Goal: Task Accomplishment & Management: Manage account settings

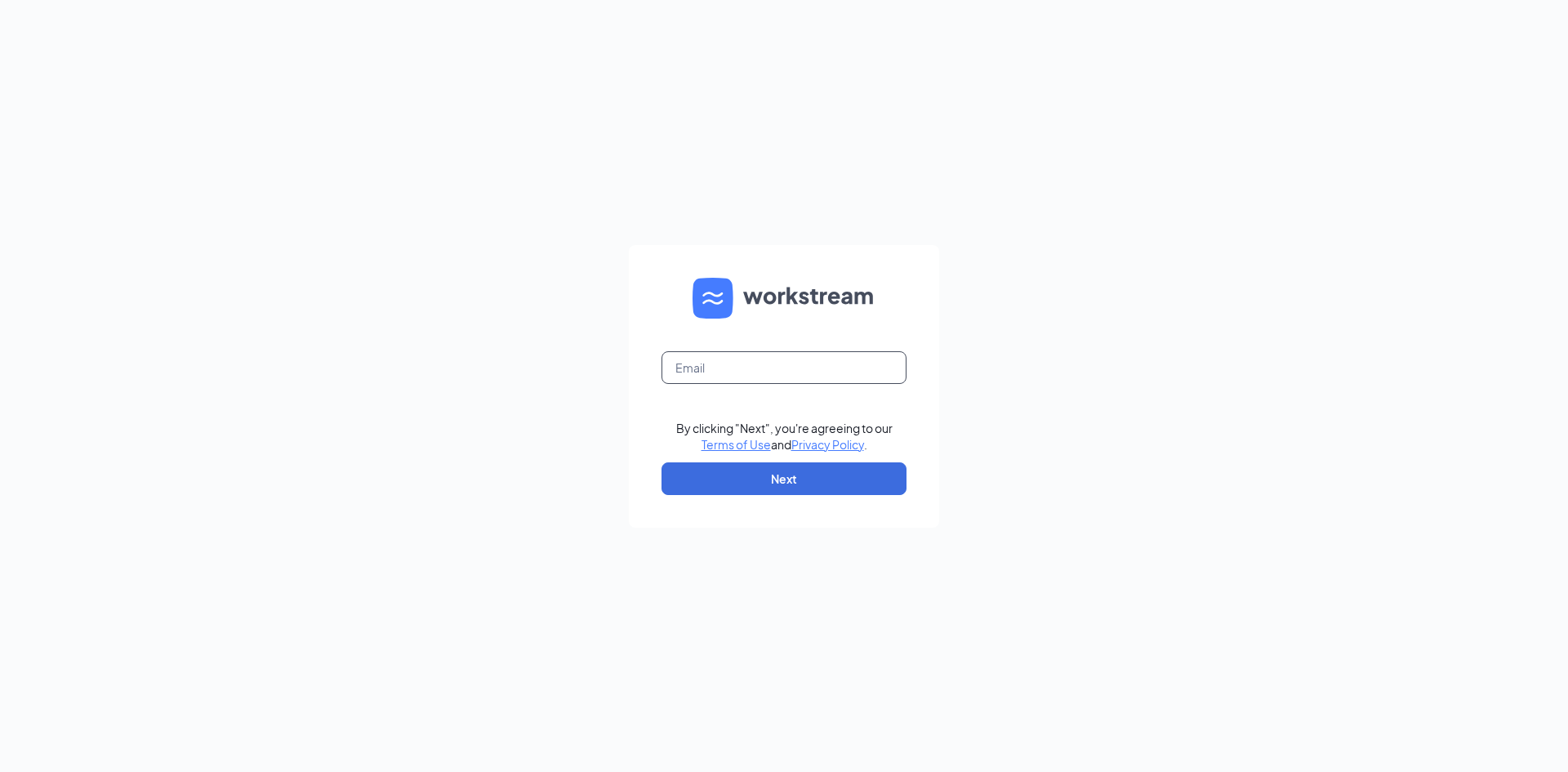
click at [771, 358] on input "text" at bounding box center [783, 367] width 245 height 33
type input "olivia.howard1@stcbrands.com"
click at [798, 475] on button "Next" at bounding box center [783, 479] width 245 height 33
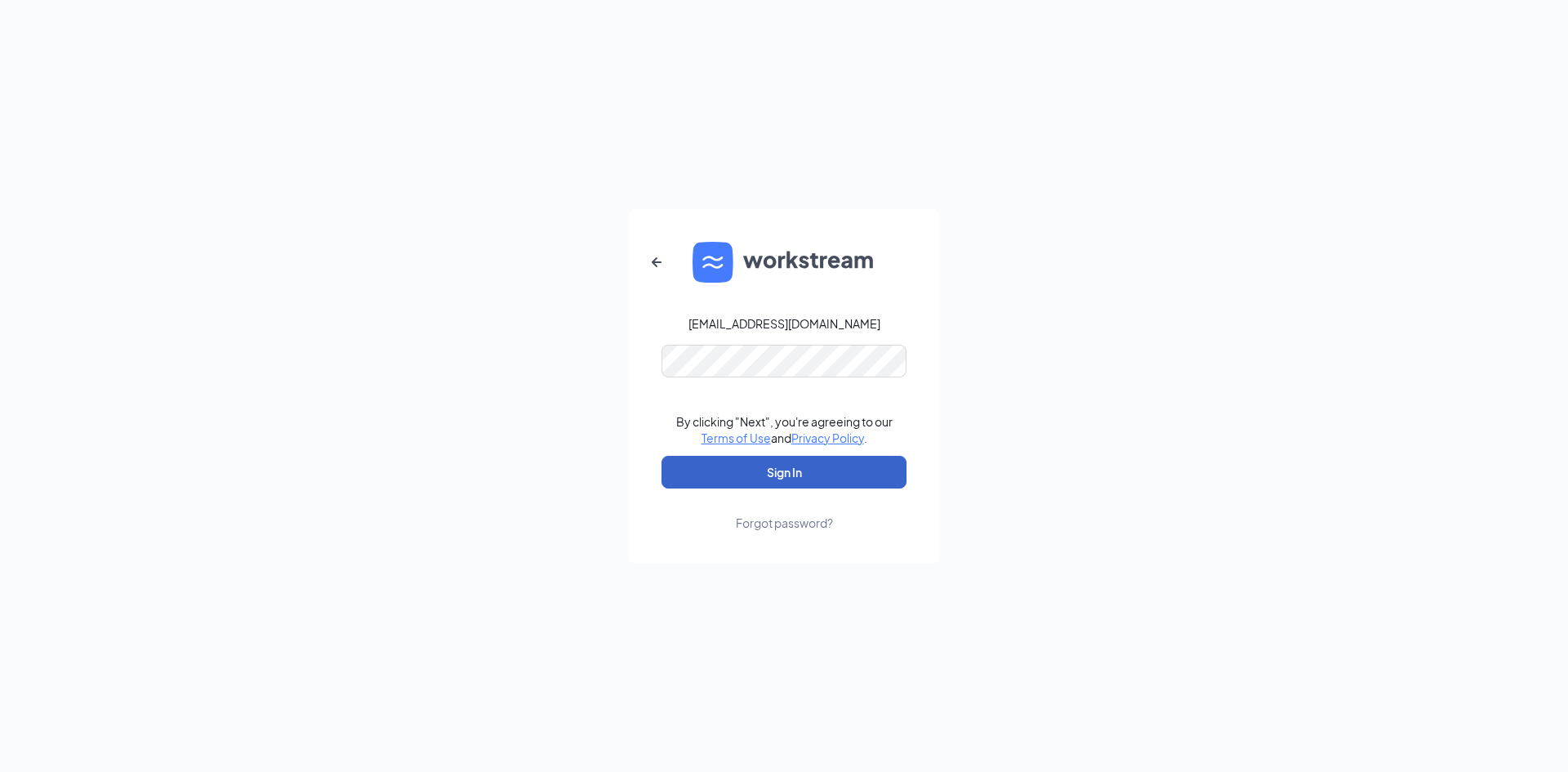
click at [767, 479] on button "Sign In" at bounding box center [783, 472] width 245 height 33
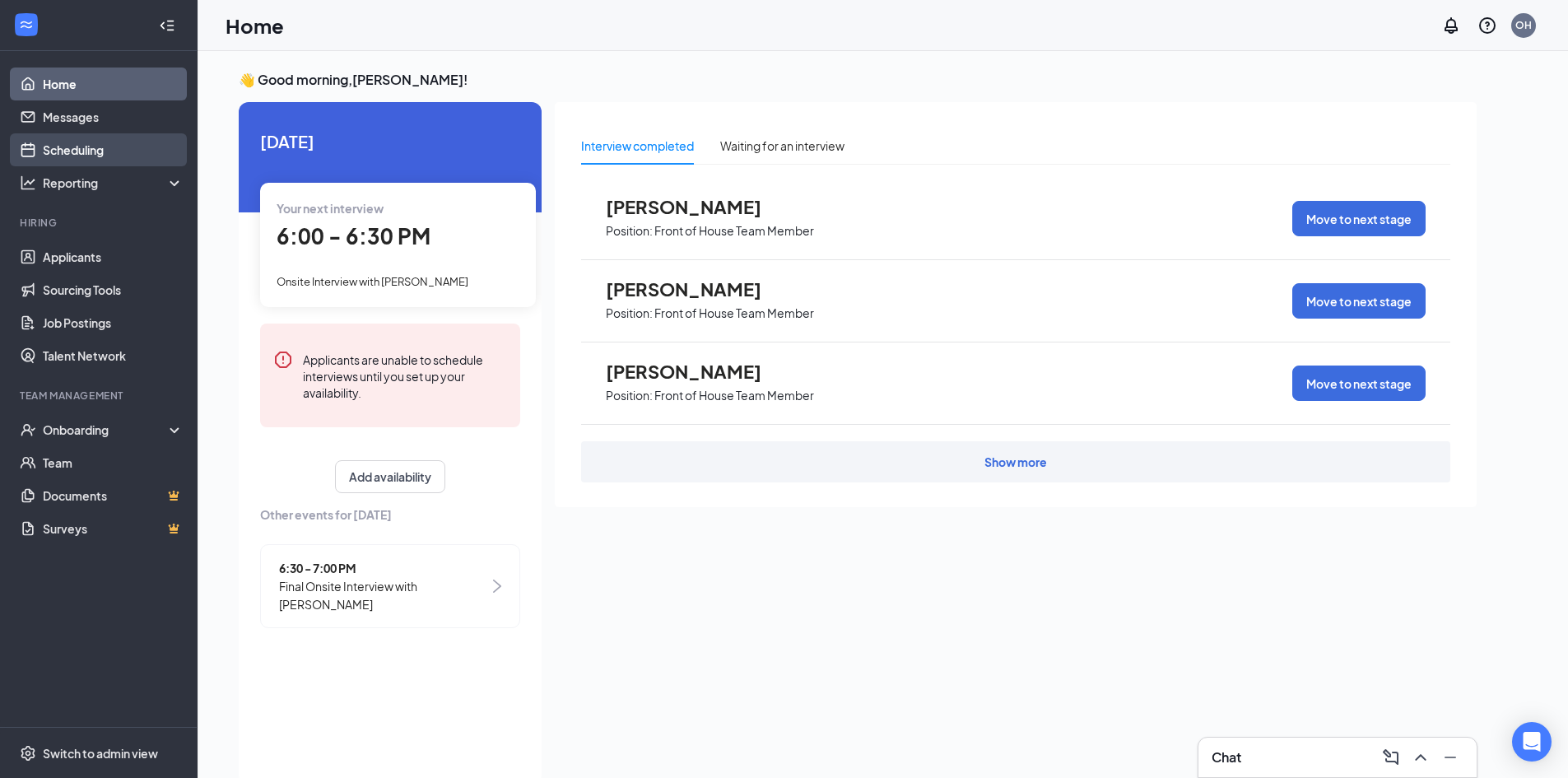
click at [80, 154] on link "Scheduling" at bounding box center [113, 150] width 141 height 33
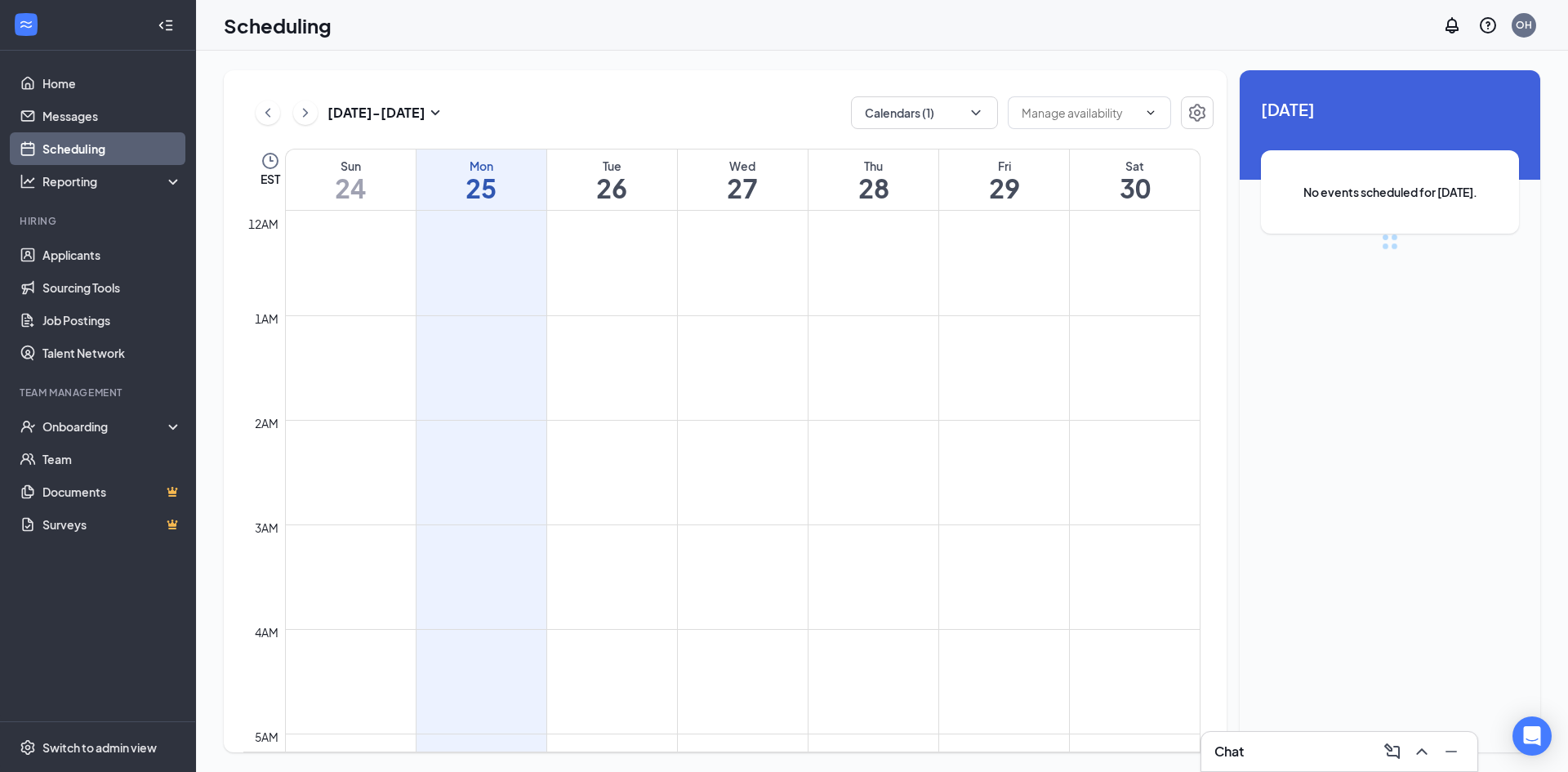
scroll to position [803, 0]
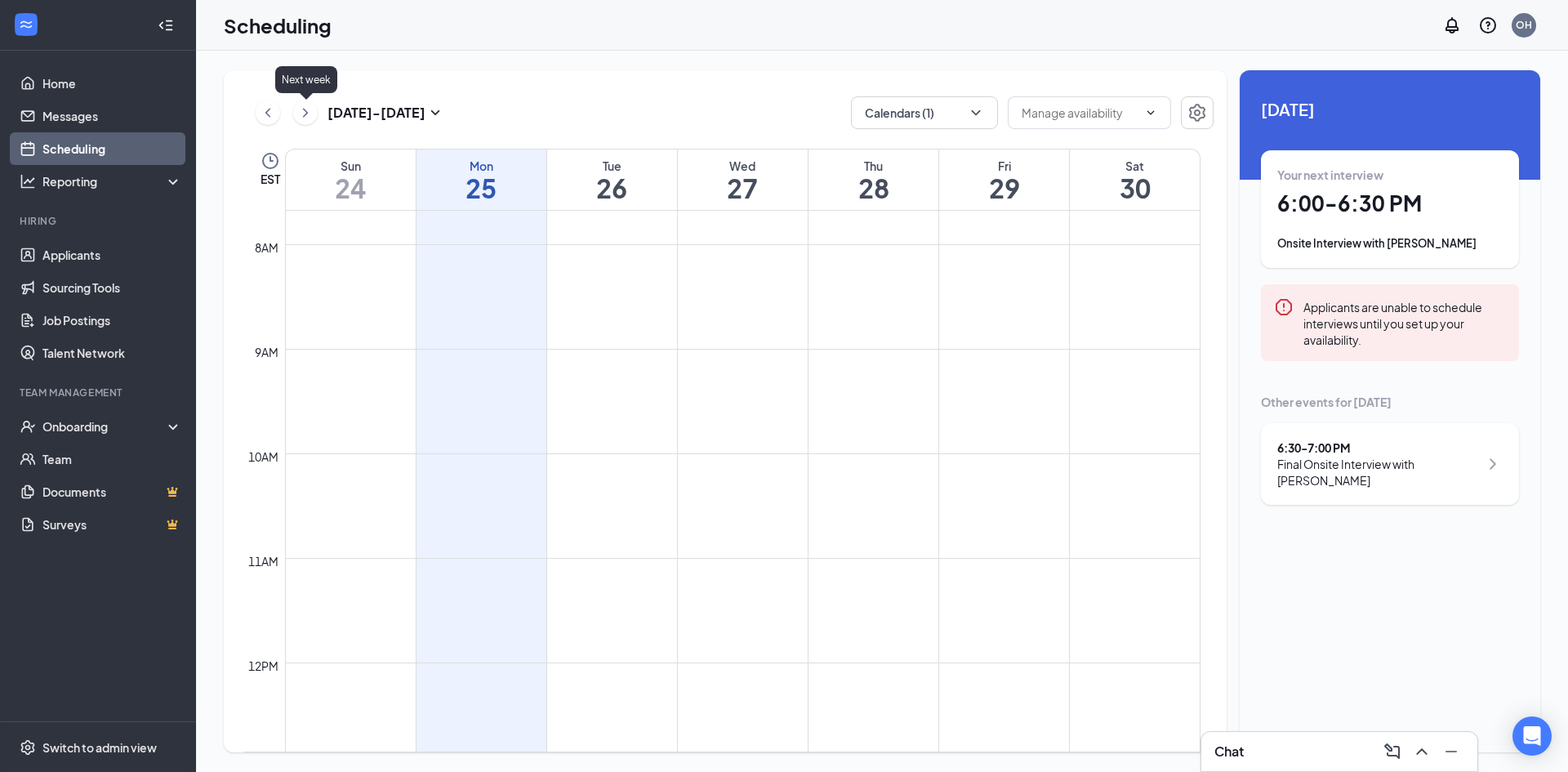
click at [304, 112] on icon "ChevronRight" at bounding box center [305, 112] width 16 height 20
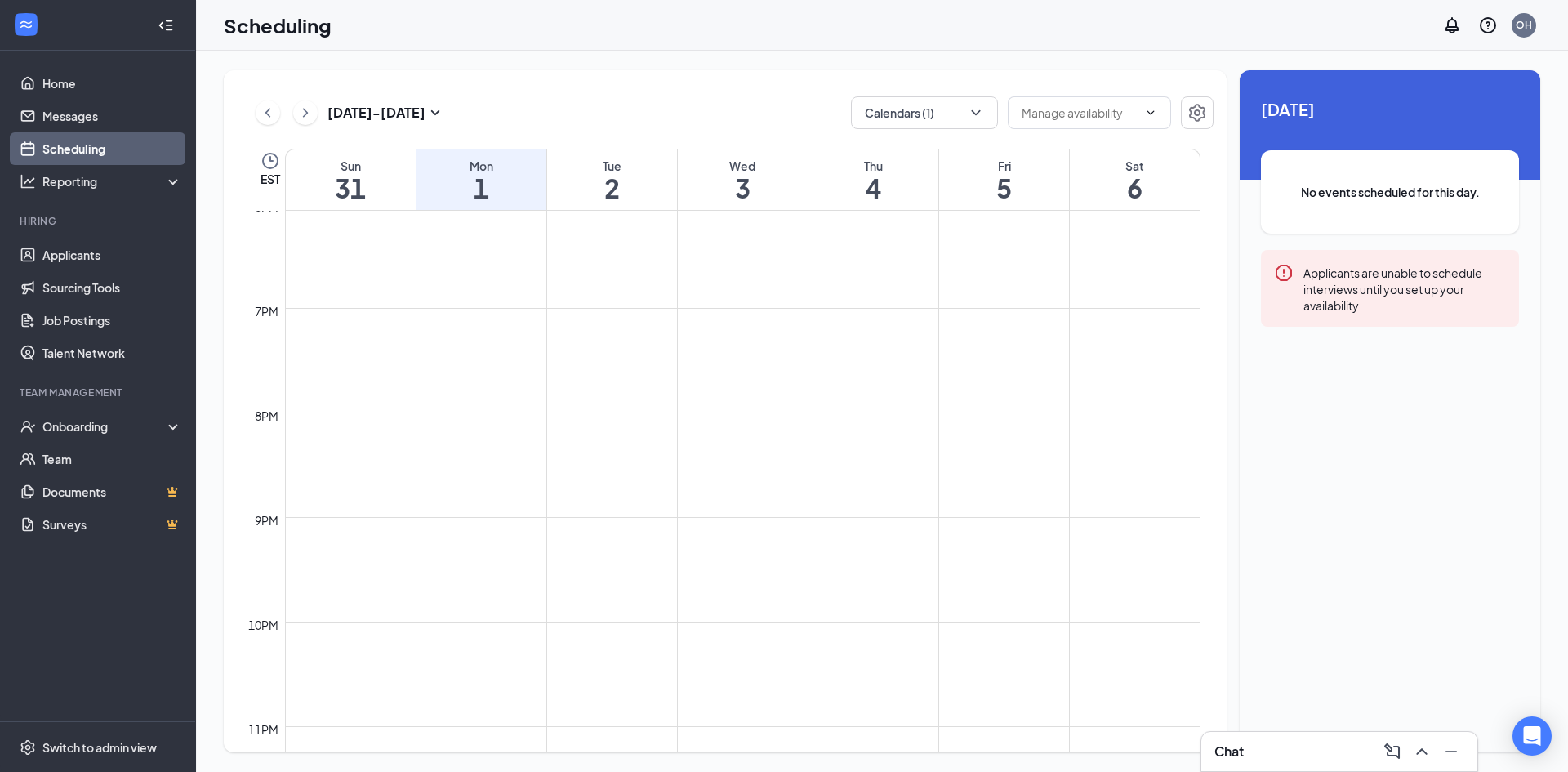
scroll to position [1968, 0]
click at [307, 98] on div "Aug 31 - Sep 6" at bounding box center [350, 112] width 189 height 33
click at [307, 107] on icon "ChevronRight" at bounding box center [305, 112] width 16 height 20
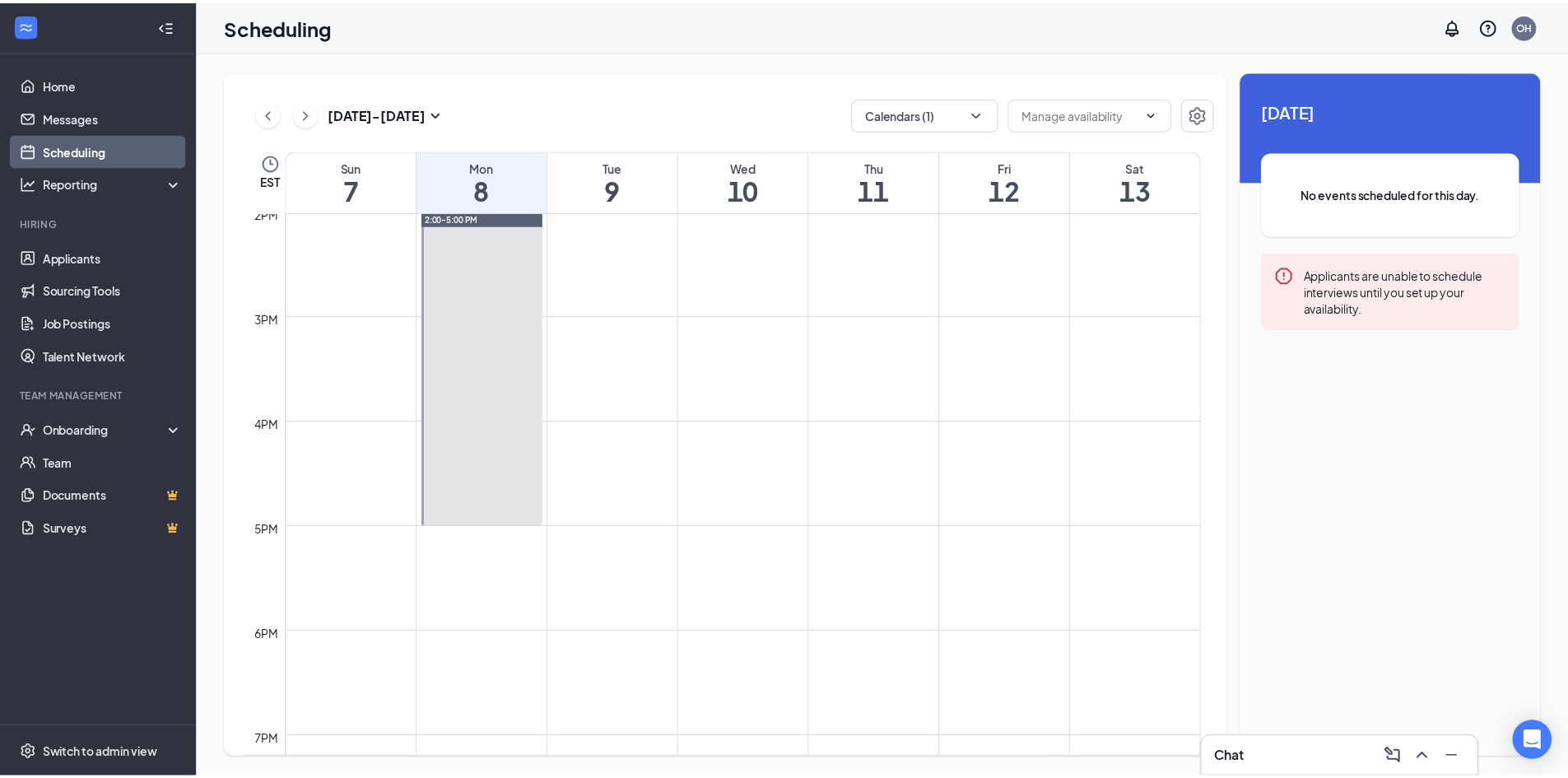
scroll to position [1385, 0]
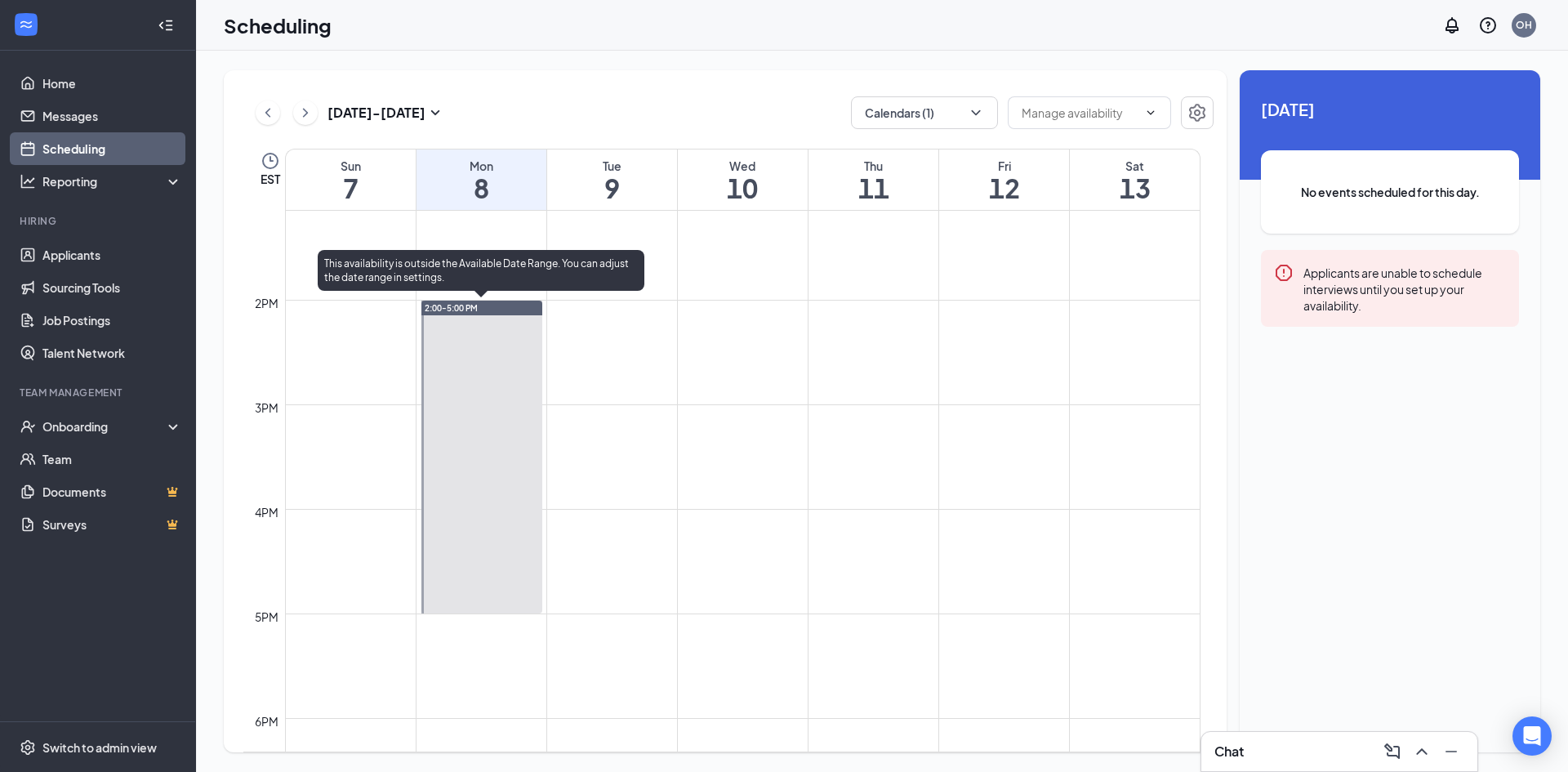
click at [508, 370] on div at bounding box center [481, 457] width 121 height 313
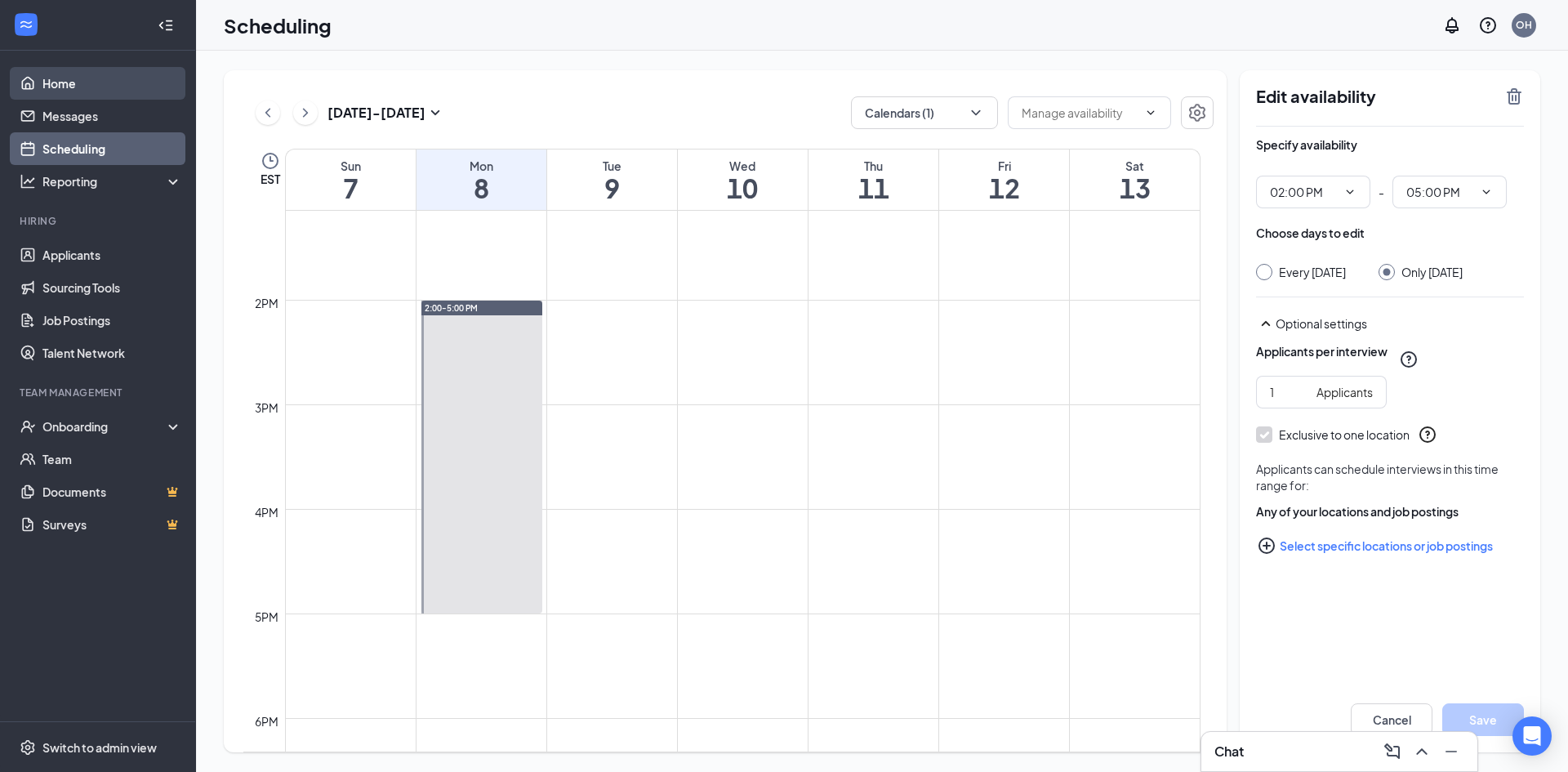
click at [63, 83] on link "Home" at bounding box center [112, 83] width 140 height 33
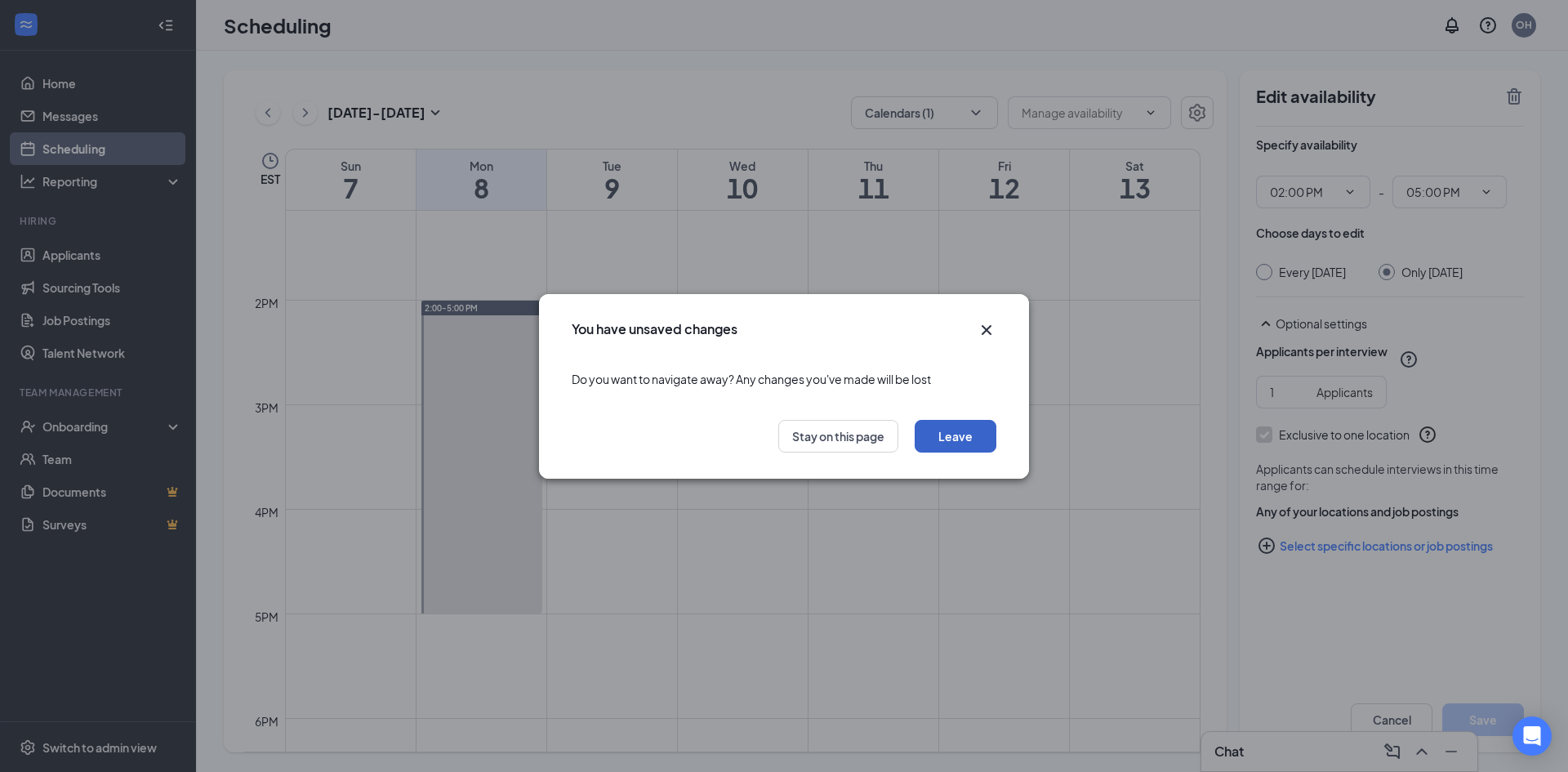
click at [936, 433] on button "Leave" at bounding box center [955, 435] width 82 height 33
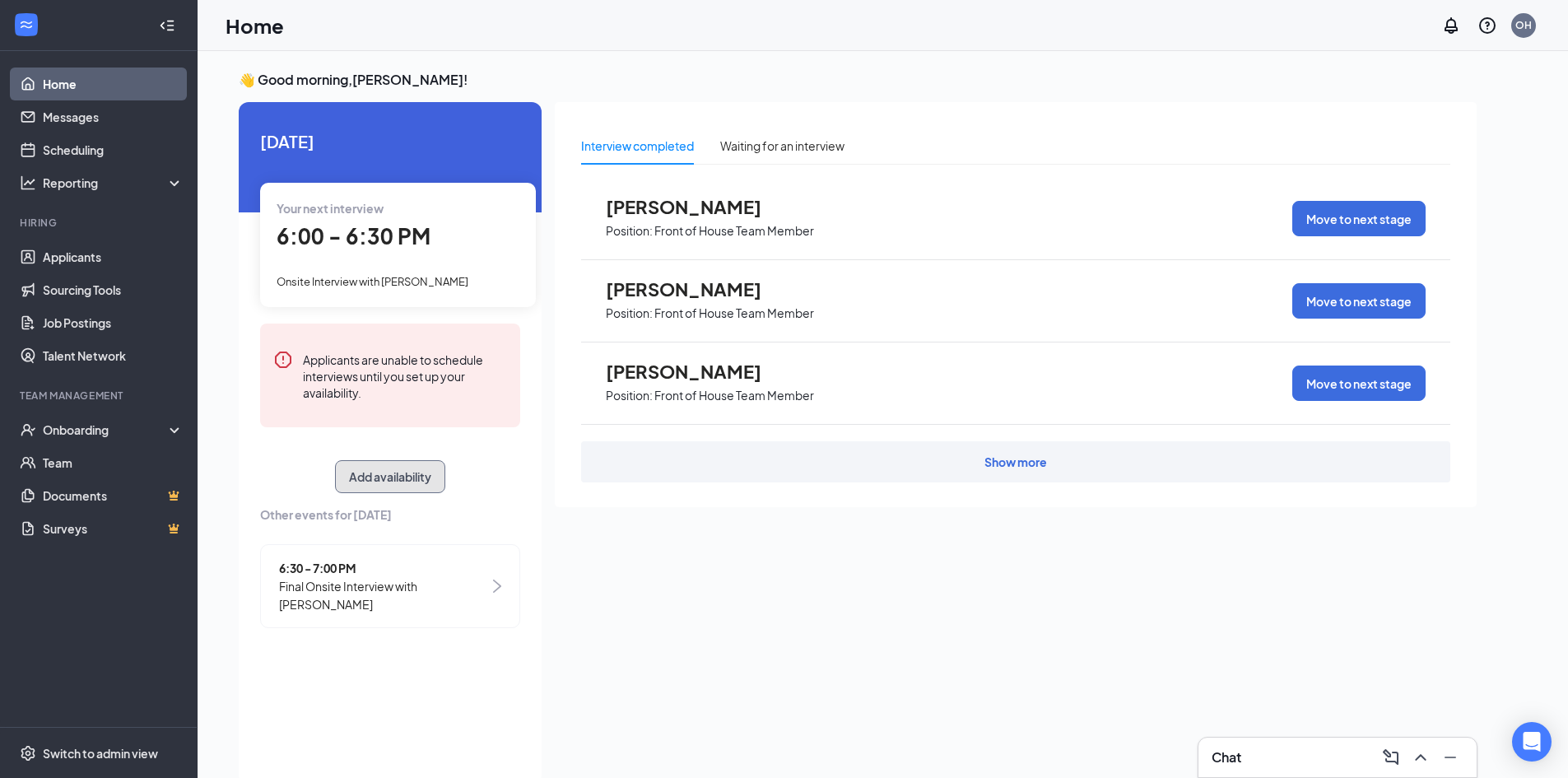
click at [408, 479] on button "Add availability" at bounding box center [389, 476] width 110 height 33
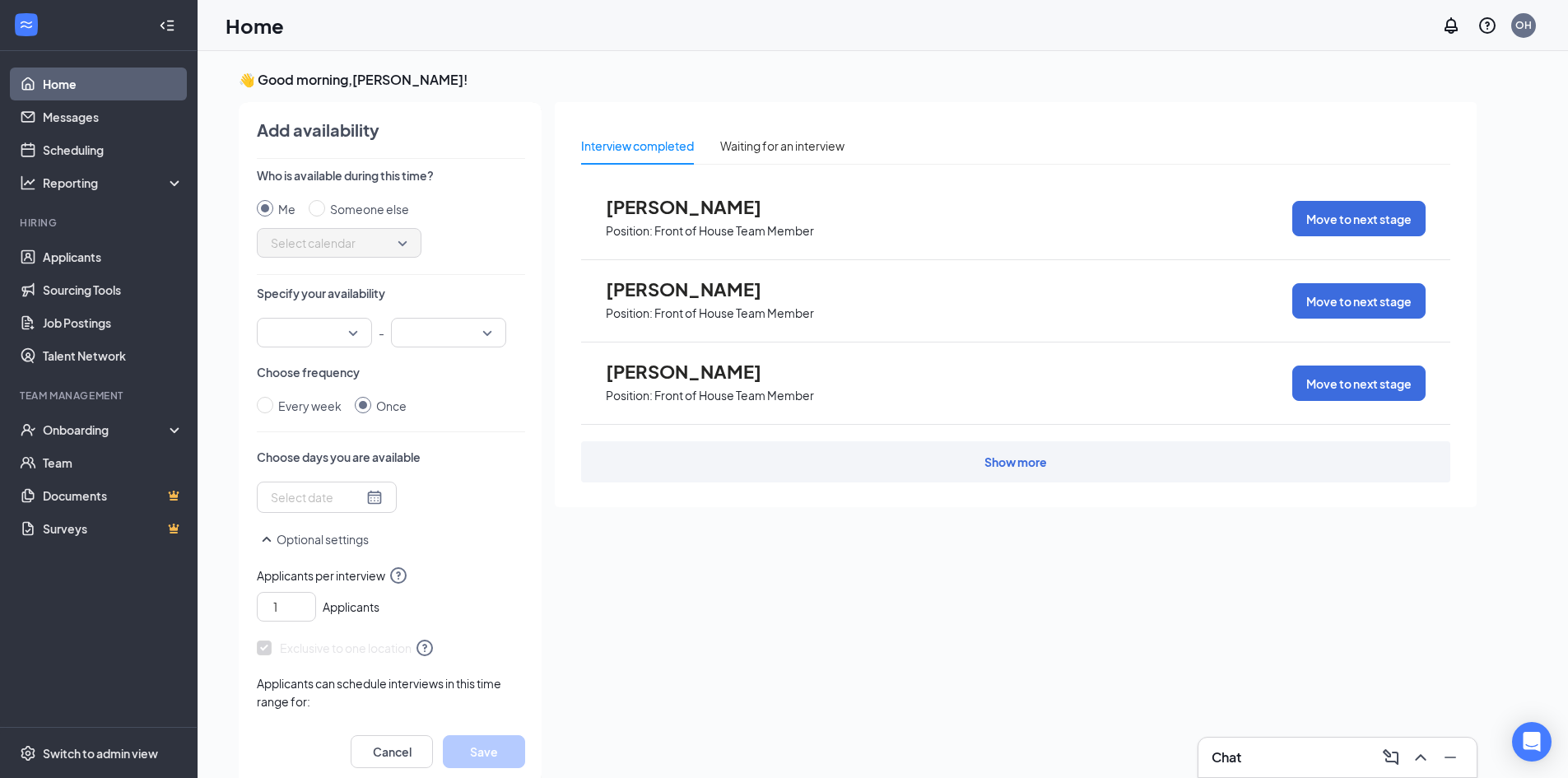
scroll to position [7, 0]
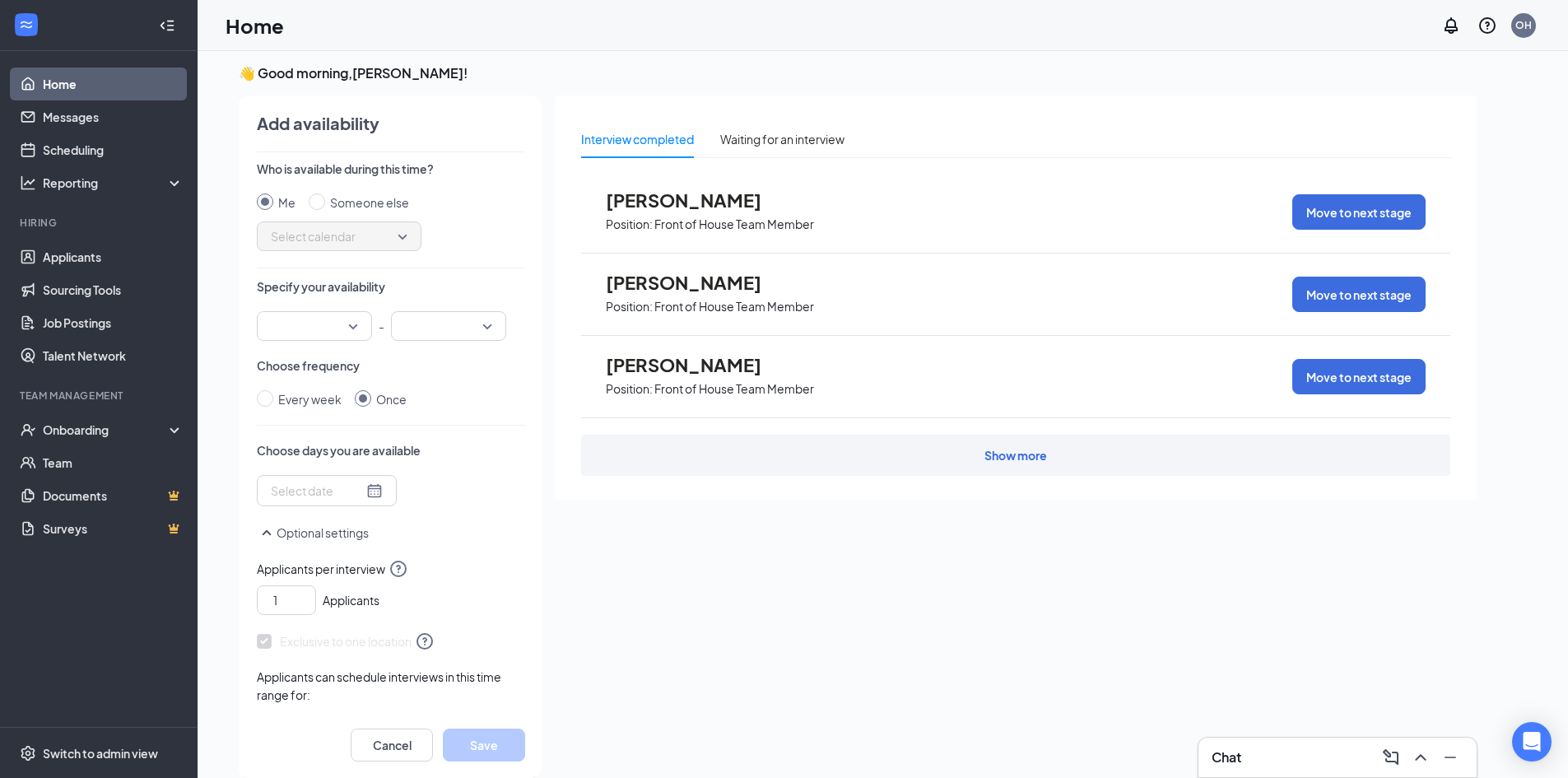
click at [354, 329] on div at bounding box center [315, 325] width 116 height 29
click at [307, 431] on span "02:00 PM" at bounding box center [294, 431] width 48 height 18
click at [483, 327] on input "search" at bounding box center [442, 326] width 84 height 28
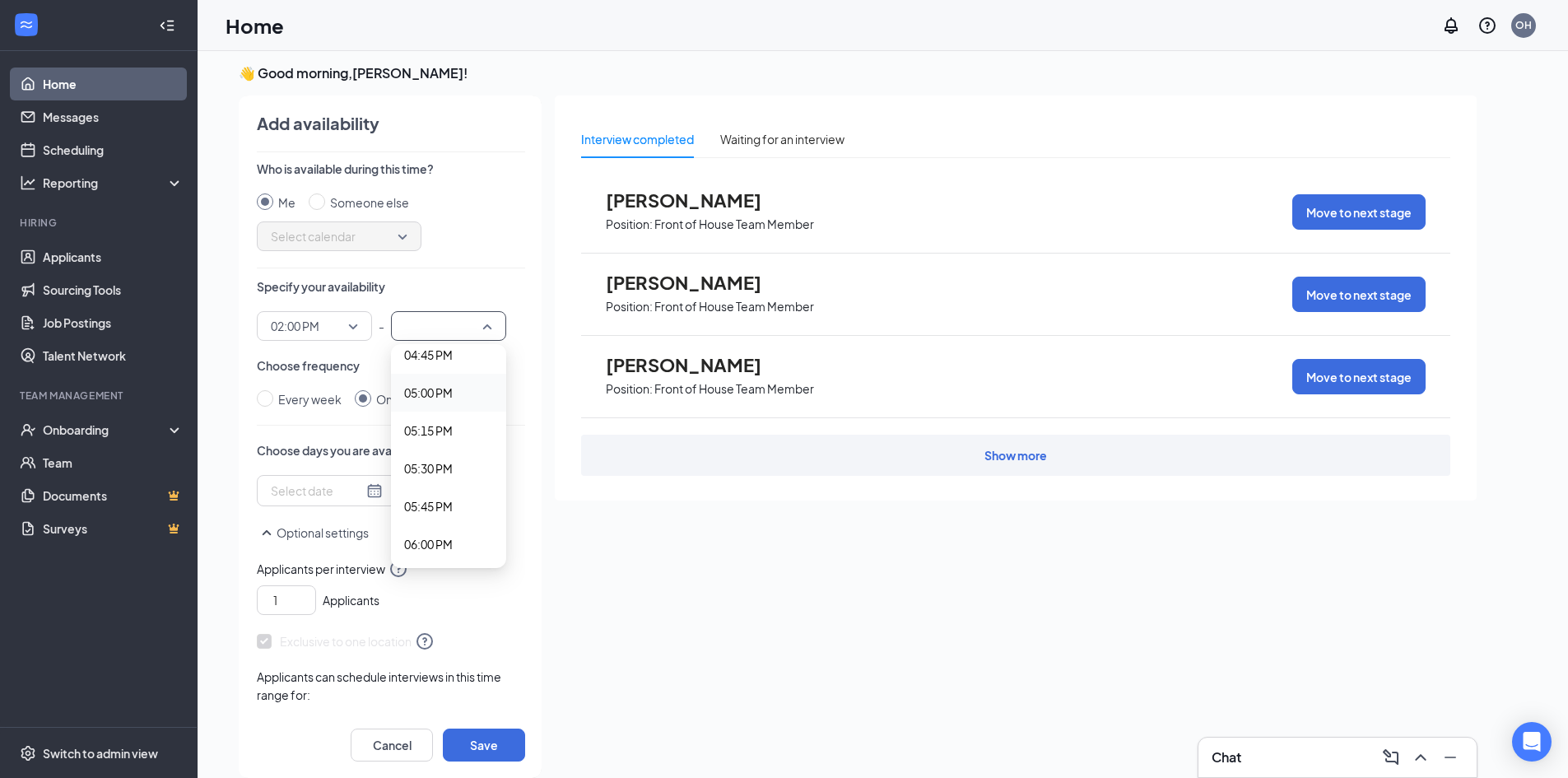
click at [438, 399] on span "05:00 PM" at bounding box center [427, 392] width 48 height 18
click at [361, 495] on div at bounding box center [327, 490] width 112 height 18
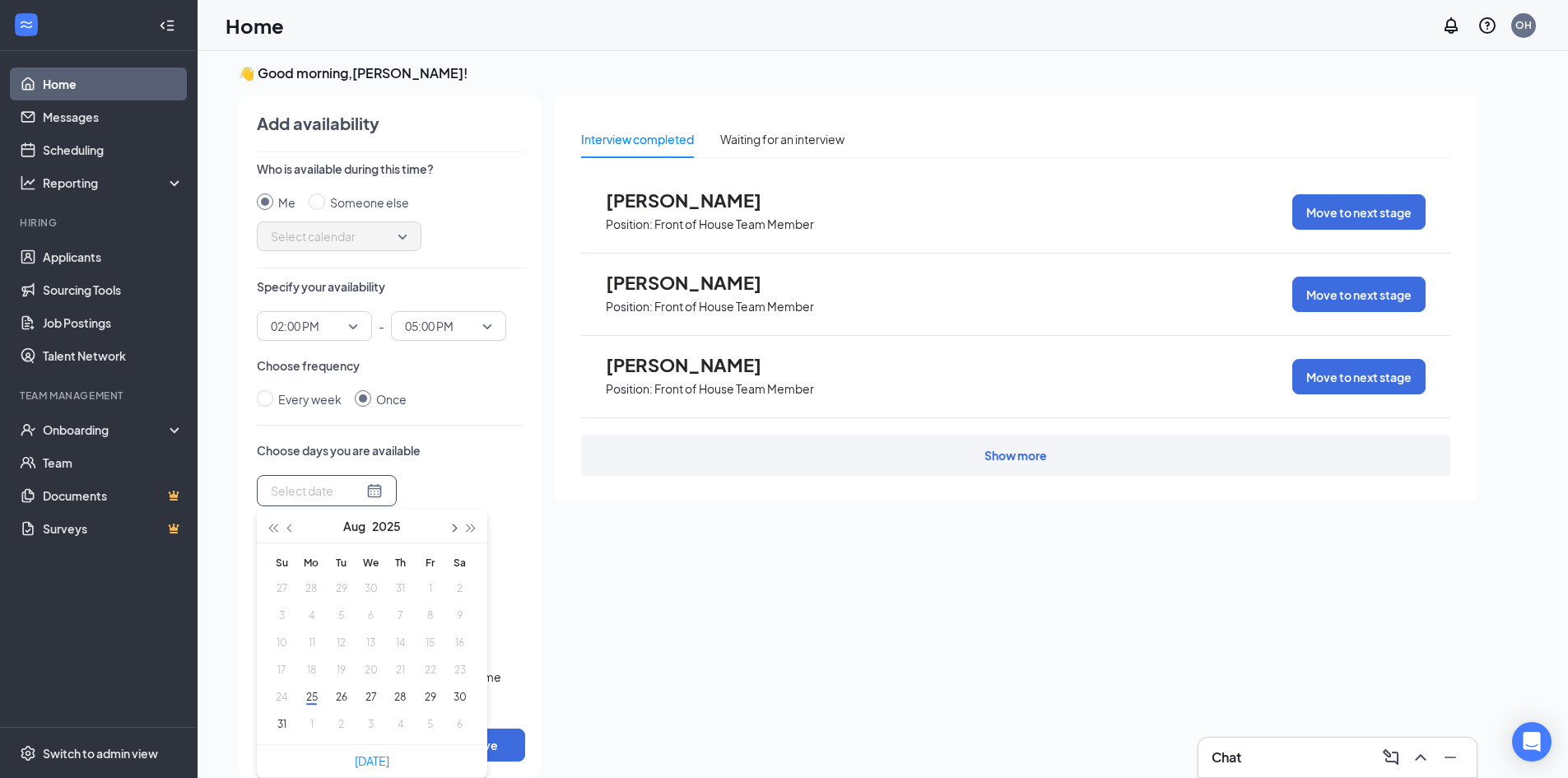
click at [454, 525] on span "button" at bounding box center [452, 528] width 9 height 9
click at [347, 617] on button "9" at bounding box center [341, 615] width 30 height 17
type input "2025-09-09"
click at [466, 403] on div "Every week Once" at bounding box center [390, 399] width 268 height 18
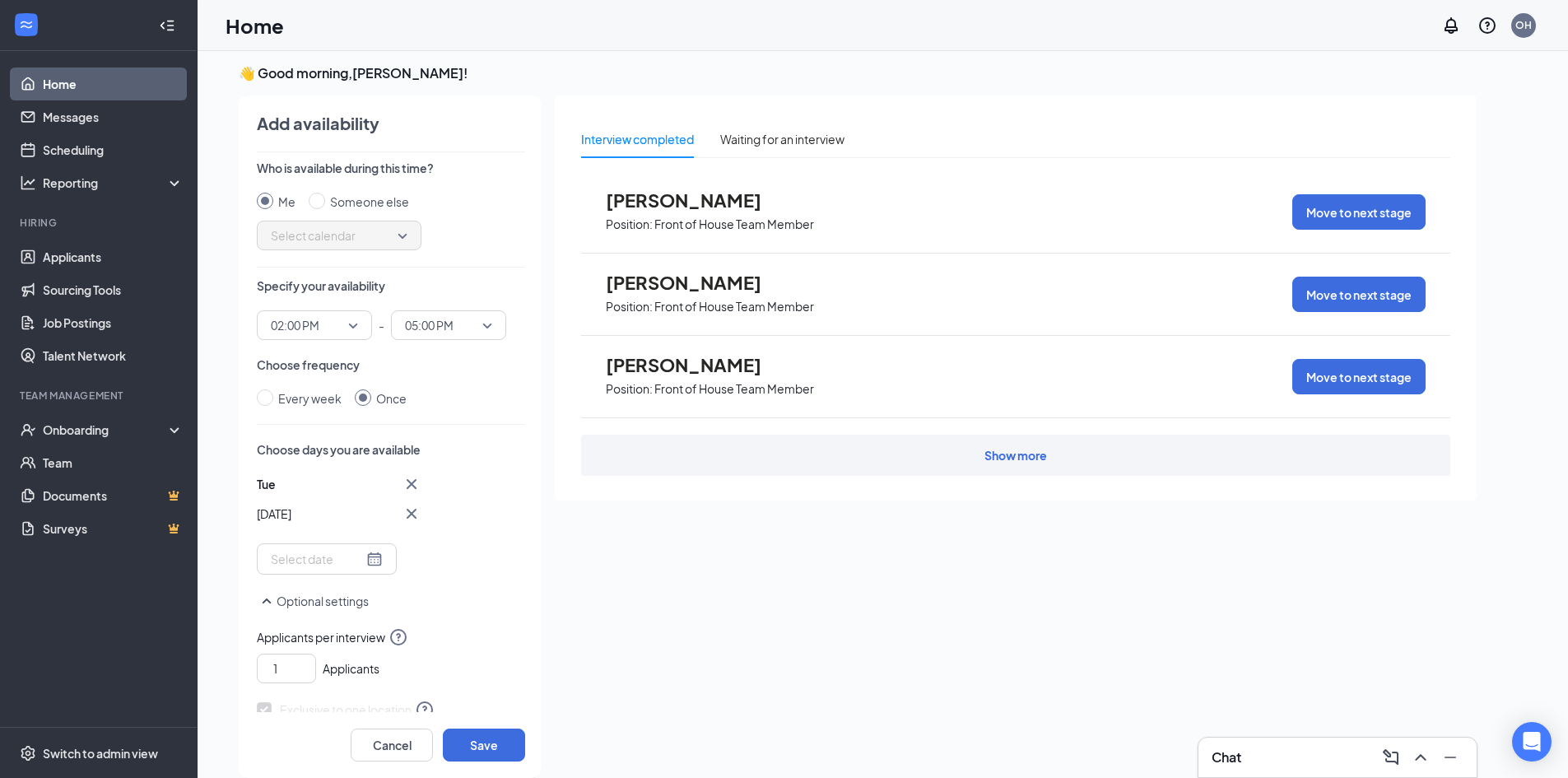
scroll to position [0, 0]
click at [473, 743] on button "Save" at bounding box center [483, 745] width 82 height 33
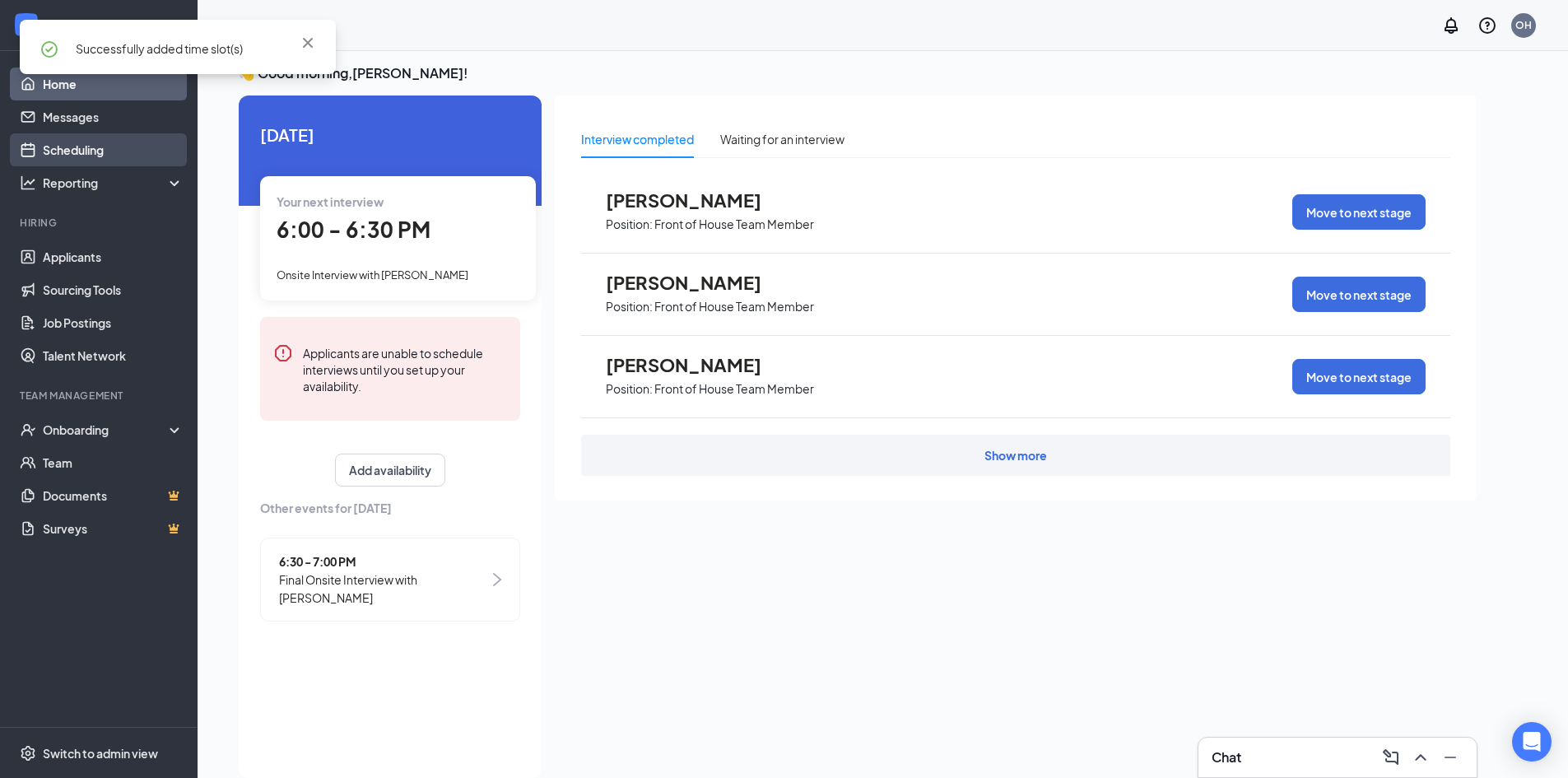
click at [86, 142] on link "Scheduling" at bounding box center [113, 150] width 141 height 33
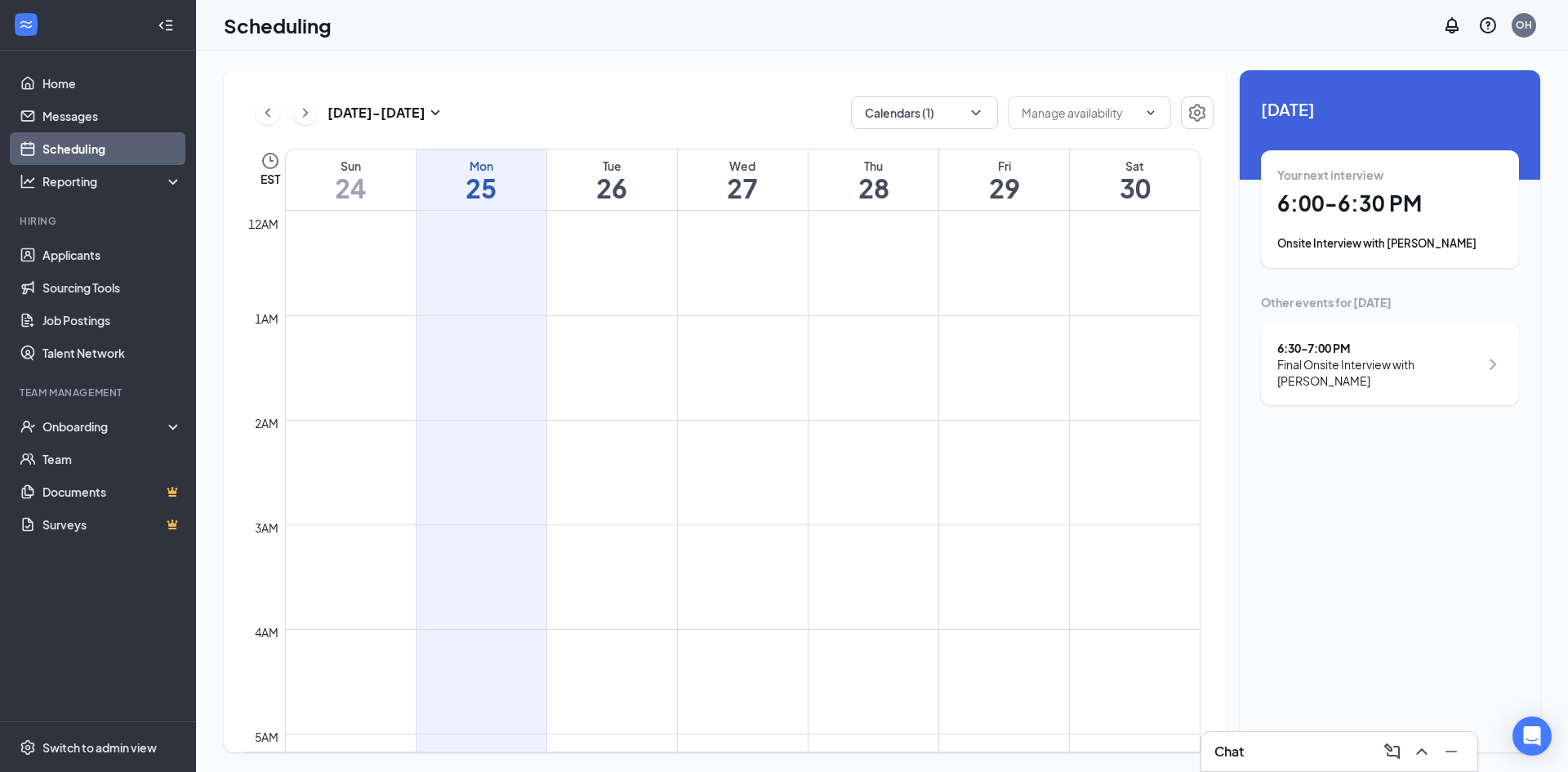
scroll to position [803, 0]
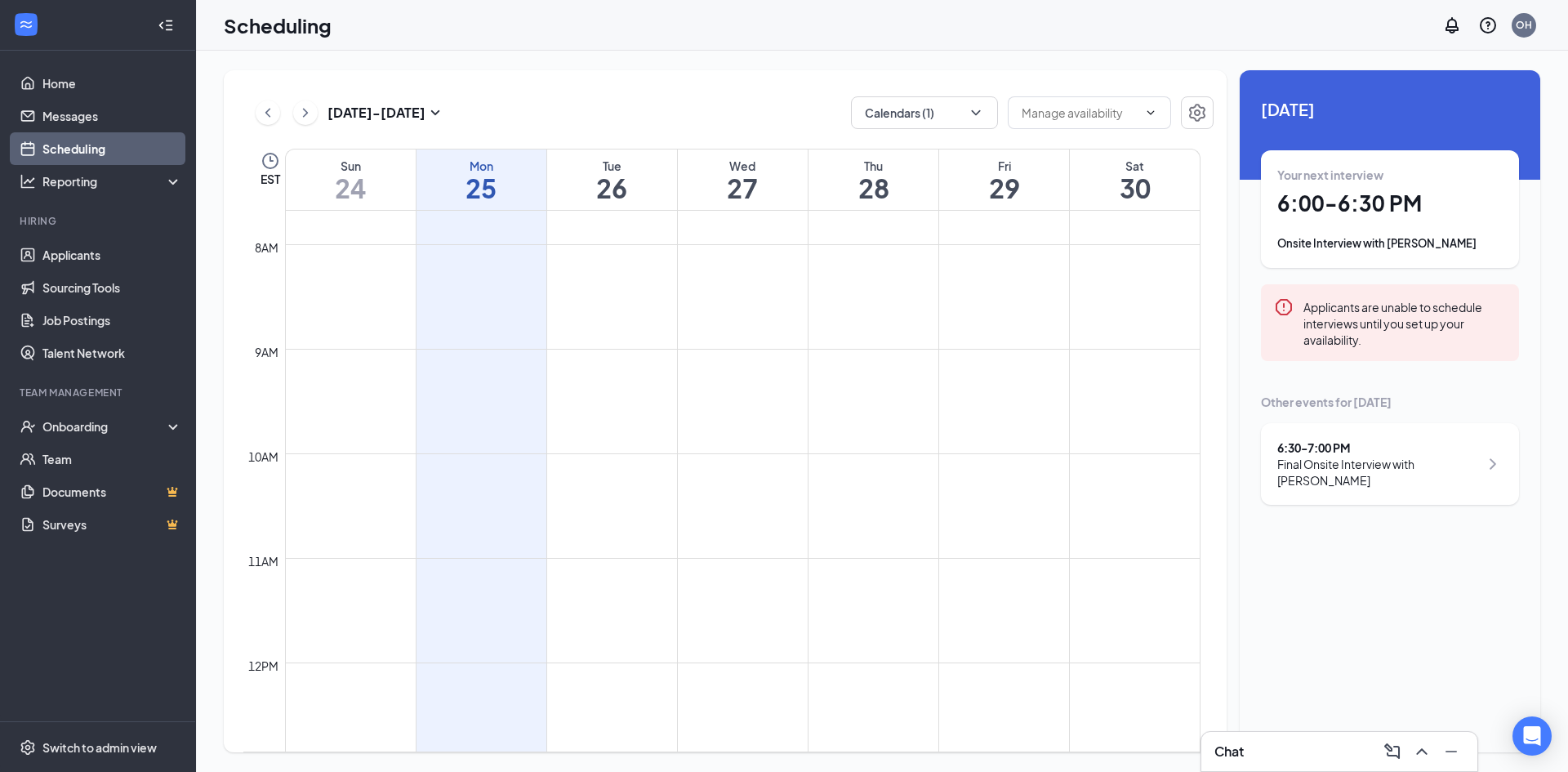
click at [314, 114] on button at bounding box center [306, 113] width 24 height 24
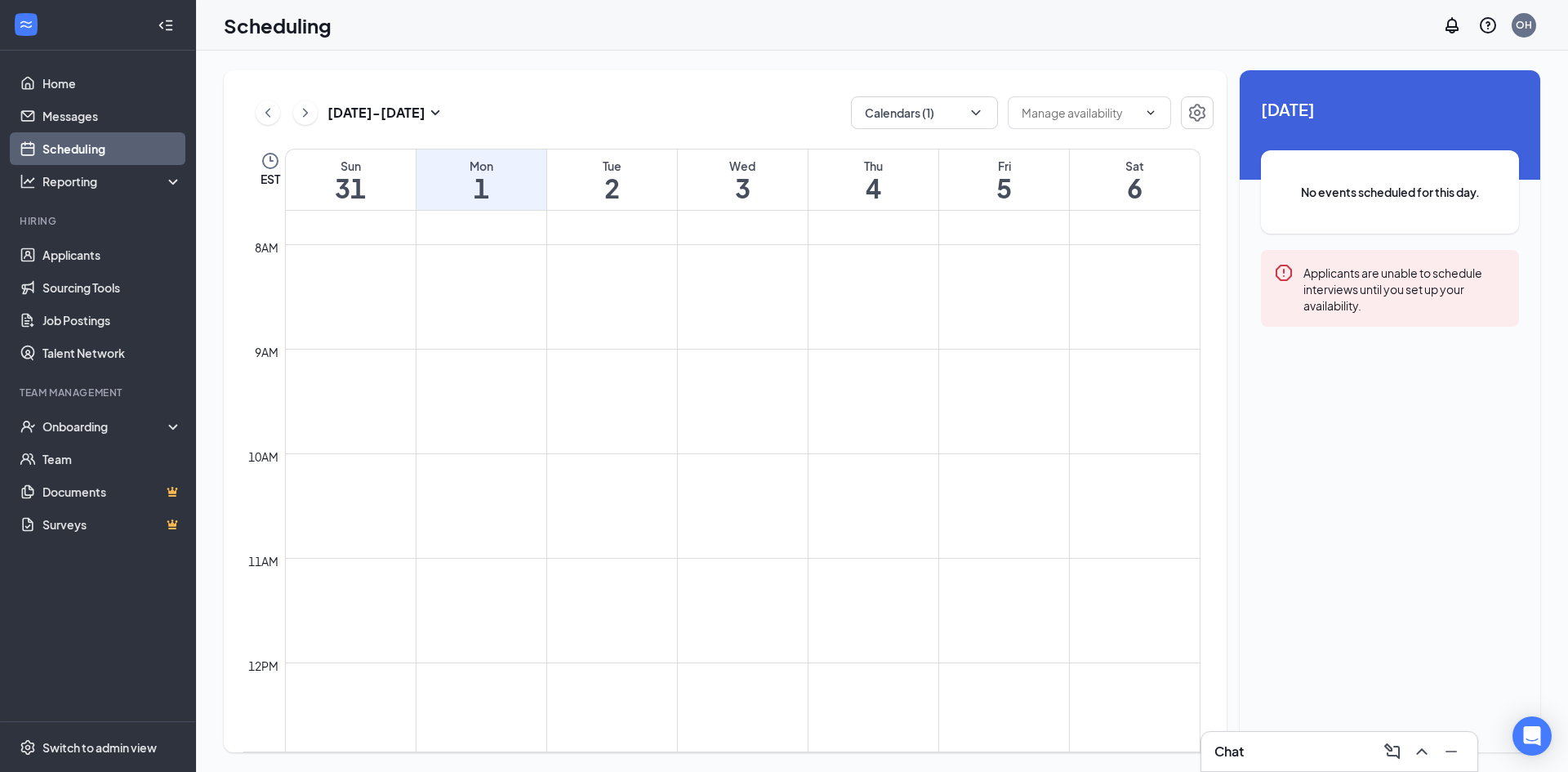
click at [314, 114] on button at bounding box center [306, 113] width 24 height 24
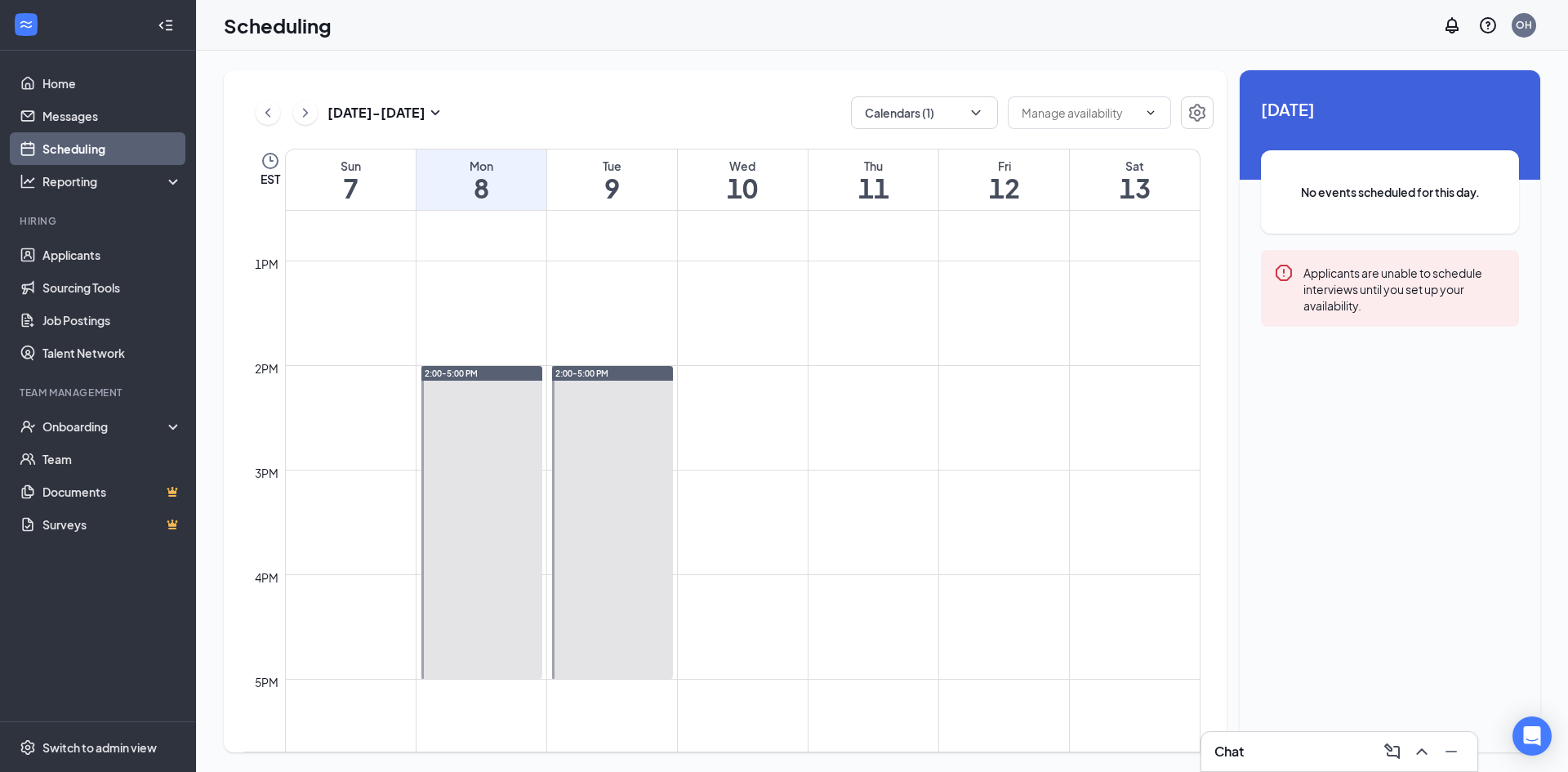
scroll to position [1457, 0]
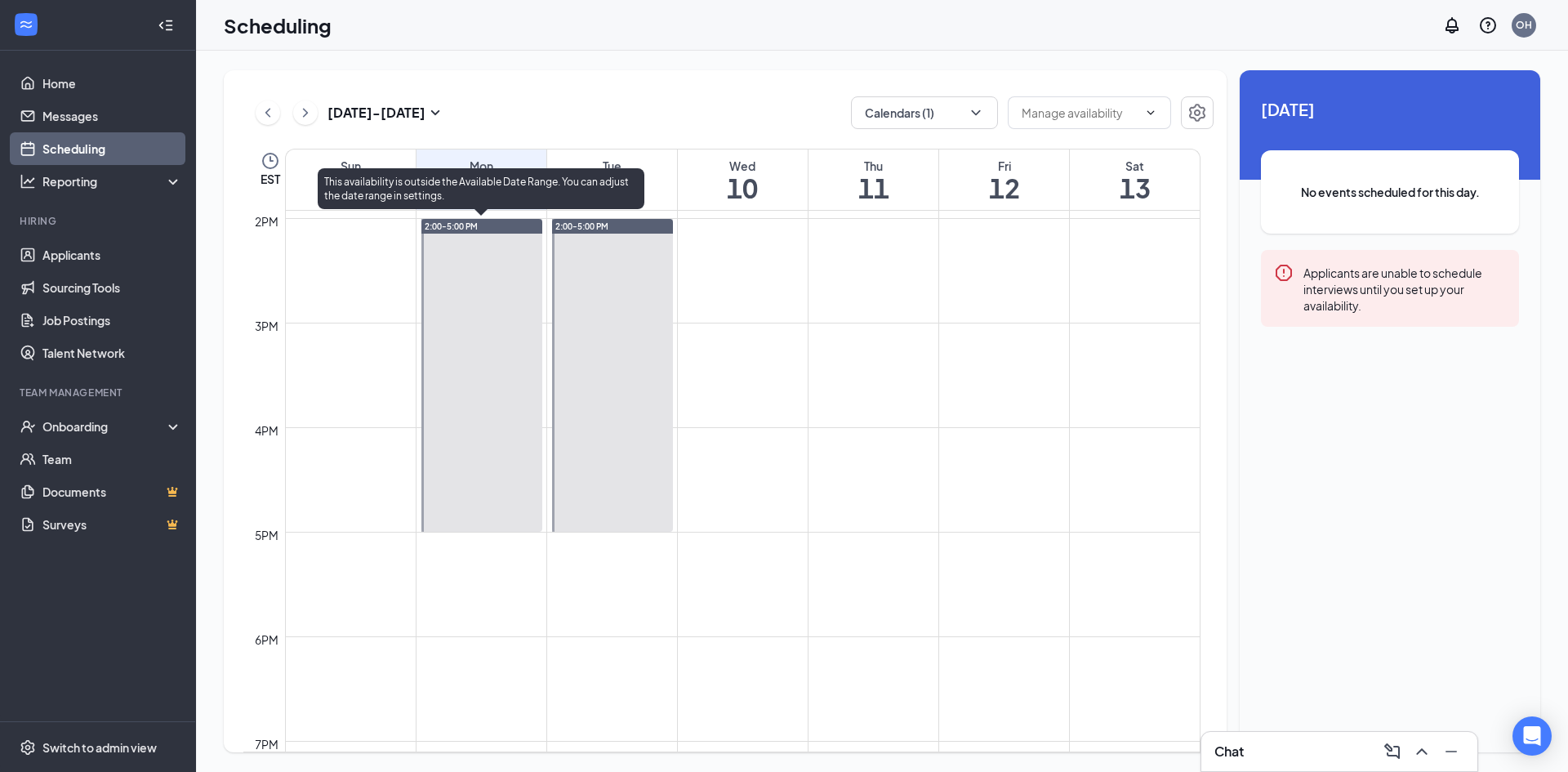
click at [457, 395] on div at bounding box center [481, 375] width 121 height 313
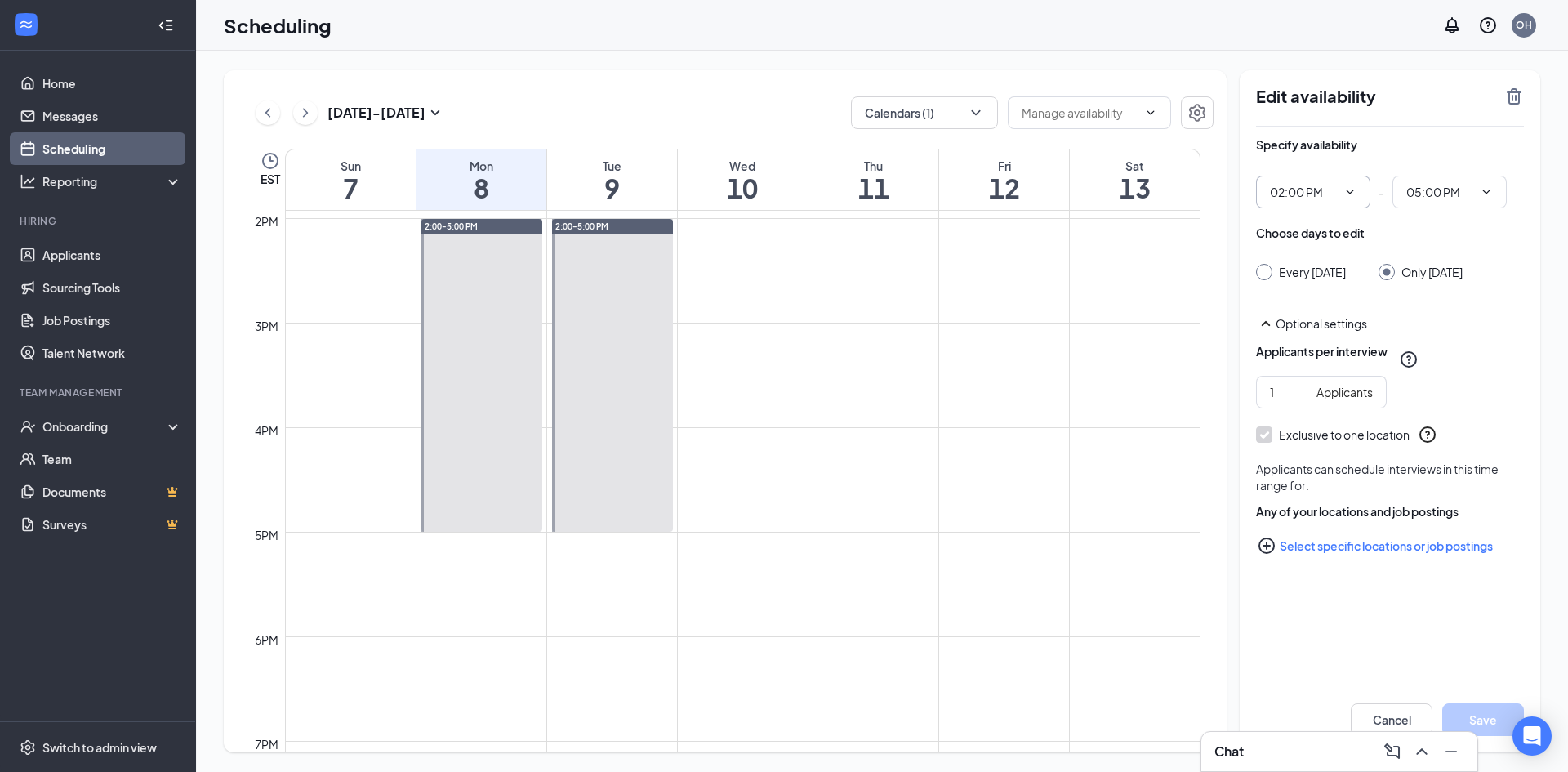
click at [1352, 197] on icon "ChevronDown" at bounding box center [1350, 192] width 13 height 13
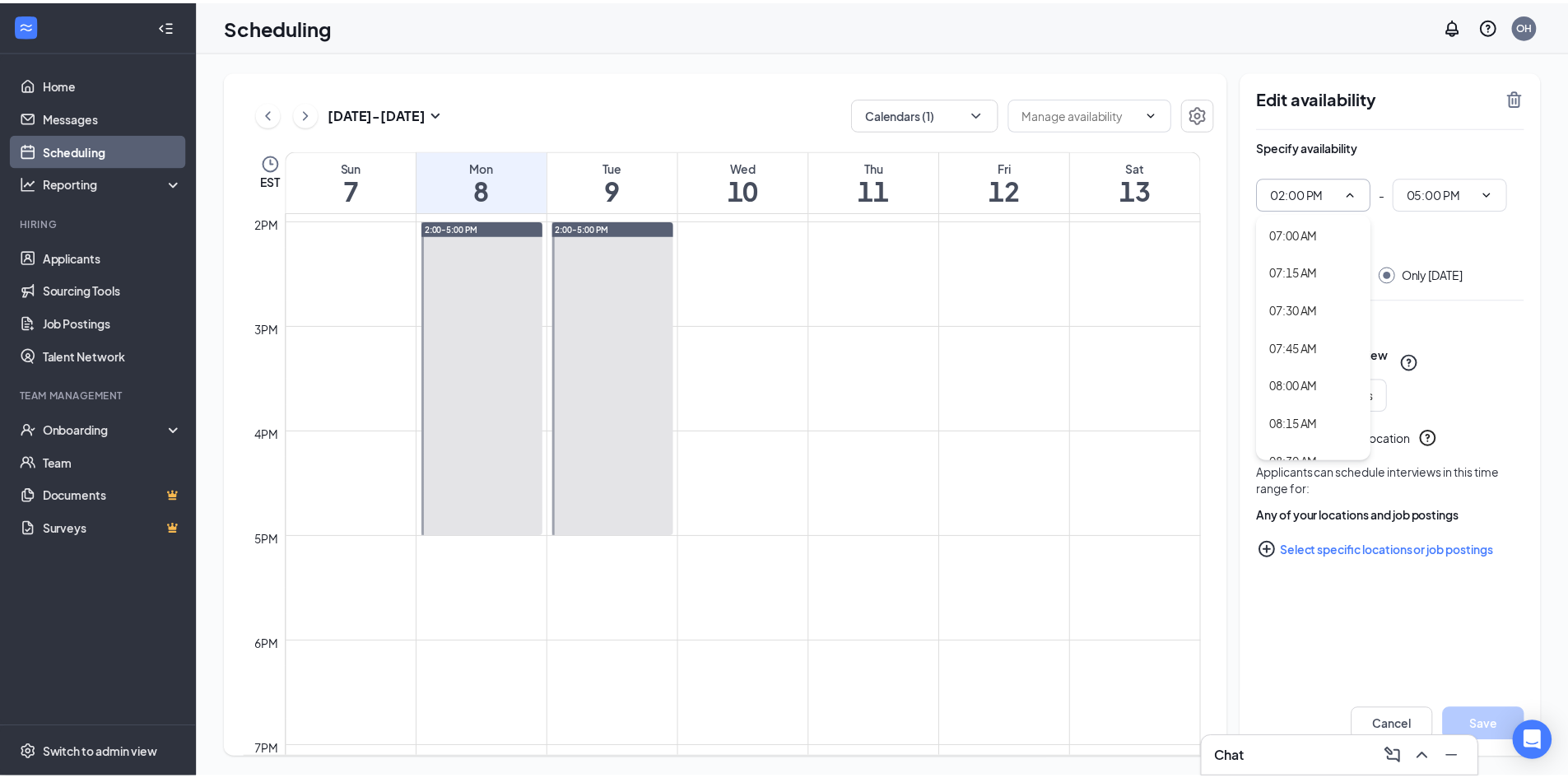
scroll to position [1070, 0]
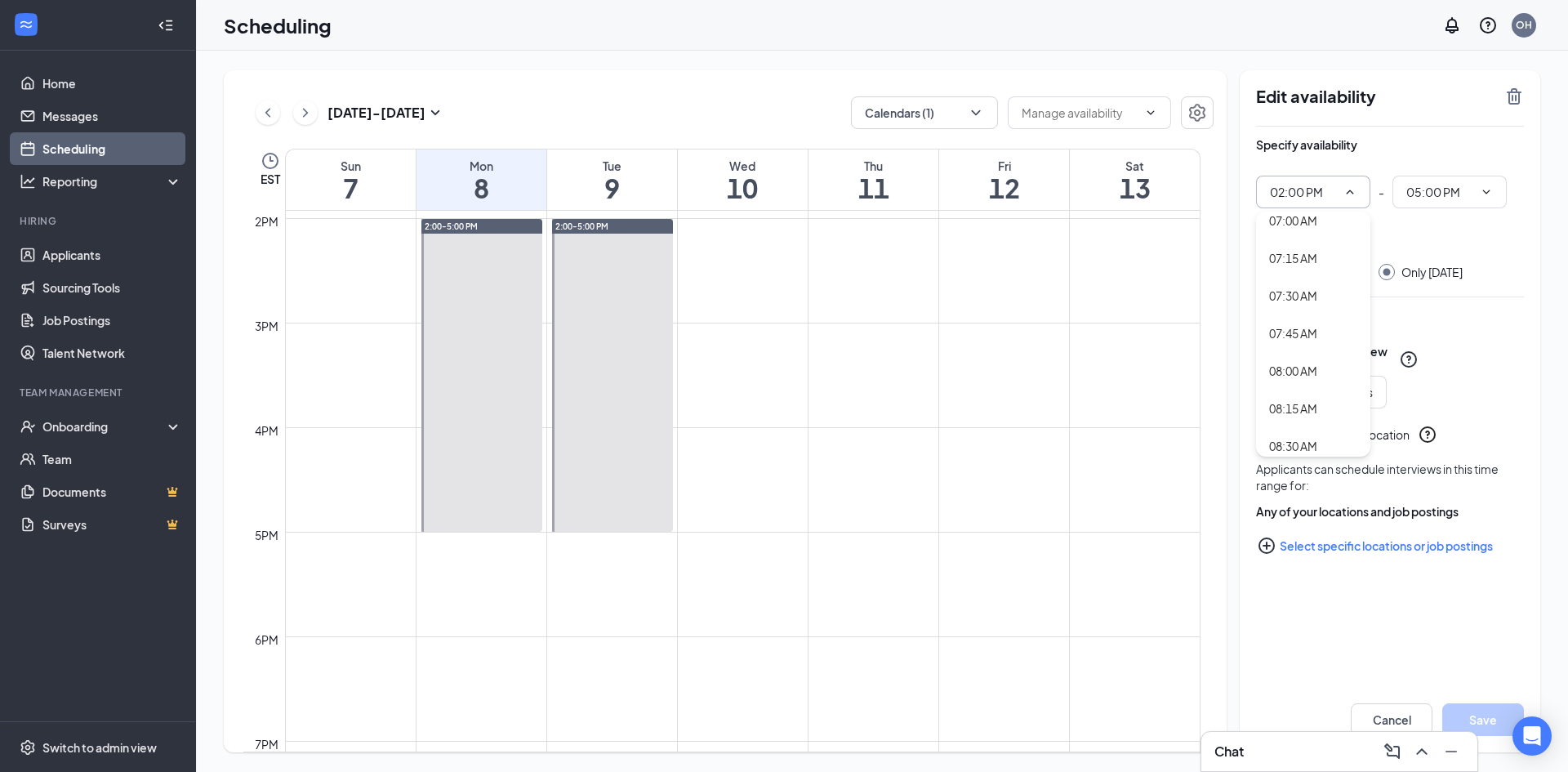
click at [1124, 59] on div "Sep 7 - Sep 13 Calendars (1) EST Sun 7 Mon 8 Tue 9 Wed 10 Thu 11 Fri 12 Sat 13 …" at bounding box center [881, 411] width 1372 height 721
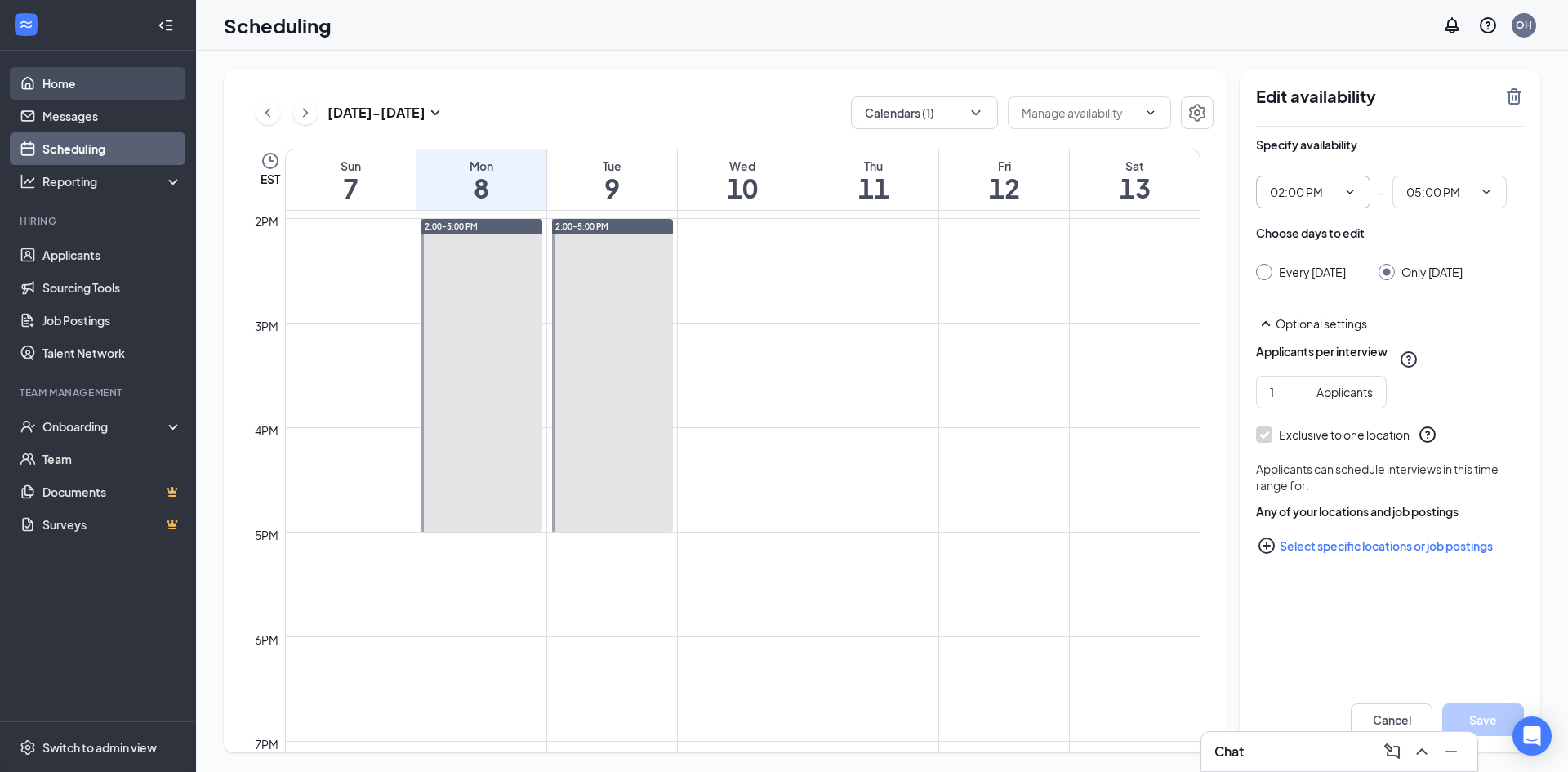
click at [96, 88] on link "Home" at bounding box center [112, 83] width 140 height 33
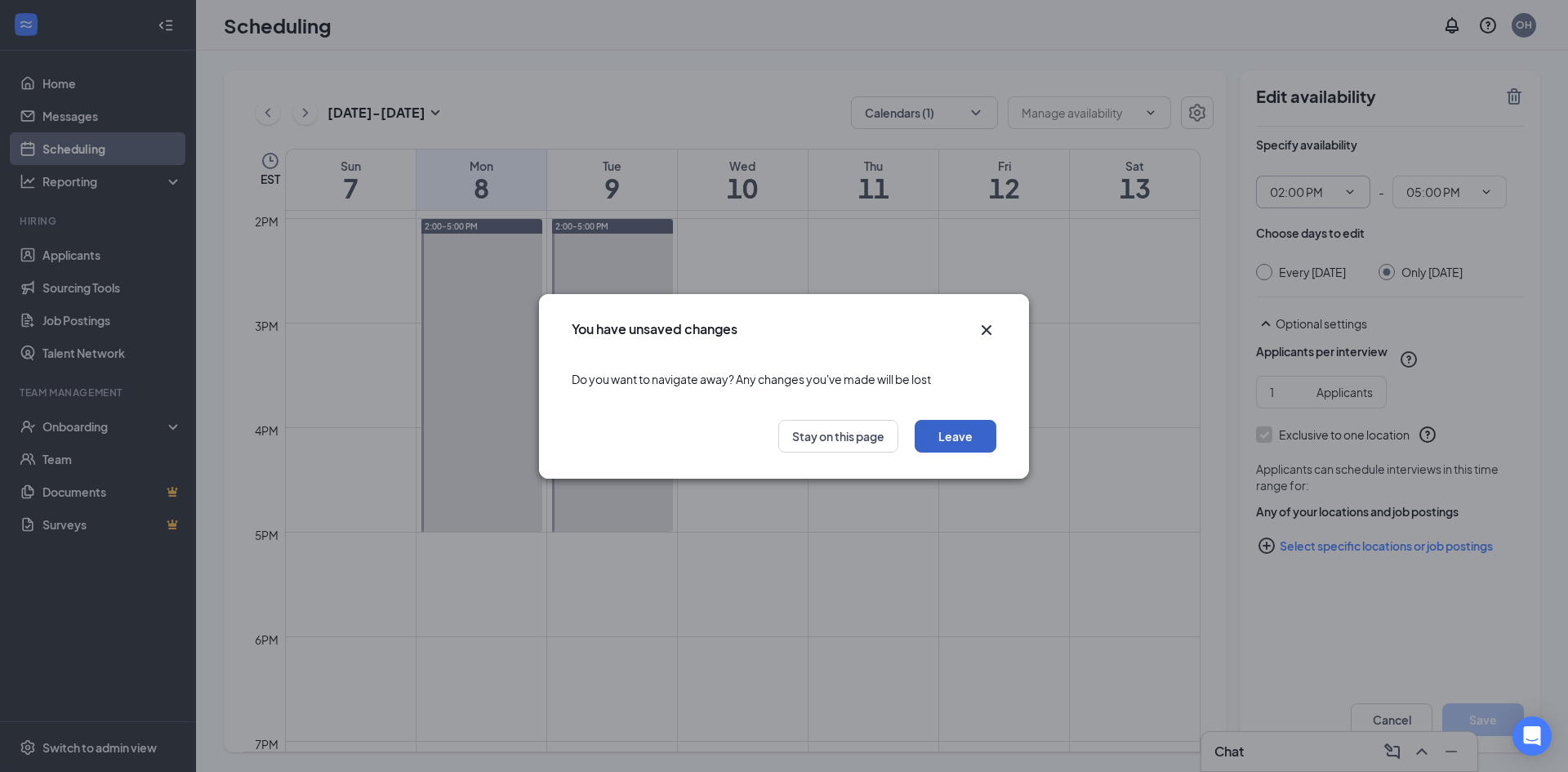
click at [972, 443] on button "Leave" at bounding box center [955, 435] width 82 height 33
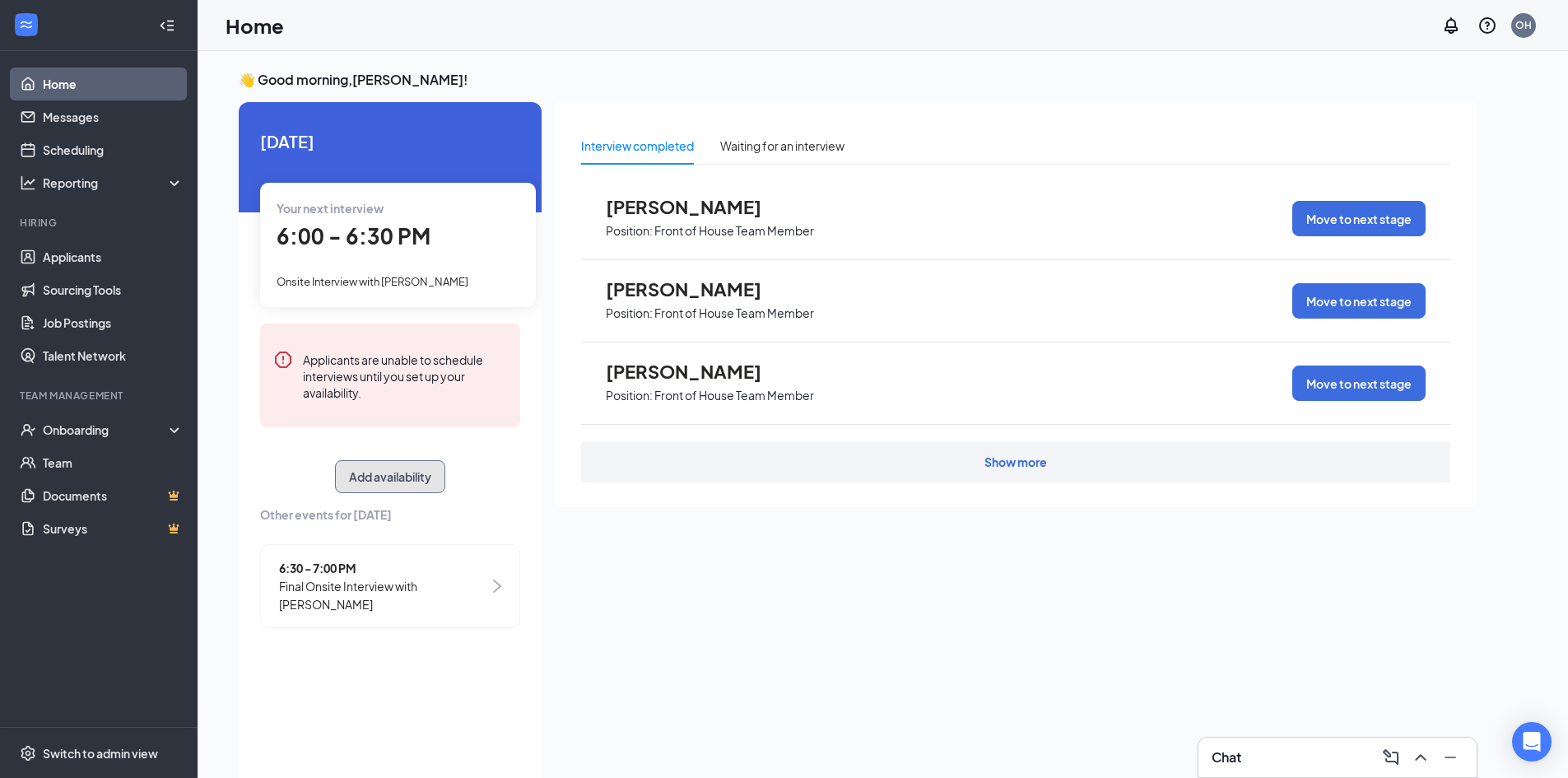
click at [382, 479] on button "Add availability" at bounding box center [389, 476] width 110 height 33
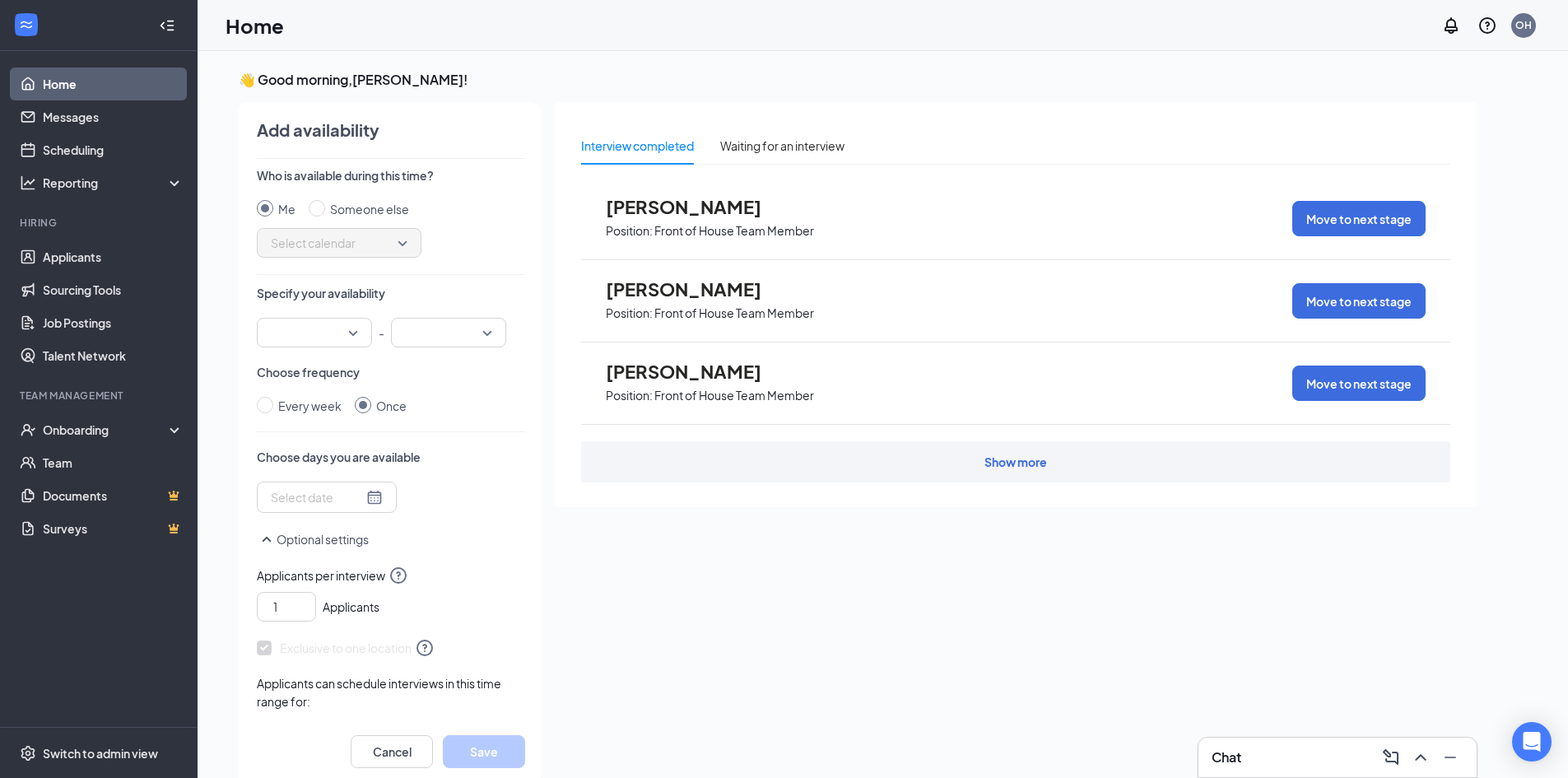
scroll to position [7, 0]
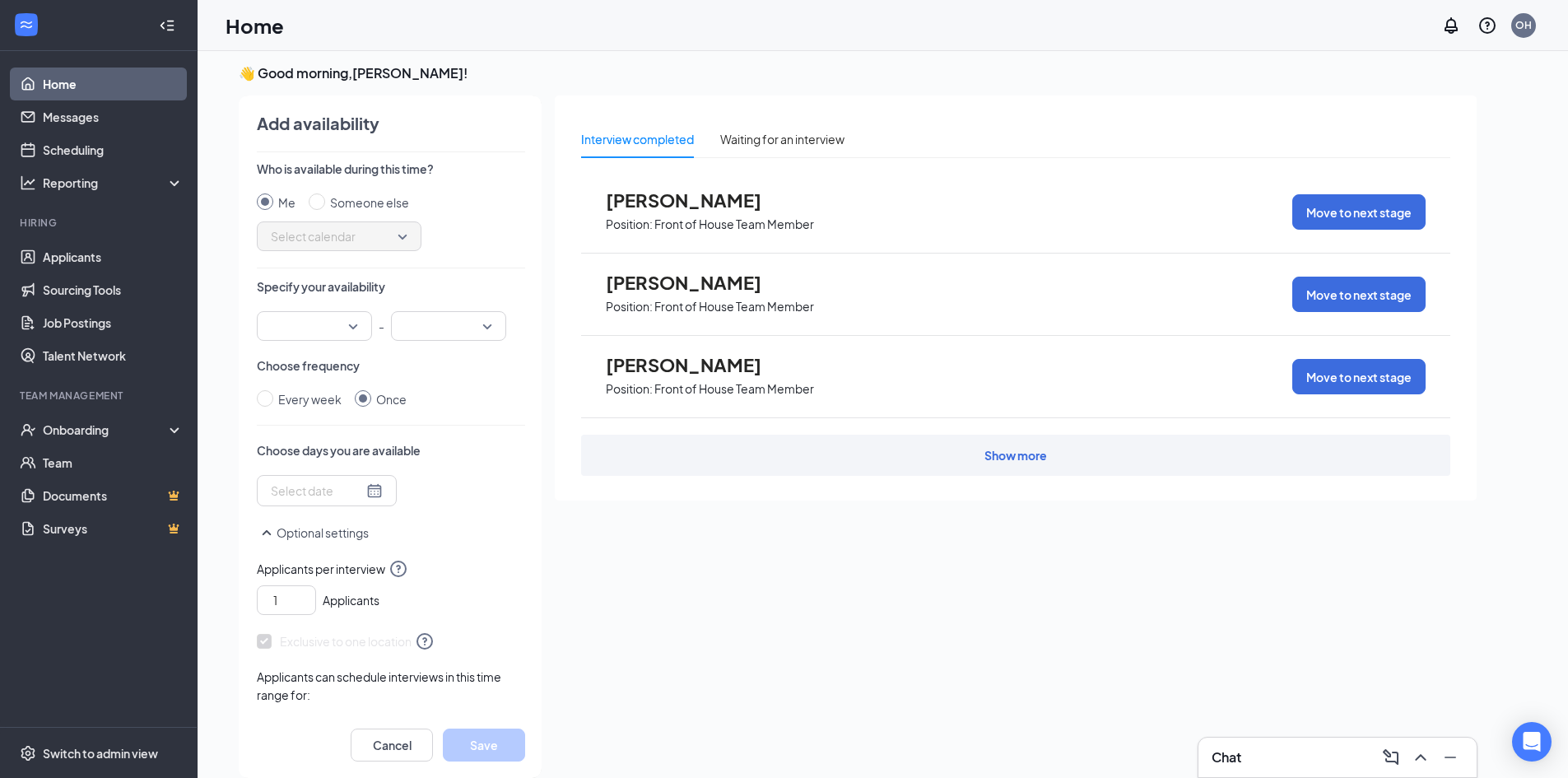
click at [354, 320] on div at bounding box center [315, 325] width 116 height 29
click at [295, 433] on span "02:00 PM" at bounding box center [294, 431] width 48 height 18
click at [485, 329] on div at bounding box center [449, 325] width 116 height 29
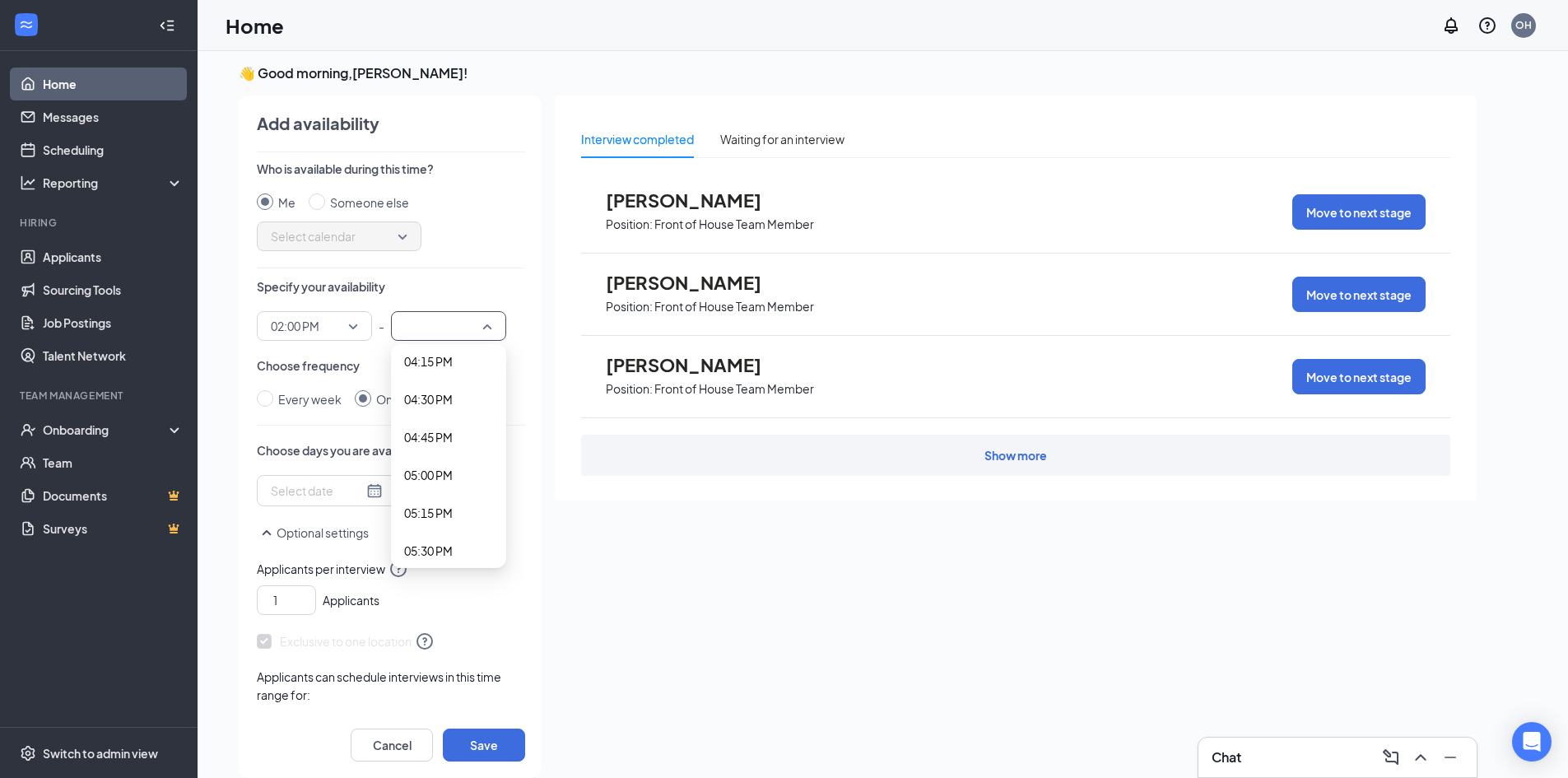
click at [442, 466] on span "05:00 PM" at bounding box center [427, 475] width 48 height 18
click at [362, 495] on div at bounding box center [327, 490] width 112 height 18
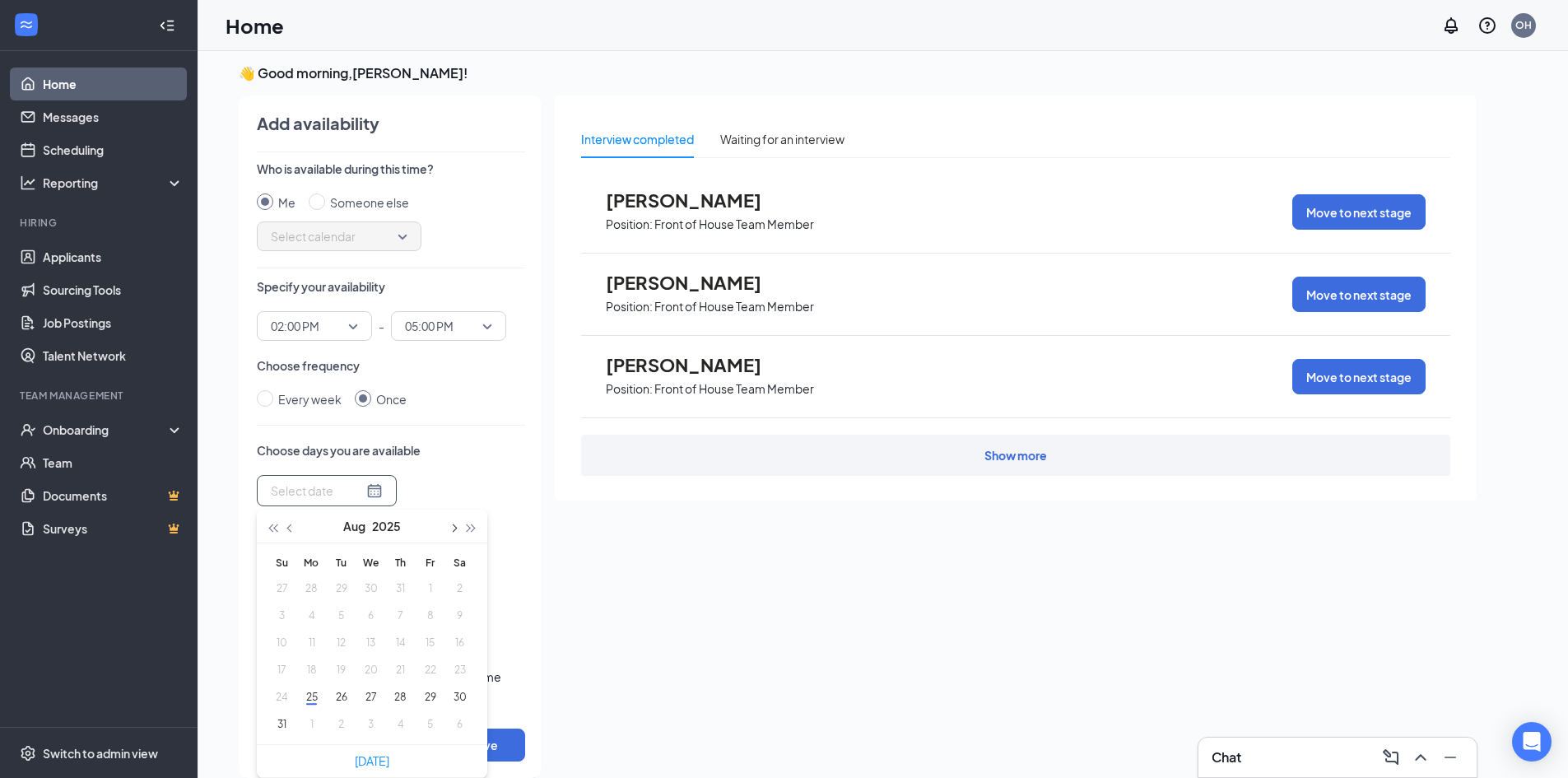
click at [454, 527] on span "button" at bounding box center [452, 528] width 9 height 9
click at [294, 530] on button "button" at bounding box center [290, 526] width 18 height 33
click at [398, 617] on button "11" at bounding box center [400, 615] width 30 height 17
type input "2025-09-11"
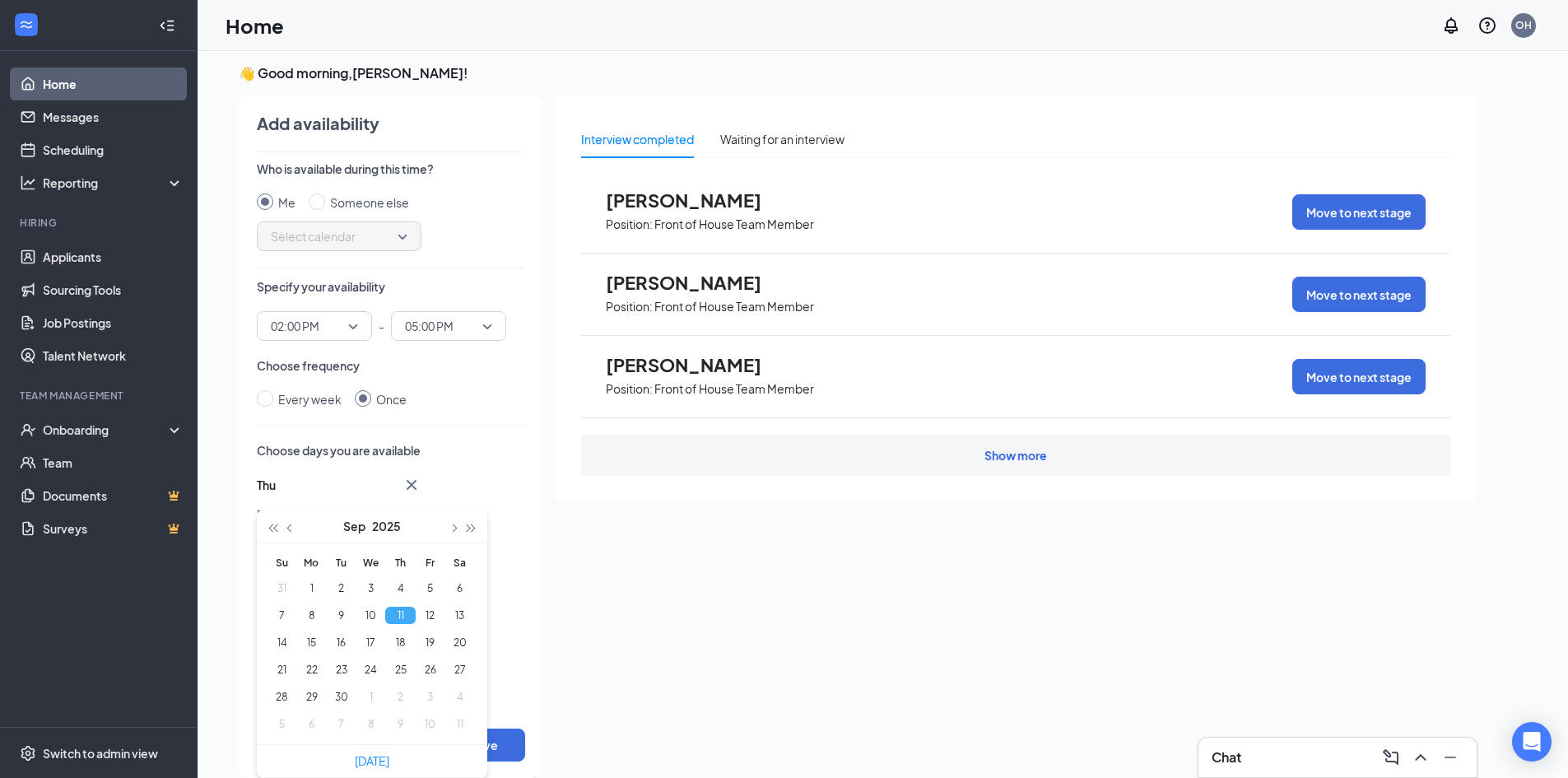
click at [472, 406] on div "Every week Once" at bounding box center [390, 399] width 268 height 18
click at [473, 746] on button "Save" at bounding box center [483, 745] width 82 height 33
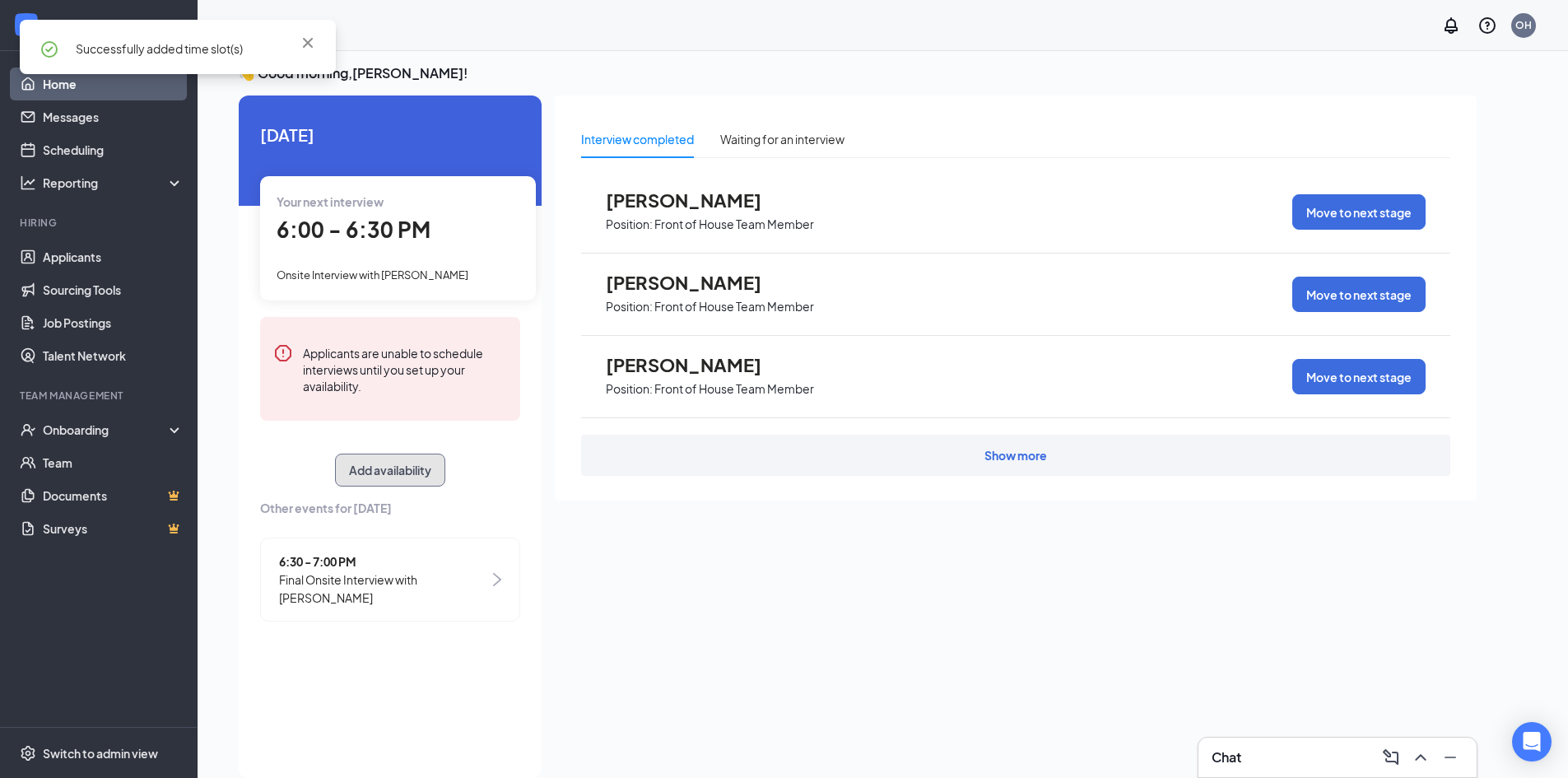
click at [414, 475] on button "Add availability" at bounding box center [389, 470] width 110 height 33
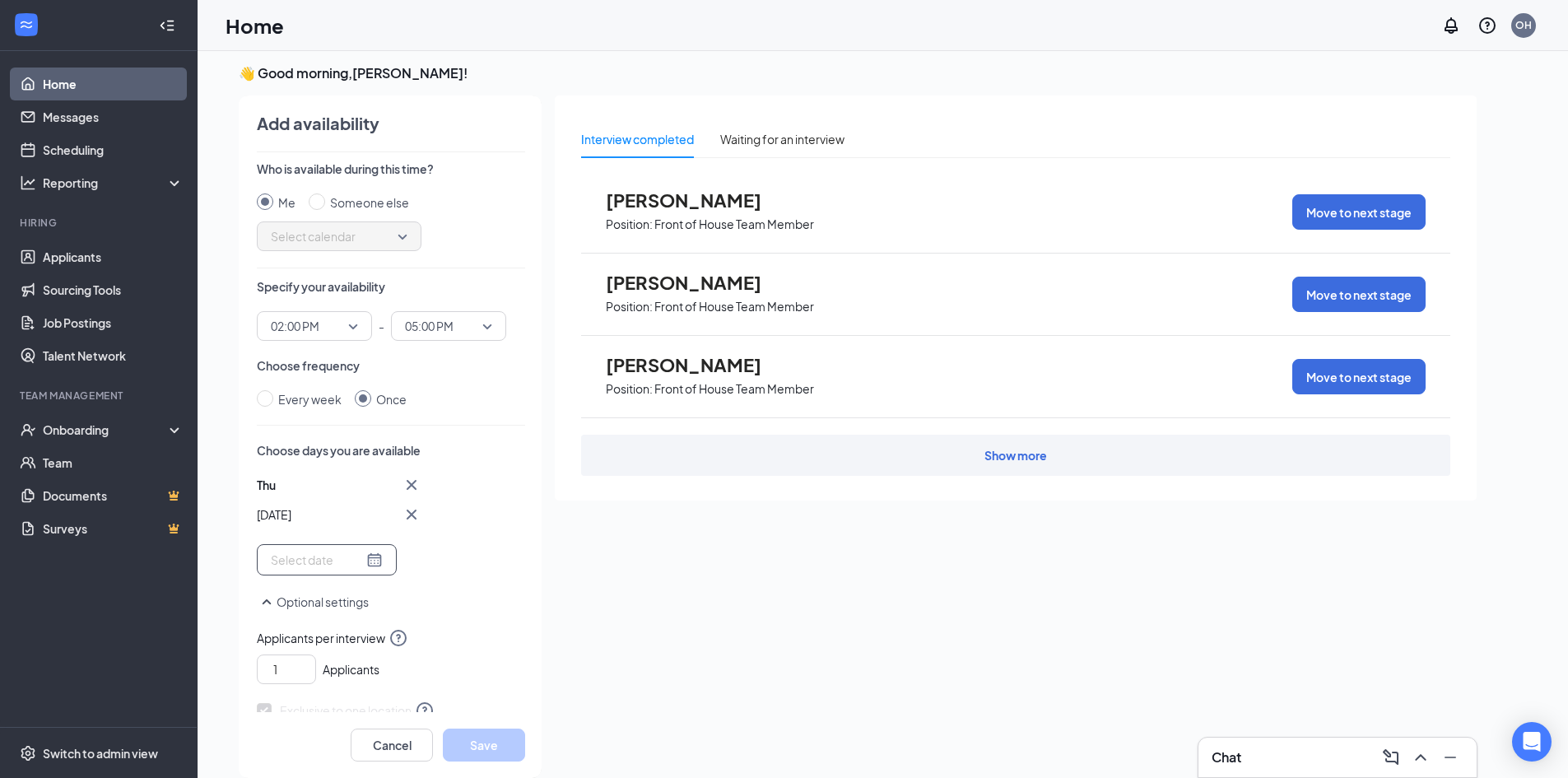
click at [368, 558] on div at bounding box center [327, 559] width 112 height 18
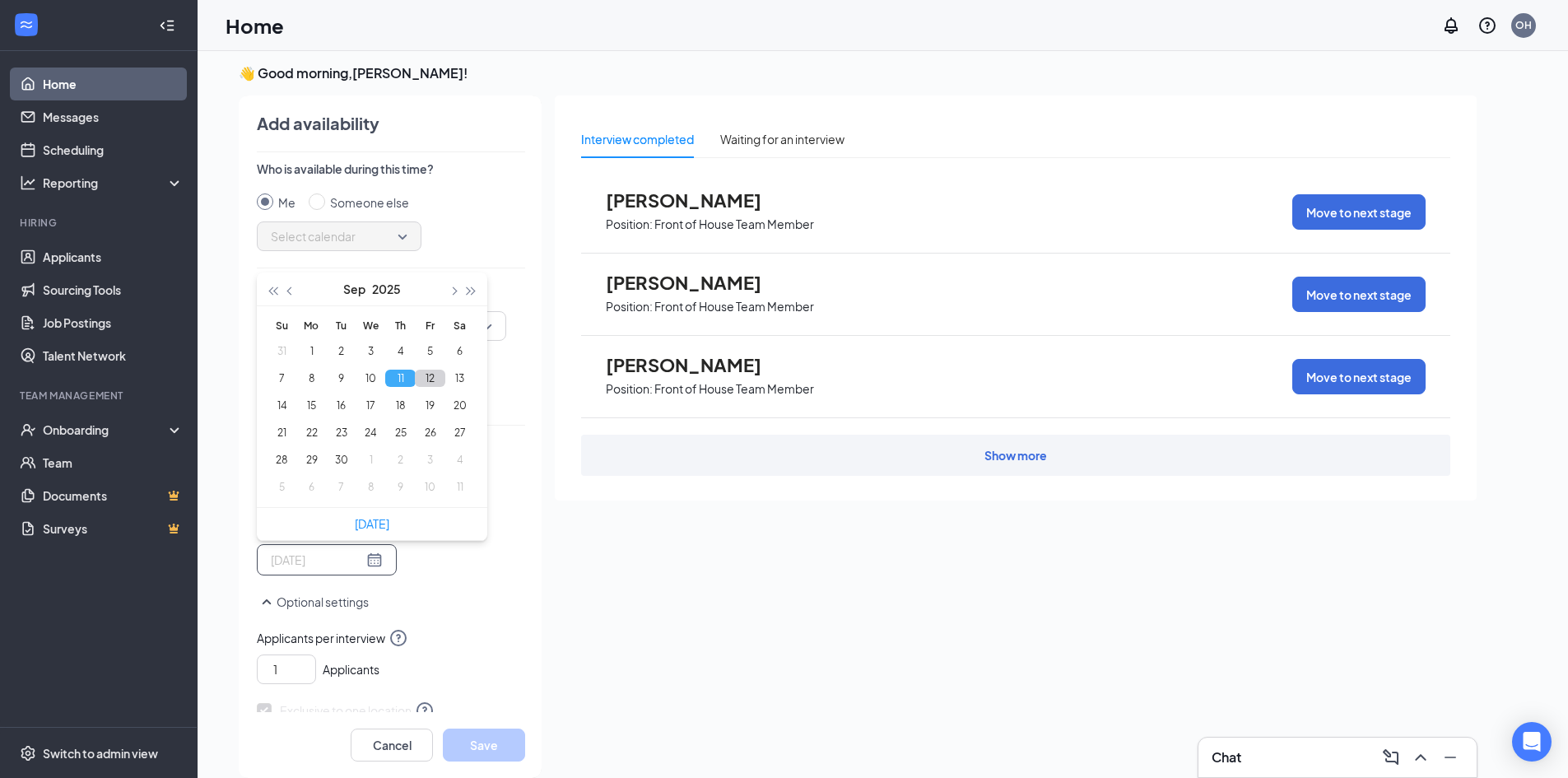
click at [430, 378] on button "12" at bounding box center [430, 378] width 30 height 17
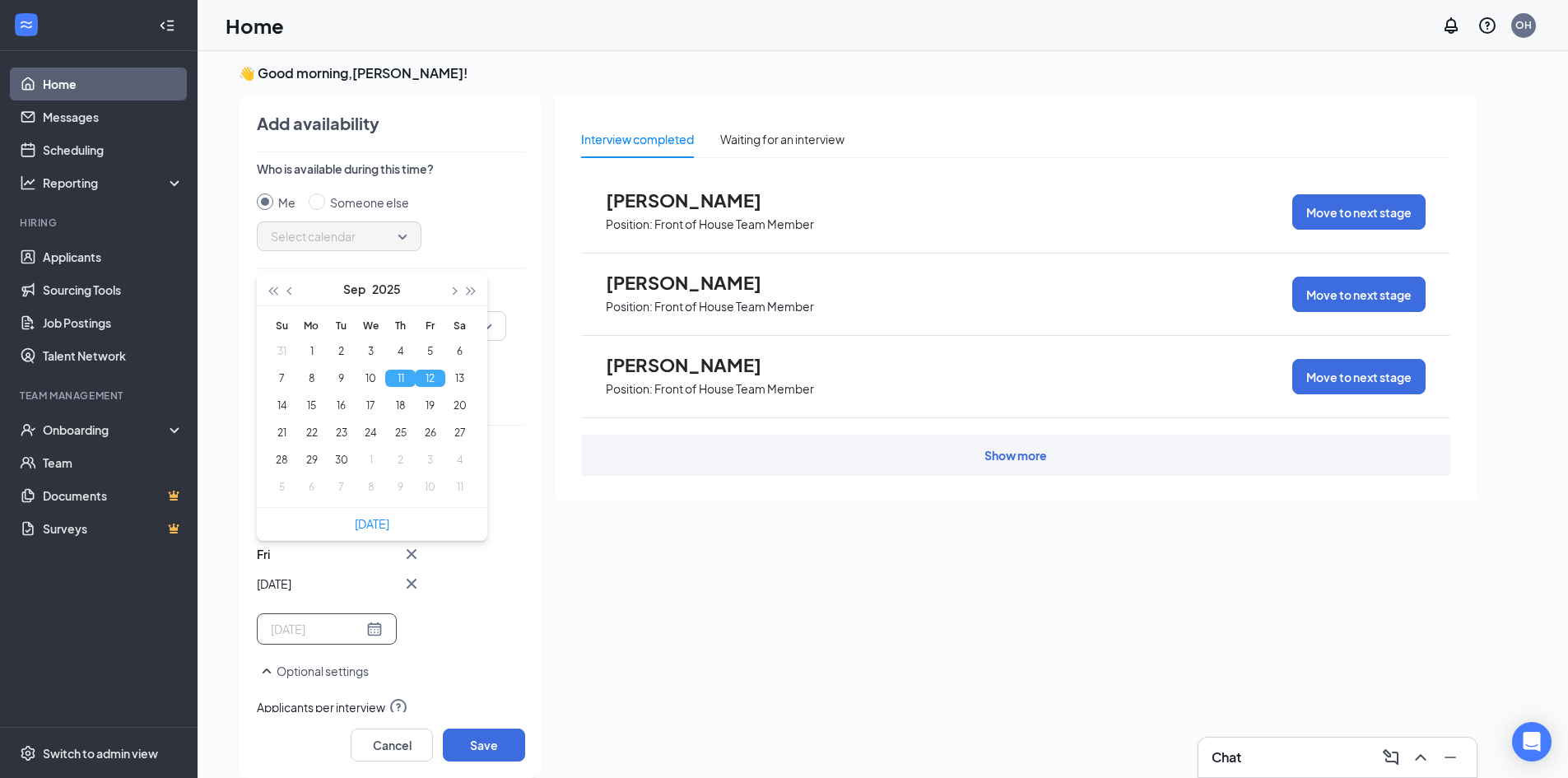
type input "2025-09-12"
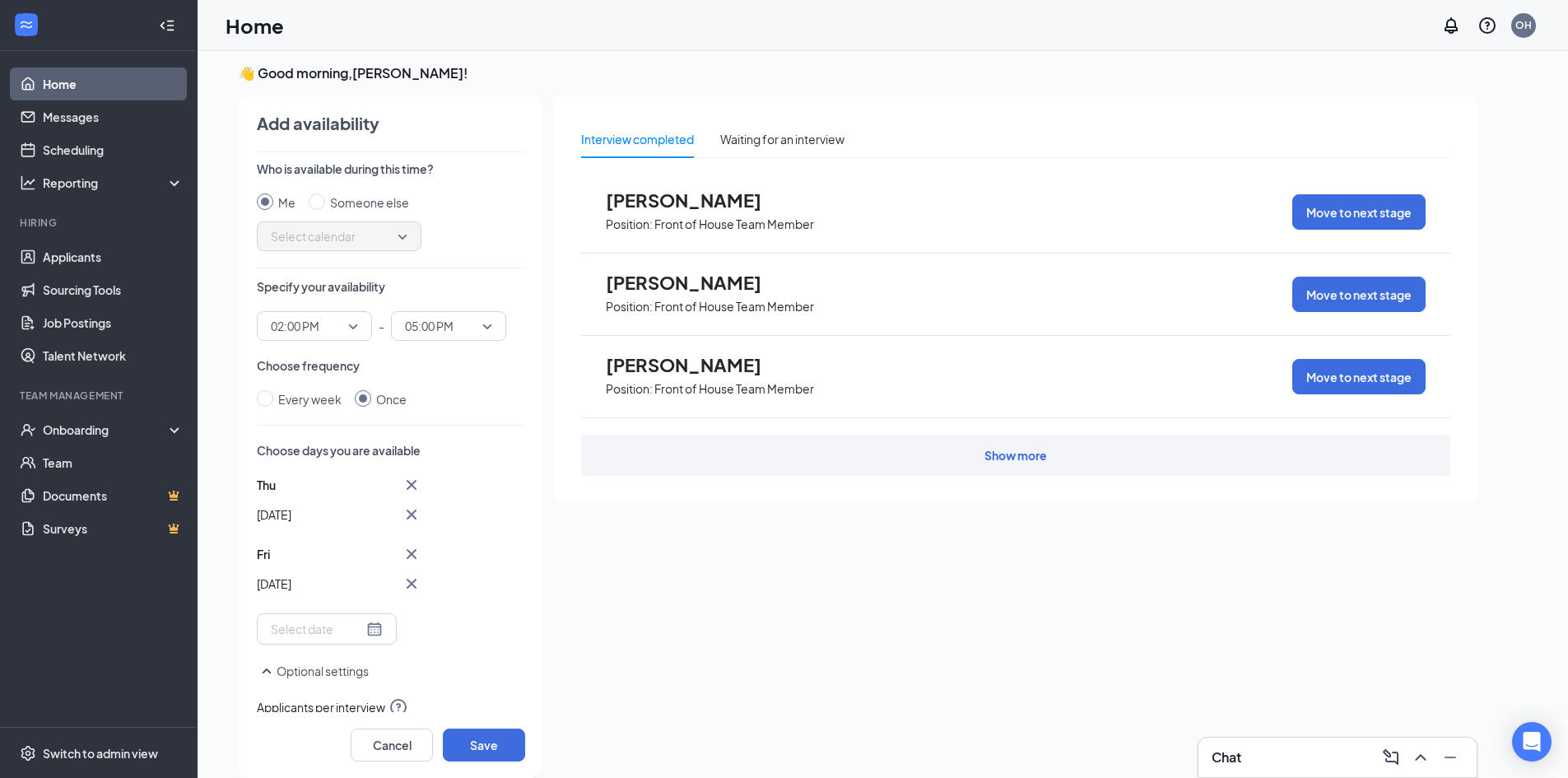
click at [482, 586] on div "Thu Sep 11 Fri Sep 12 Sep 2025 Su Mo Tu We Th Fr Sa 31 1 2 3 4 5 6 7 8 9 10 11 …" at bounding box center [390, 559] width 268 height 170
click at [466, 747] on button "Save" at bounding box center [483, 745] width 82 height 33
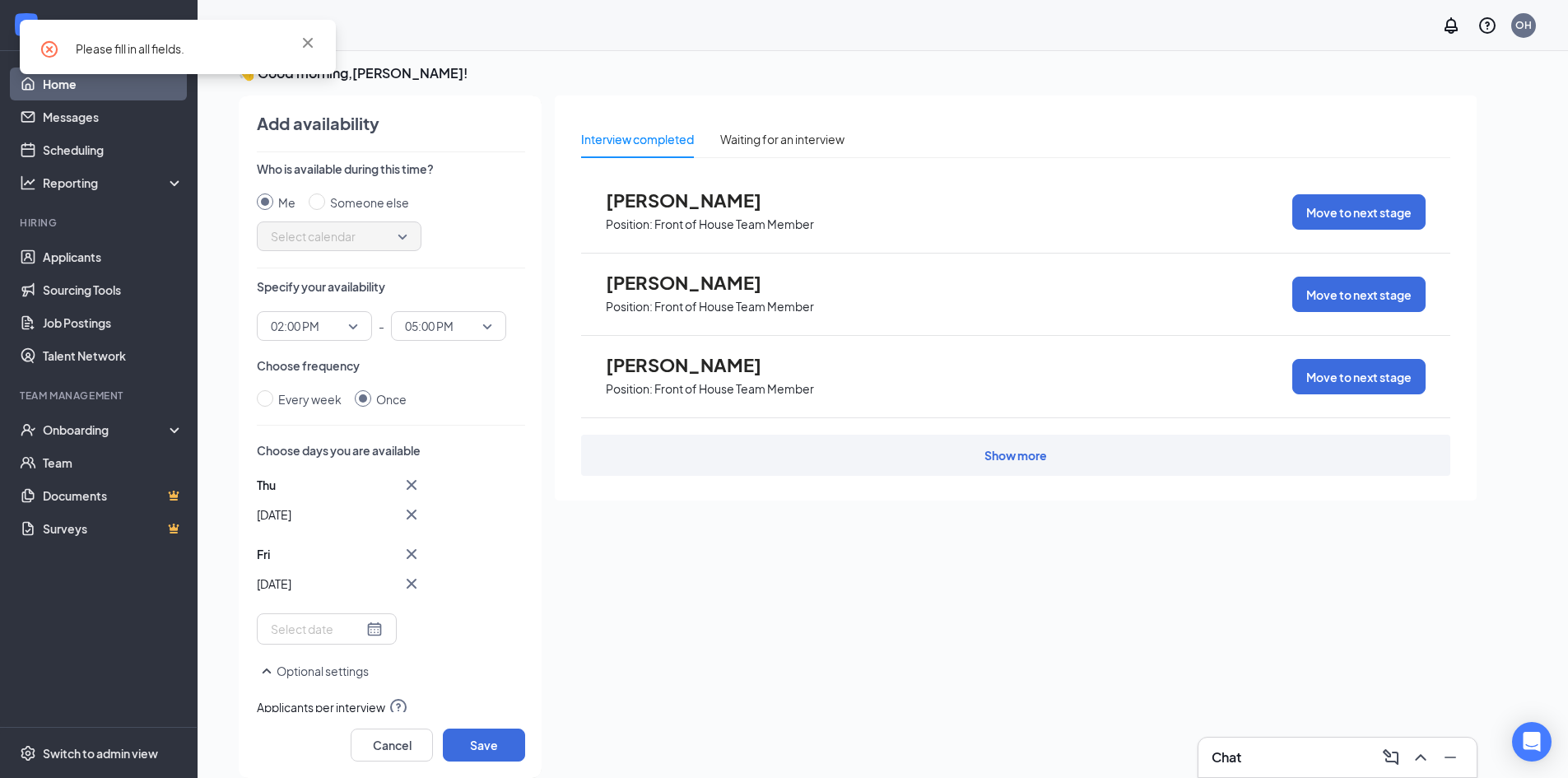
click at [410, 582] on icon "Cross" at bounding box center [411, 584] width 9 height 9
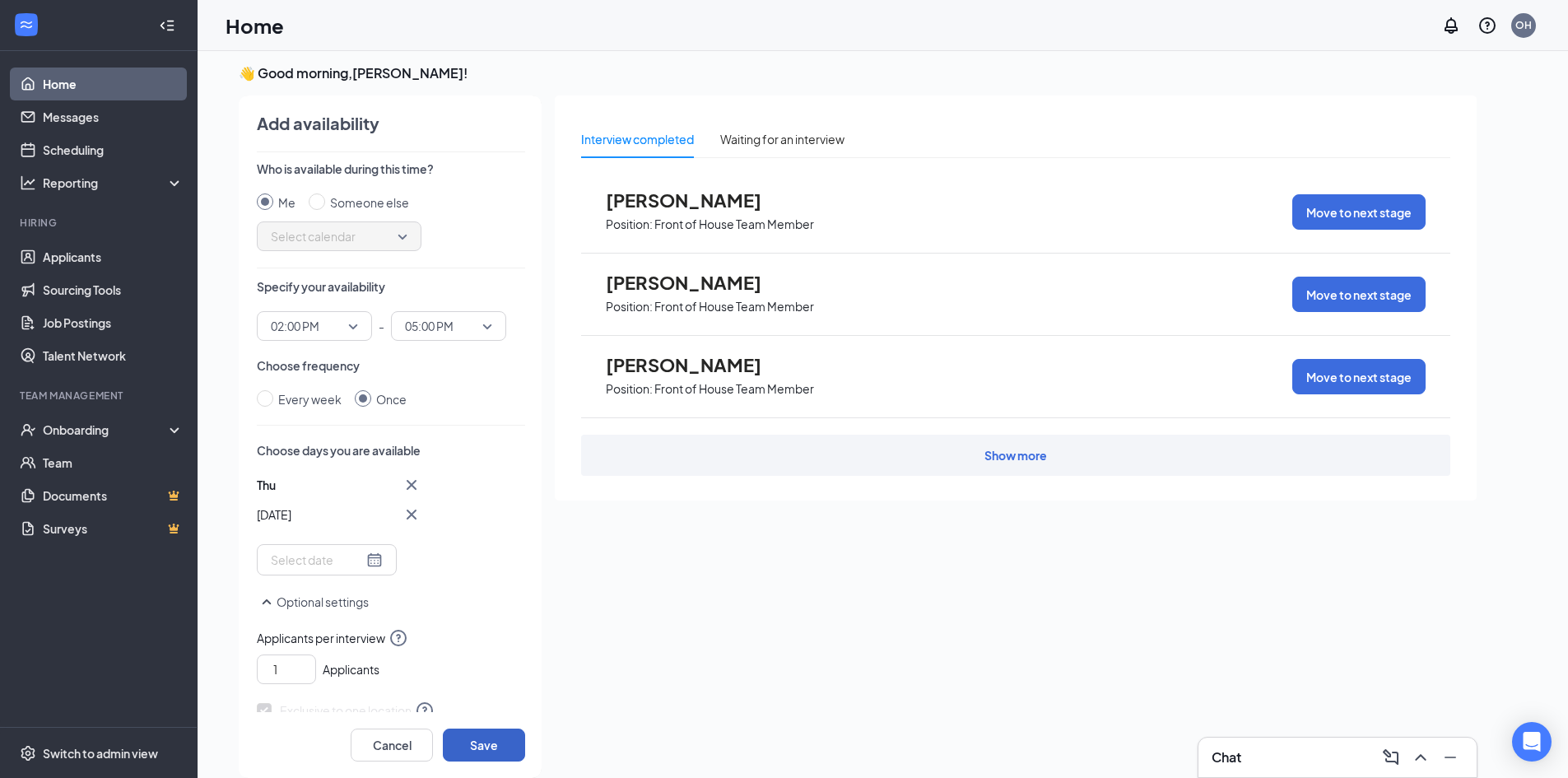
click at [478, 737] on button "Save" at bounding box center [483, 745] width 82 height 33
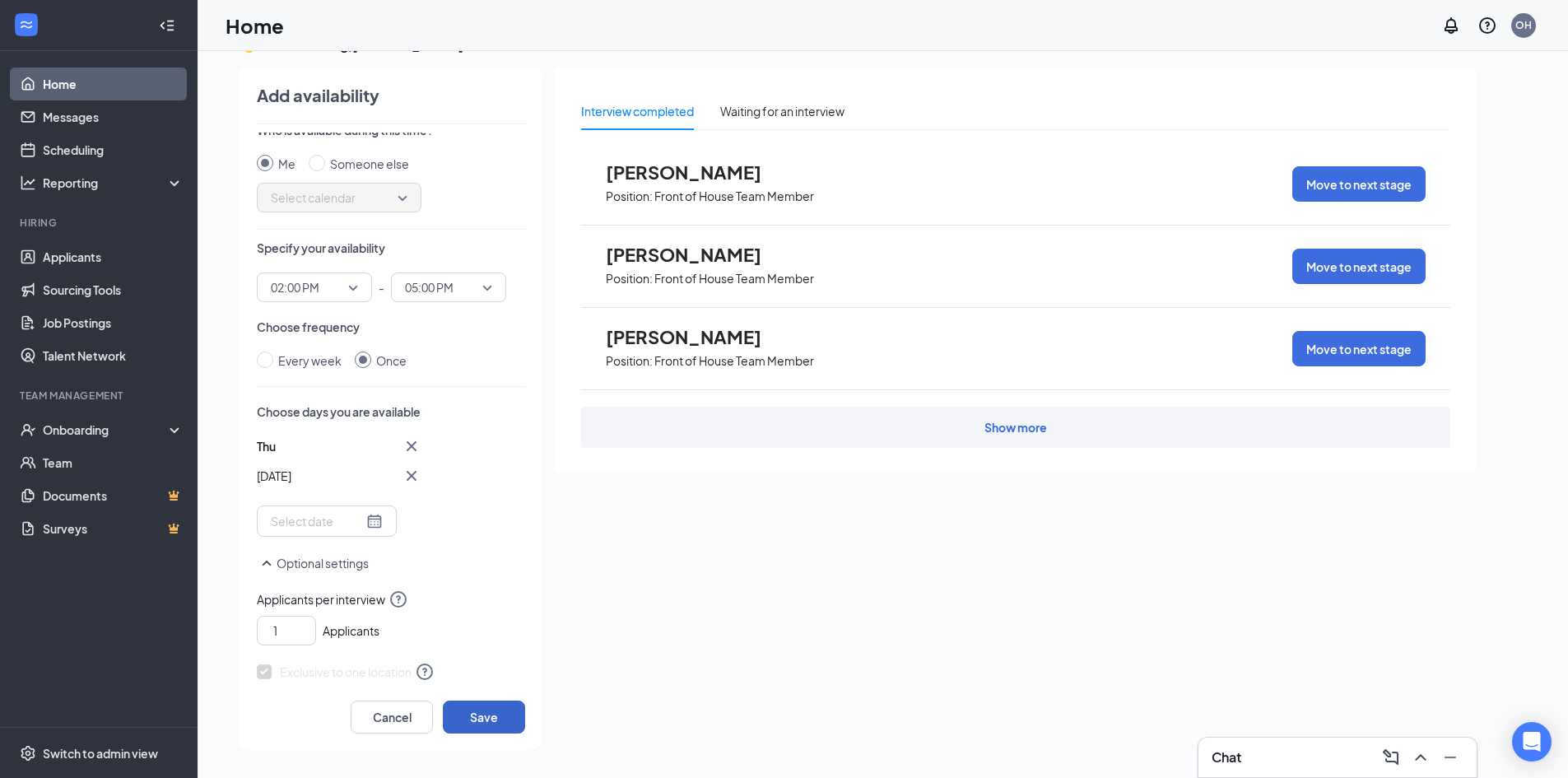
scroll to position [0, 0]
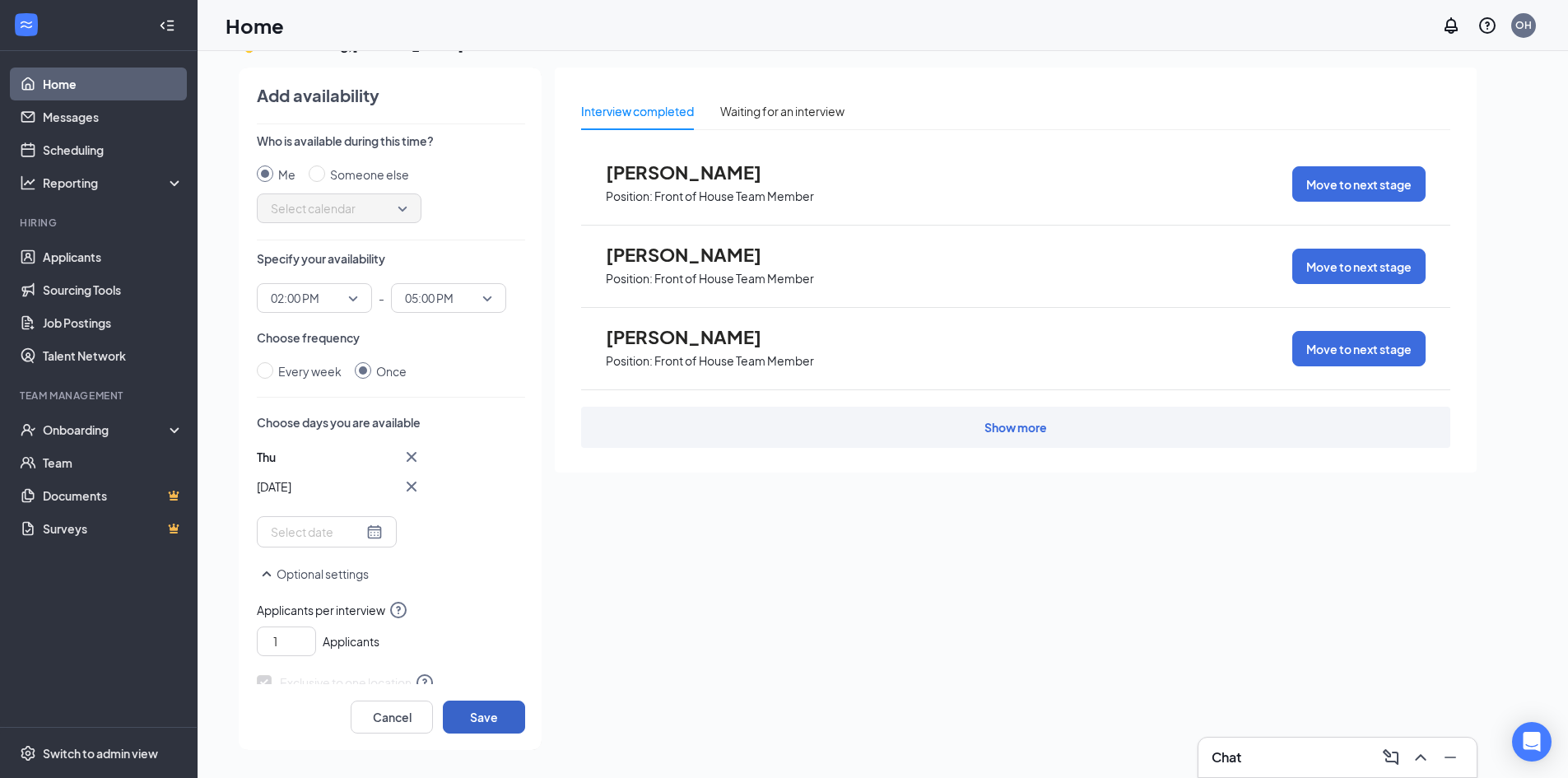
click at [369, 201] on span "Select calendar" at bounding box center [339, 208] width 136 height 25
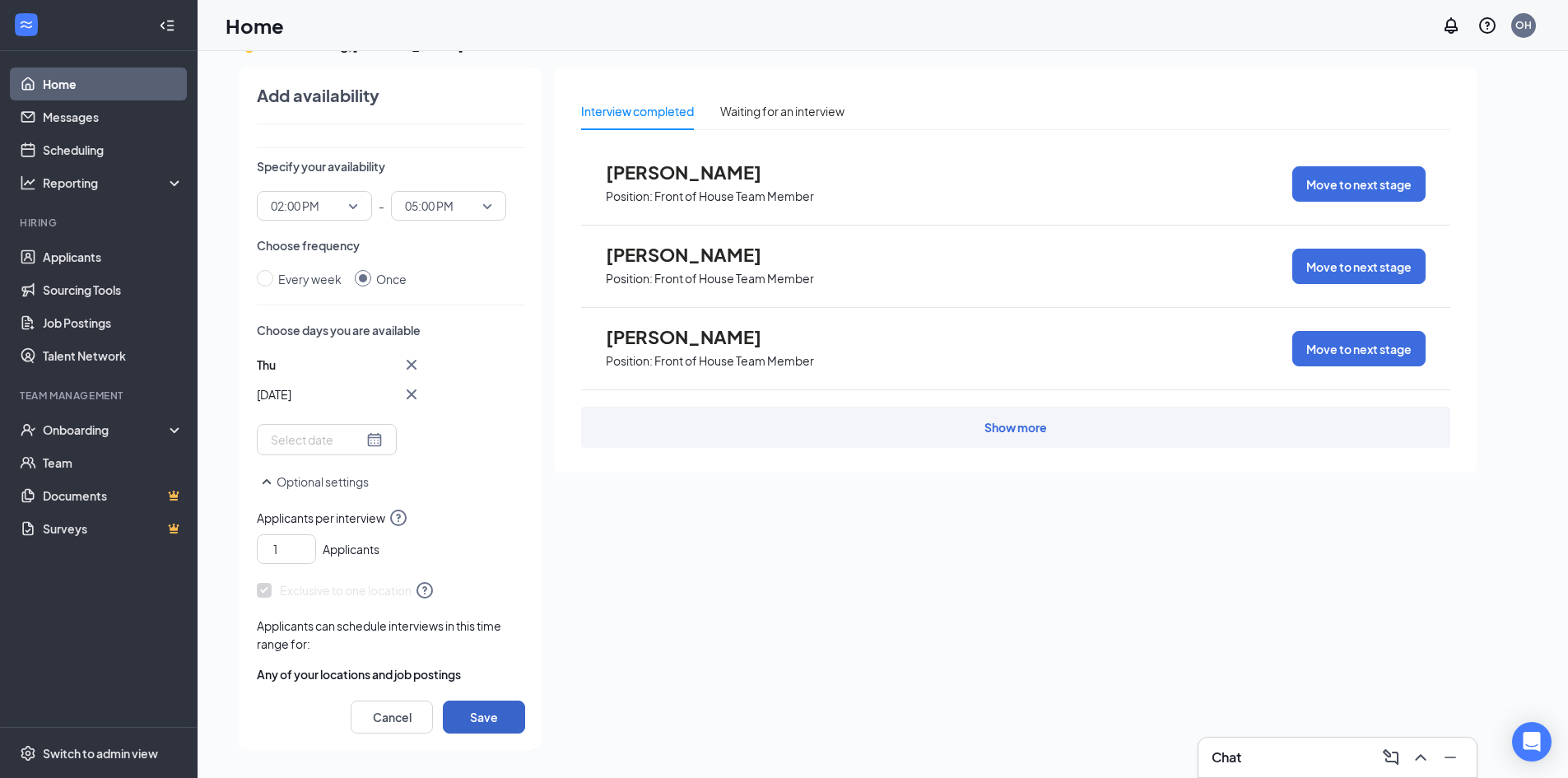
scroll to position [127, 0]
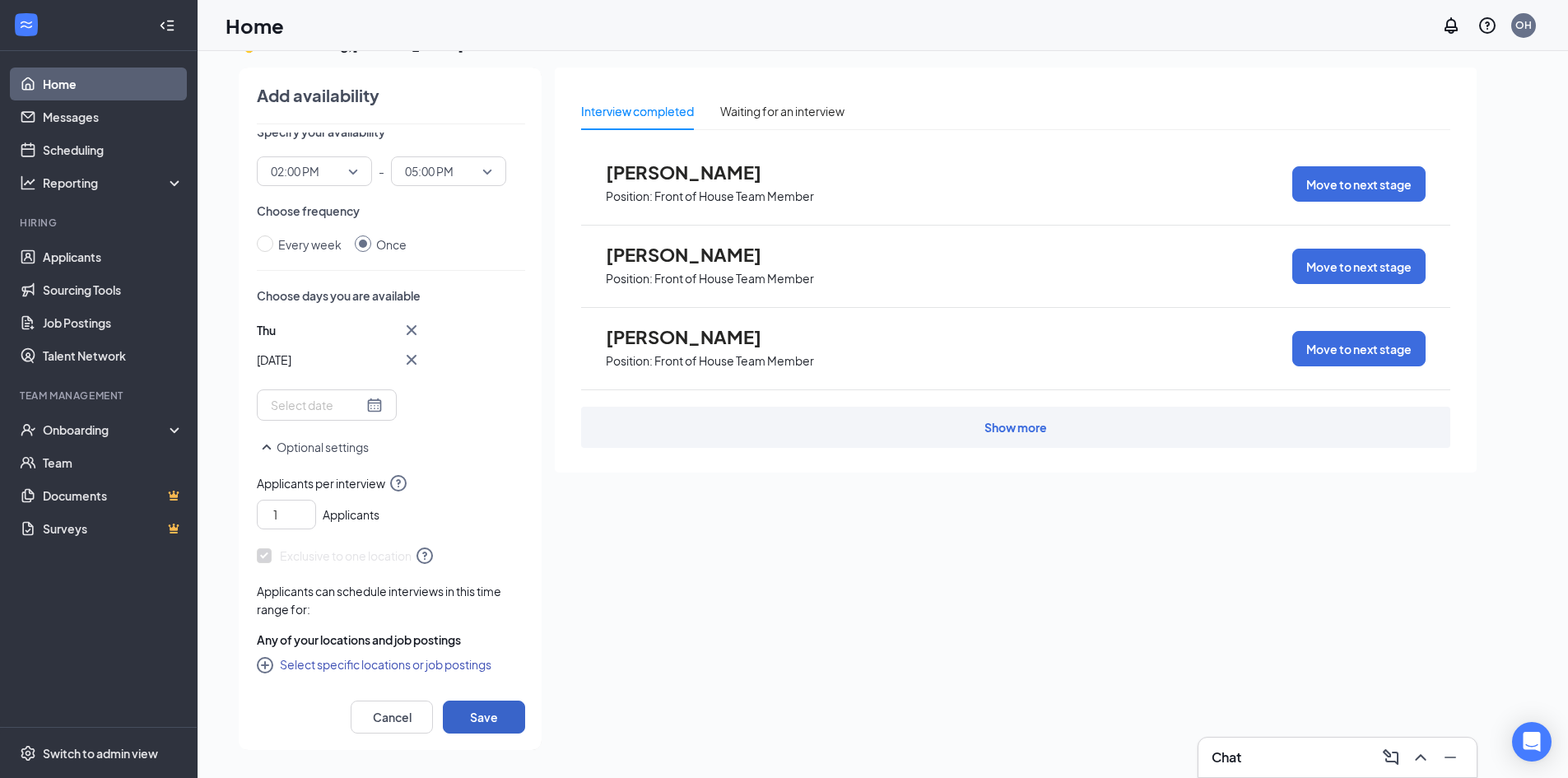
click at [478, 714] on button "Save" at bounding box center [483, 716] width 82 height 33
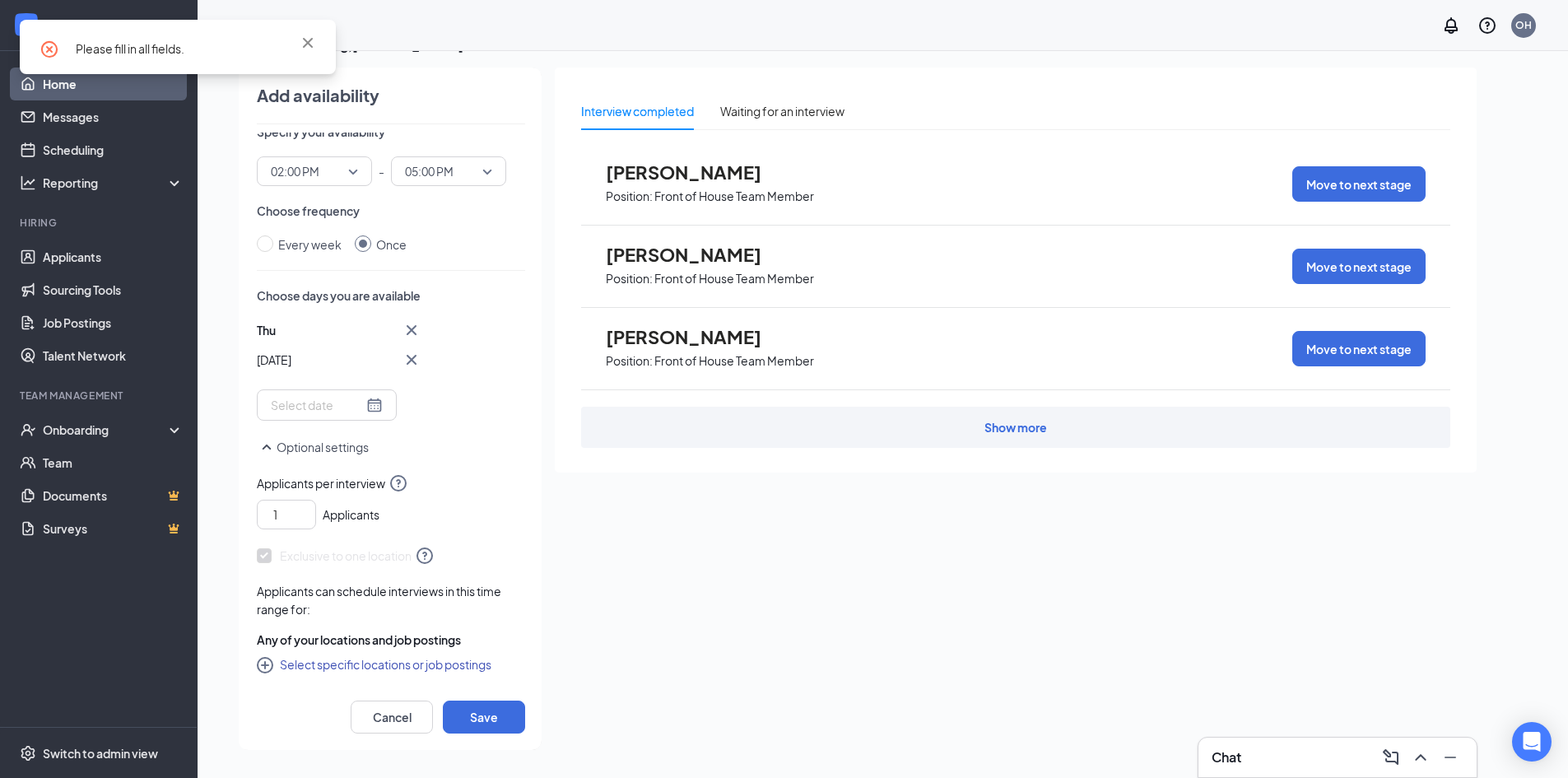
click at [463, 48] on div "Home OH" at bounding box center [882, 26] width 1370 height 51
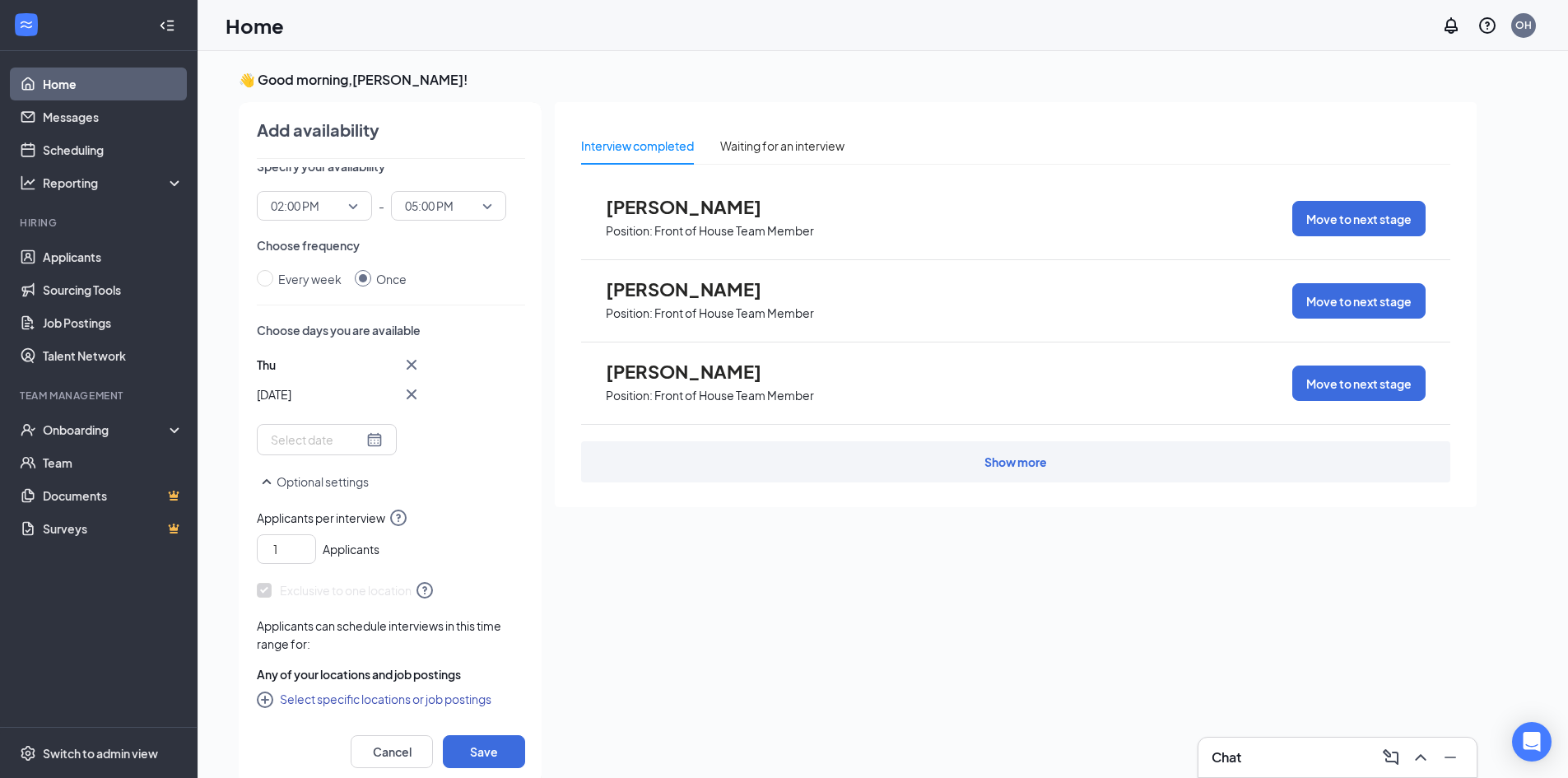
click at [86, 83] on link "Home" at bounding box center [113, 83] width 141 height 33
click at [399, 761] on button "Cancel" at bounding box center [391, 751] width 82 height 33
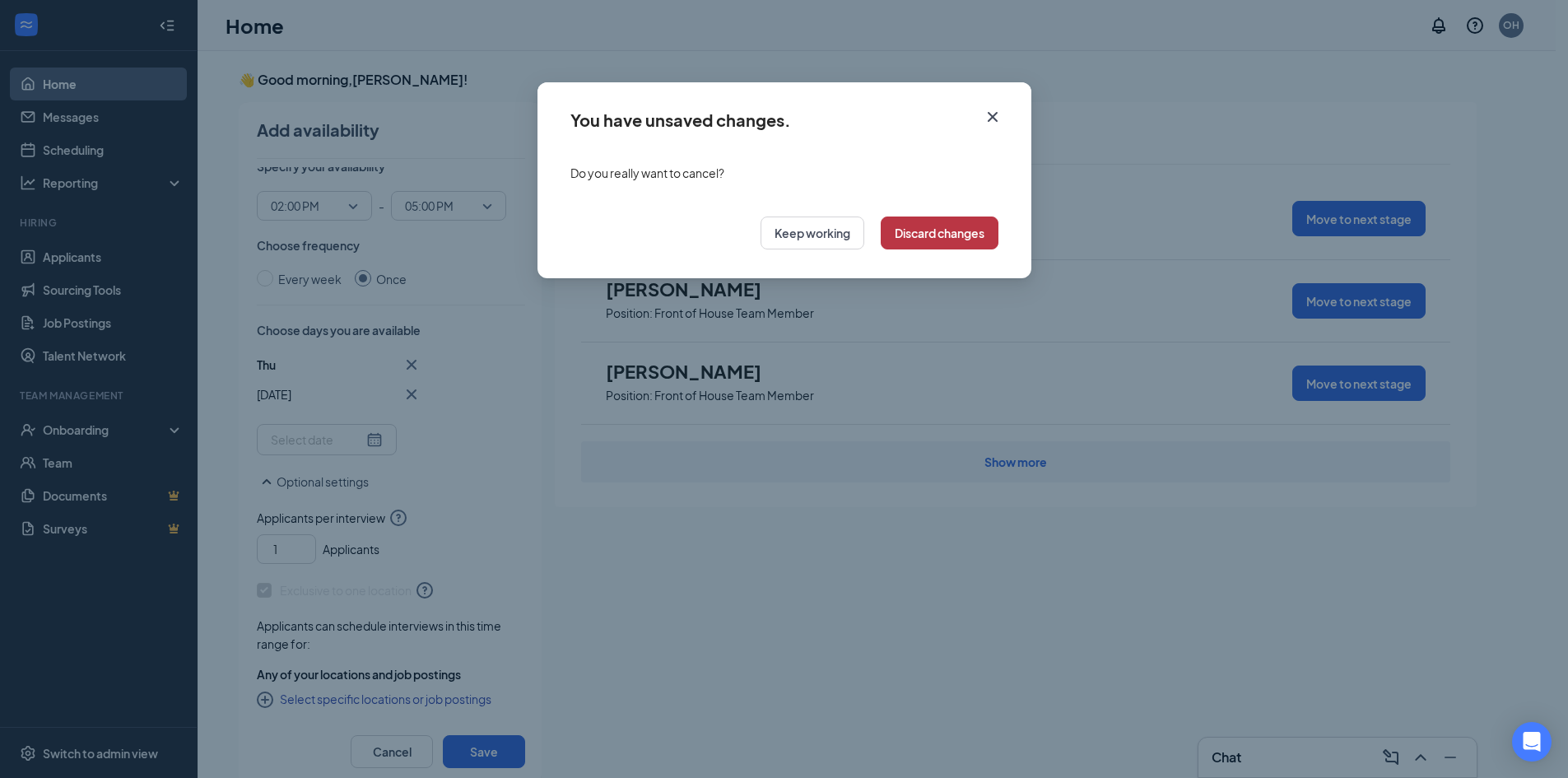
click at [898, 232] on button "Discard changes" at bounding box center [939, 232] width 117 height 33
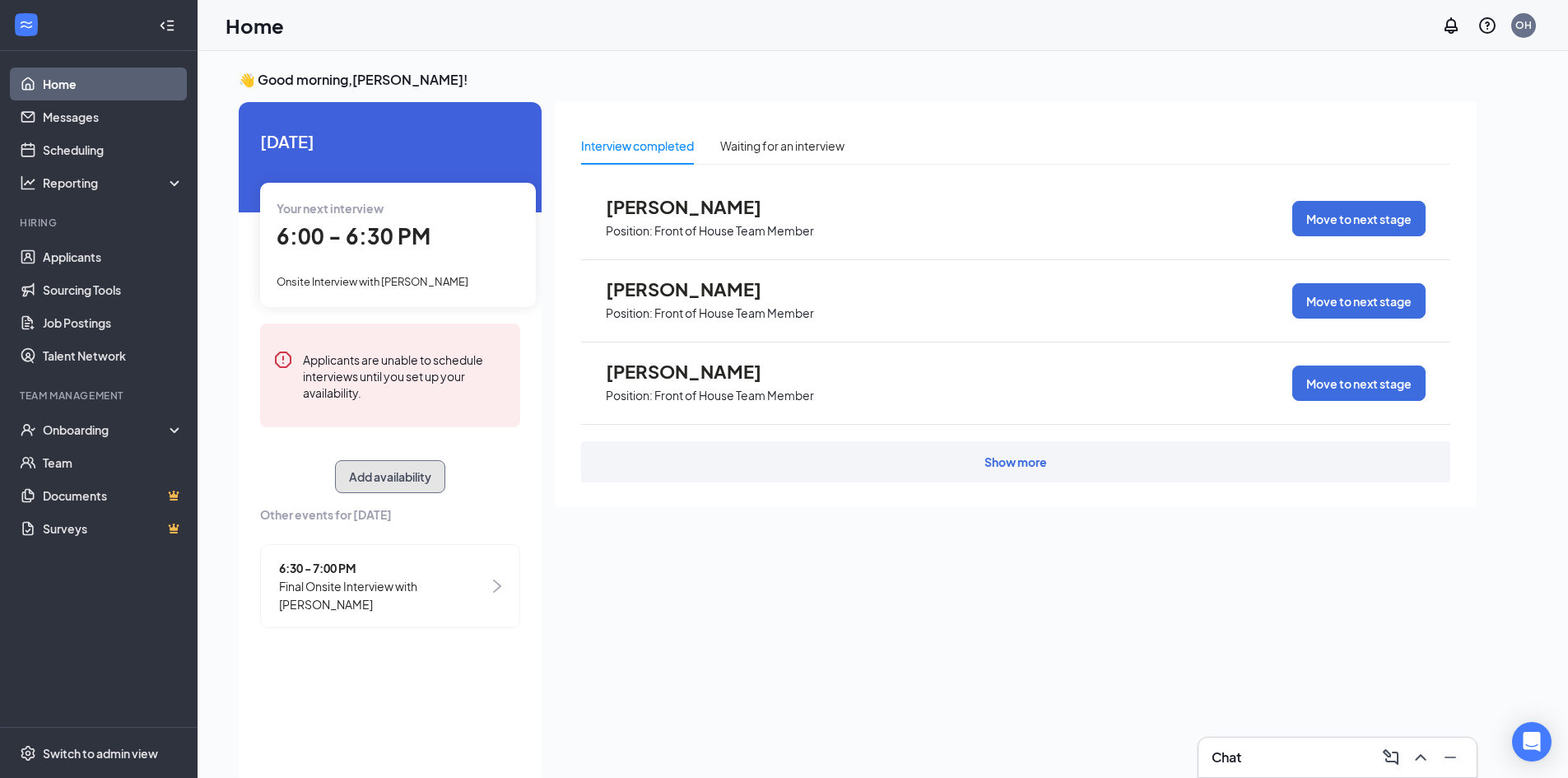
click at [401, 477] on button "Add availability" at bounding box center [389, 476] width 110 height 33
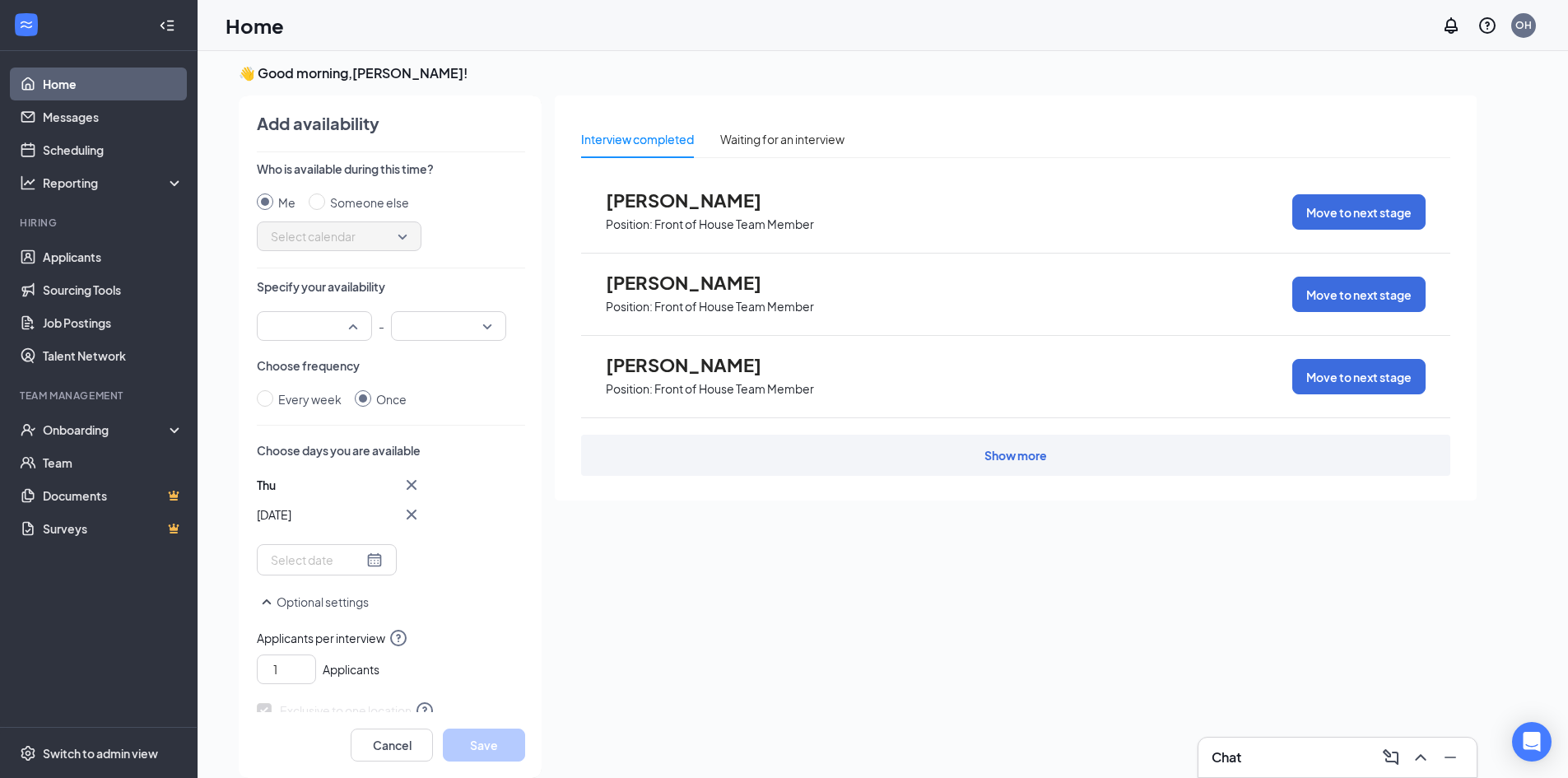
click at [353, 313] on div at bounding box center [315, 325] width 116 height 29
click at [314, 423] on div "02:00 PM" at bounding box center [315, 432] width 116 height 38
click at [491, 322] on div at bounding box center [449, 325] width 116 height 29
click at [438, 479] on span "05:00 PM" at bounding box center [427, 475] width 48 height 18
click at [485, 740] on button "Save" at bounding box center [483, 745] width 82 height 33
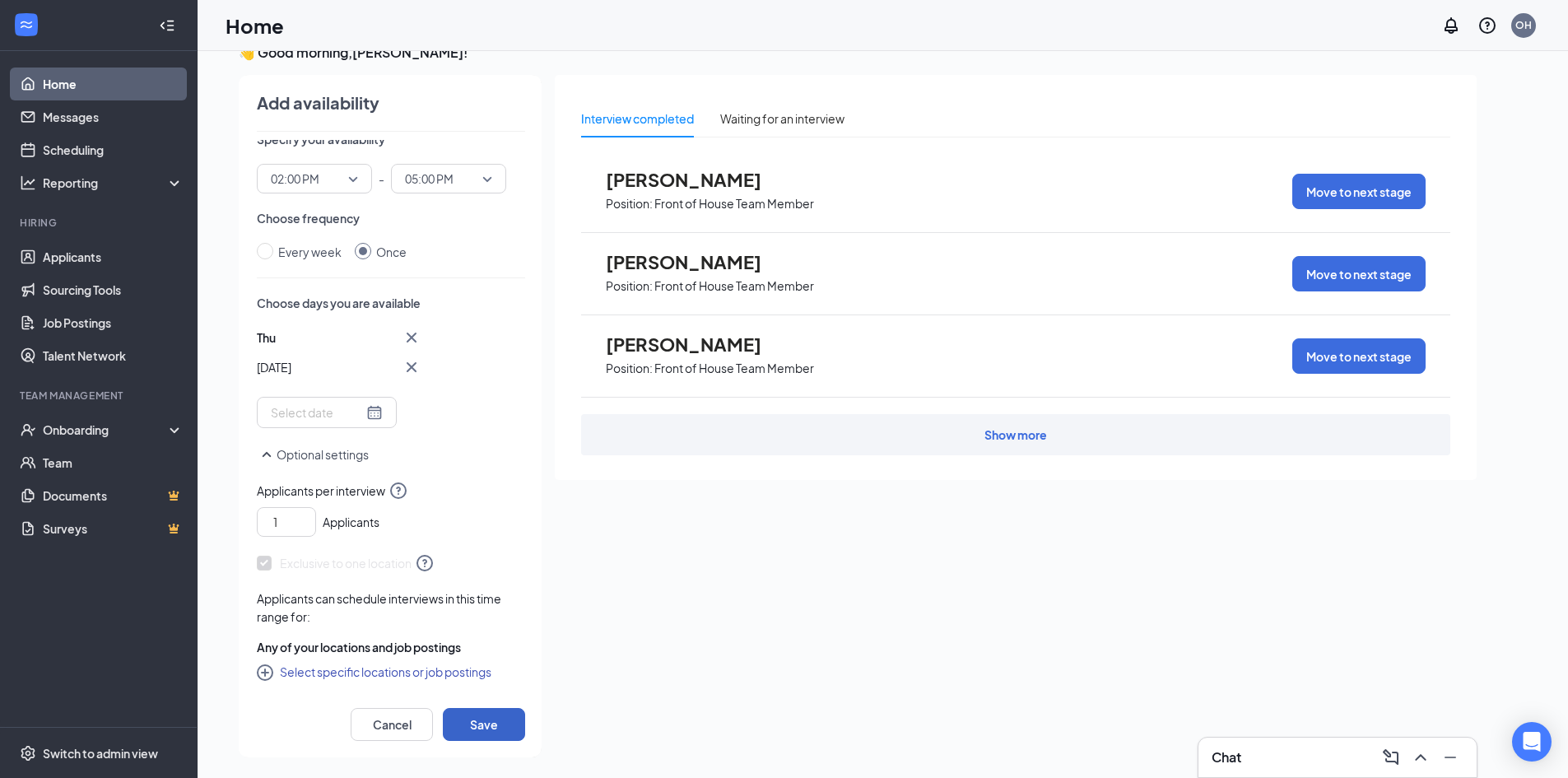
scroll to position [34, 0]
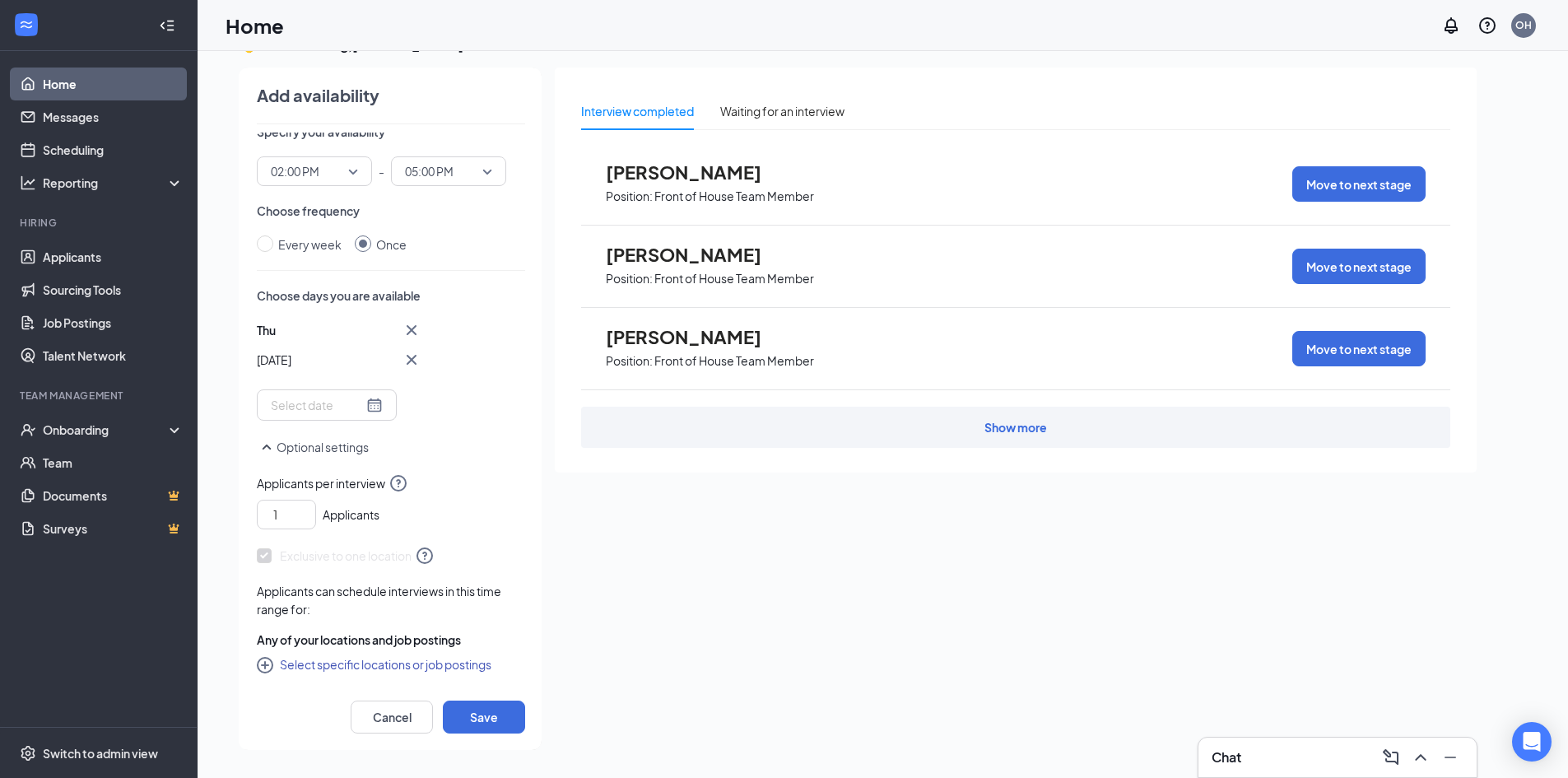
click at [270, 452] on icon "SmallChevronUp" at bounding box center [266, 446] width 20 height 20
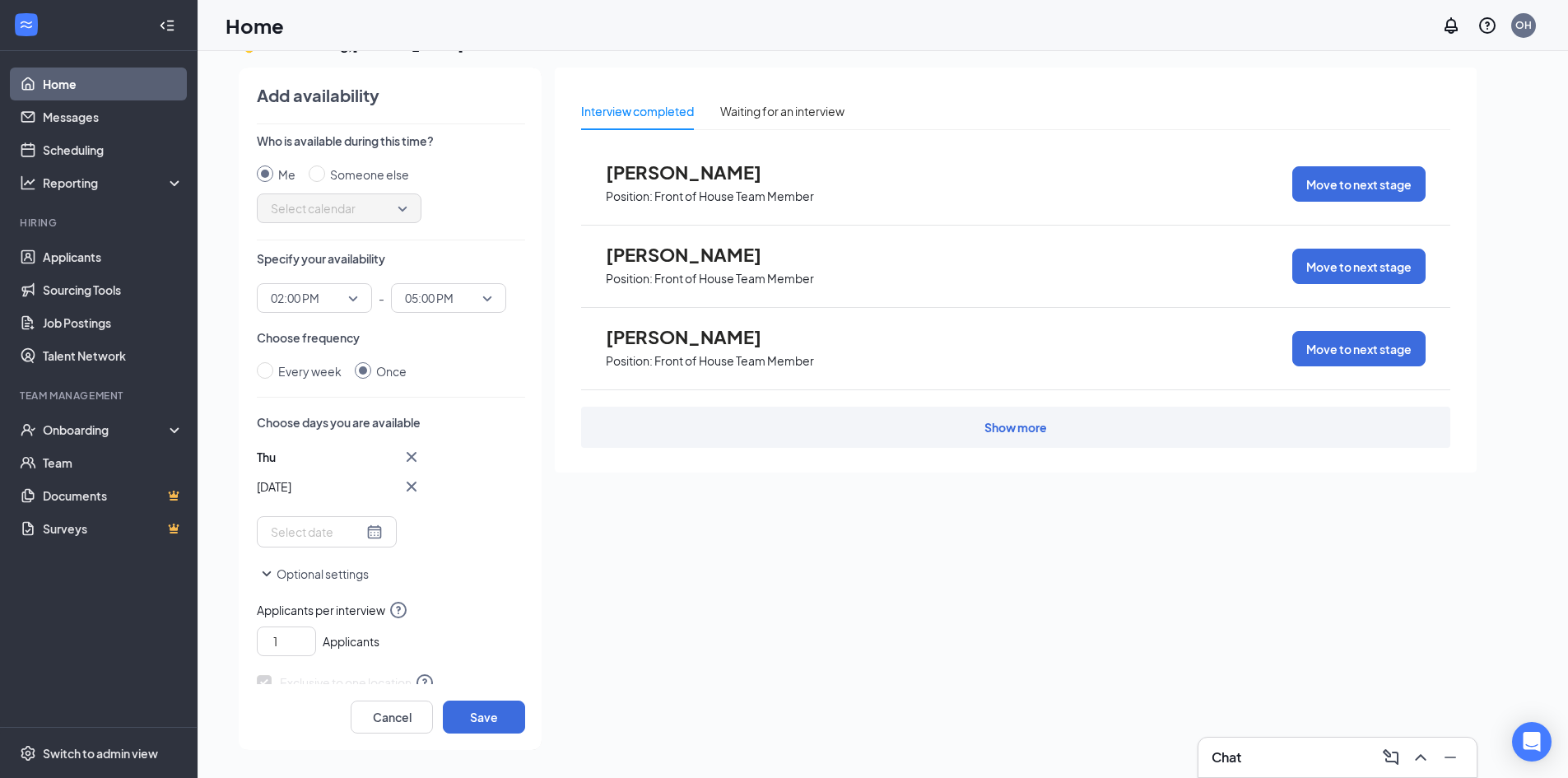
scroll to position [0, 0]
click at [408, 483] on icon "Cross" at bounding box center [411, 486] width 9 height 9
click at [366, 463] on div at bounding box center [327, 462] width 112 height 18
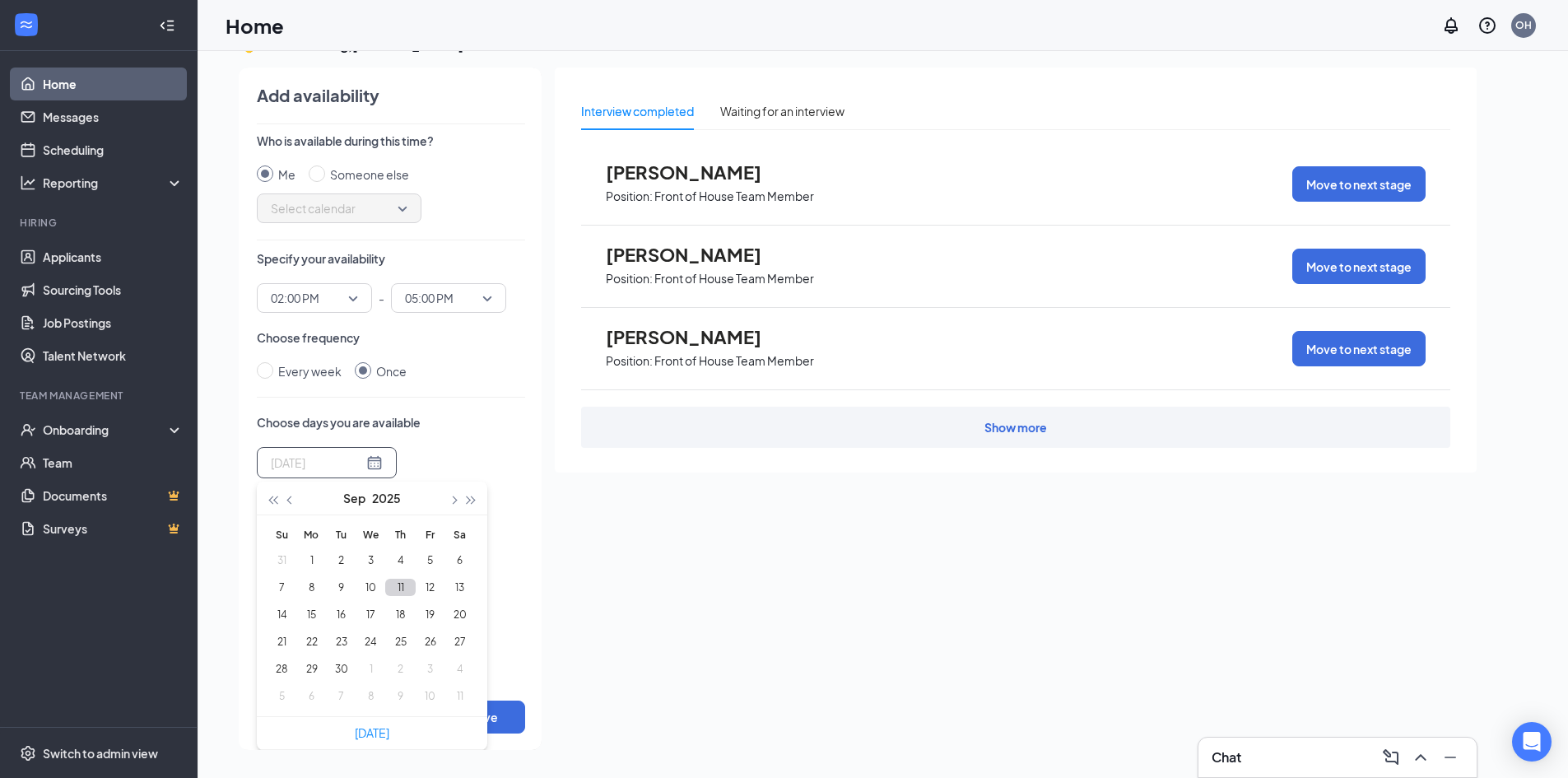
click at [393, 588] on button "11" at bounding box center [400, 588] width 30 height 17
type input "2025-09-11"
click at [504, 619] on div "Who is available during this time? Me Someone else Select calendar Specify your…" at bounding box center [390, 408] width 268 height 552
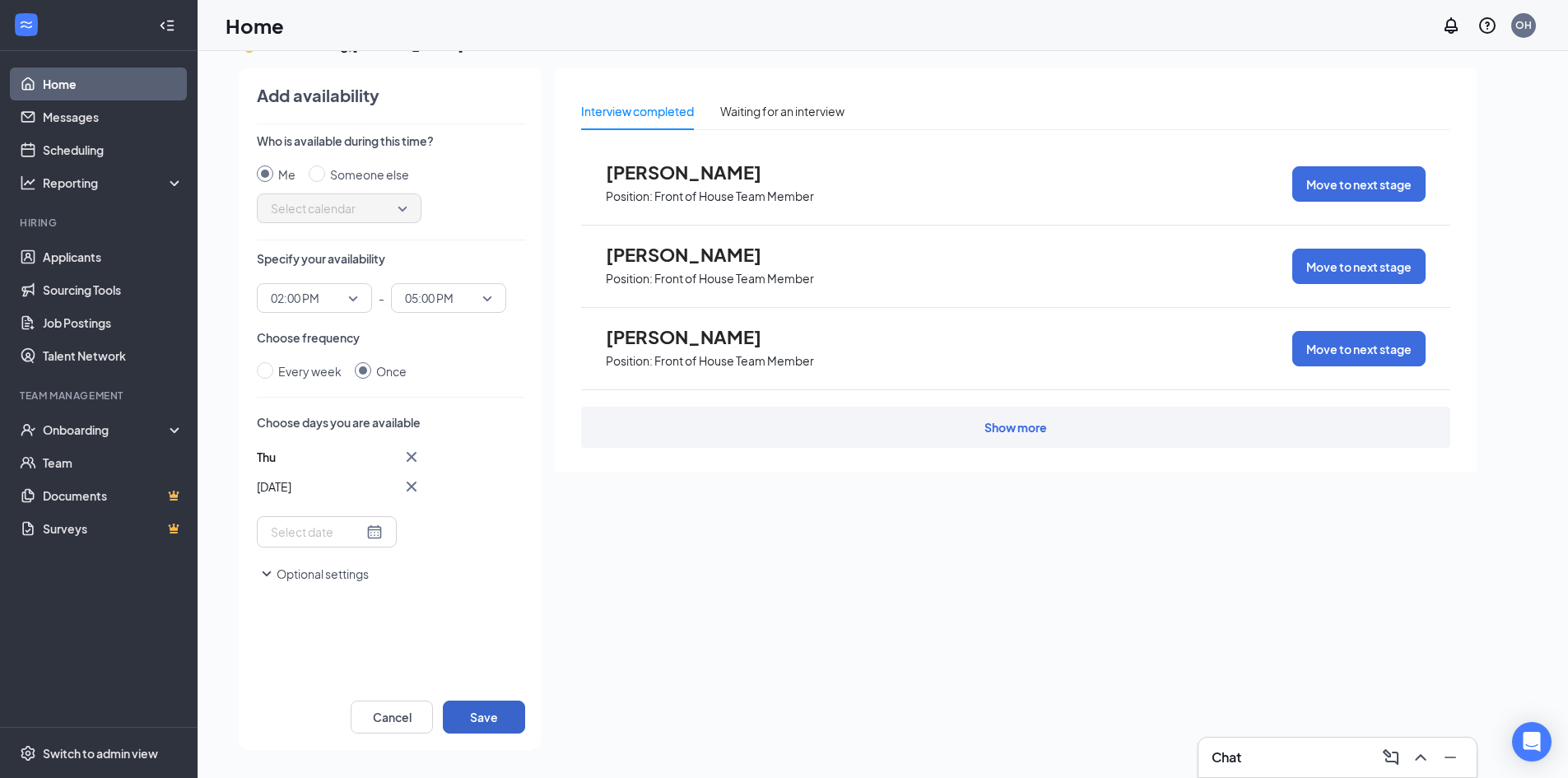
click at [485, 708] on button "Save" at bounding box center [483, 716] width 82 height 33
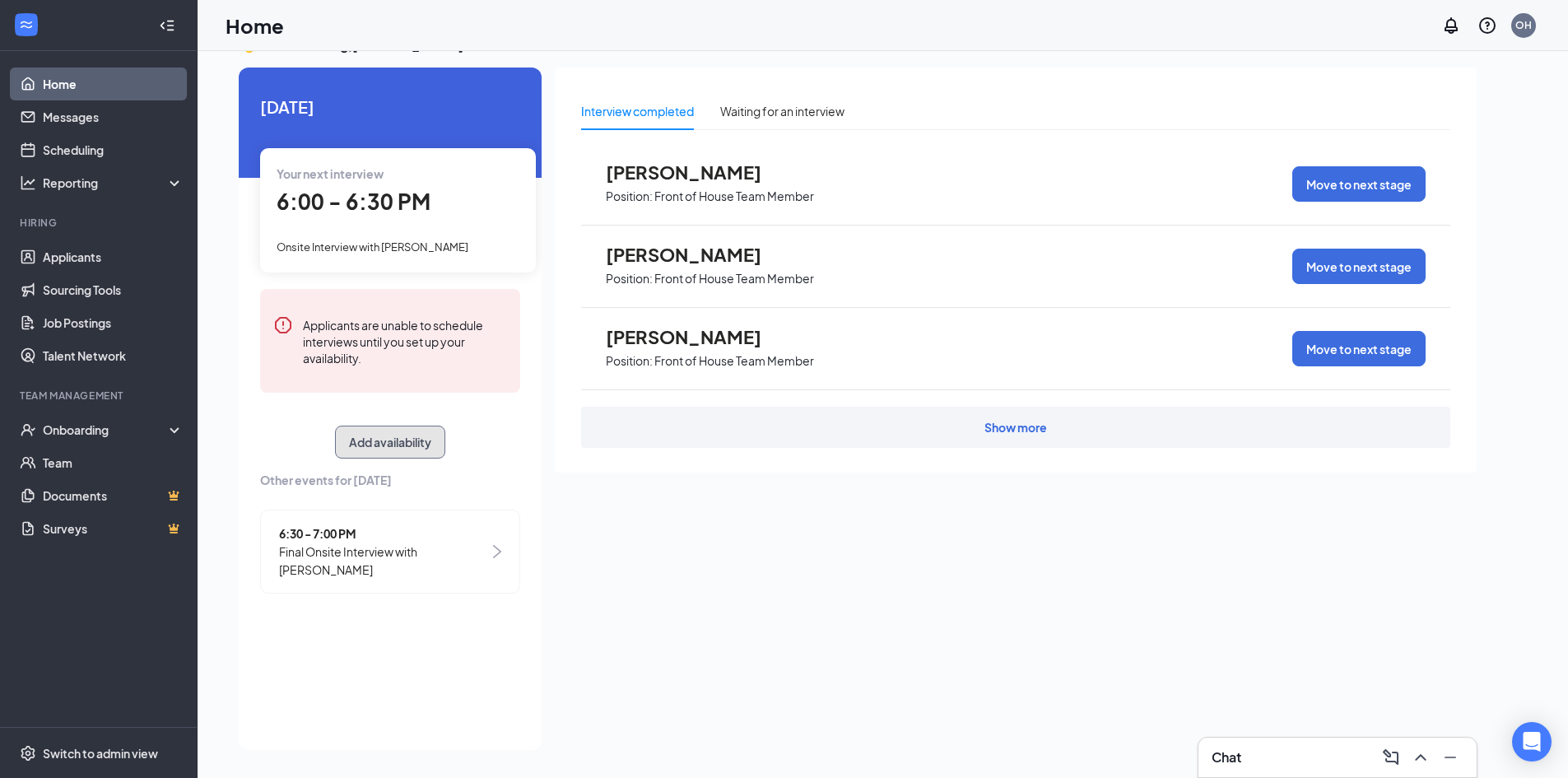
click at [393, 445] on button "Add availability" at bounding box center [389, 442] width 110 height 33
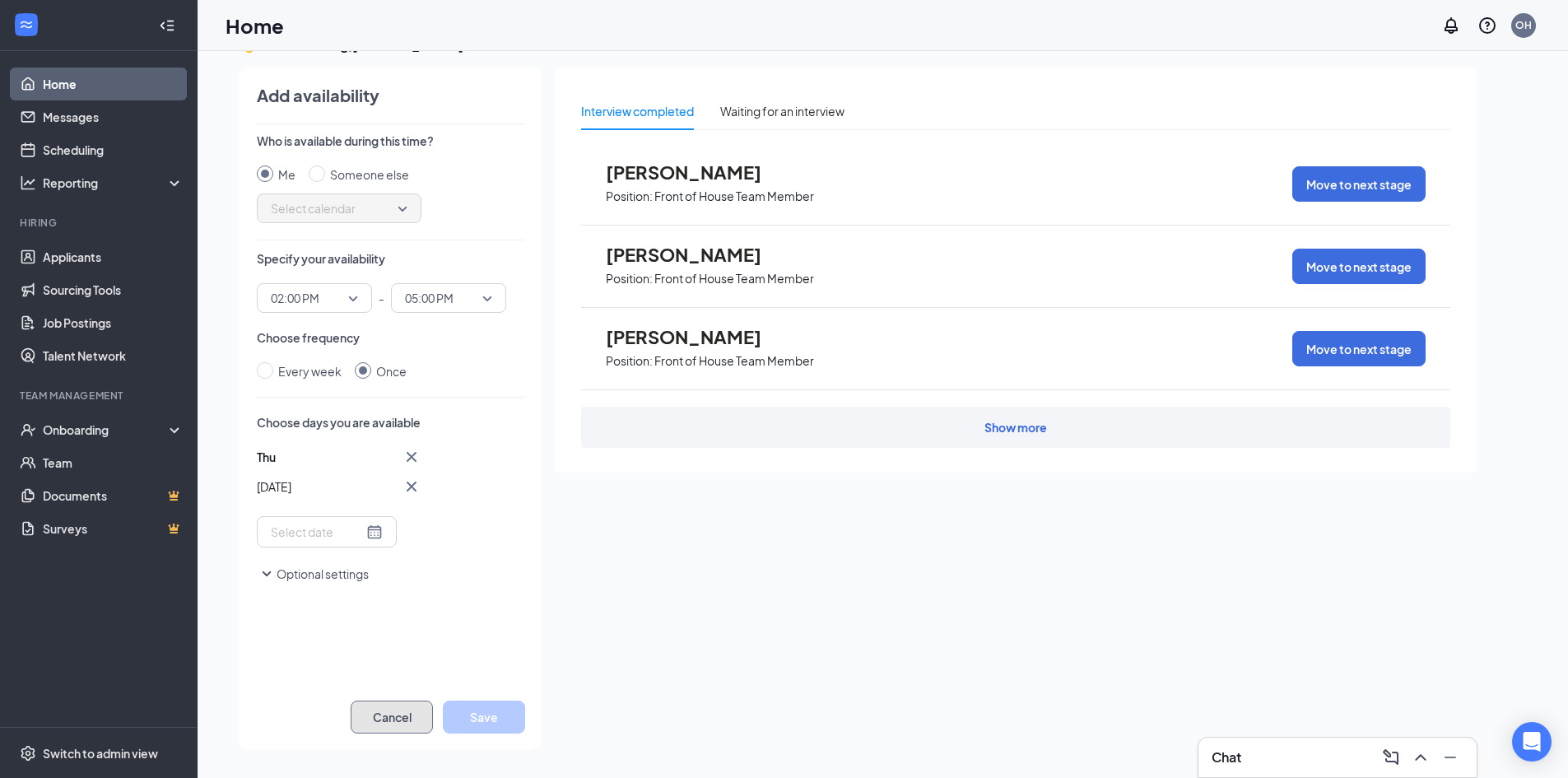
click at [397, 723] on button "Cancel" at bounding box center [391, 716] width 82 height 33
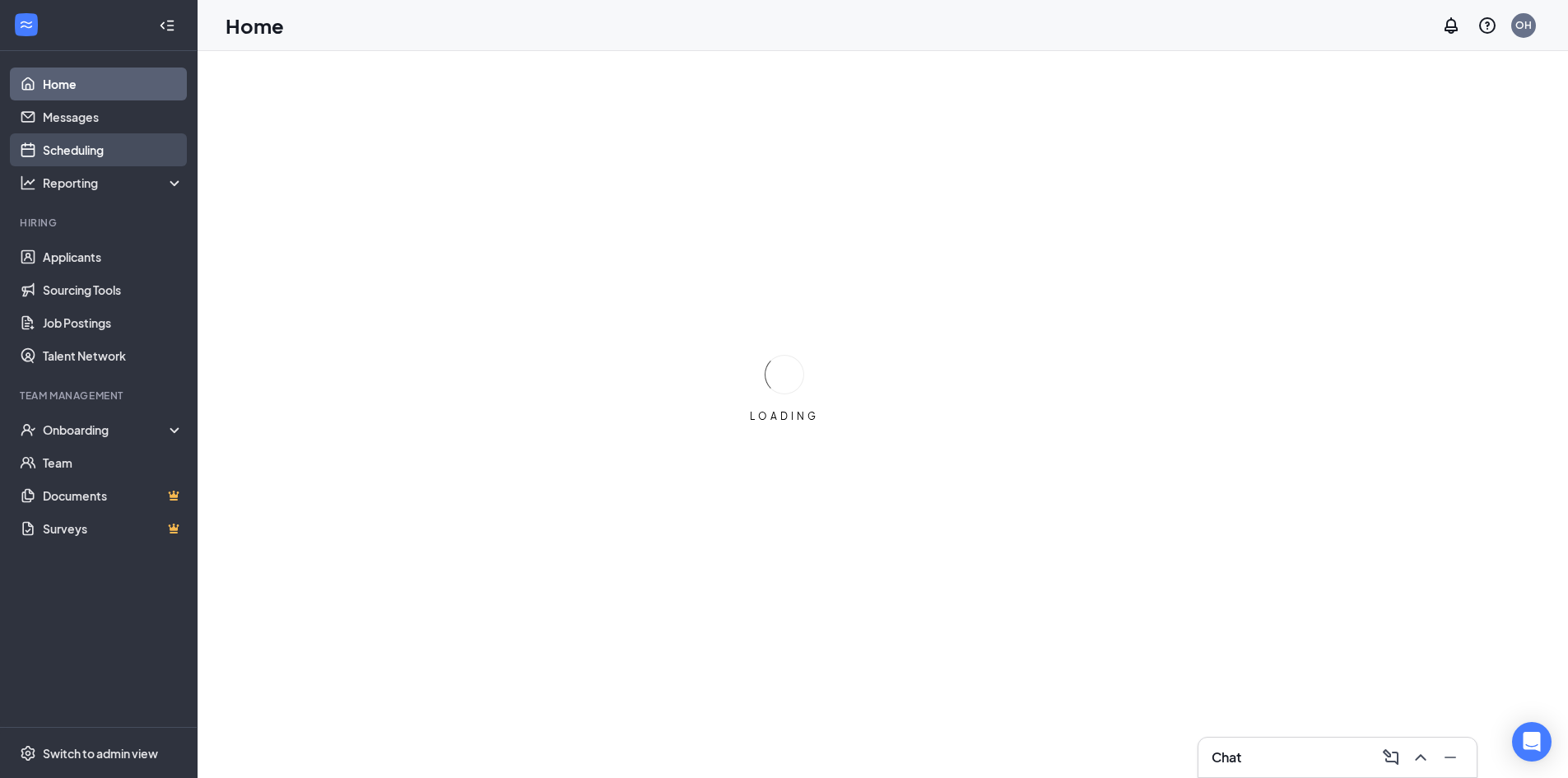
click at [75, 155] on link "Scheduling" at bounding box center [113, 150] width 141 height 33
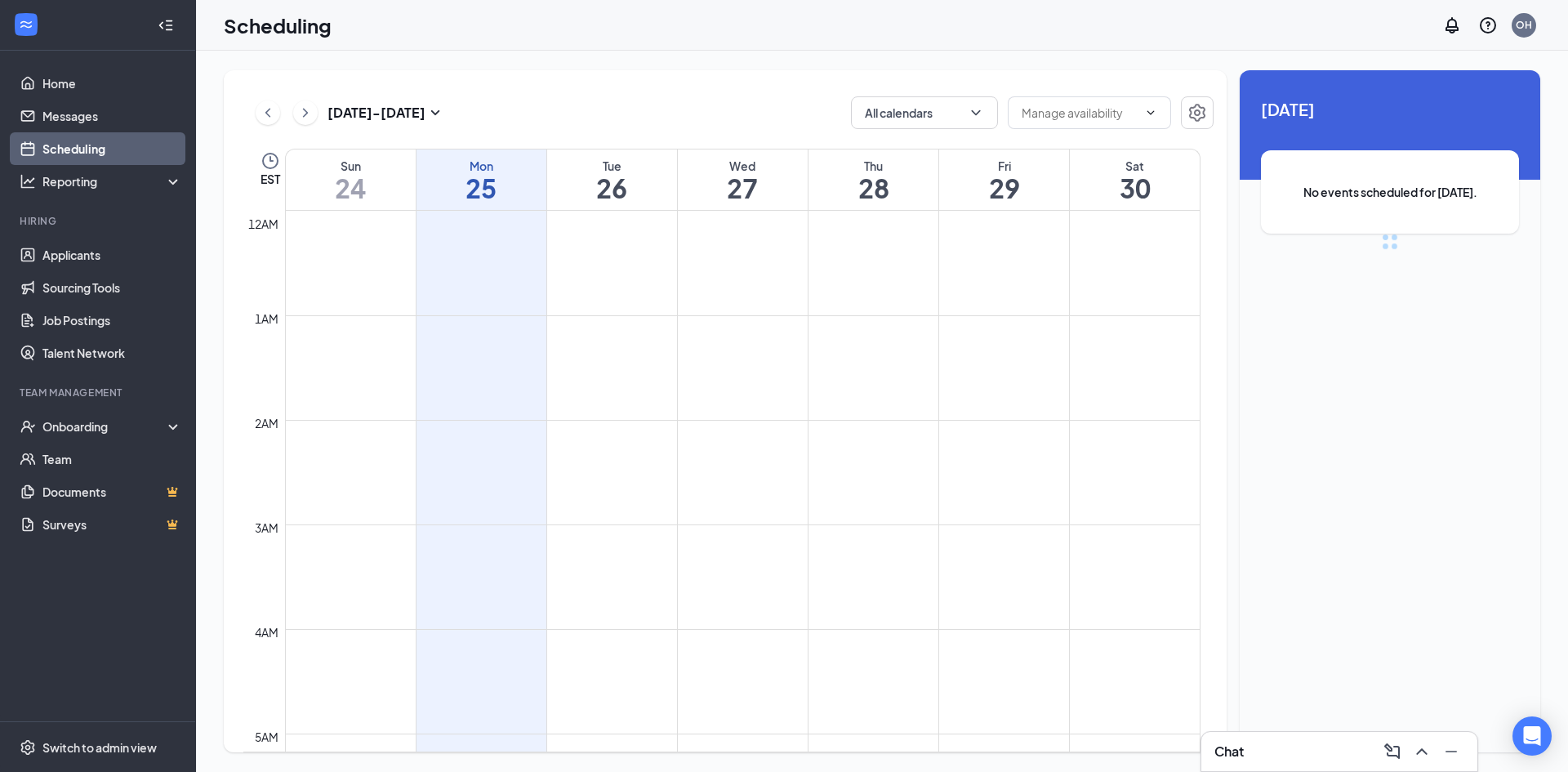
scroll to position [803, 0]
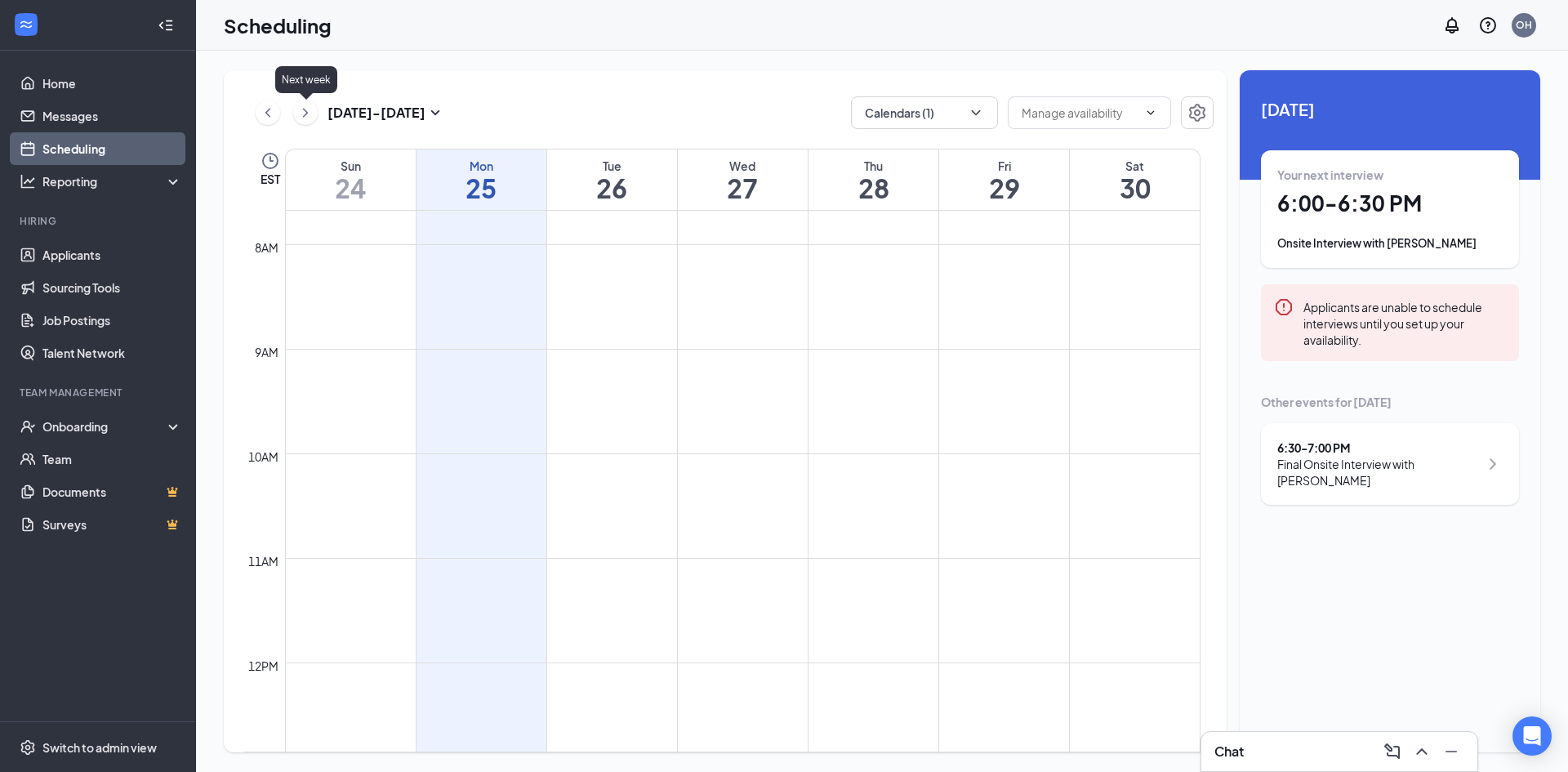
click at [308, 116] on icon "ChevronRight" at bounding box center [305, 112] width 16 height 20
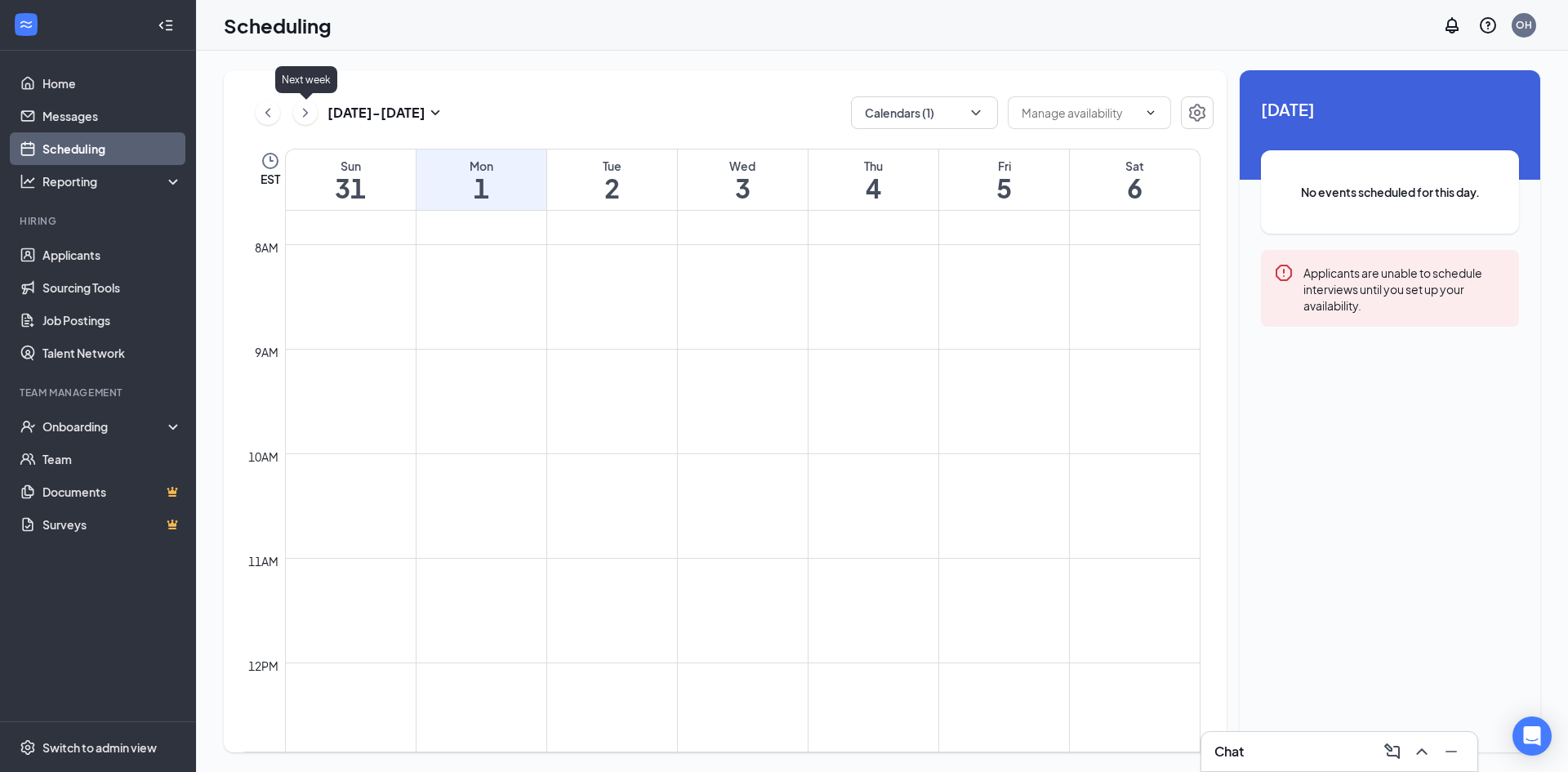
click at [308, 116] on icon "ChevronRight" at bounding box center [305, 112] width 16 height 20
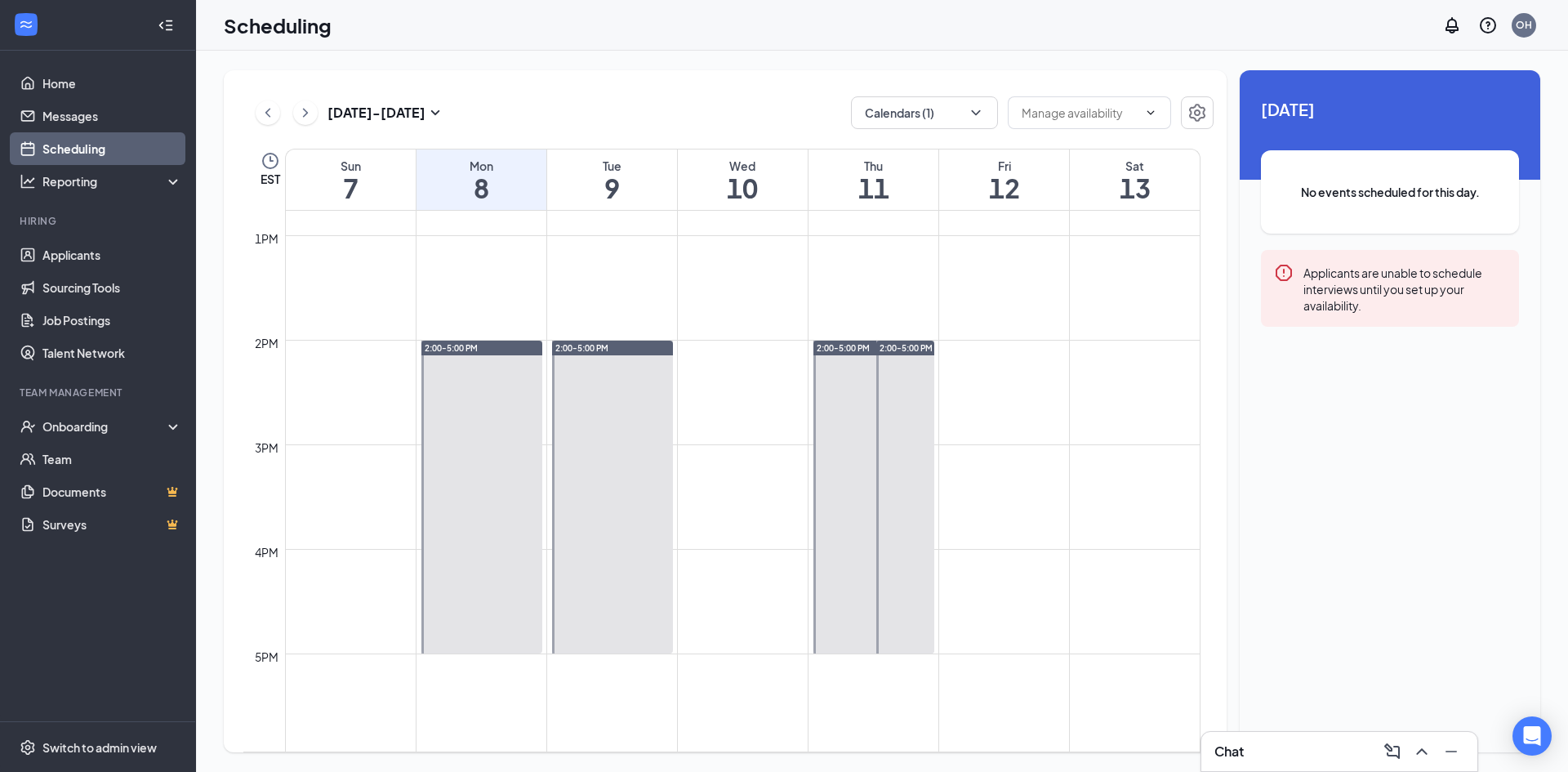
scroll to position [1375, 0]
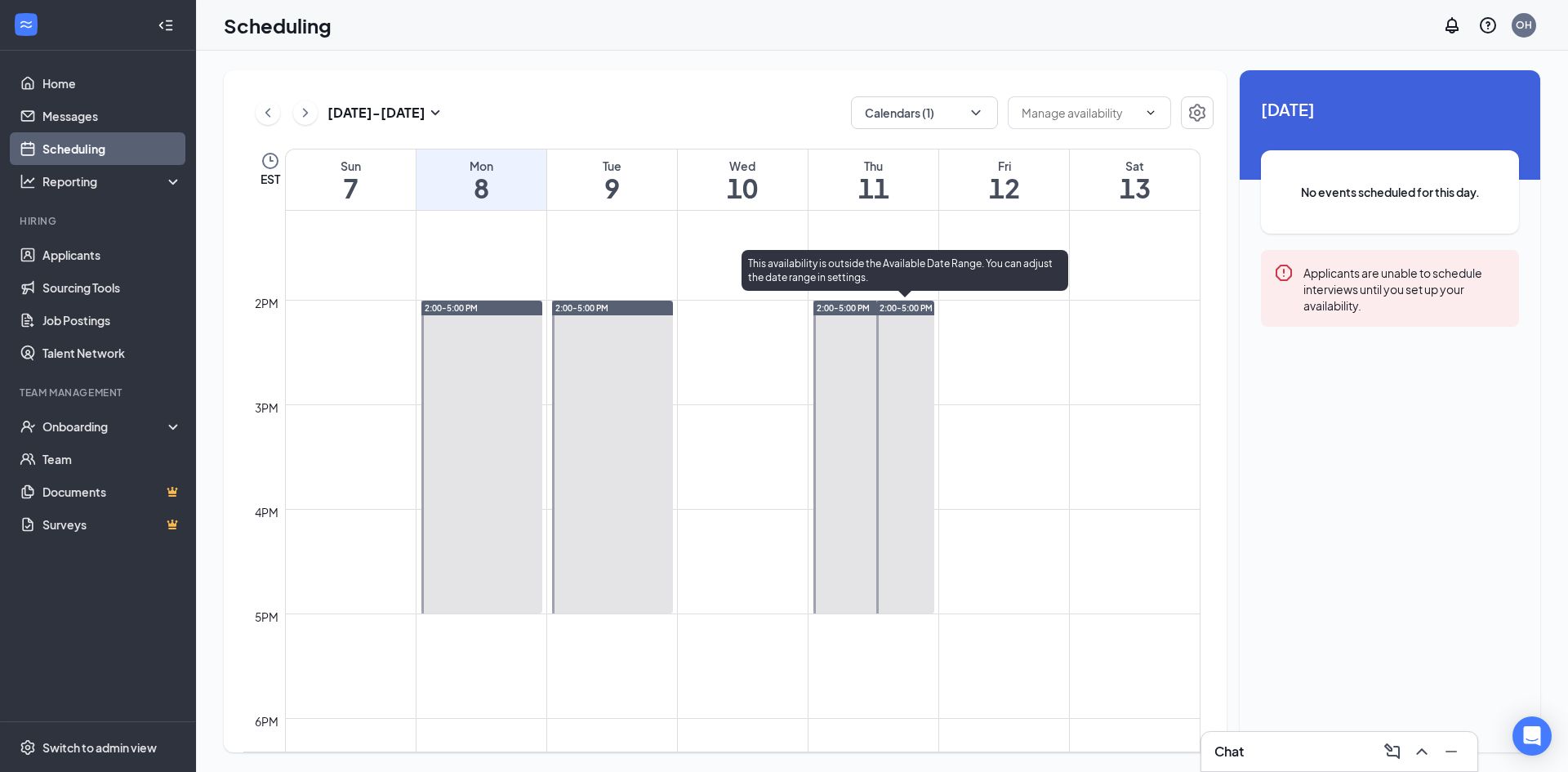
click at [900, 444] on div at bounding box center [905, 457] width 59 height 313
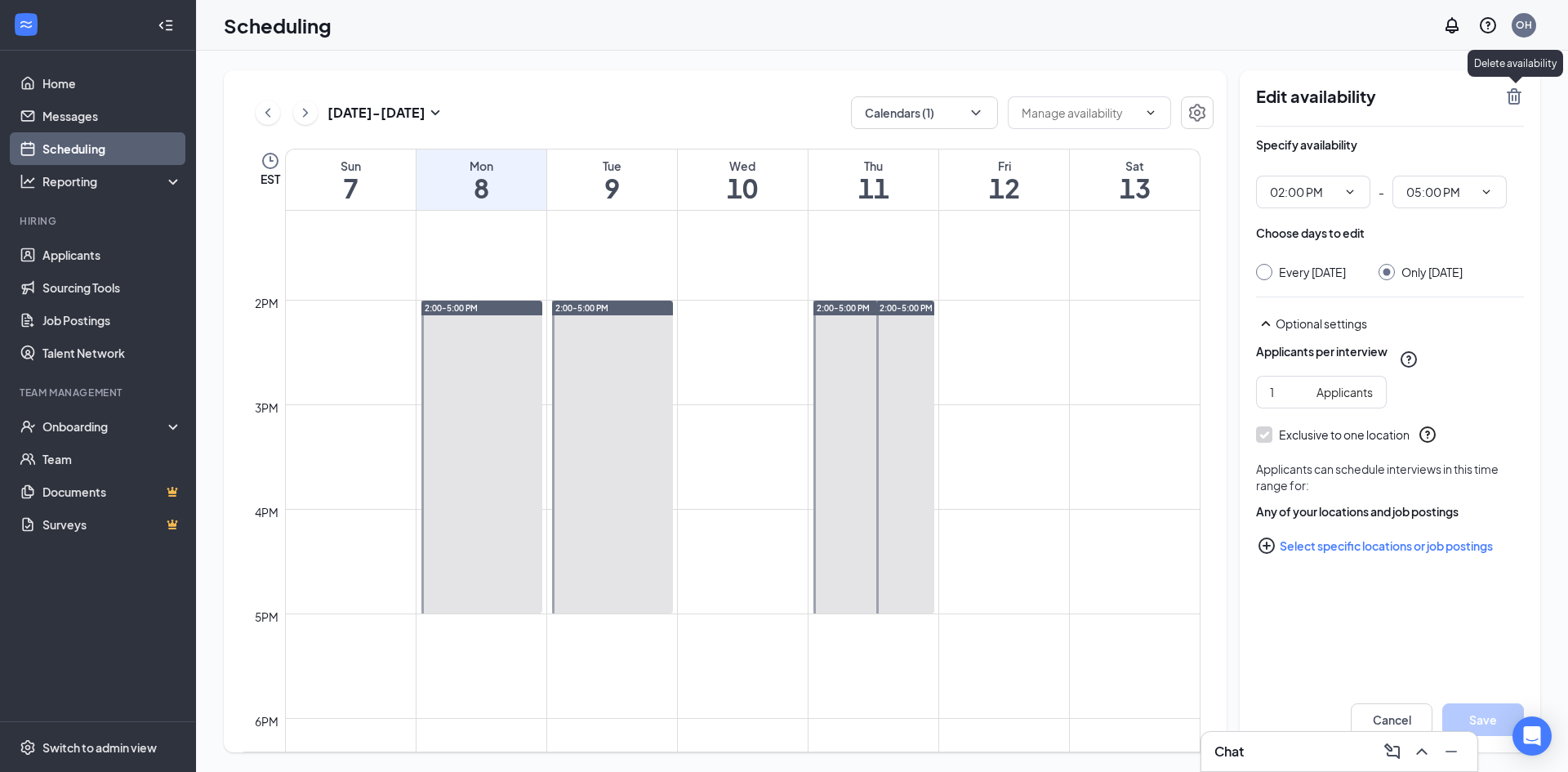
click at [1513, 93] on icon "TrashOutline" at bounding box center [1513, 96] width 15 height 16
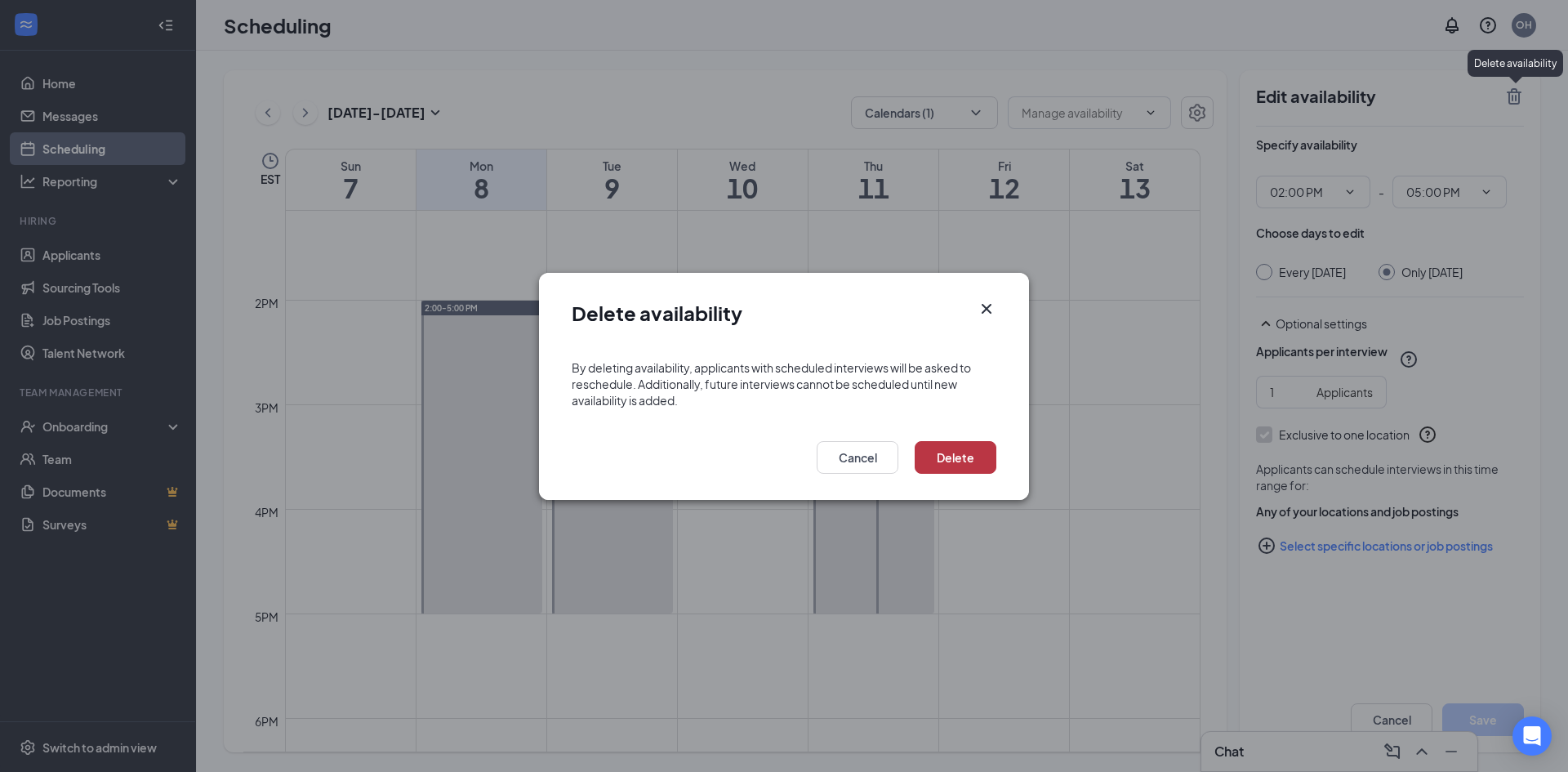
click at [969, 463] on button "Delete" at bounding box center [955, 457] width 82 height 33
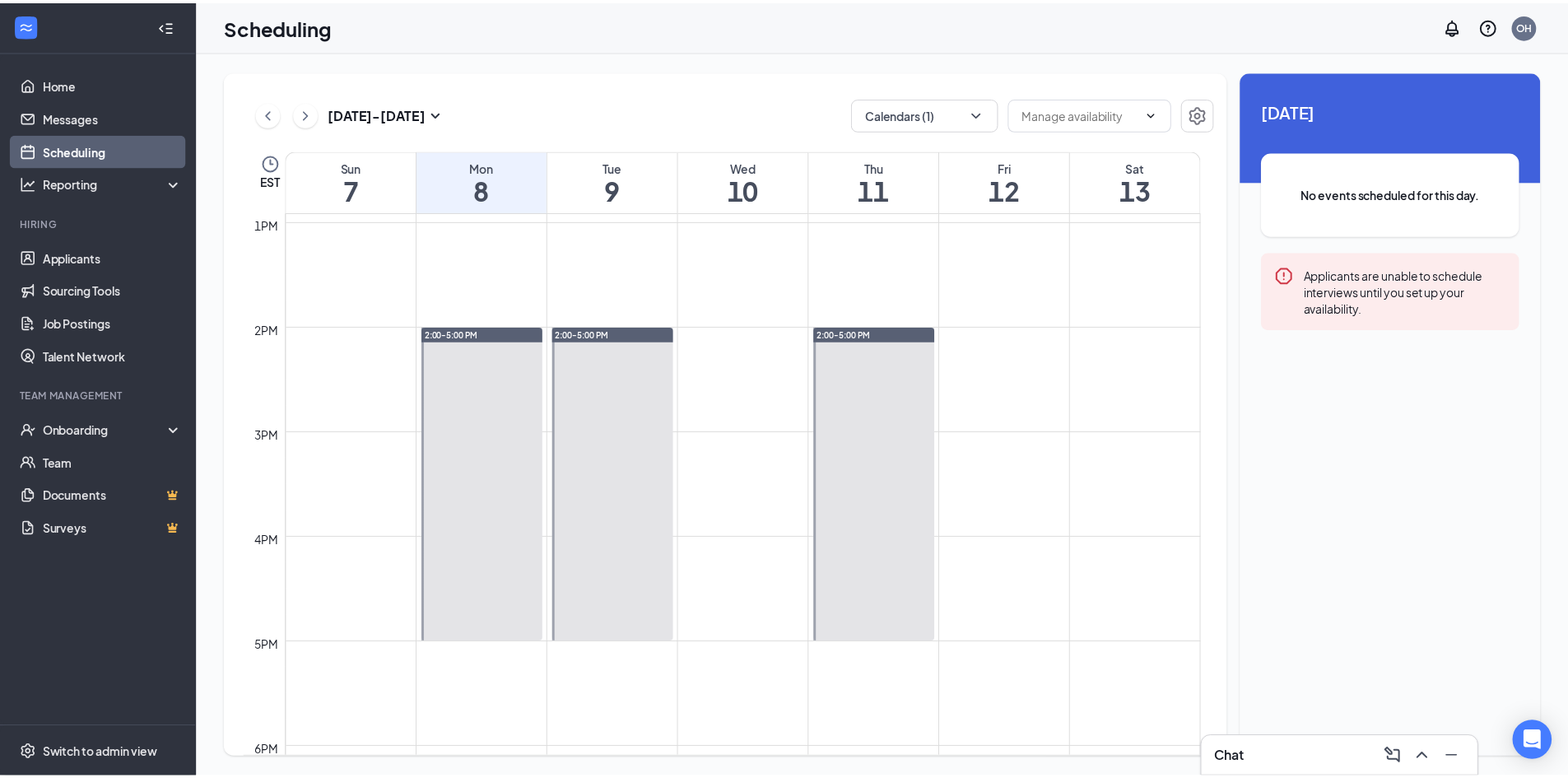
scroll to position [1385, 0]
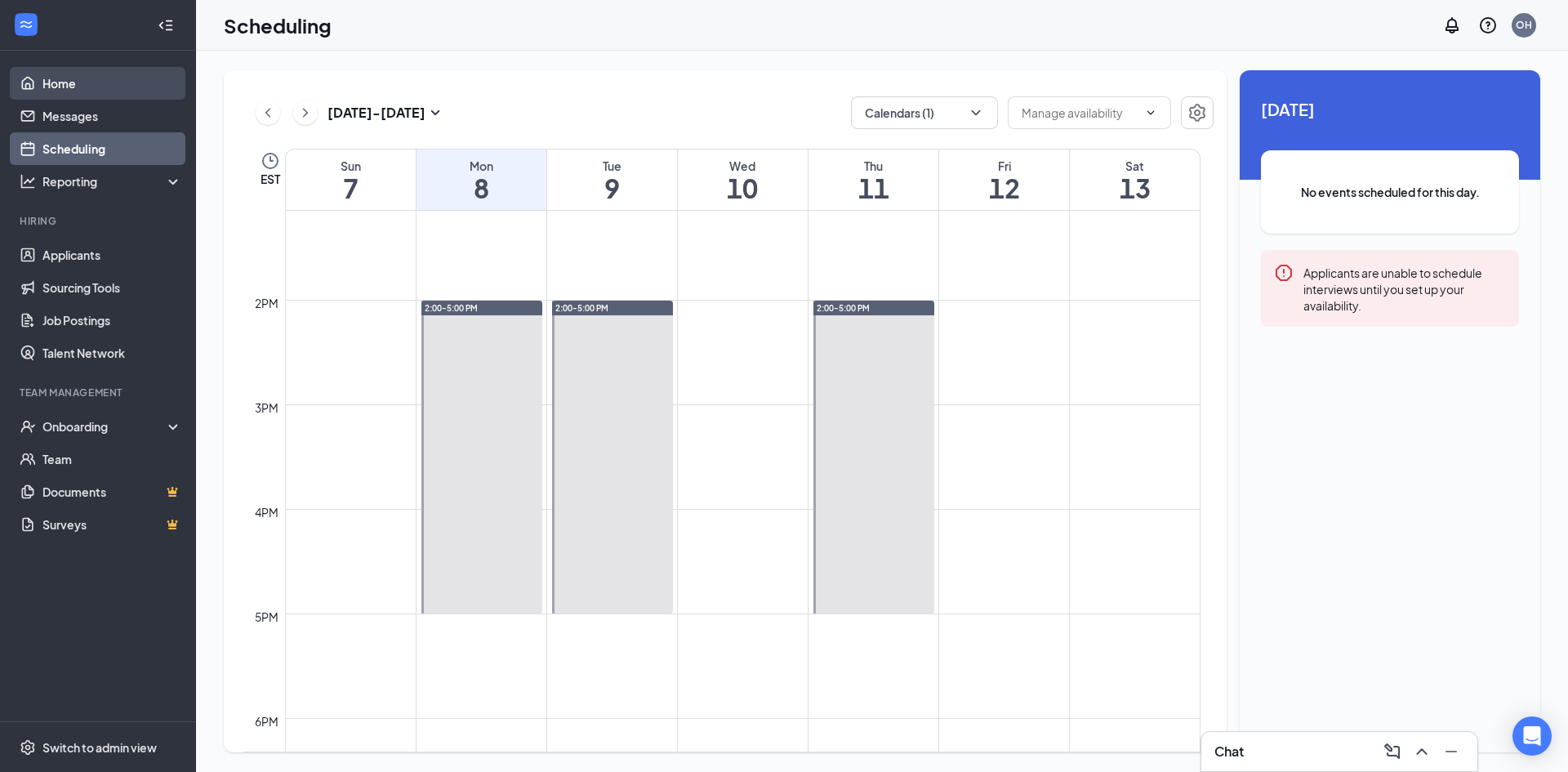
click at [78, 84] on link "Home" at bounding box center [112, 83] width 140 height 33
click at [65, 79] on link "Home" at bounding box center [112, 83] width 140 height 33
drag, startPoint x: 239, startPoint y: 1, endPoint x: 248, endPoint y: 9, distance: 12.0
click at [243, 5] on div "Home OH" at bounding box center [881, 25] width 1372 height 51
click at [256, 55] on div "Sep 7 - Sep 13 Calendars (1) EST Sun 7 Mon 8 Tue 9 Wed 10 Thu 11 Fri 12 Sat 13 …" at bounding box center [881, 411] width 1372 height 721
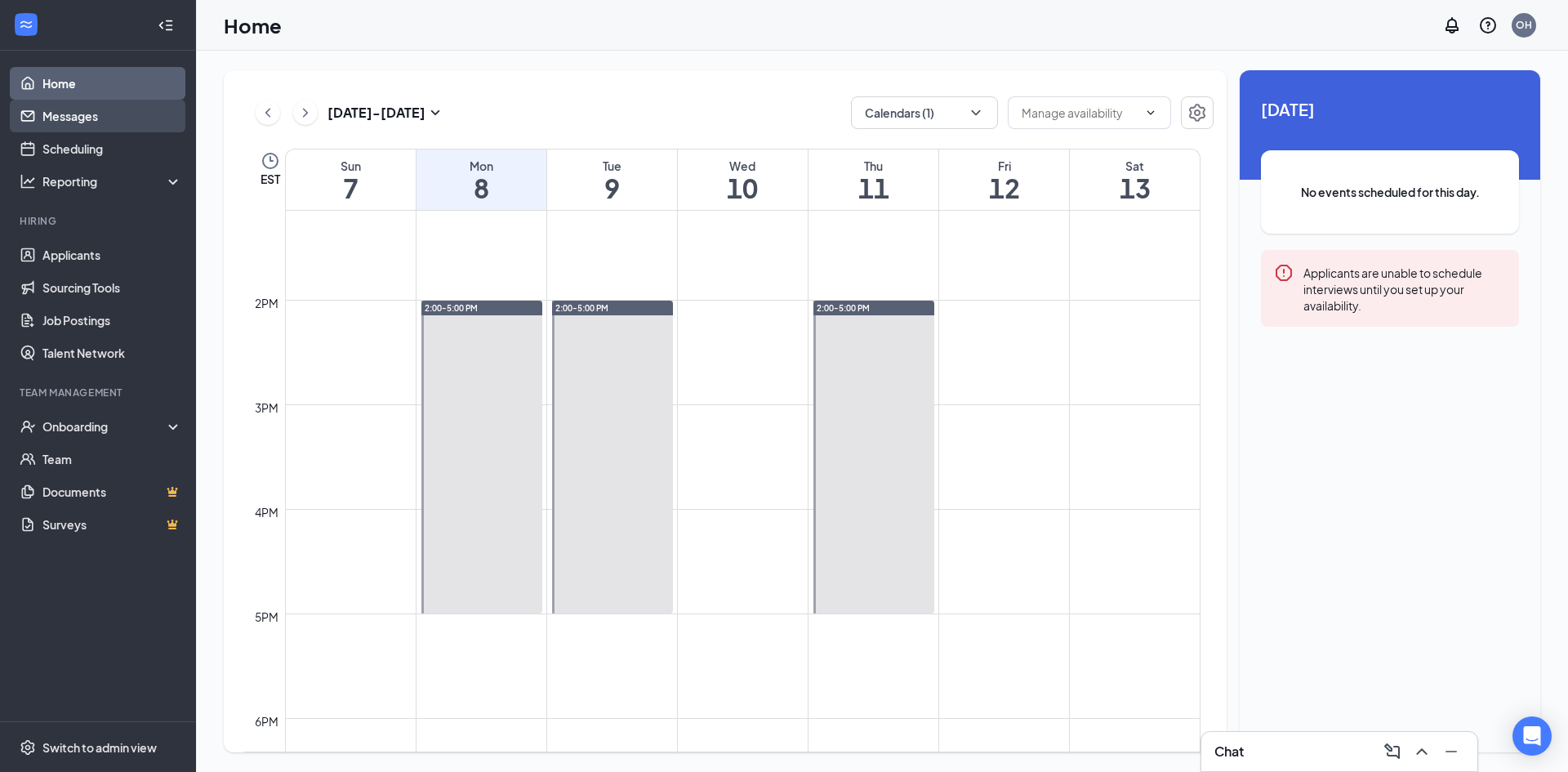
click at [83, 114] on link "Messages" at bounding box center [112, 116] width 140 height 33
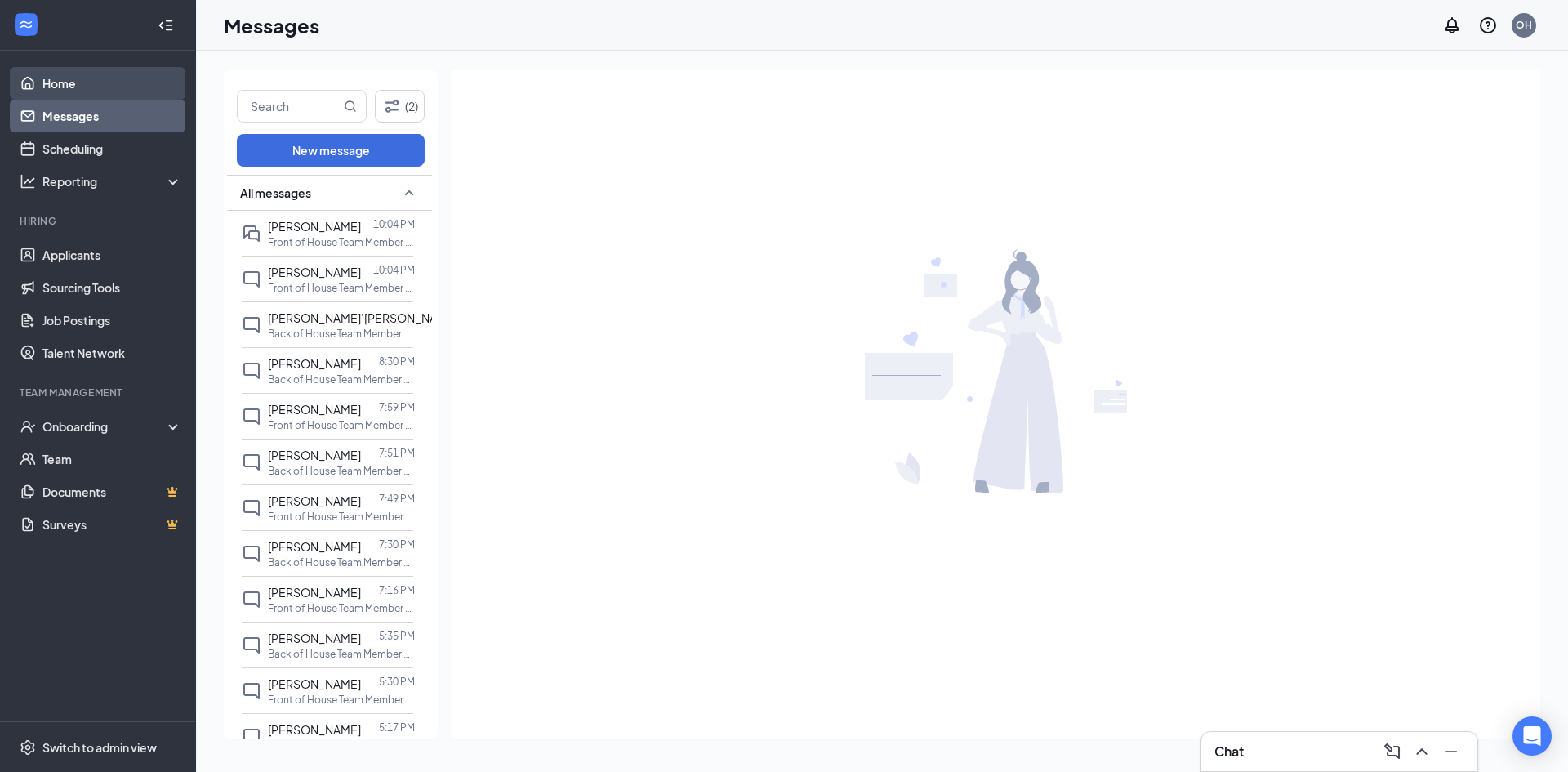
click at [65, 89] on link "Home" at bounding box center [112, 83] width 140 height 33
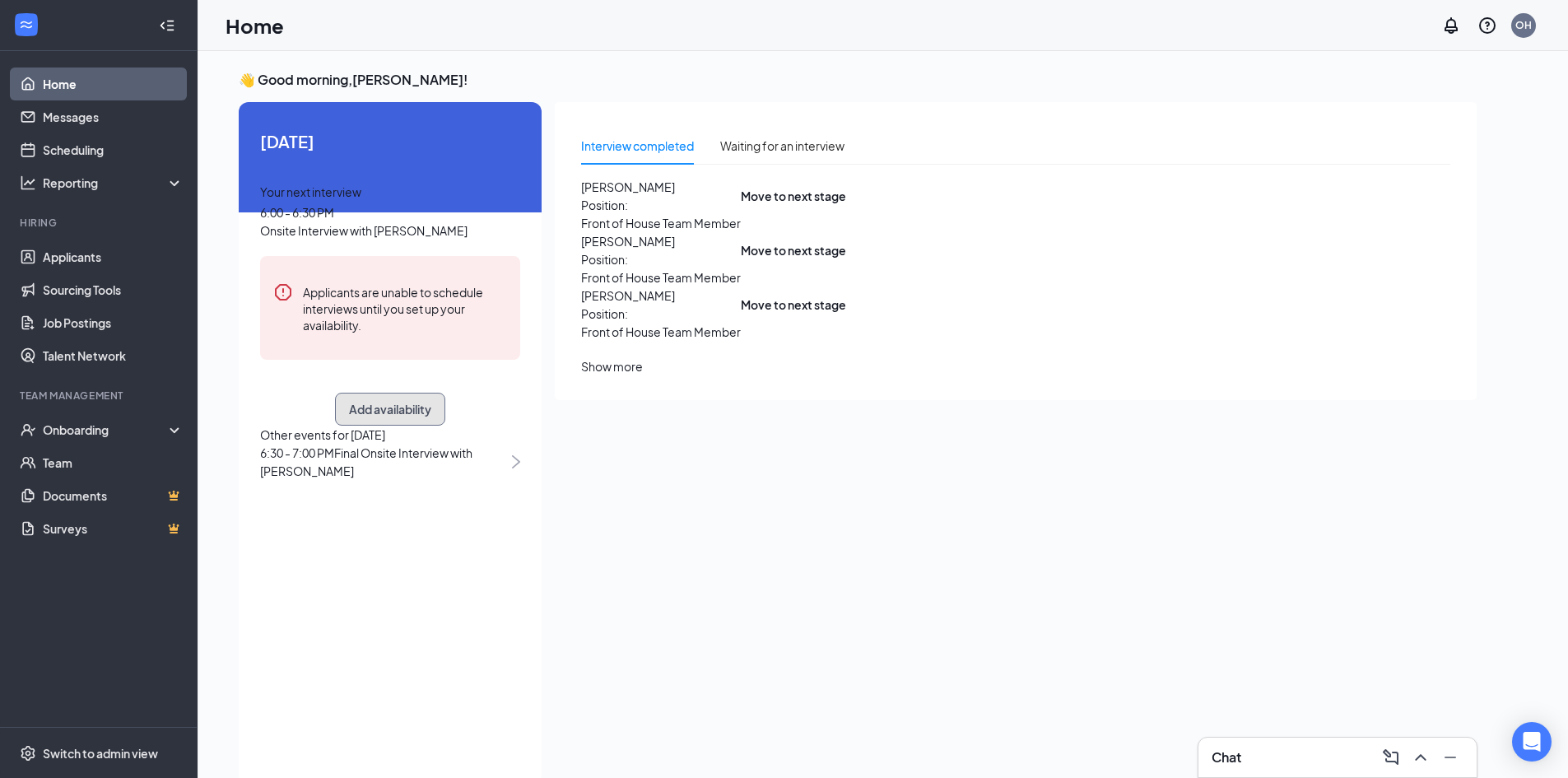
click at [405, 425] on button "Add availability" at bounding box center [389, 408] width 110 height 33
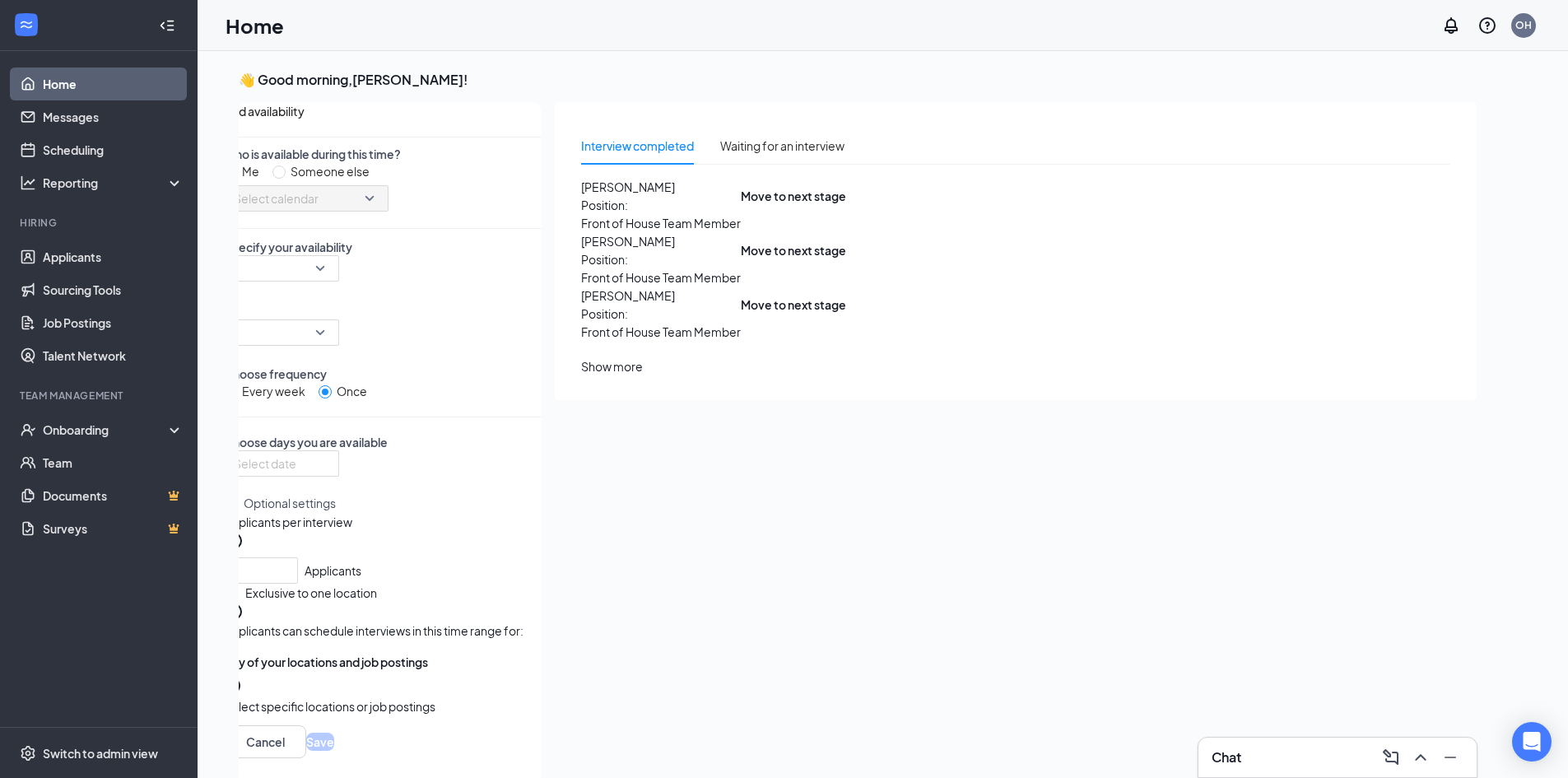
scroll to position [7, 0]
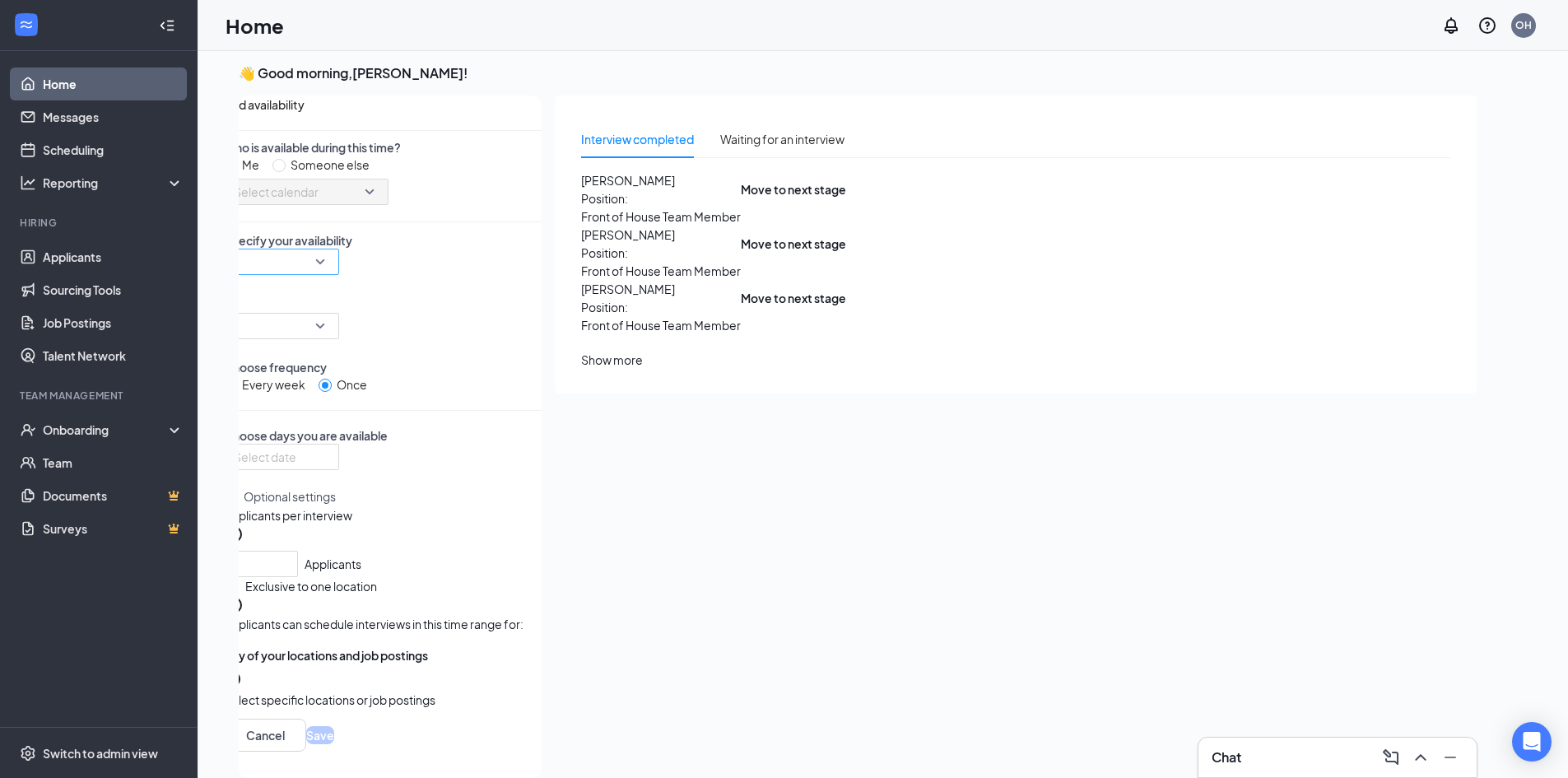
click at [339, 275] on div at bounding box center [281, 262] width 116 height 27
click at [339, 324] on div at bounding box center [281, 326] width 116 height 27
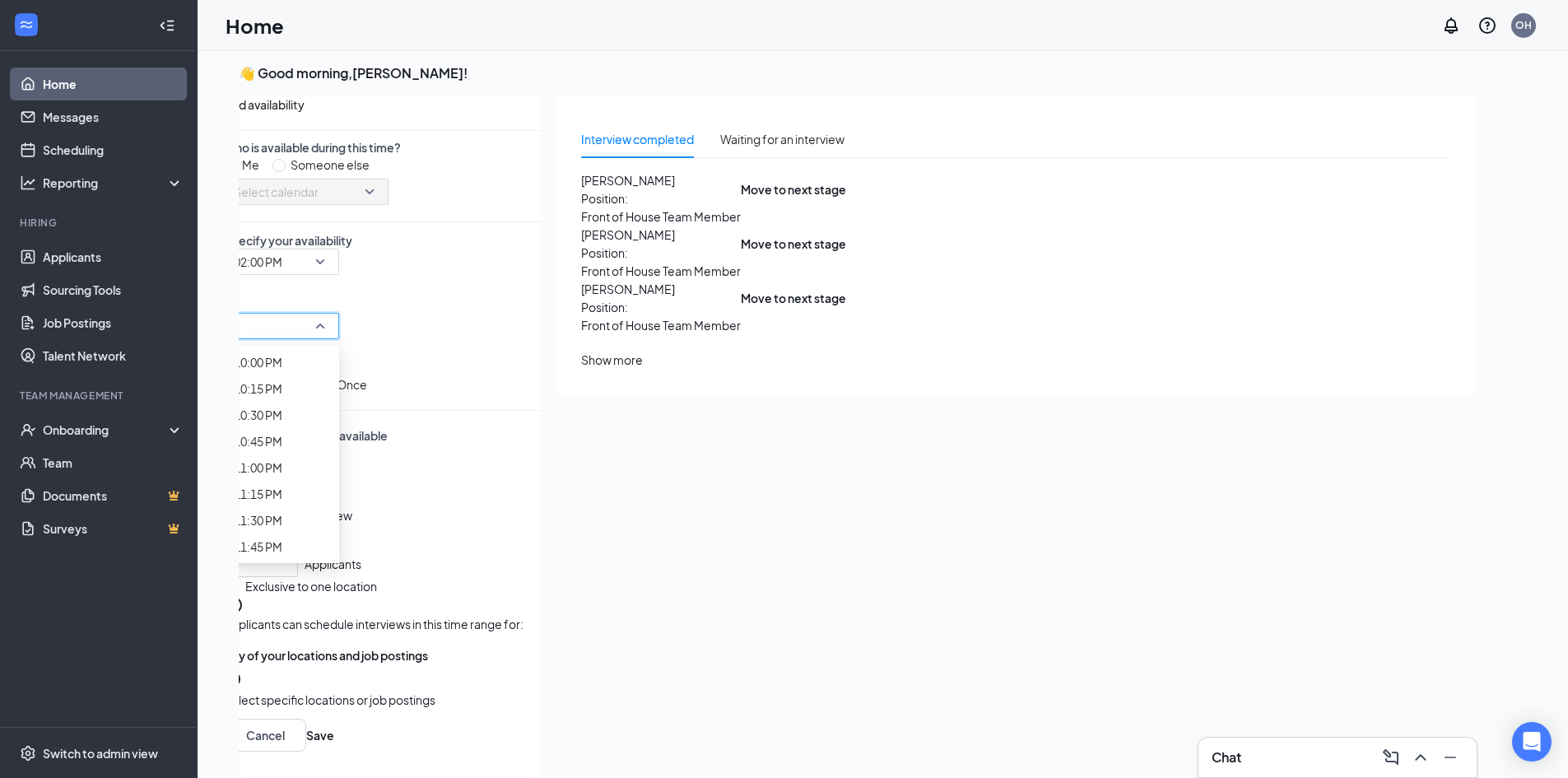
click at [329, 466] on div at bounding box center [281, 456] width 96 height 18
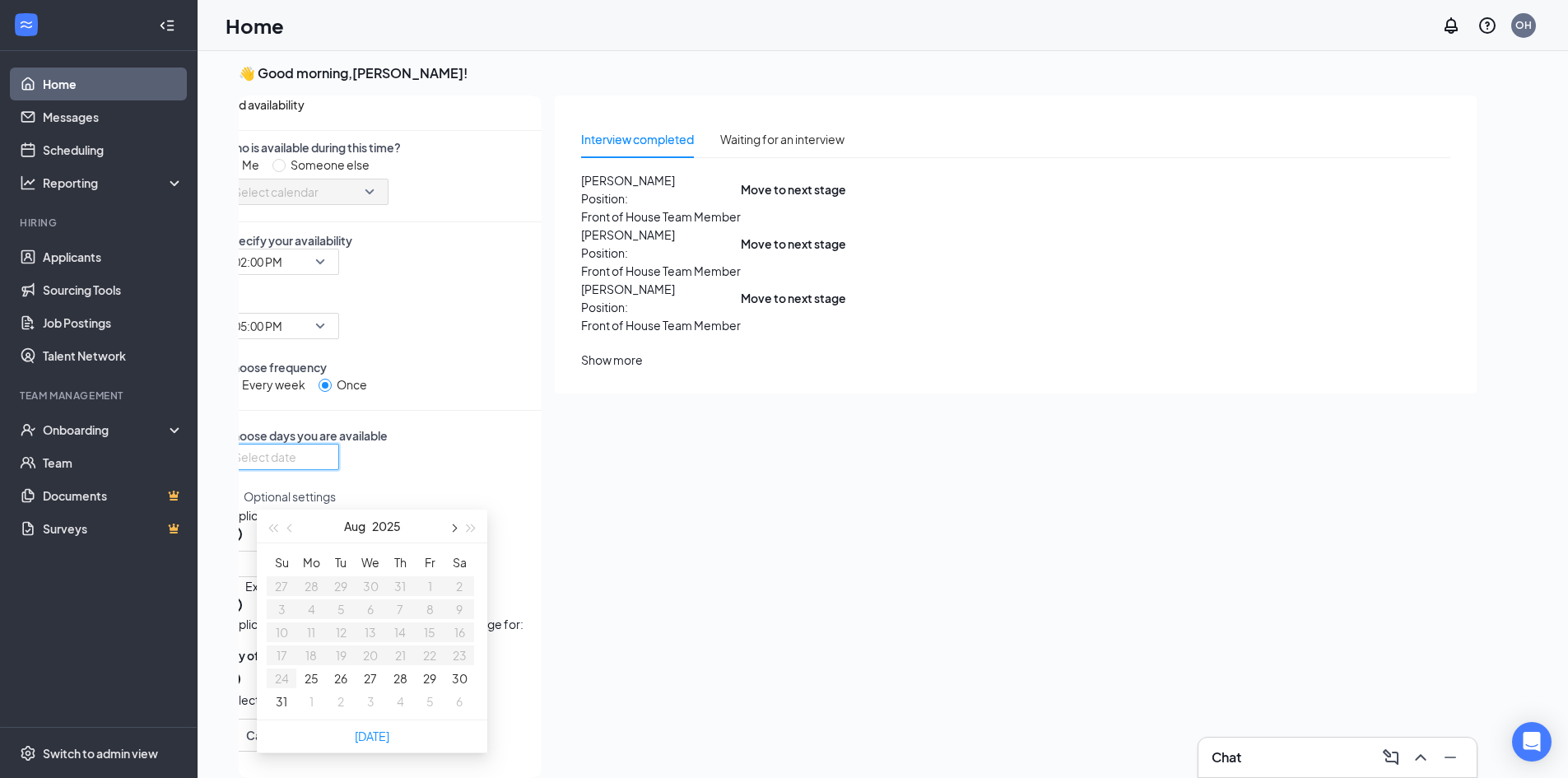
click at [452, 520] on button "button" at bounding box center [452, 526] width 18 height 33
click at [428, 616] on button "12" at bounding box center [429, 608] width 10 height 18
type input "2025-09-12"
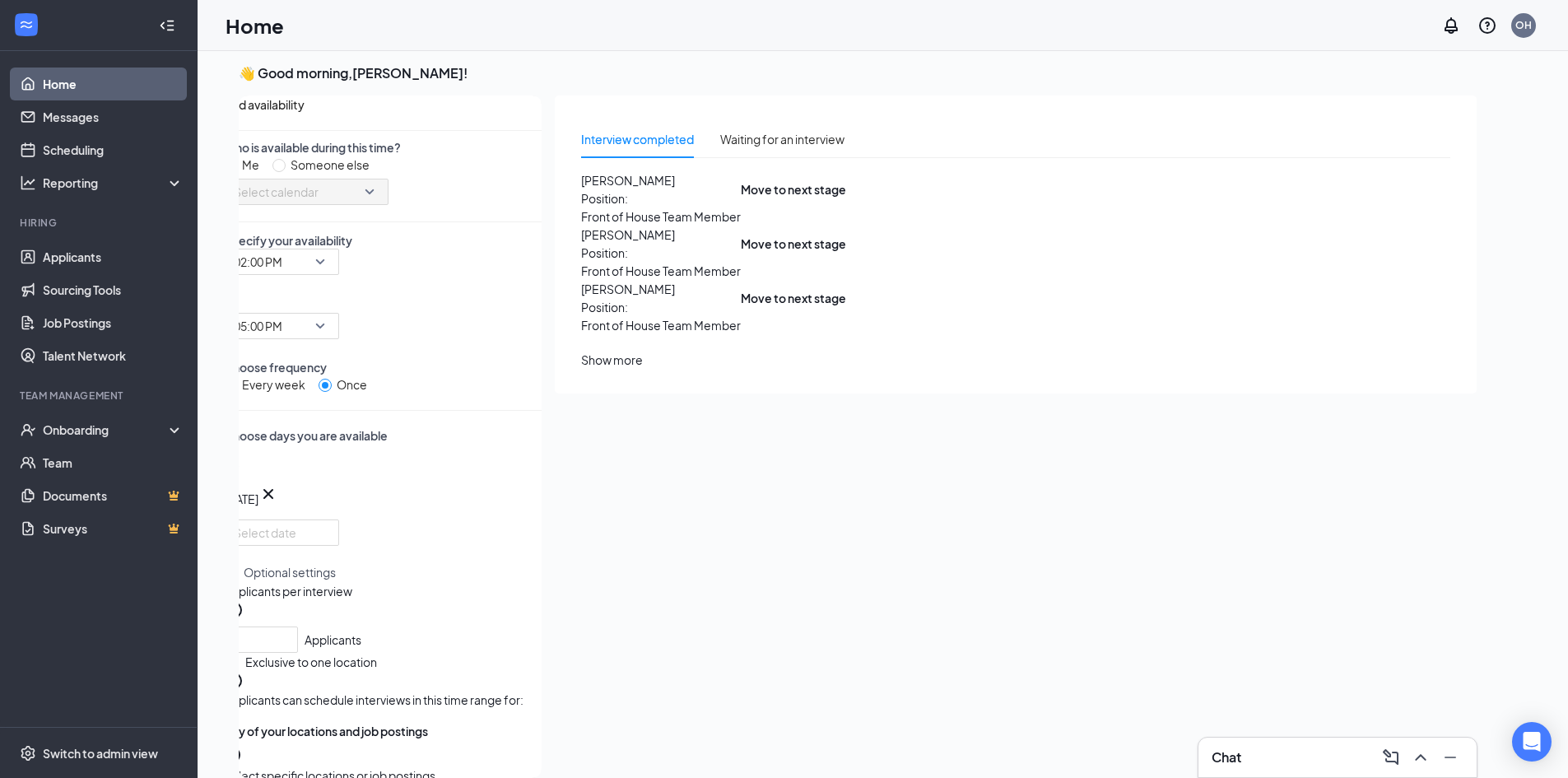
click at [505, 485] on div "Fri Sep 12 Sep 2025 Su Mo Tu We Th Fr Sa 31 1 2 3 4 5 6 7 8 9 10 11 12 13 14 15…" at bounding box center [382, 495] width 317 height 102
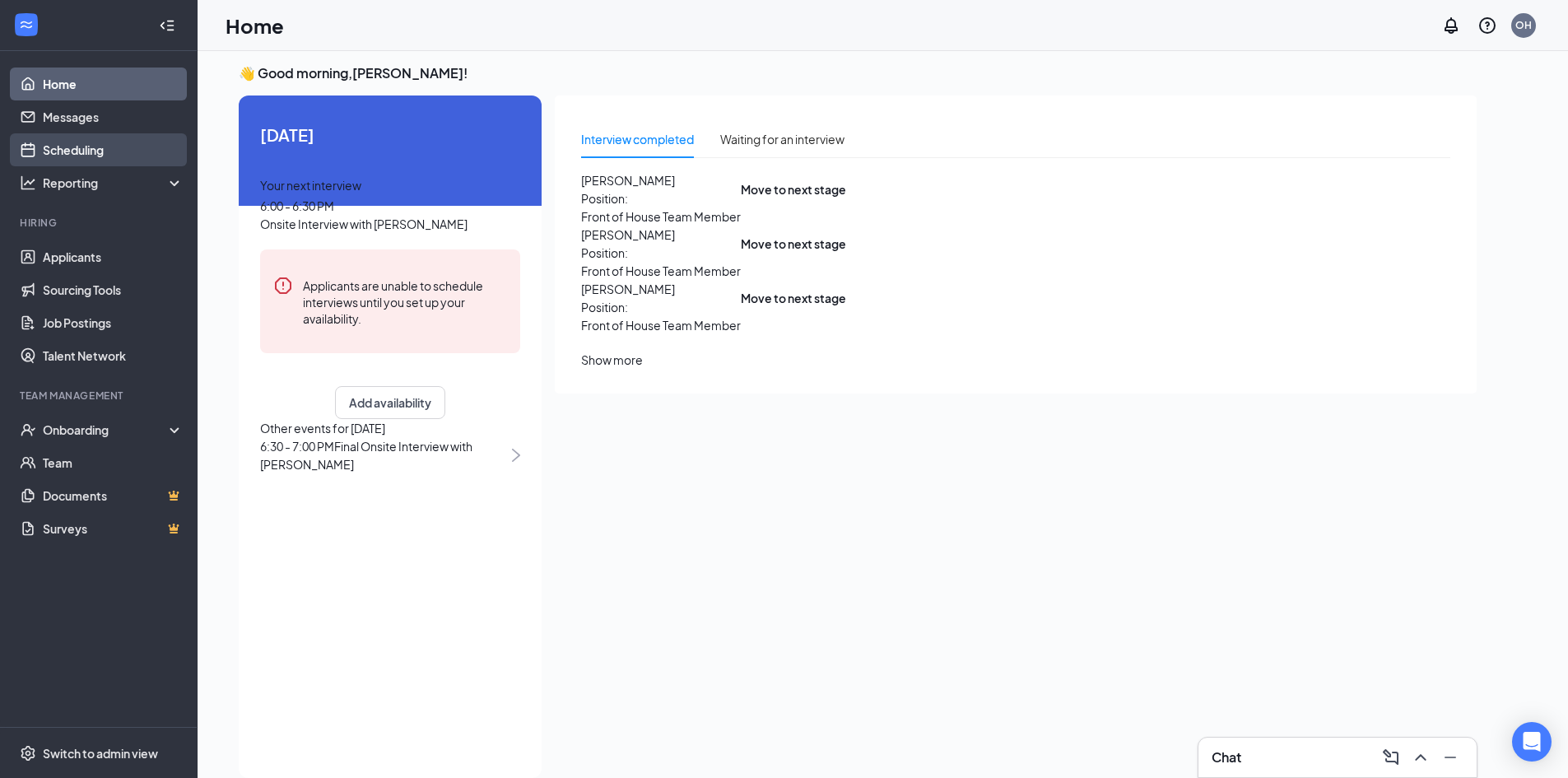
click at [72, 147] on link "Scheduling" at bounding box center [113, 150] width 141 height 33
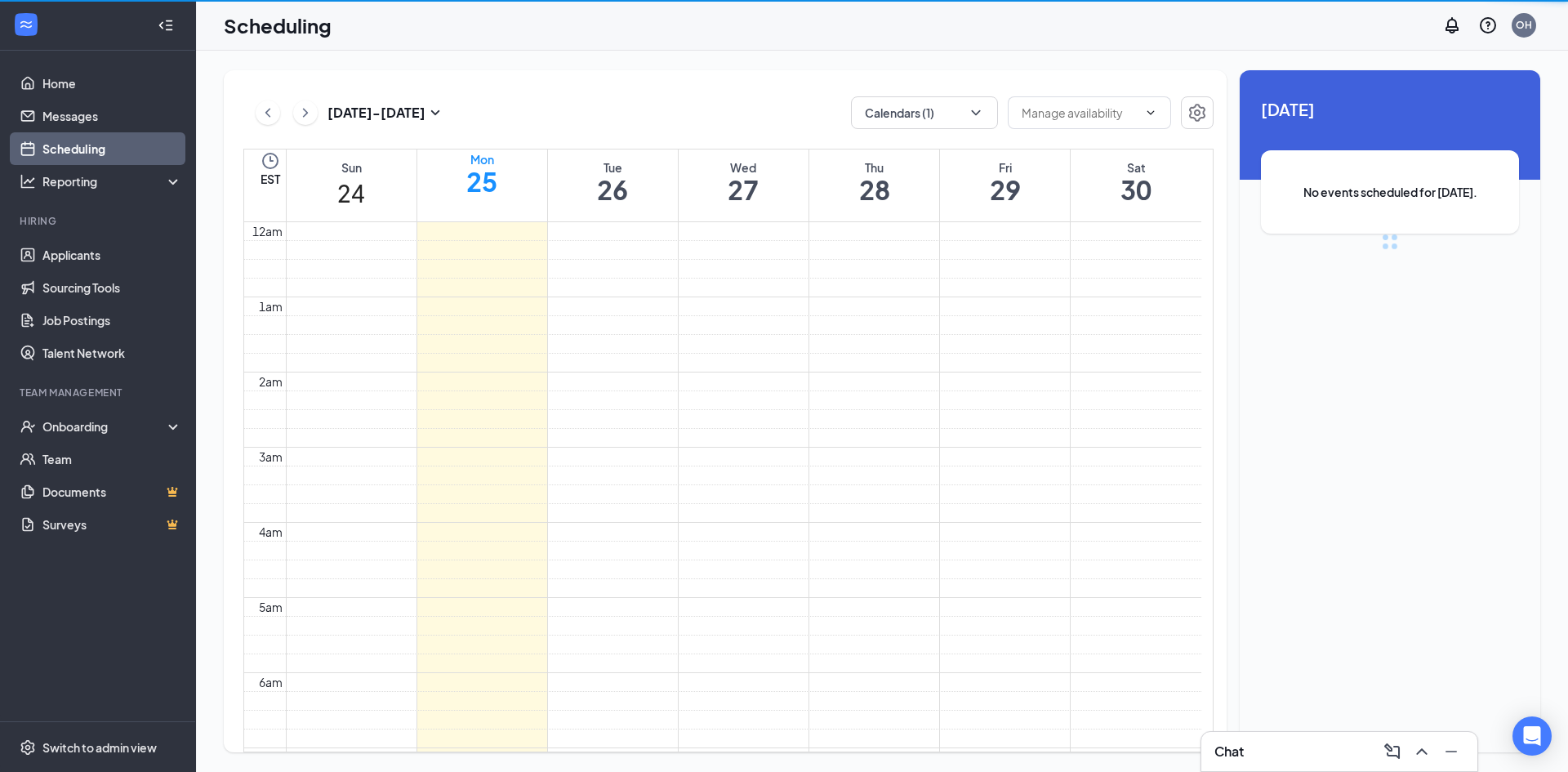
scroll to position [803, 0]
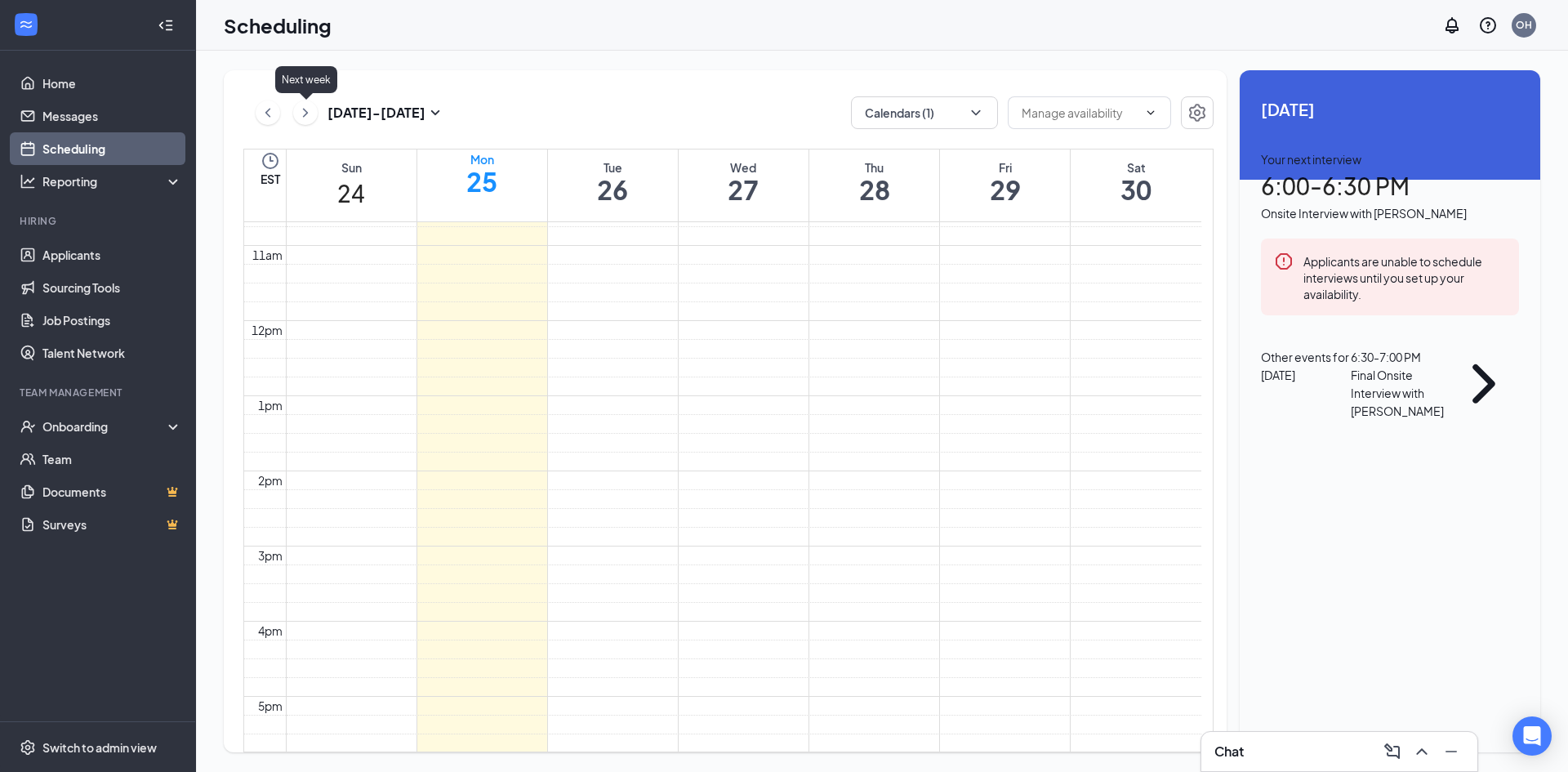
click at [303, 113] on icon "ChevronRight" at bounding box center [305, 112] width 16 height 20
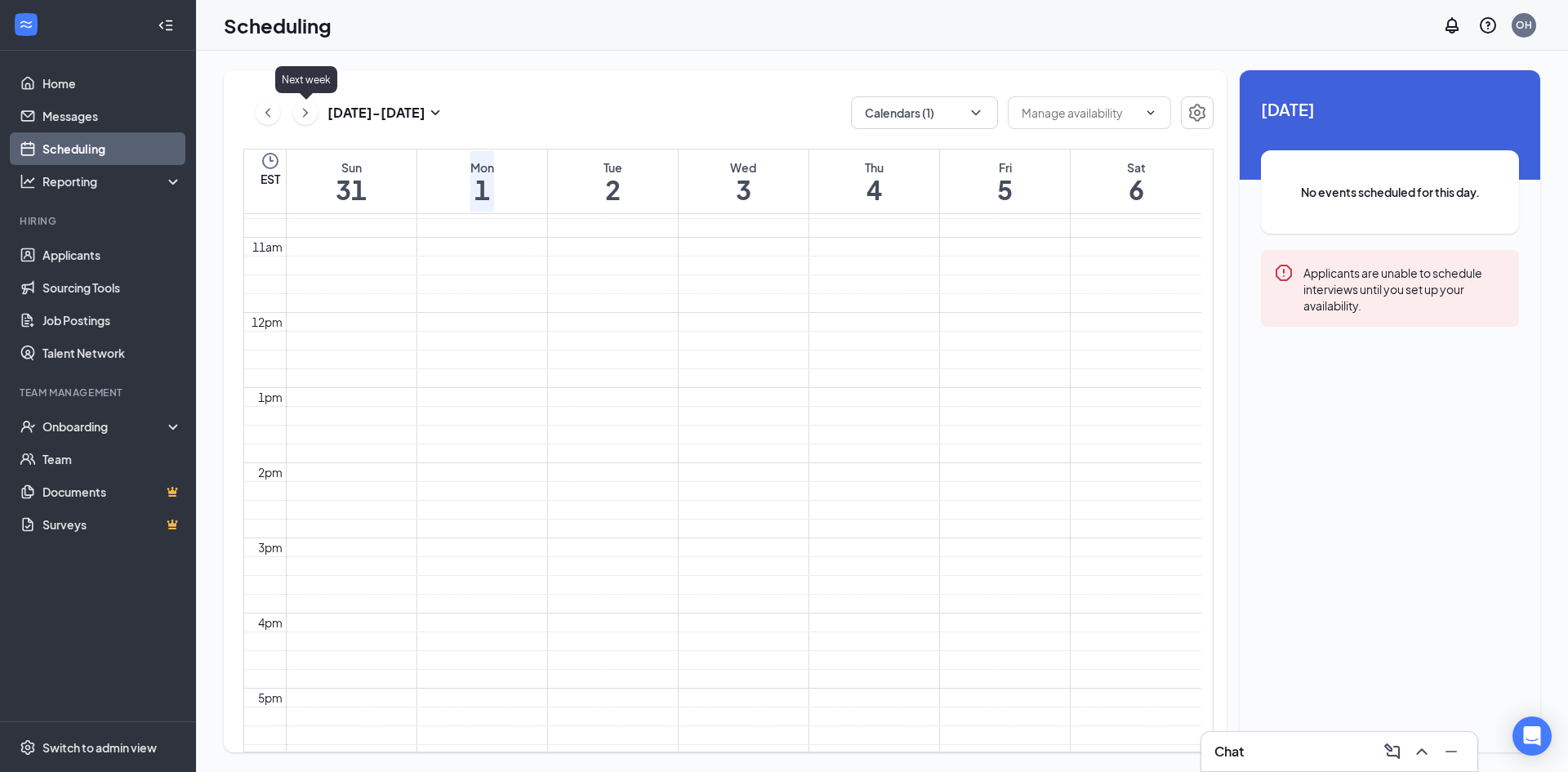
click at [303, 113] on icon "ChevronRight" at bounding box center [305, 112] width 16 height 20
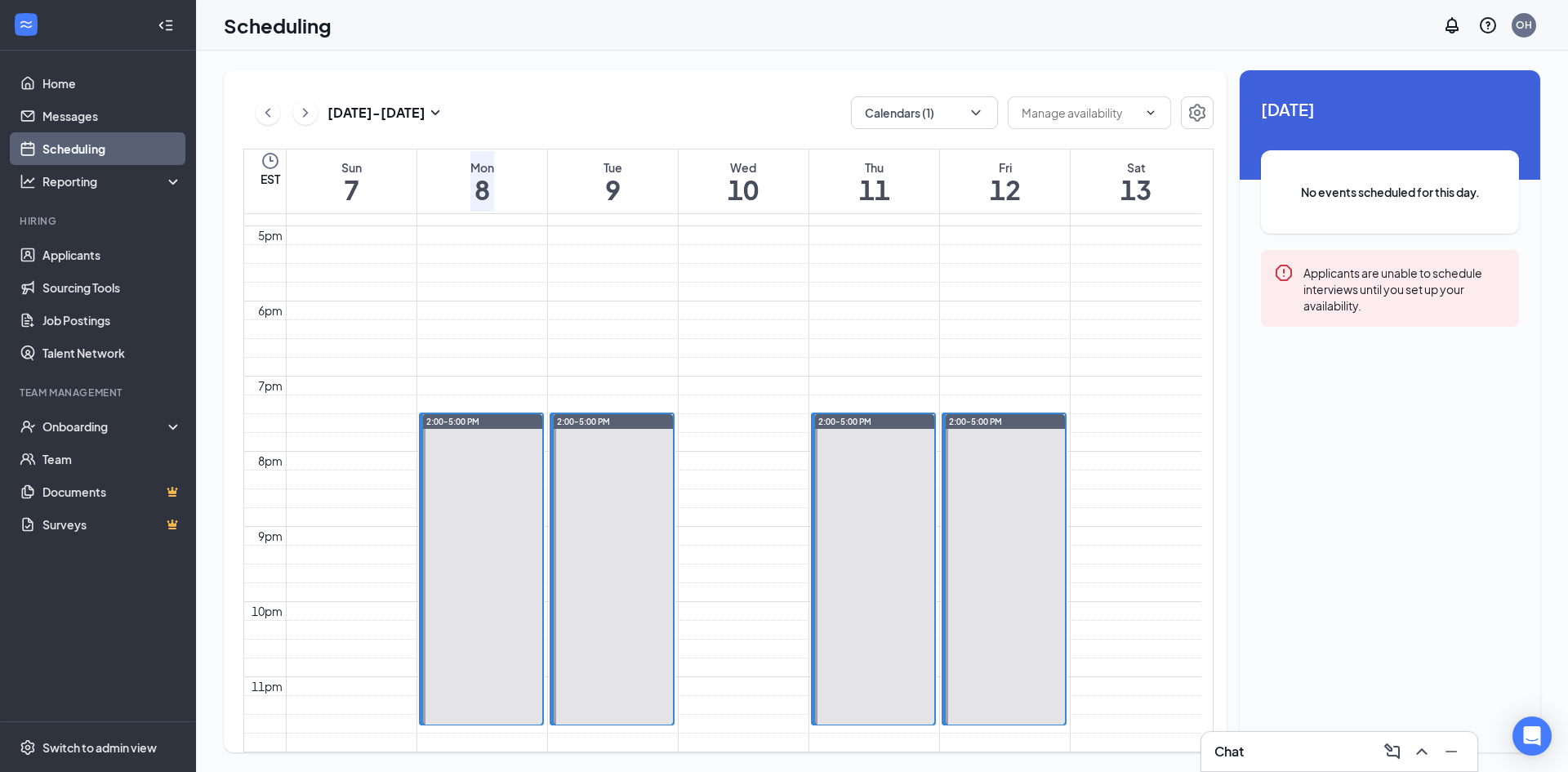
scroll to position [1375, 0]
click at [261, 112] on icon "ChevronLeft" at bounding box center [267, 112] width 16 height 20
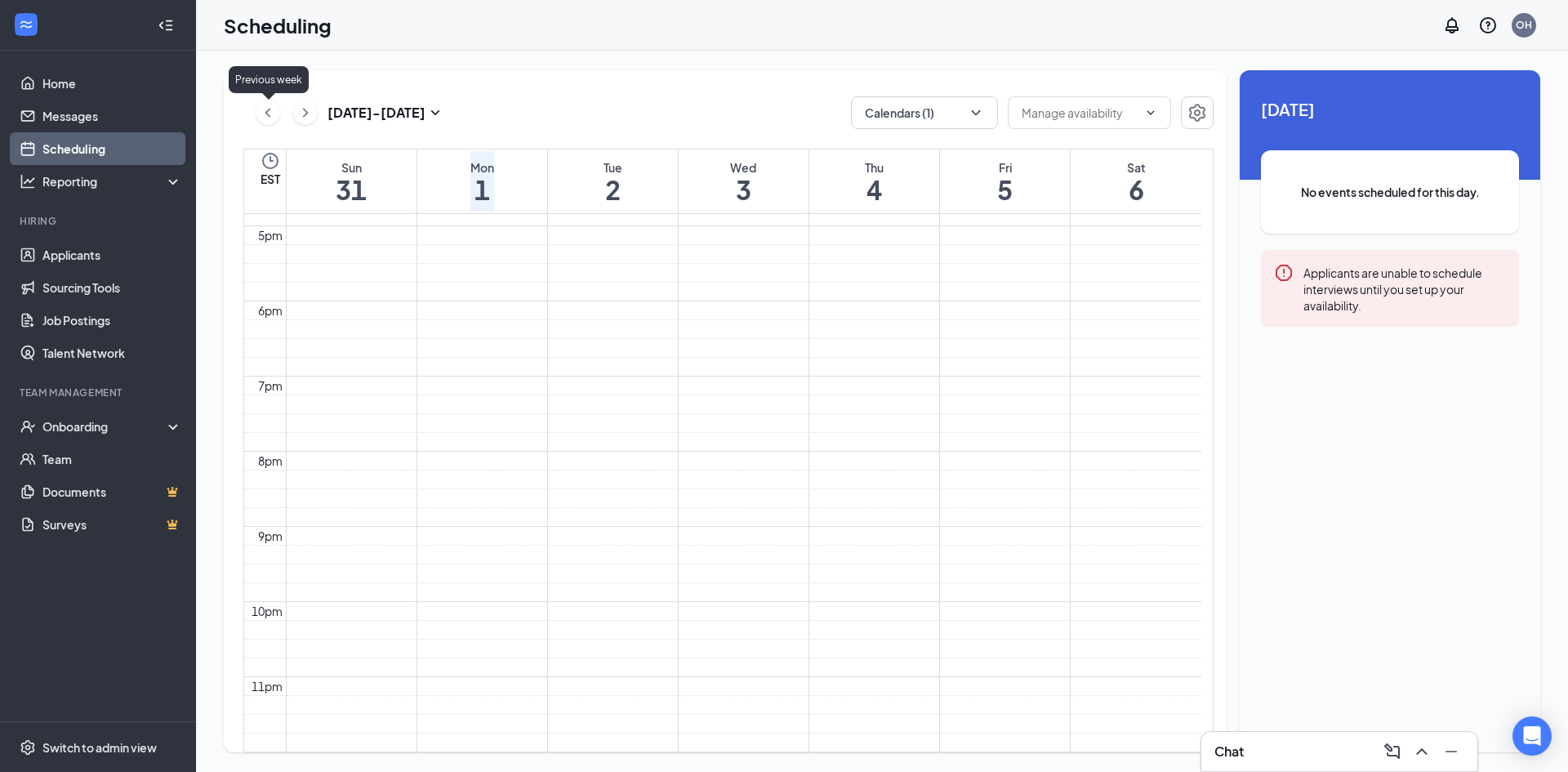
scroll to position [803, 0]
click at [261, 112] on icon "ChevronLeft" at bounding box center [267, 112] width 16 height 20
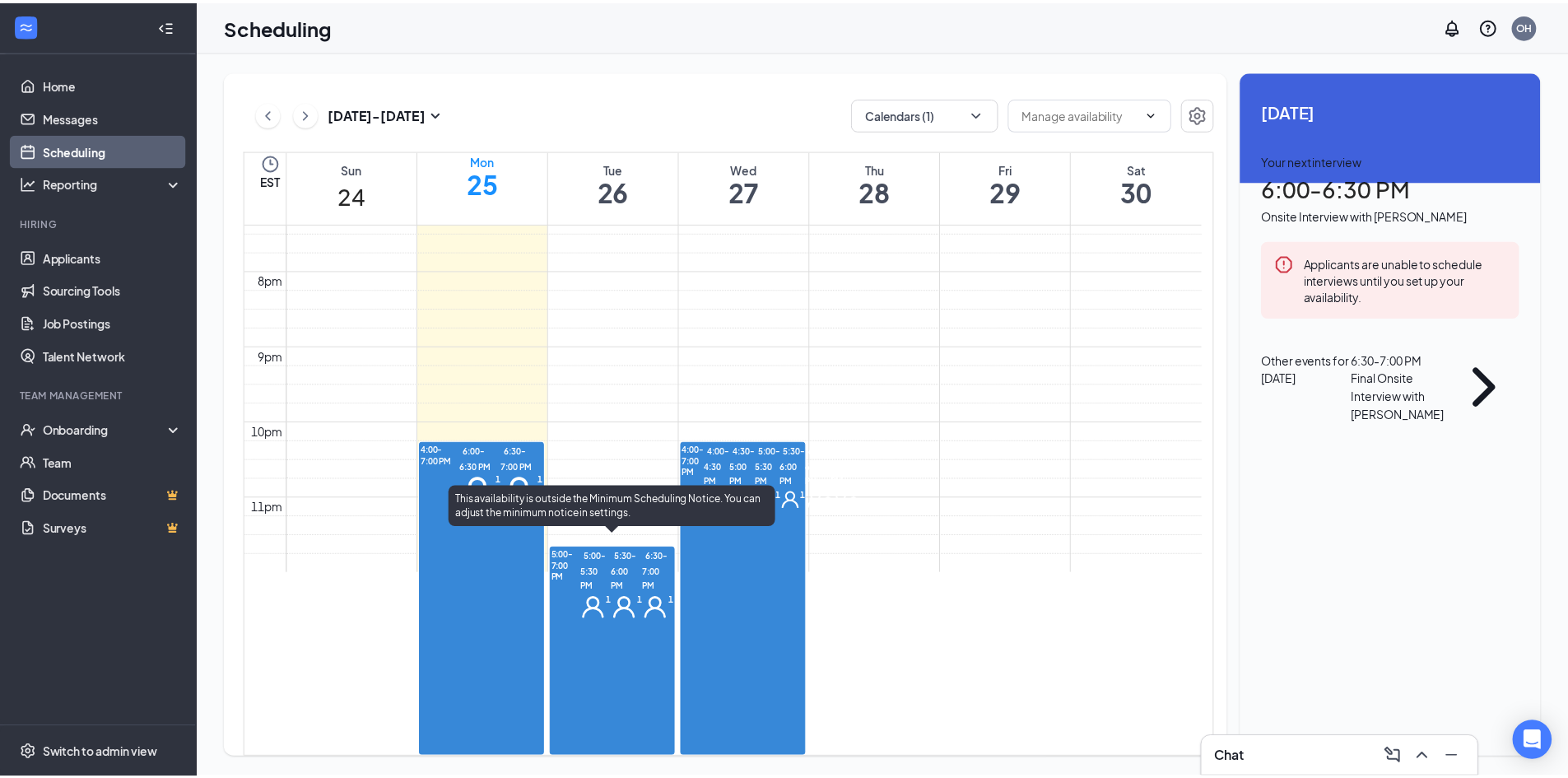
scroll to position [1549, 0]
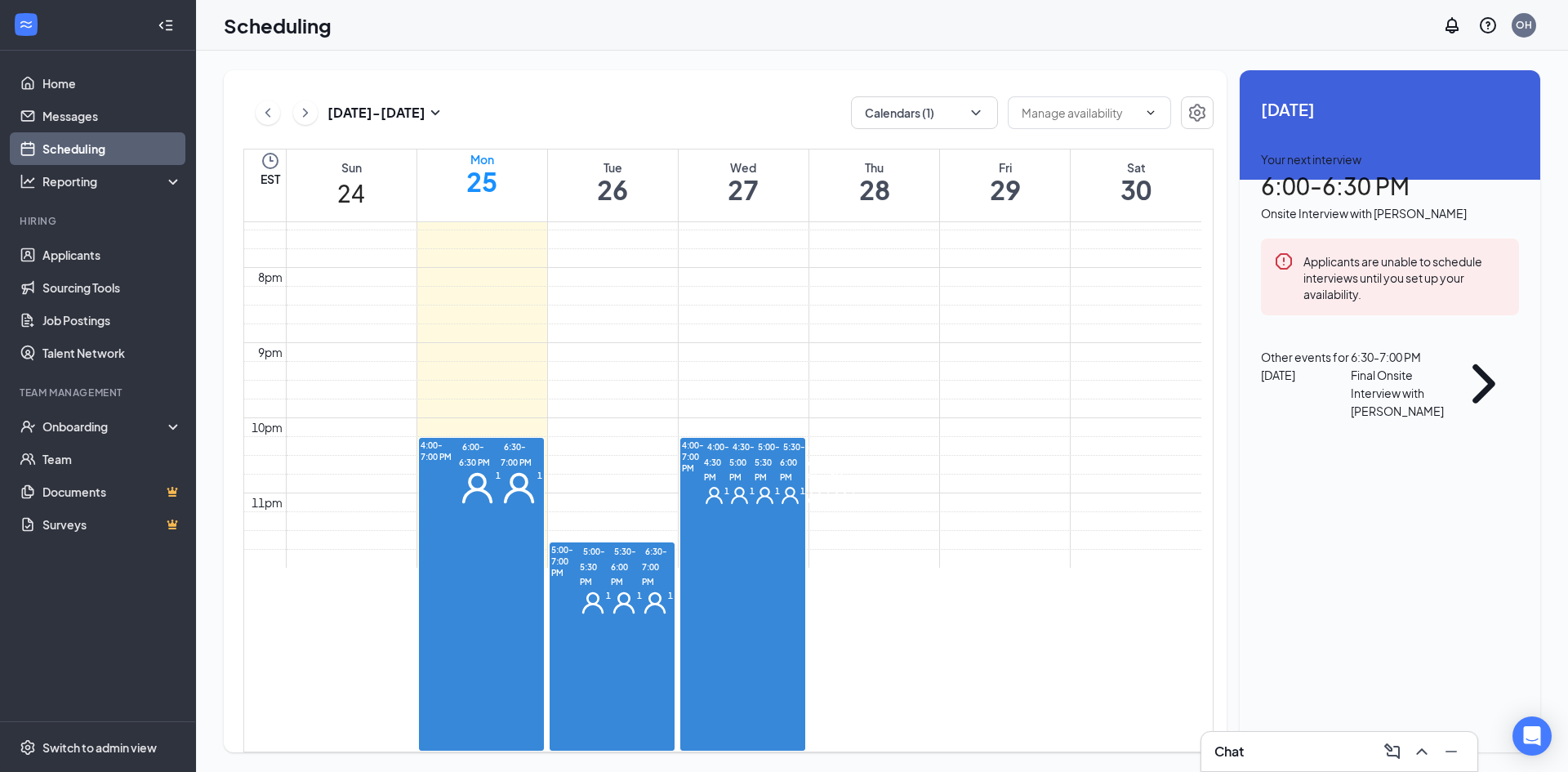
click at [830, 506] on div "1" at bounding box center [842, 496] width 25 height 21
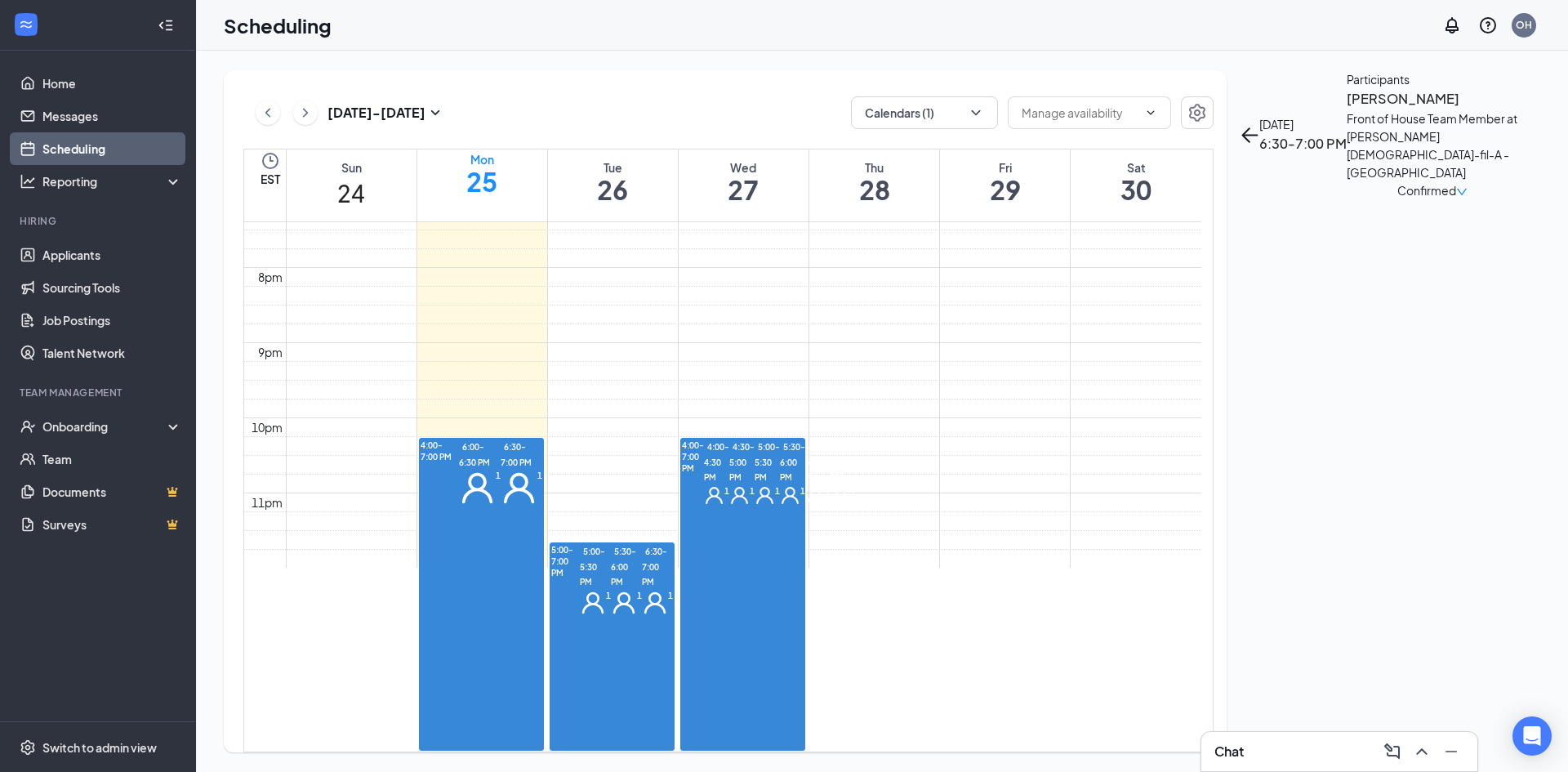
click at [805, 483] on span "6:00-6:30 PM" at bounding box center [817, 461] width 25 height 45
click at [729, 438] on span "4:00-4:30 PM" at bounding box center [716, 461] width 25 height 45
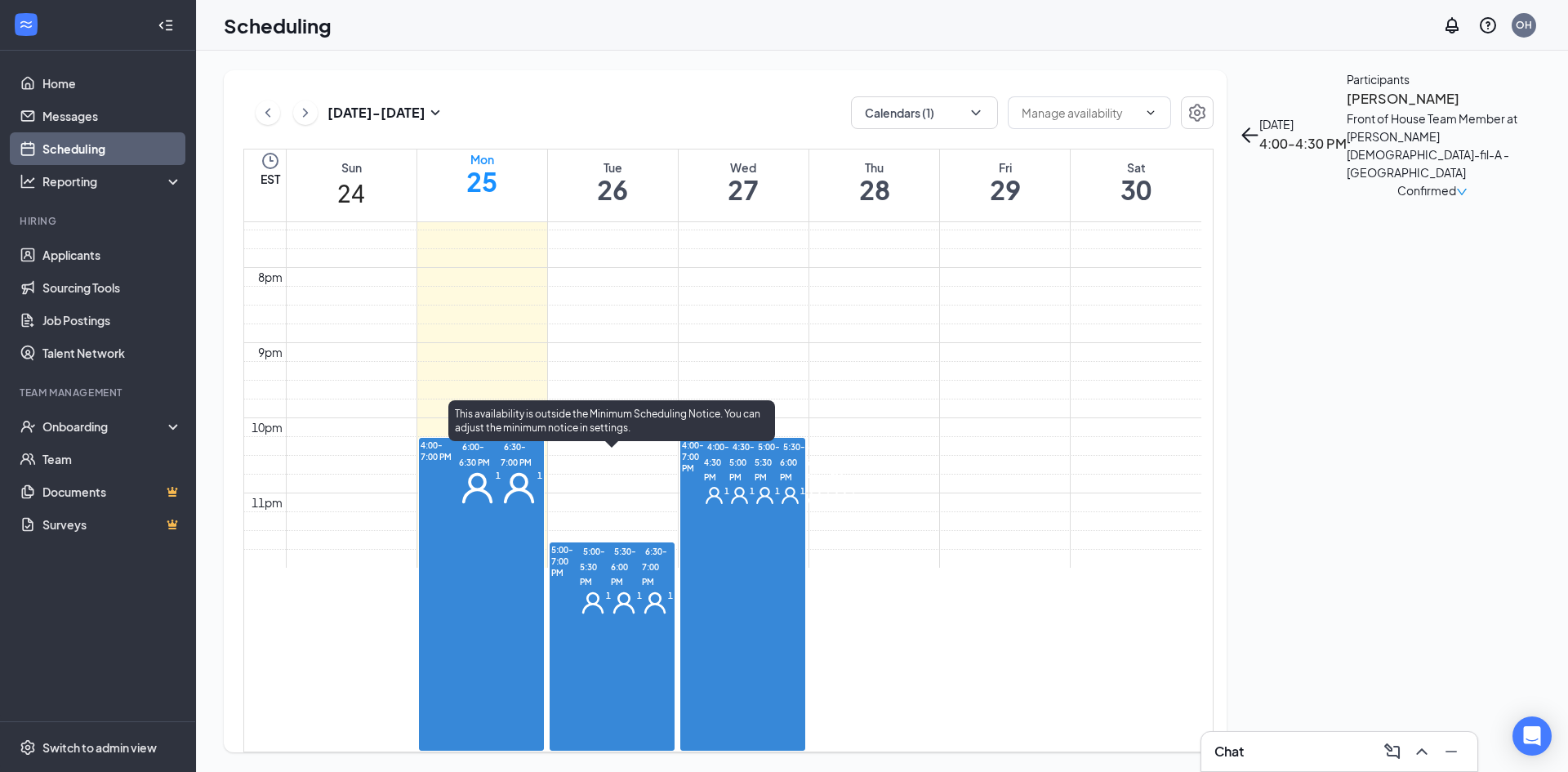
click at [585, 544] on span "5:00-5:30 PM" at bounding box center [592, 566] width 25 height 45
click at [611, 544] on span "5:30-6:00 PM" at bounding box center [623, 566] width 25 height 45
click at [642, 616] on div "1" at bounding box center [657, 603] width 31 height 26
click at [598, 544] on span "5:00-5:30 PM" at bounding box center [592, 566] width 25 height 45
click at [611, 544] on span "5:30-6:00 PM" at bounding box center [623, 566] width 25 height 45
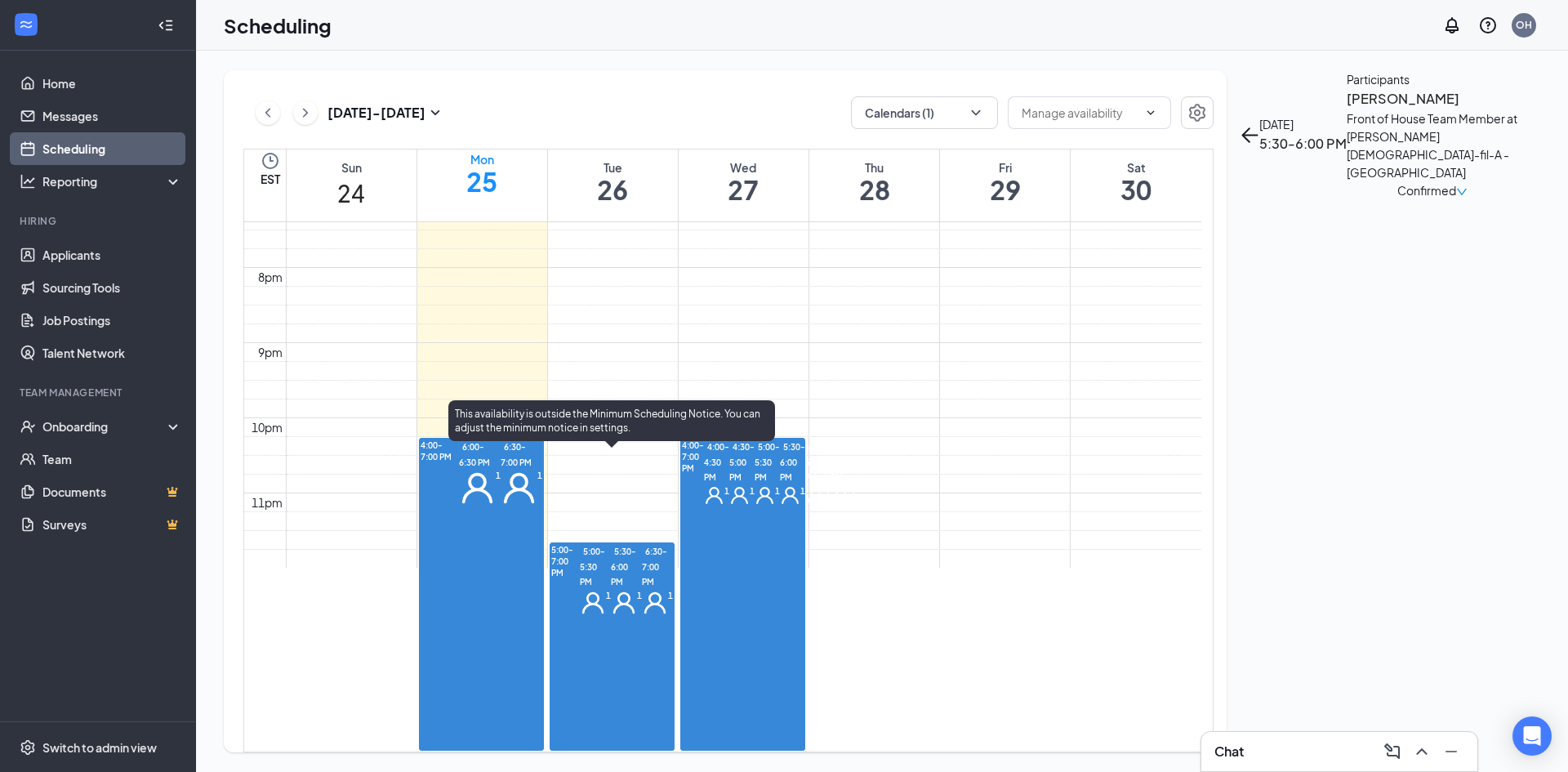
click at [580, 557] on div at bounding box center [580, 579] width 0 height 71
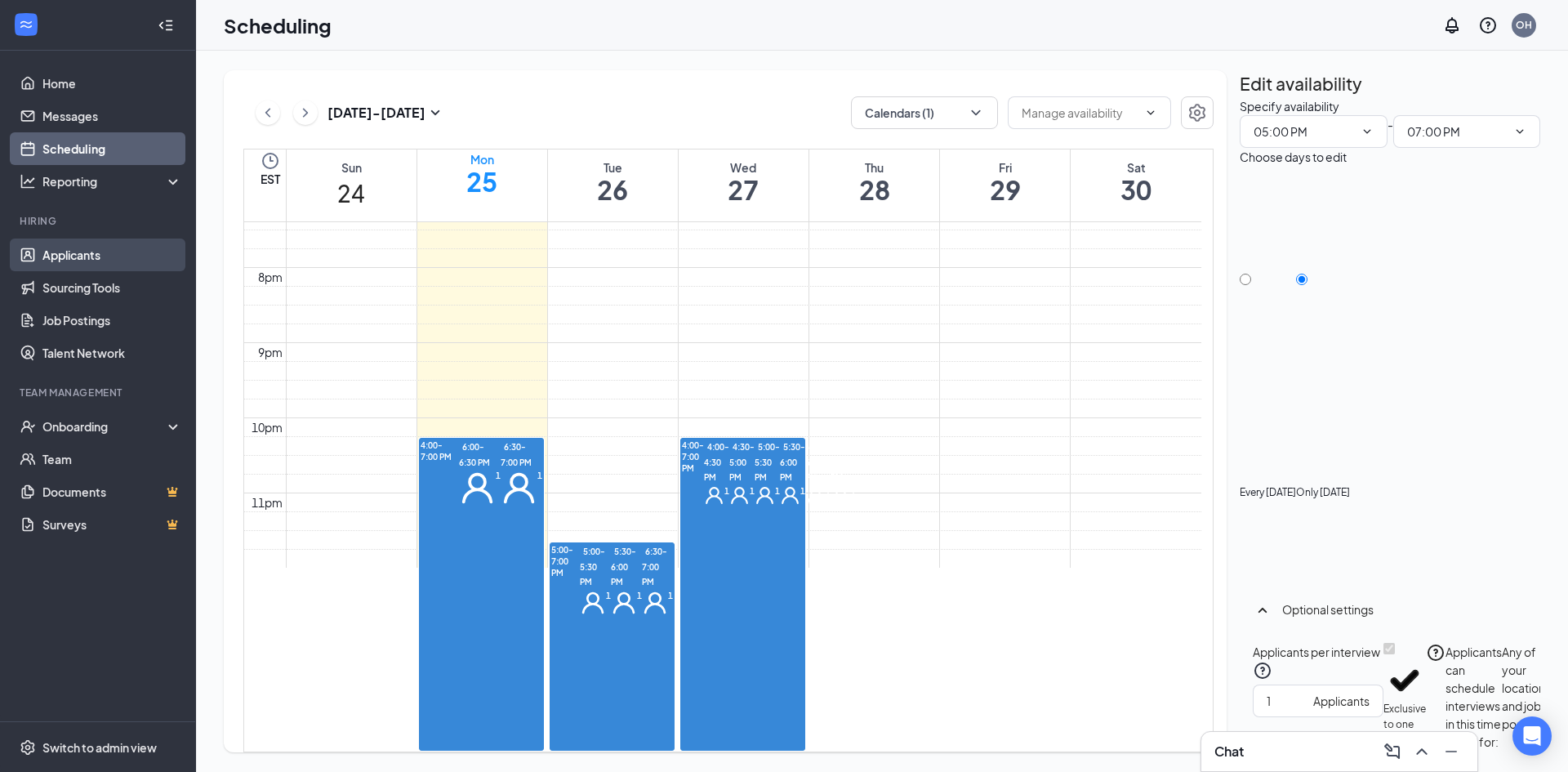
click at [86, 247] on link "Applicants" at bounding box center [112, 255] width 140 height 33
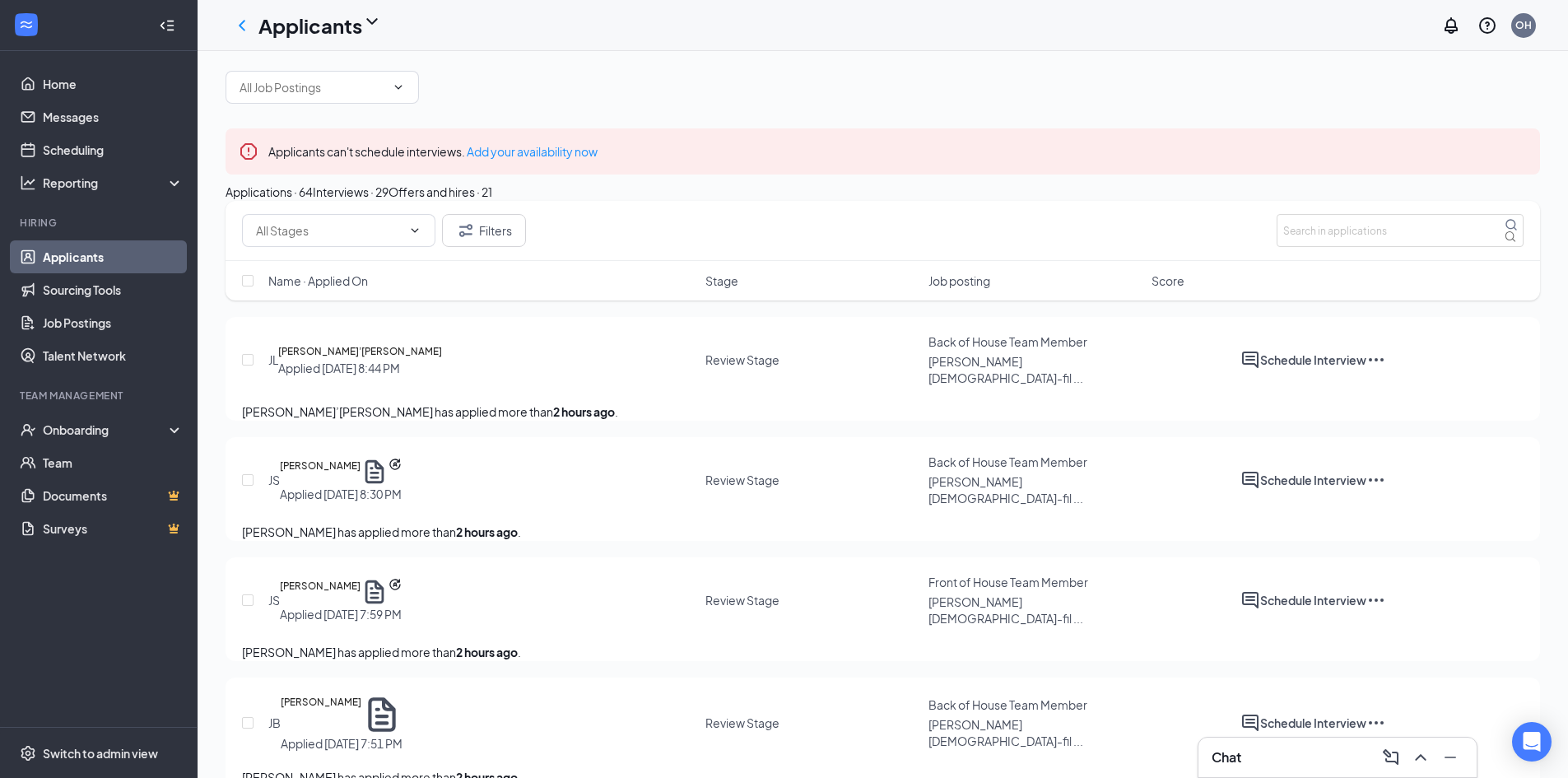
click at [341, 289] on span "Name · Applied On" at bounding box center [317, 280] width 99 height 16
click at [332, 289] on span "Name · Applied On" at bounding box center [317, 280] width 99 height 16
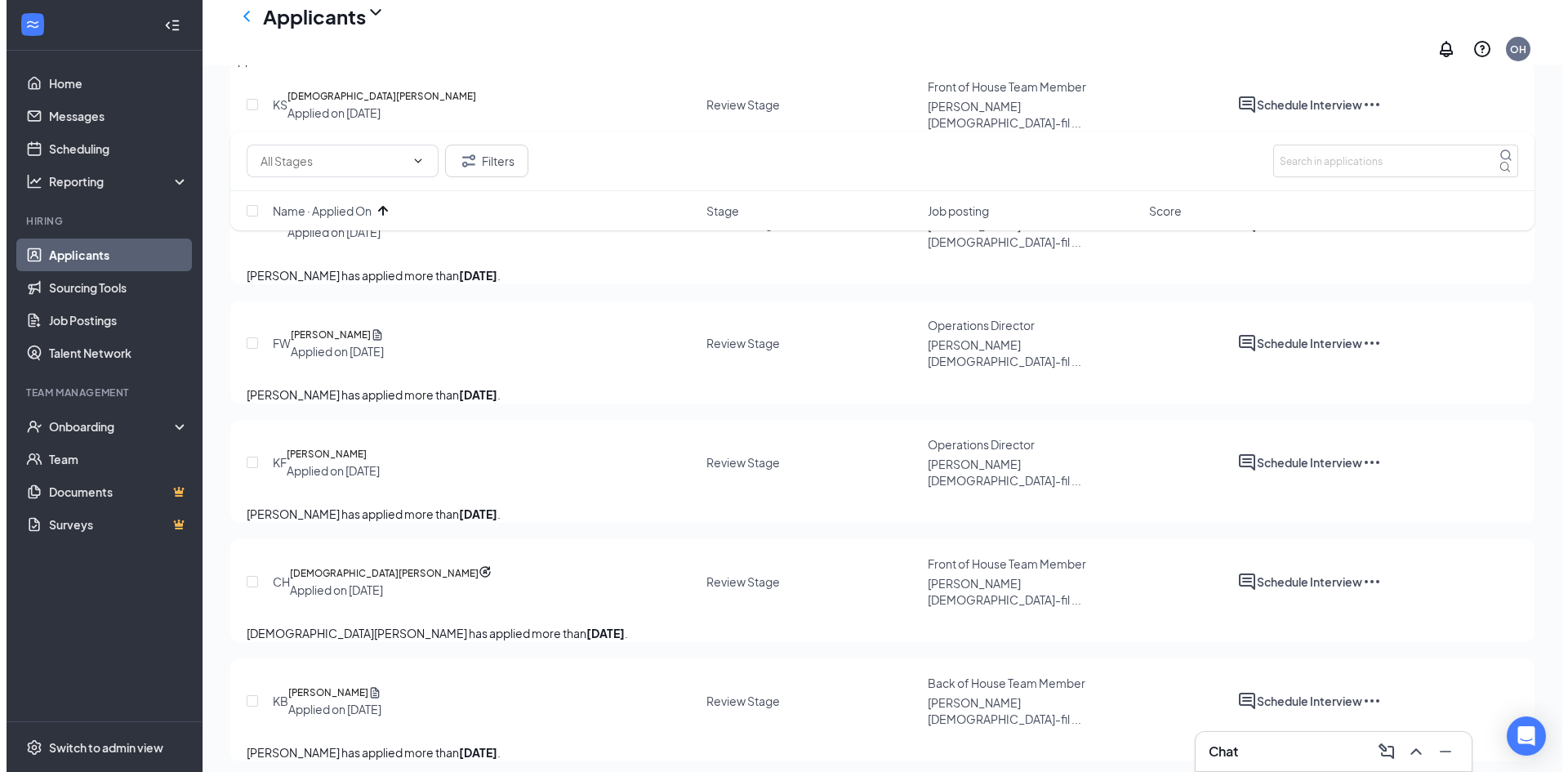
scroll to position [3595, 0]
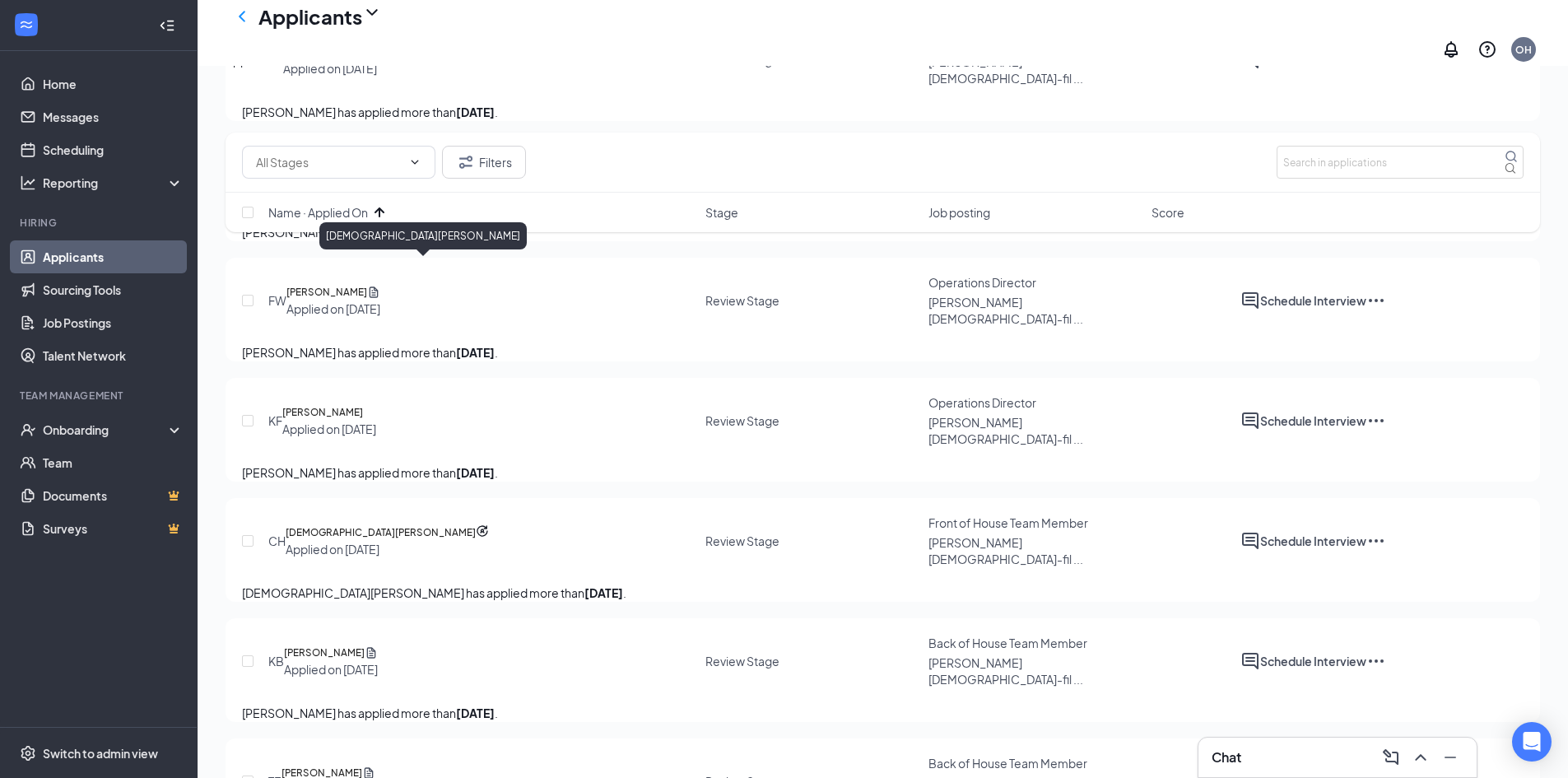
click at [371, 60] on h5 "Kristen Satterwhite" at bounding box center [378, 51] width 190 height 16
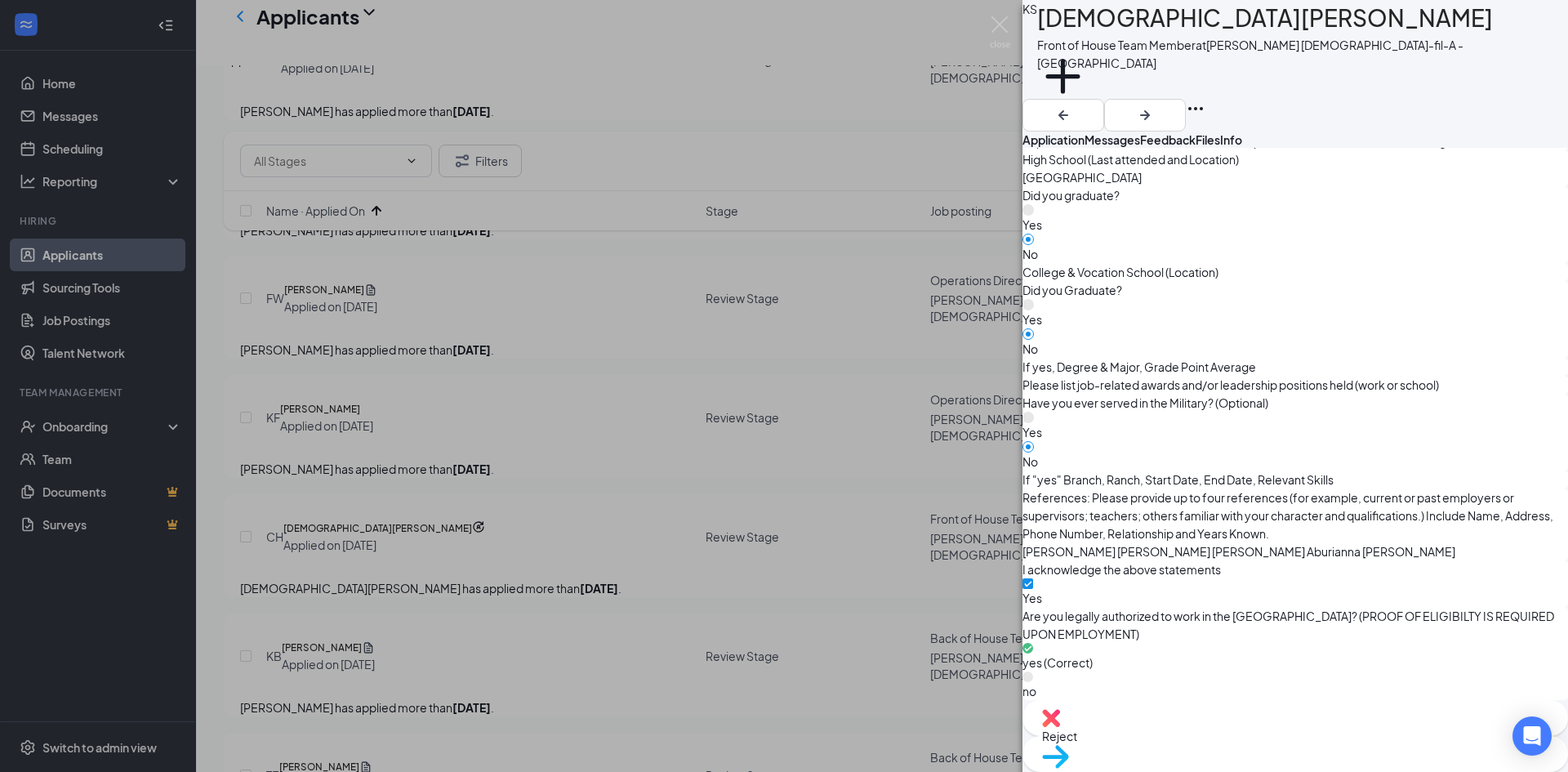
scroll to position [1741, 0]
click at [1206, 742] on span "Reject" at bounding box center [1294, 735] width 506 height 18
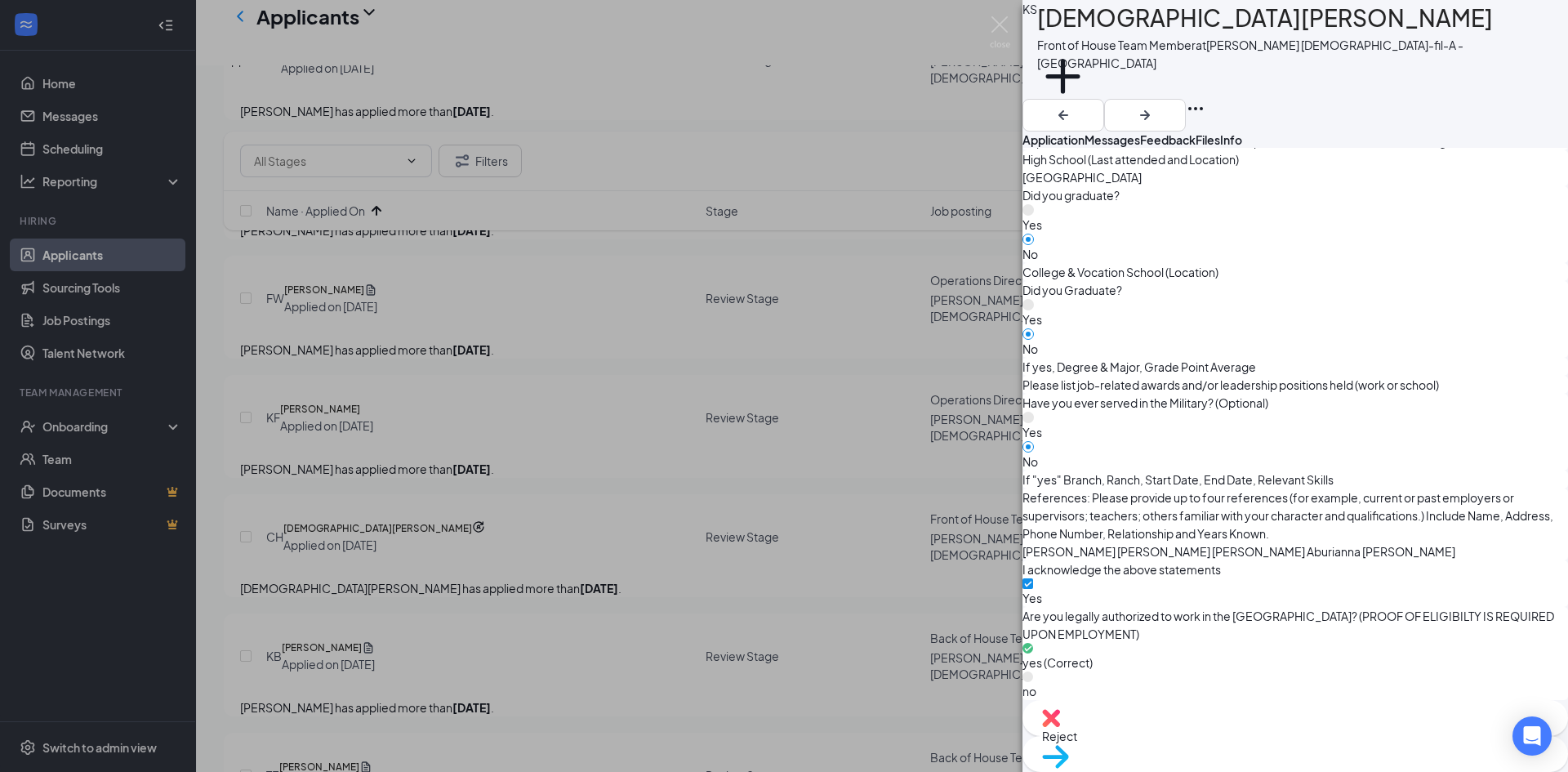
checkbox input "true"
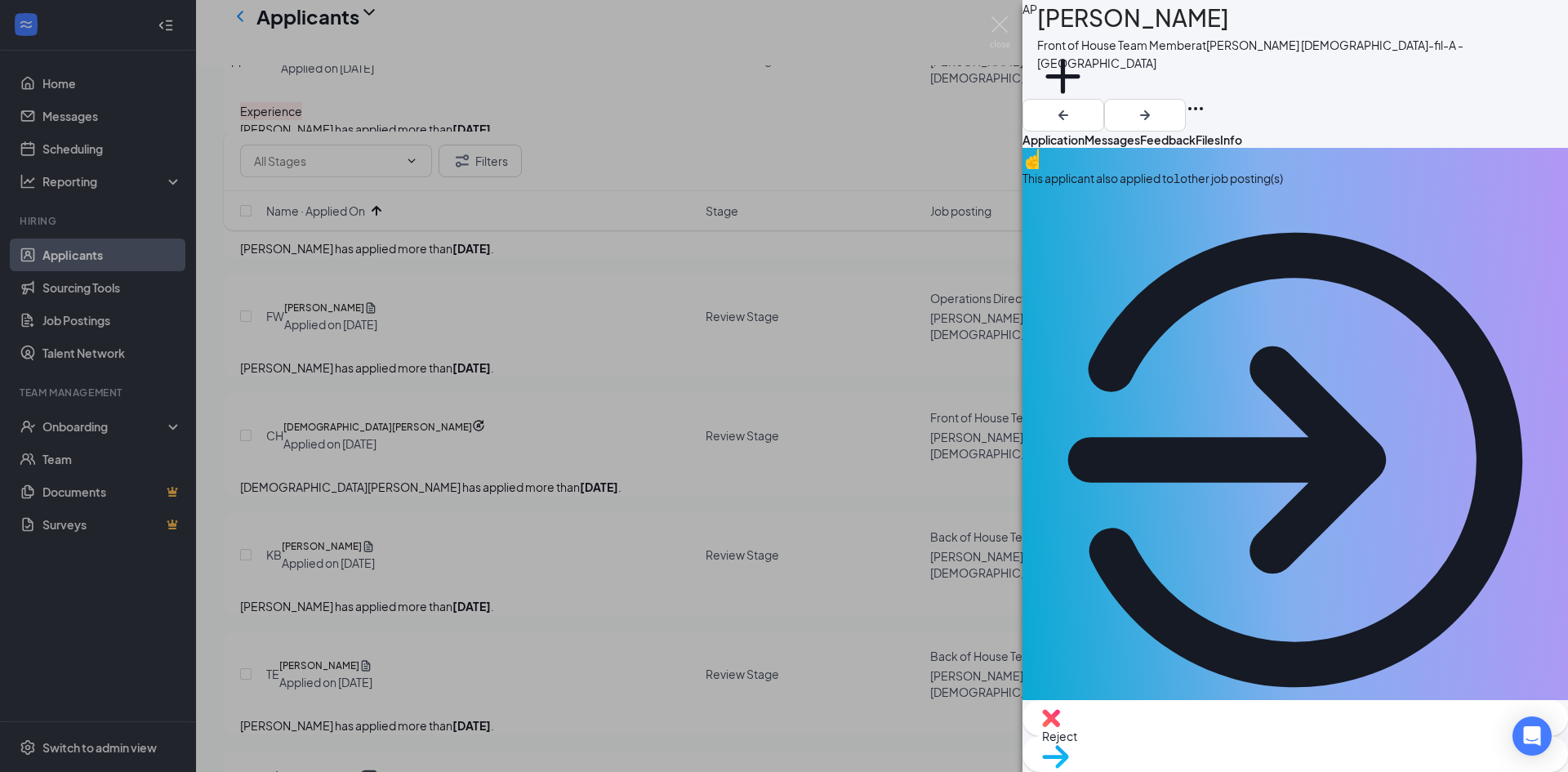
click at [1518, 233] on icon "ArrowCircle" at bounding box center [1295, 461] width 455 height 455
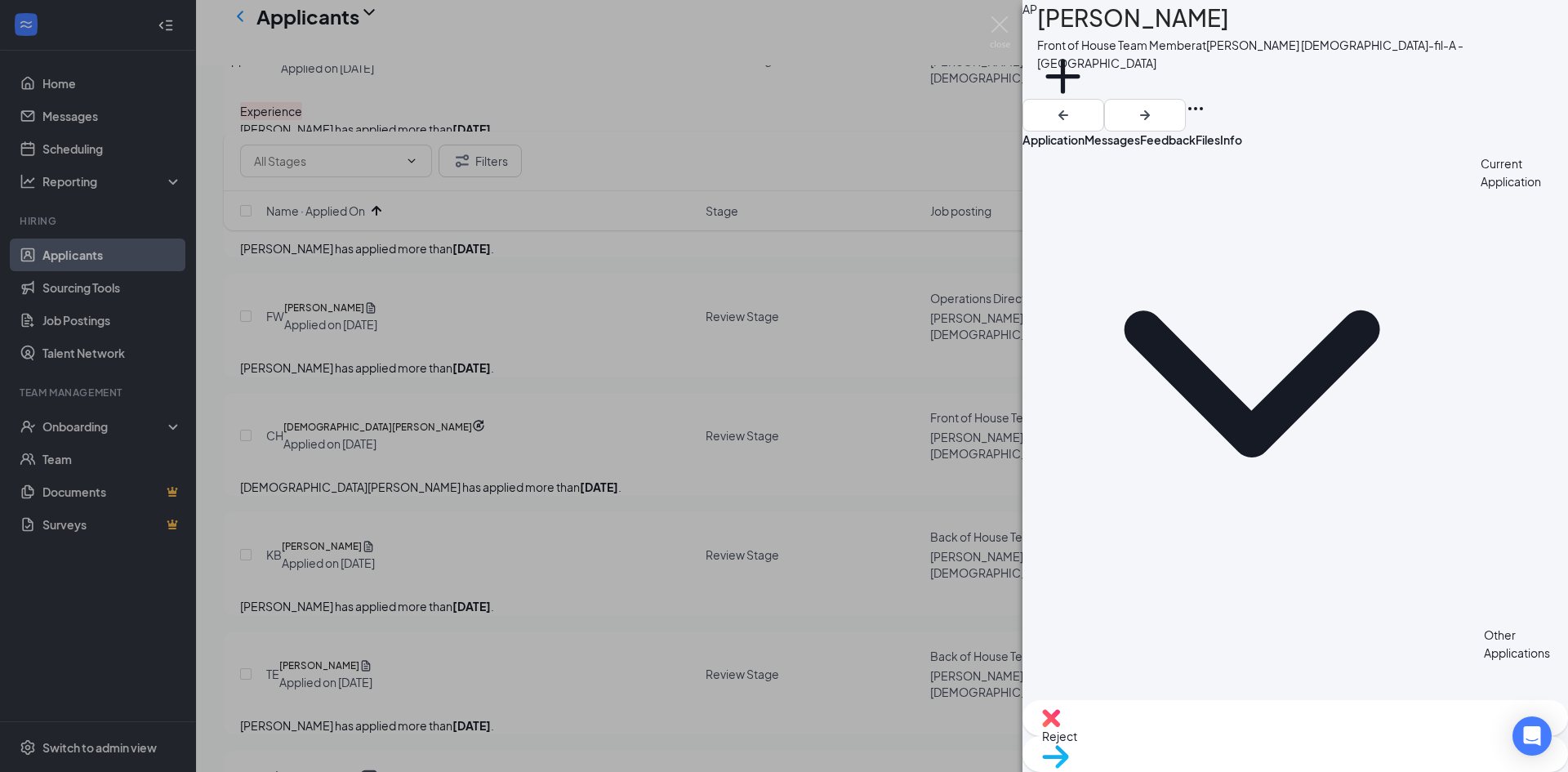
click at [1084, 134] on span "Application" at bounding box center [1053, 140] width 62 height 15
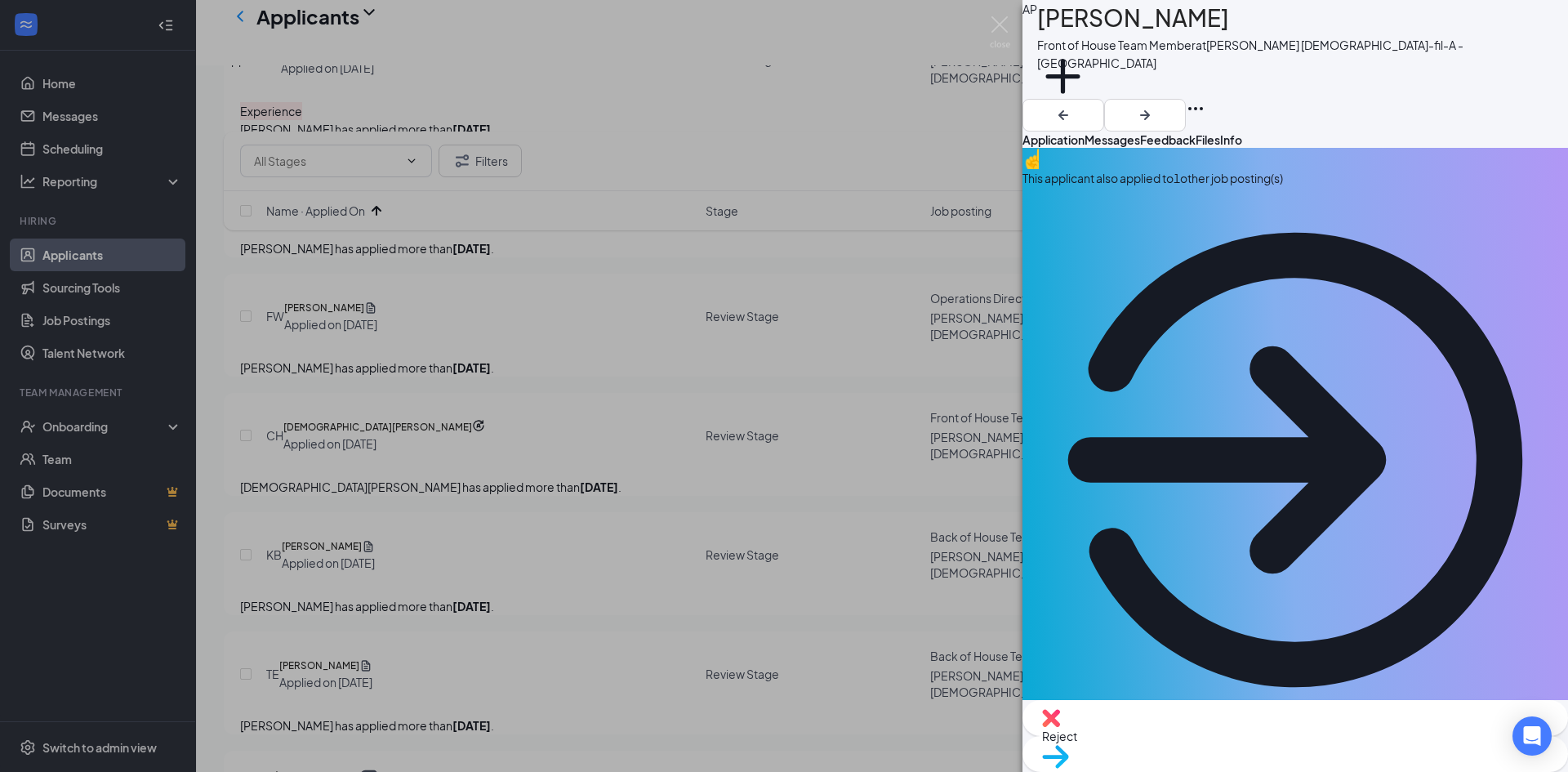
drag, startPoint x: 1160, startPoint y: 474, endPoint x: 1046, endPoint y: 488, distance: 114.9
copy span "812 hannover circle"
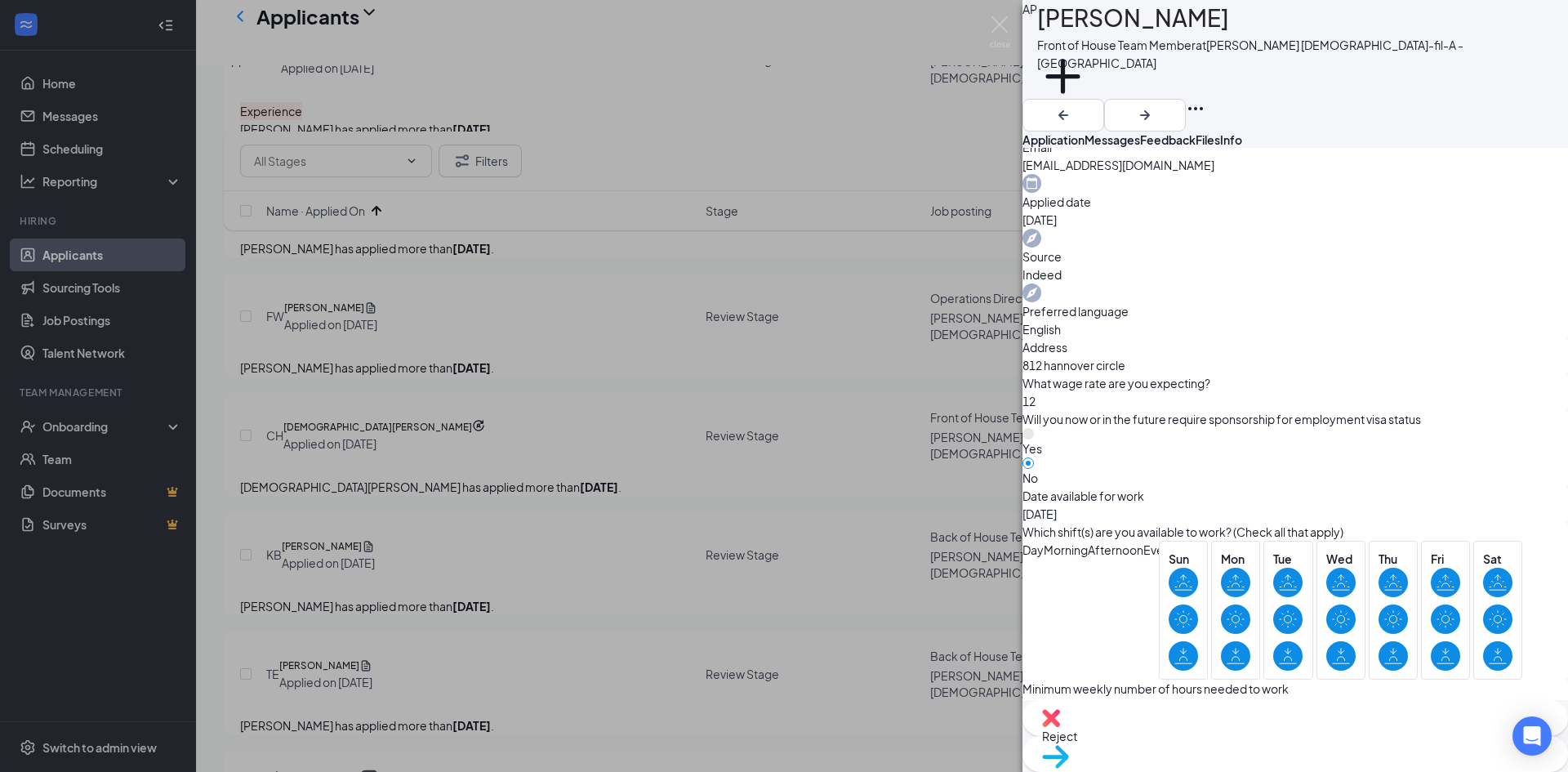
scroll to position [1191, 0]
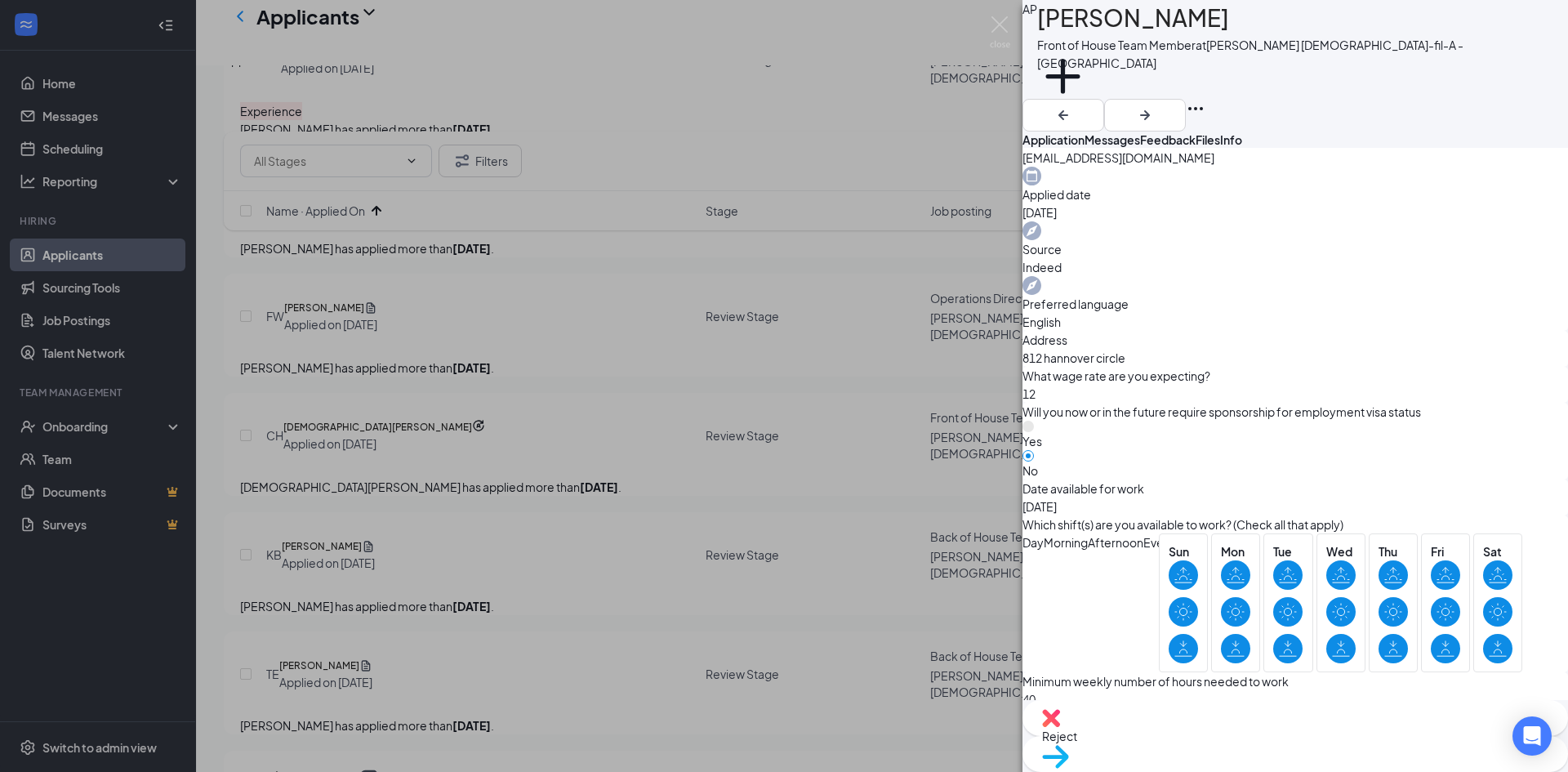
click at [1354, 768] on span "Move to stage" at bounding box center [1294, 777] width 506 height 18
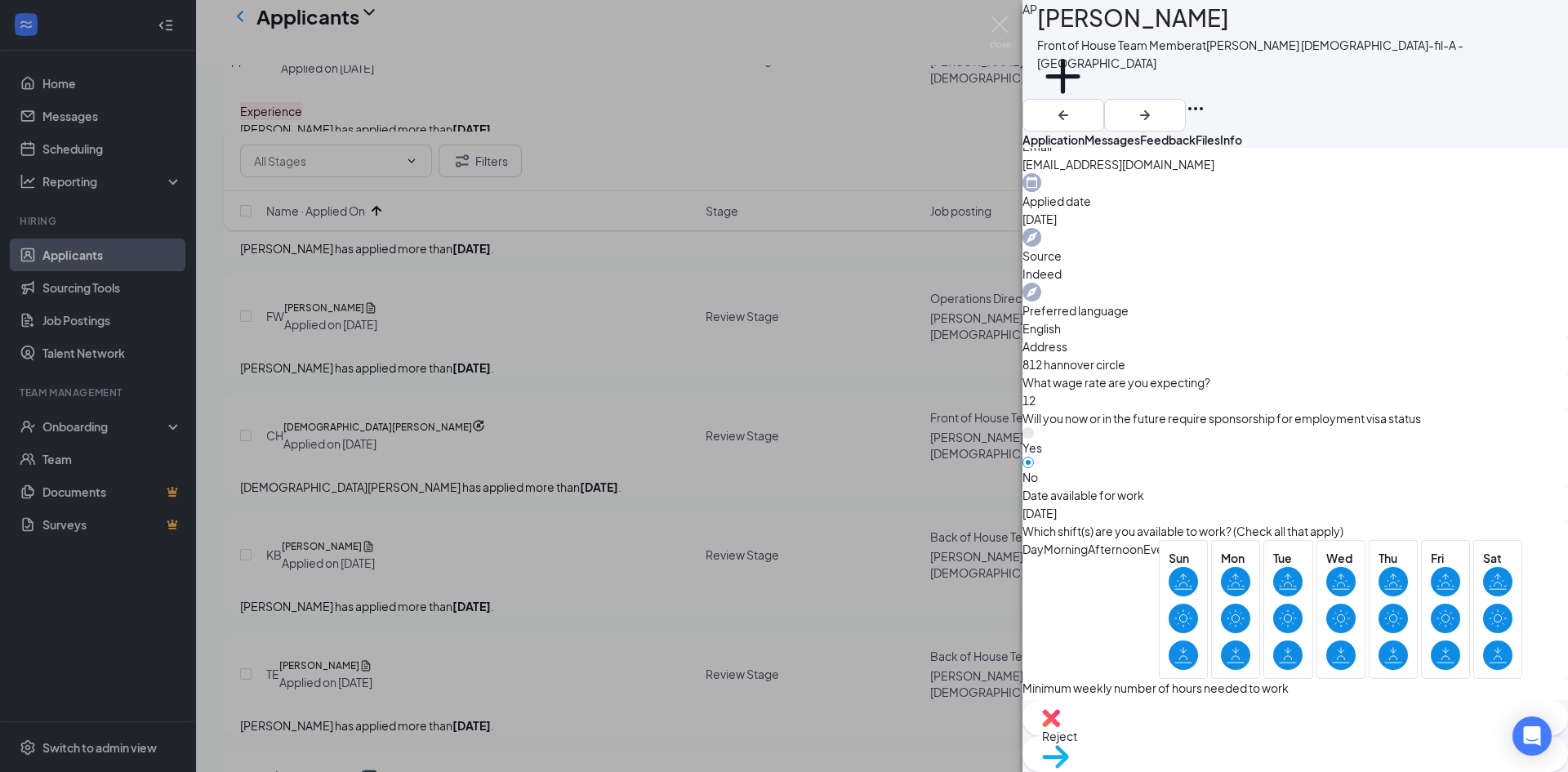
click at [997, 24] on img at bounding box center [1000, 32] width 21 height 32
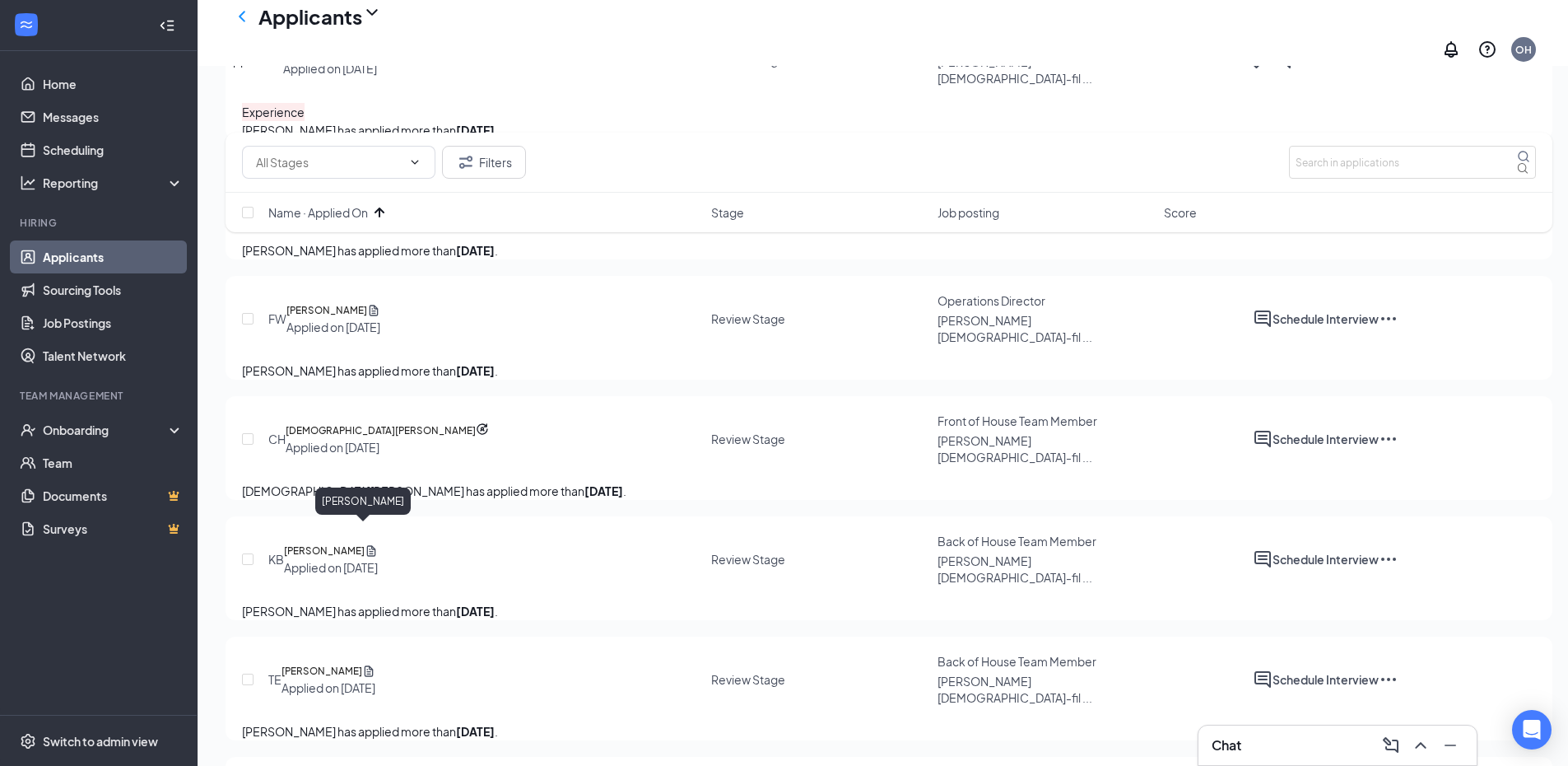
click at [367, 319] on h5 "[PERSON_NAME]" at bounding box center [326, 310] width 81 height 16
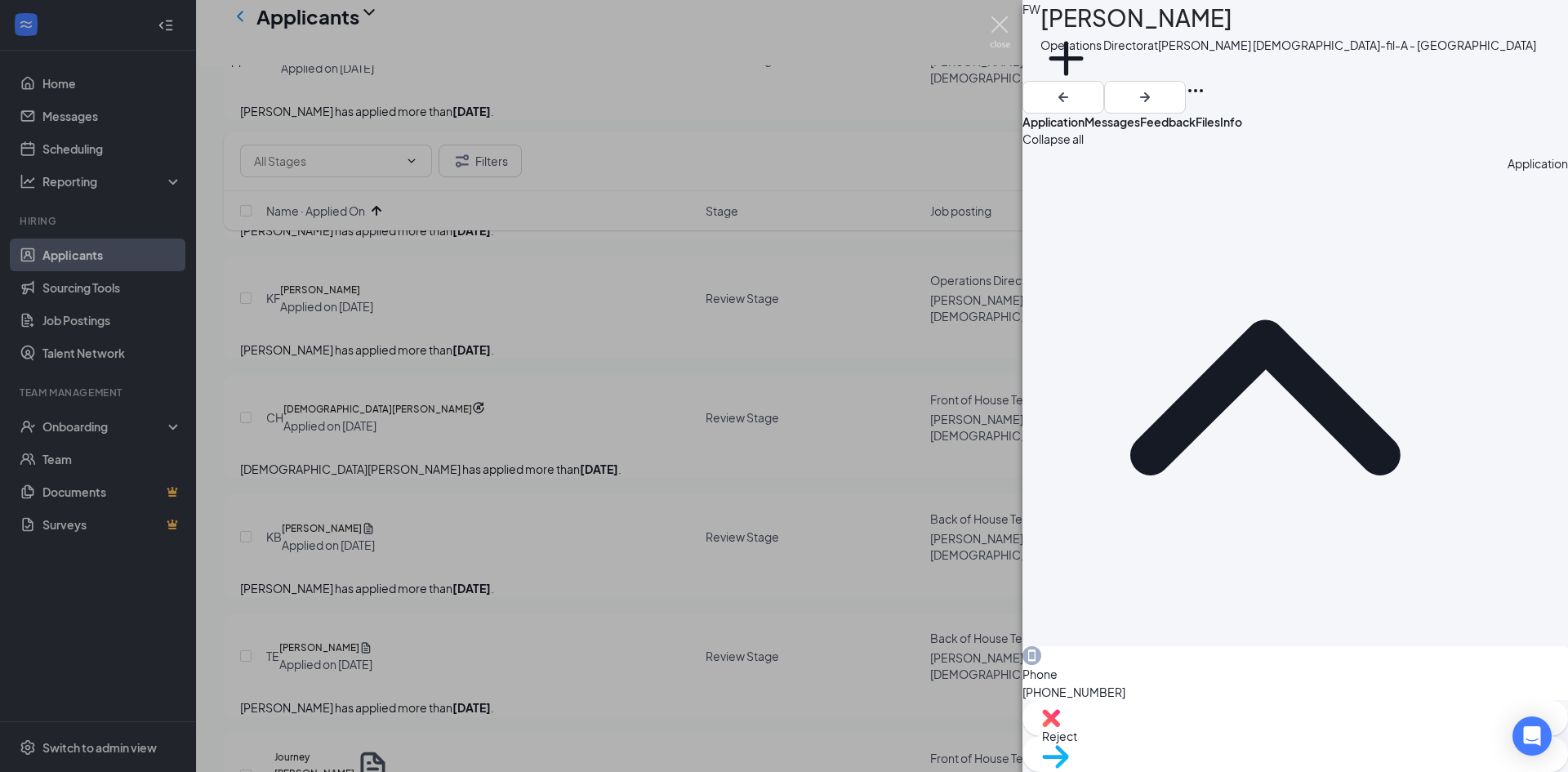
click at [996, 21] on img at bounding box center [1000, 32] width 21 height 32
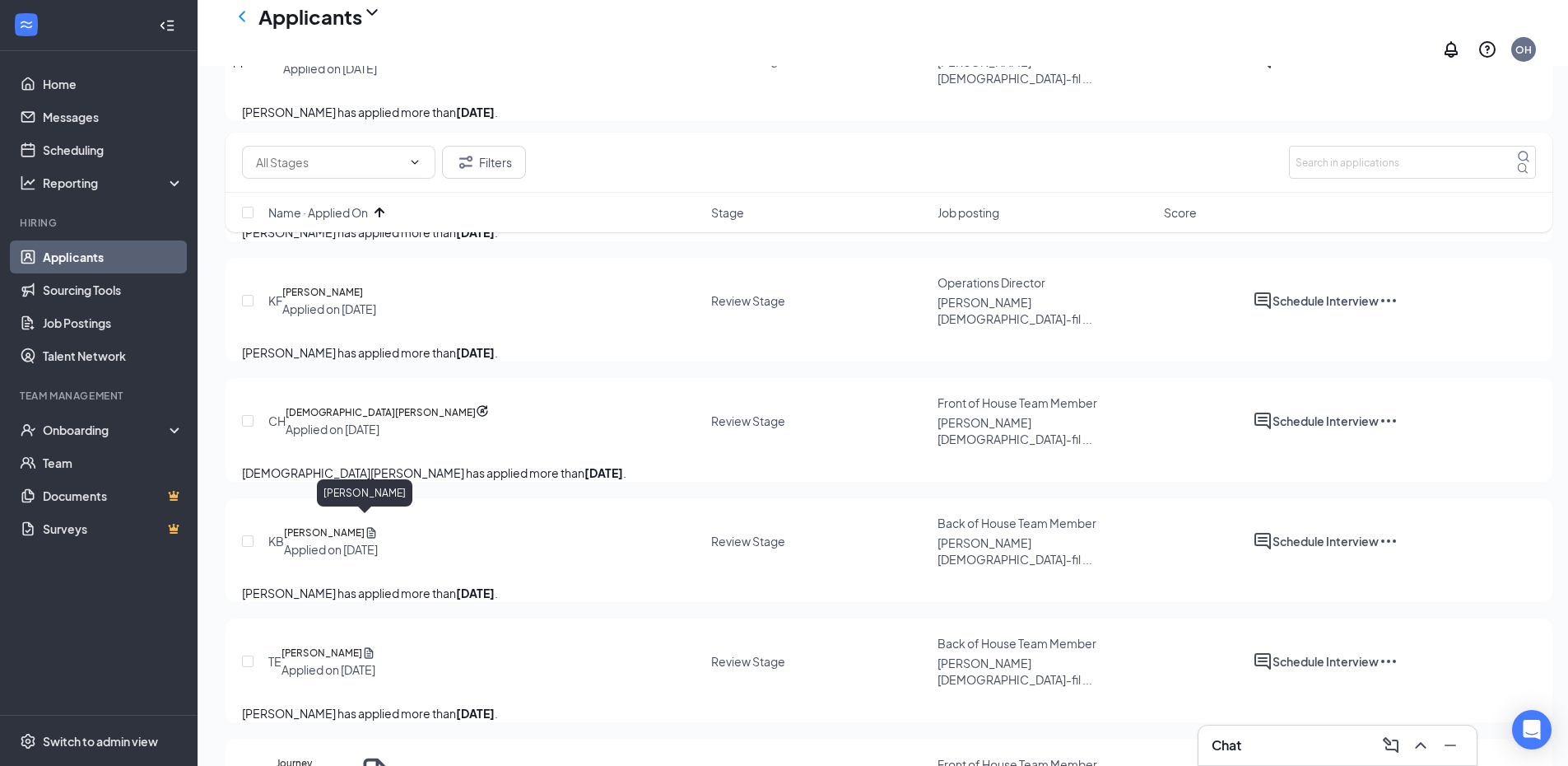
click at [363, 301] on h5 "[PERSON_NAME]" at bounding box center [322, 292] width 81 height 16
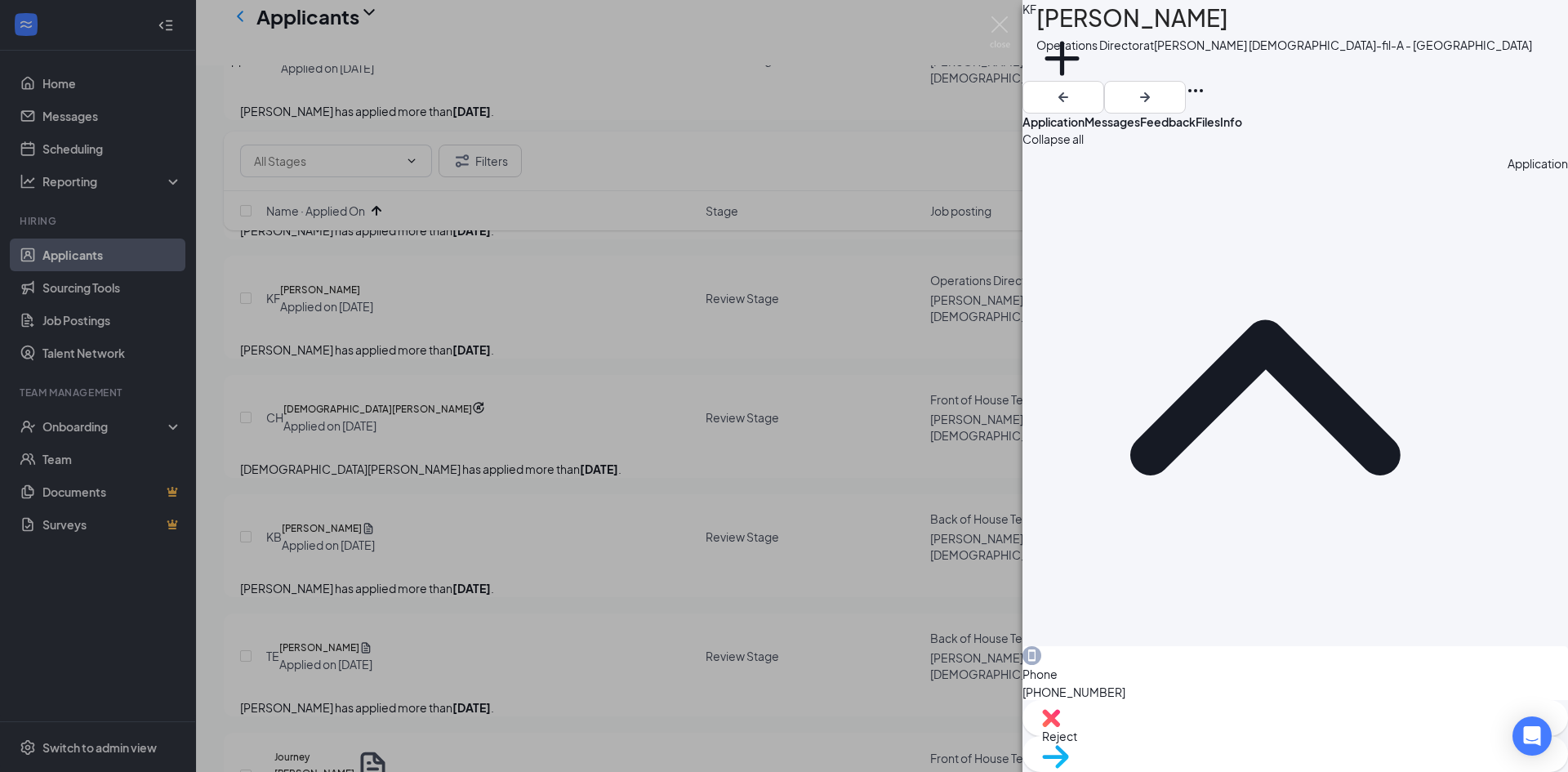
click at [376, 394] on div "KF Kamdyn Fishback Operations Director at Truett's Chick-fil-A - Stockbridge Ad…" at bounding box center [784, 386] width 1568 height 772
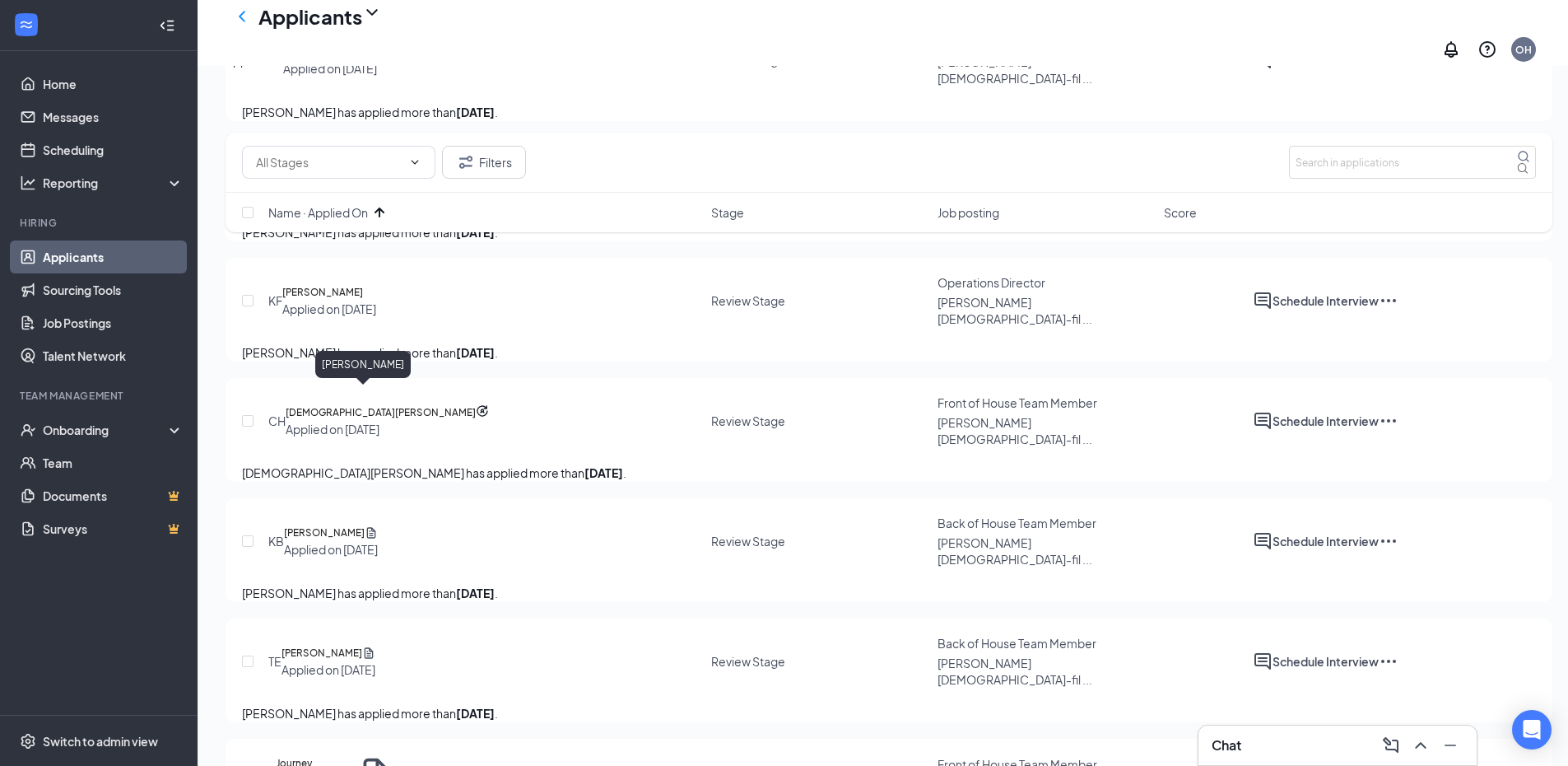
click at [367, 180] on h5 "[PERSON_NAME]" at bounding box center [326, 172] width 81 height 16
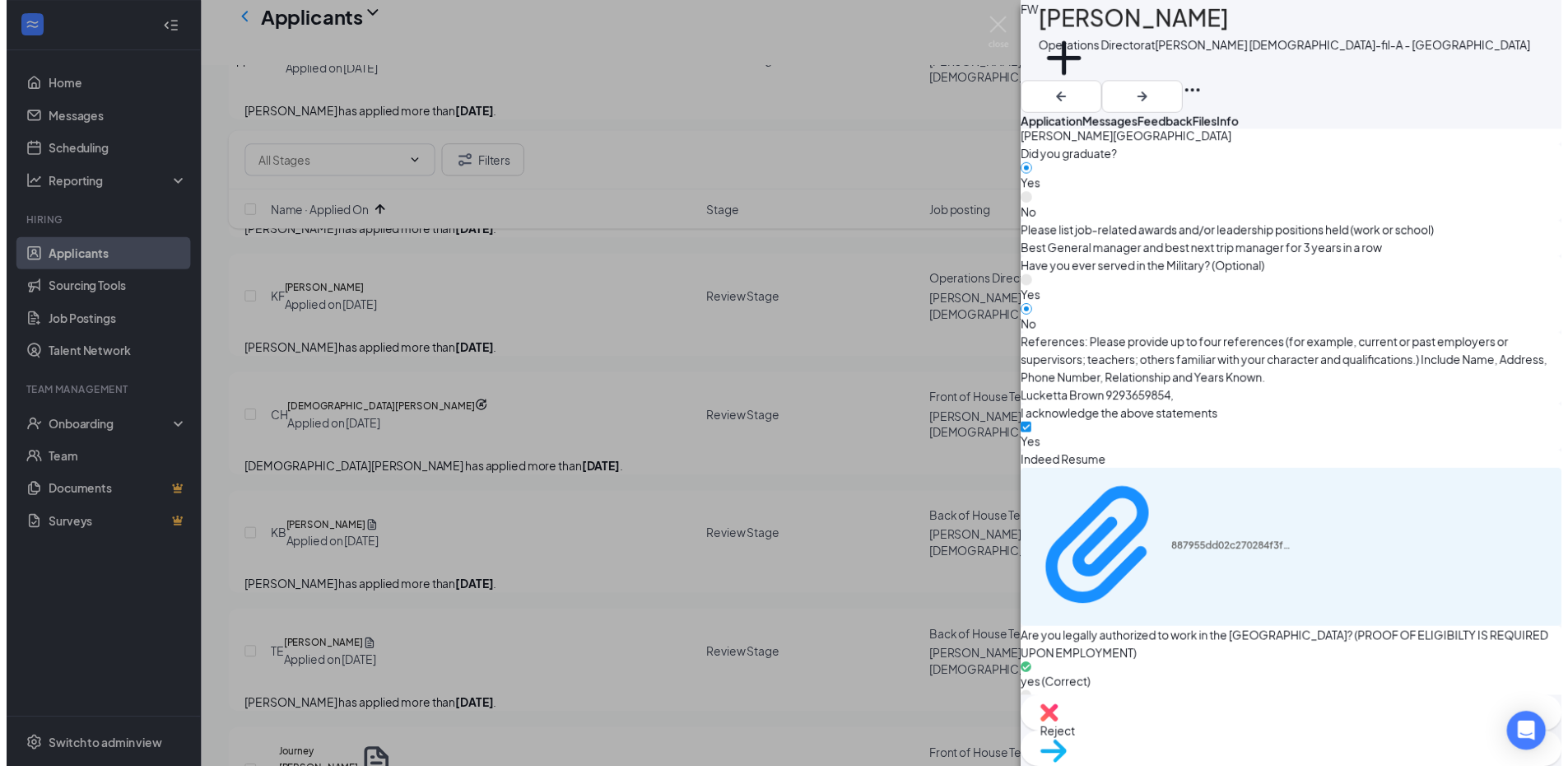
scroll to position [1587, 0]
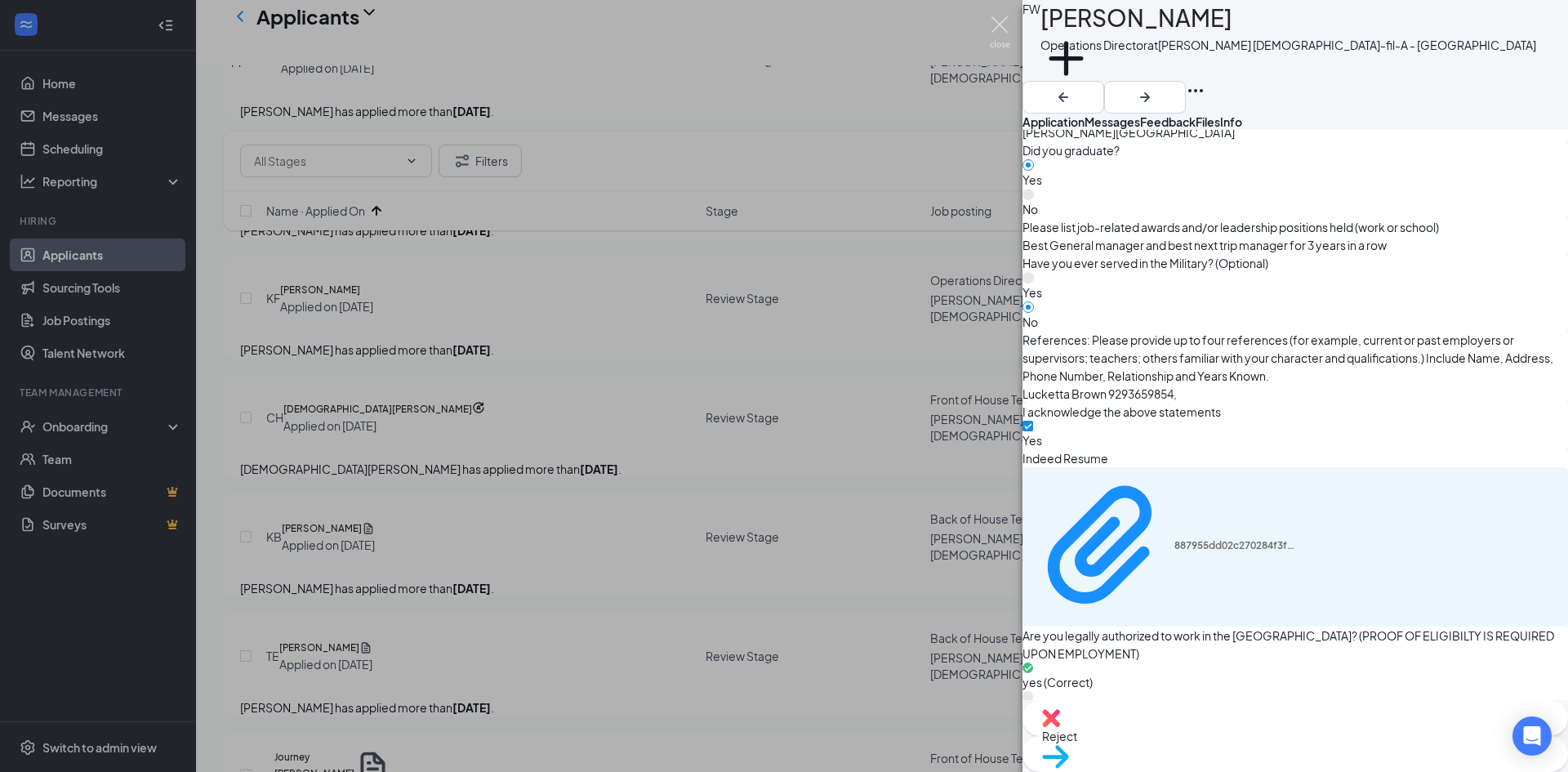
click at [1003, 28] on img at bounding box center [1000, 32] width 21 height 32
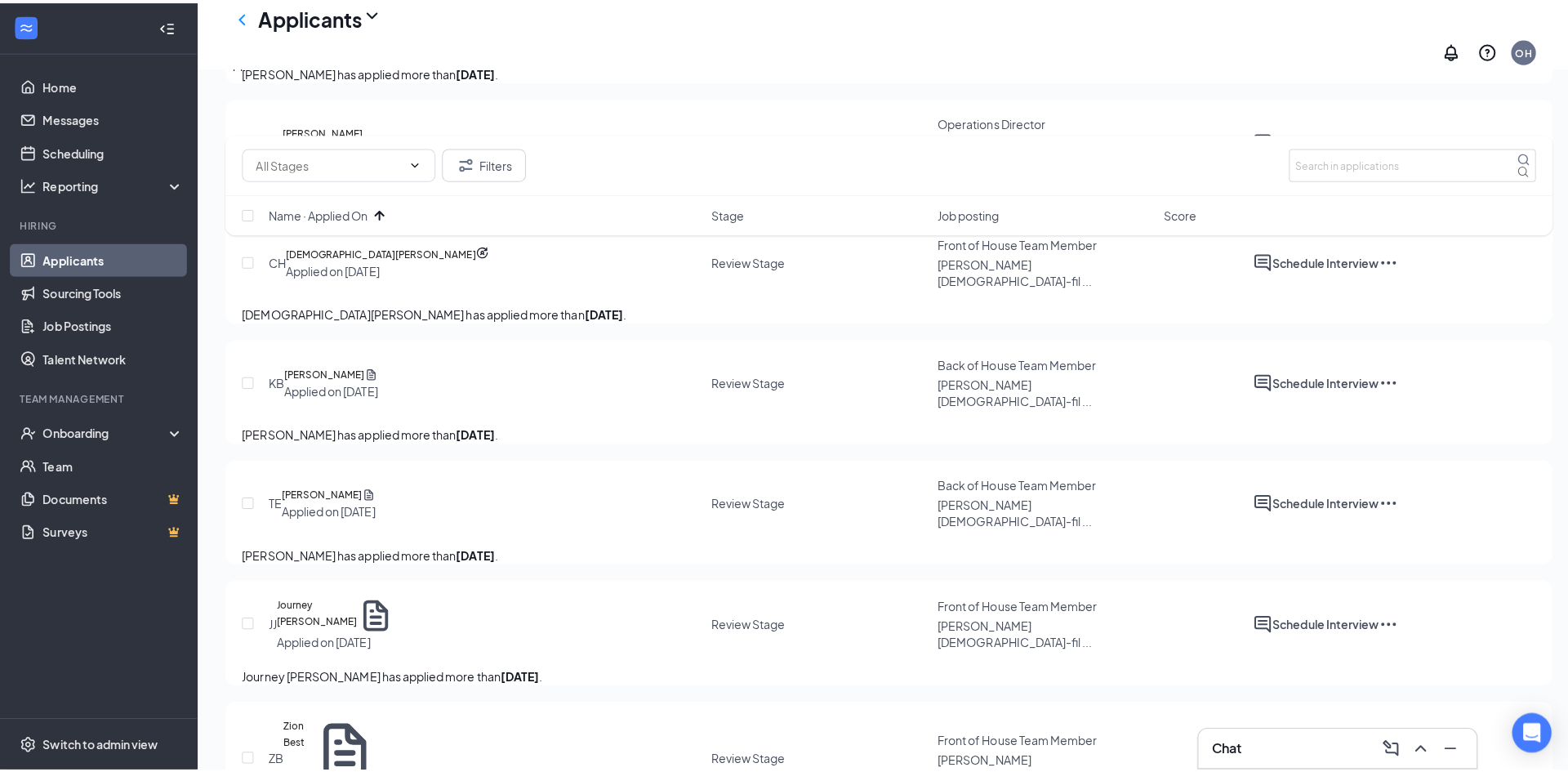
scroll to position [3758, 0]
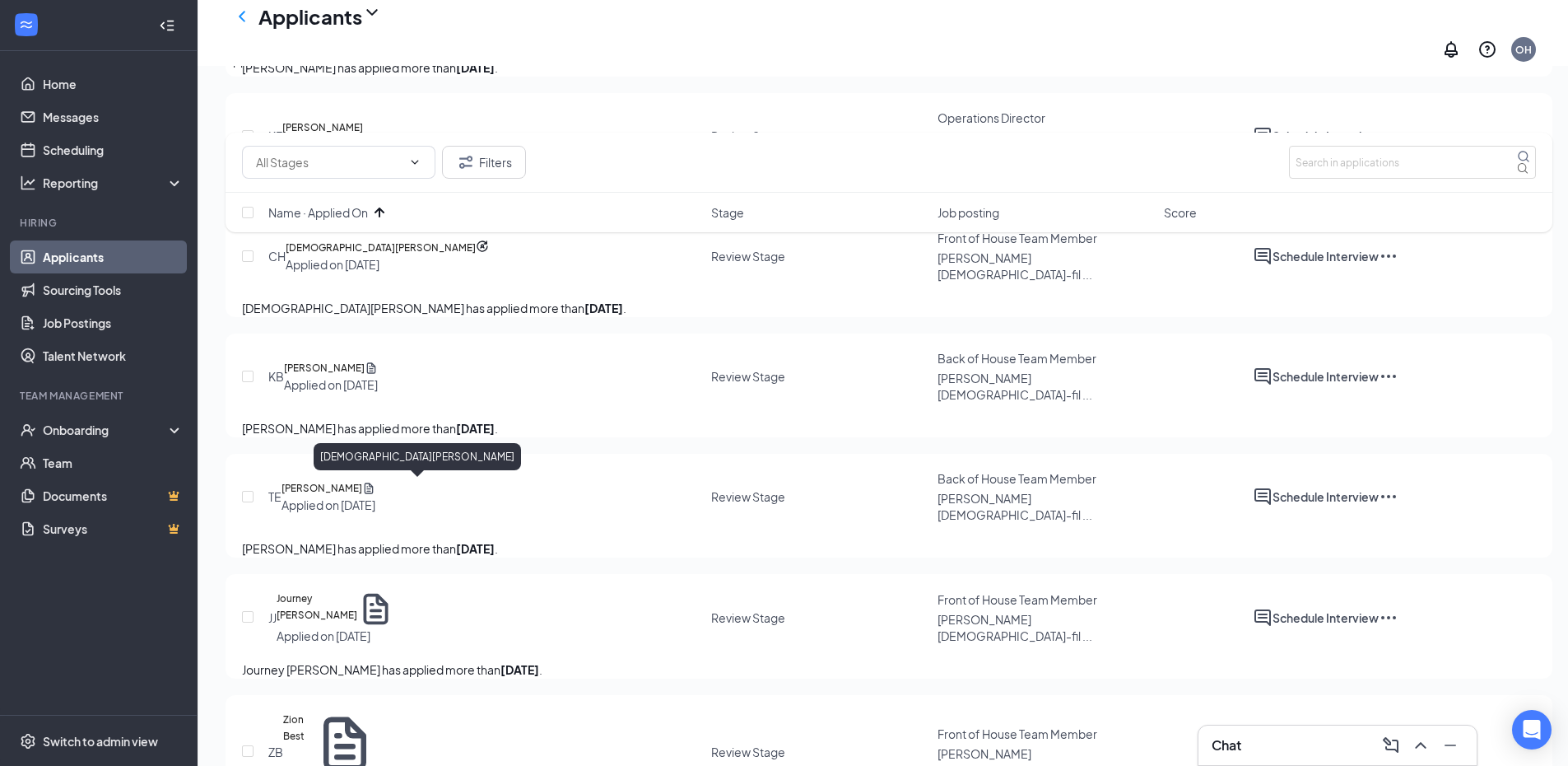
click at [365, 256] on h5 "Christian Hunt" at bounding box center [380, 247] width 190 height 16
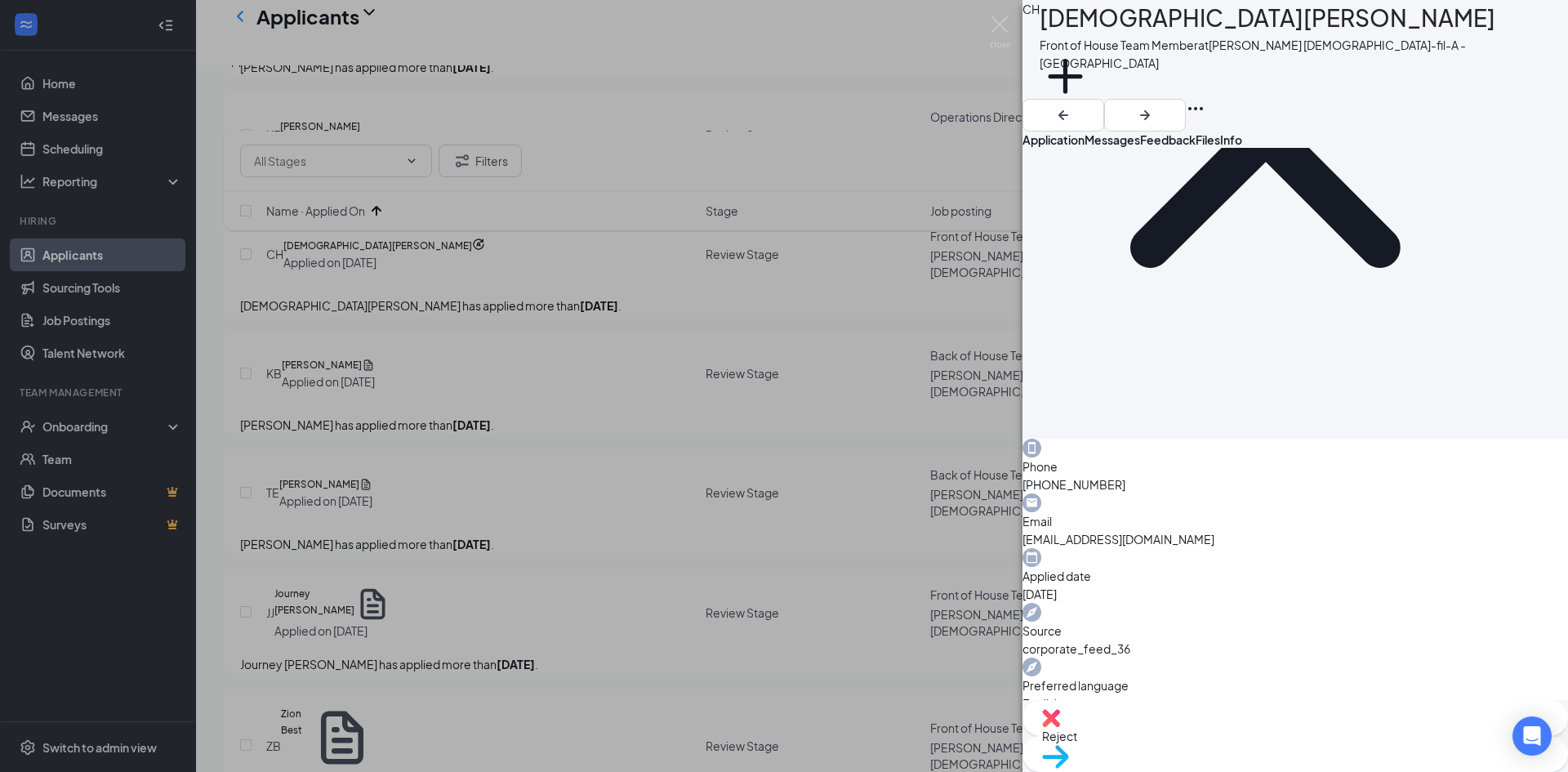
scroll to position [817, 0]
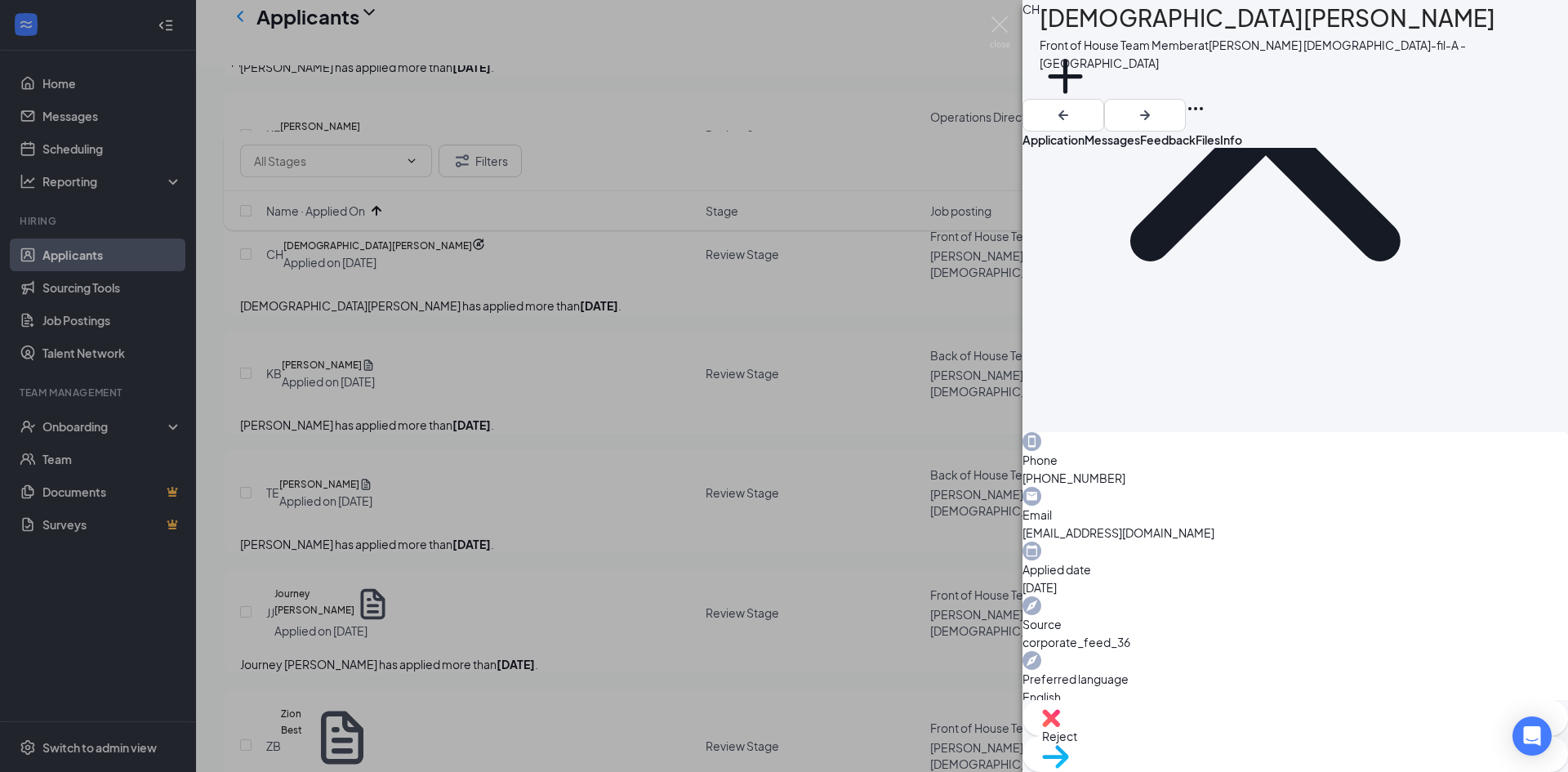
click at [1194, 734] on div "Reject" at bounding box center [1294, 717] width 545 height 36
checkbox input "true"
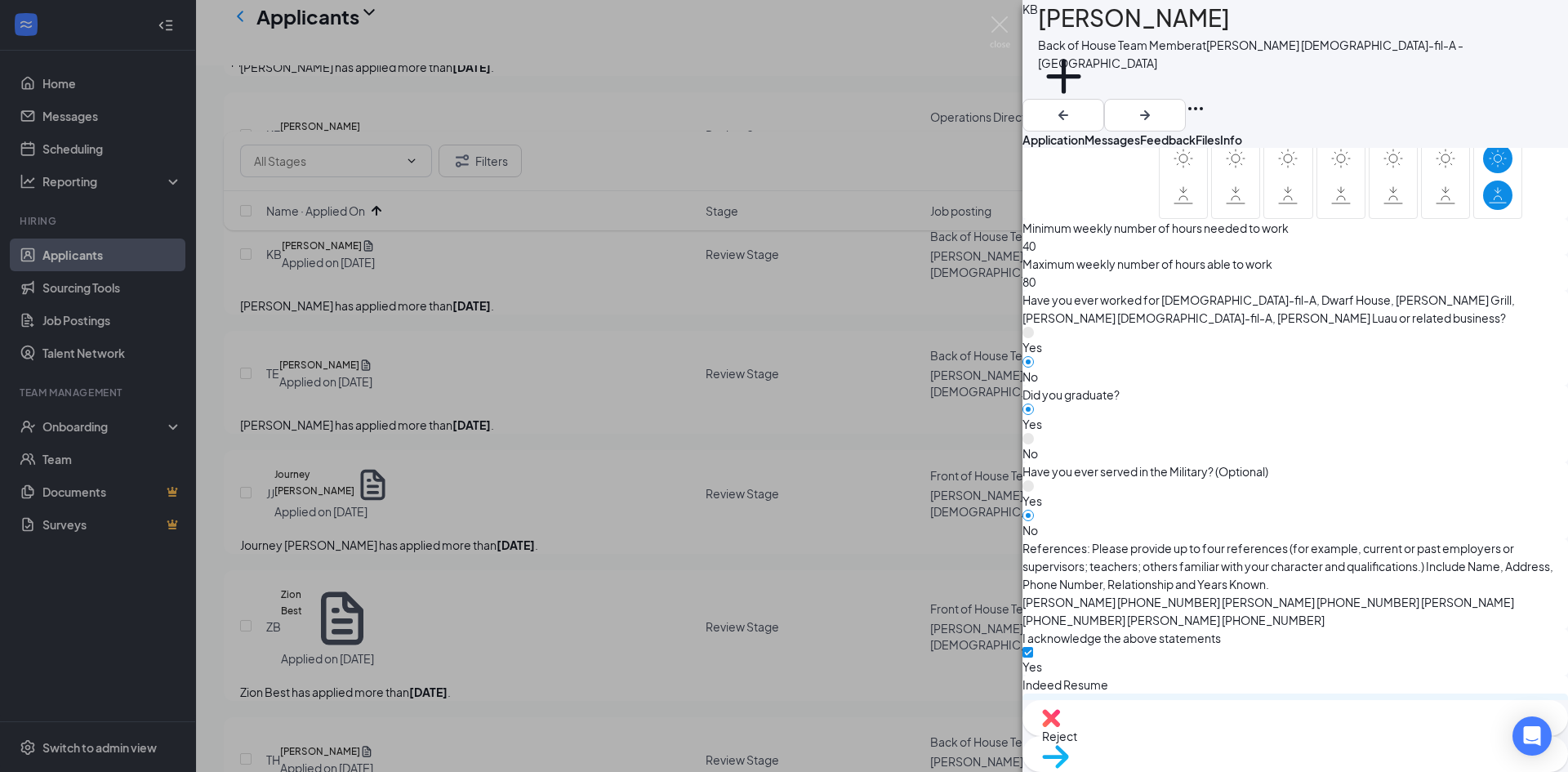
scroll to position [1062, 0]
click at [1174, 764] on div "99ba90e02fb7dfa076606ff2c48134b9.pdf" at bounding box center [1235, 770] width 122 height 13
click at [1154, 105] on icon "ArrowRight" at bounding box center [1144, 115] width 20 height 20
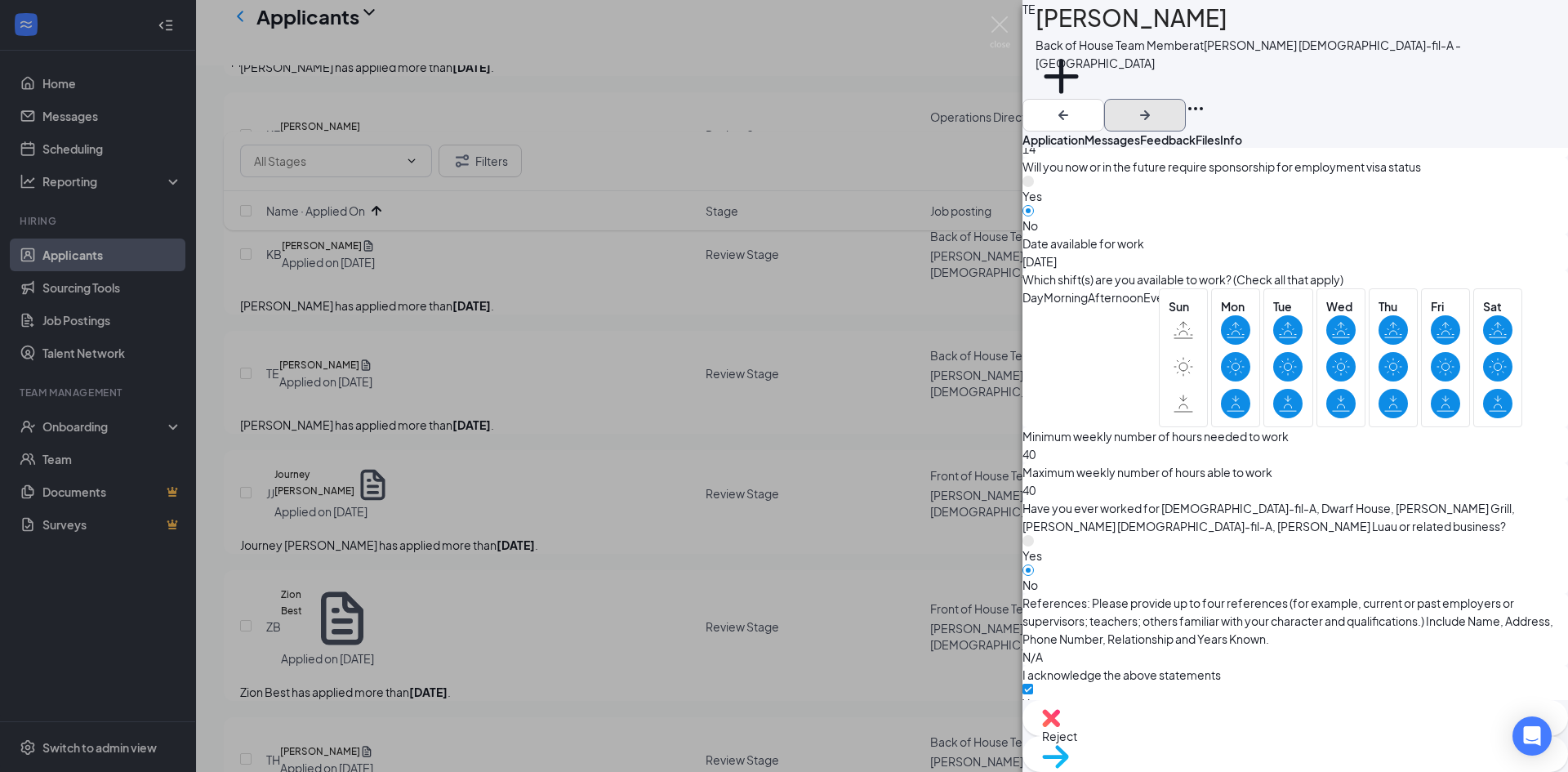
scroll to position [856, 0]
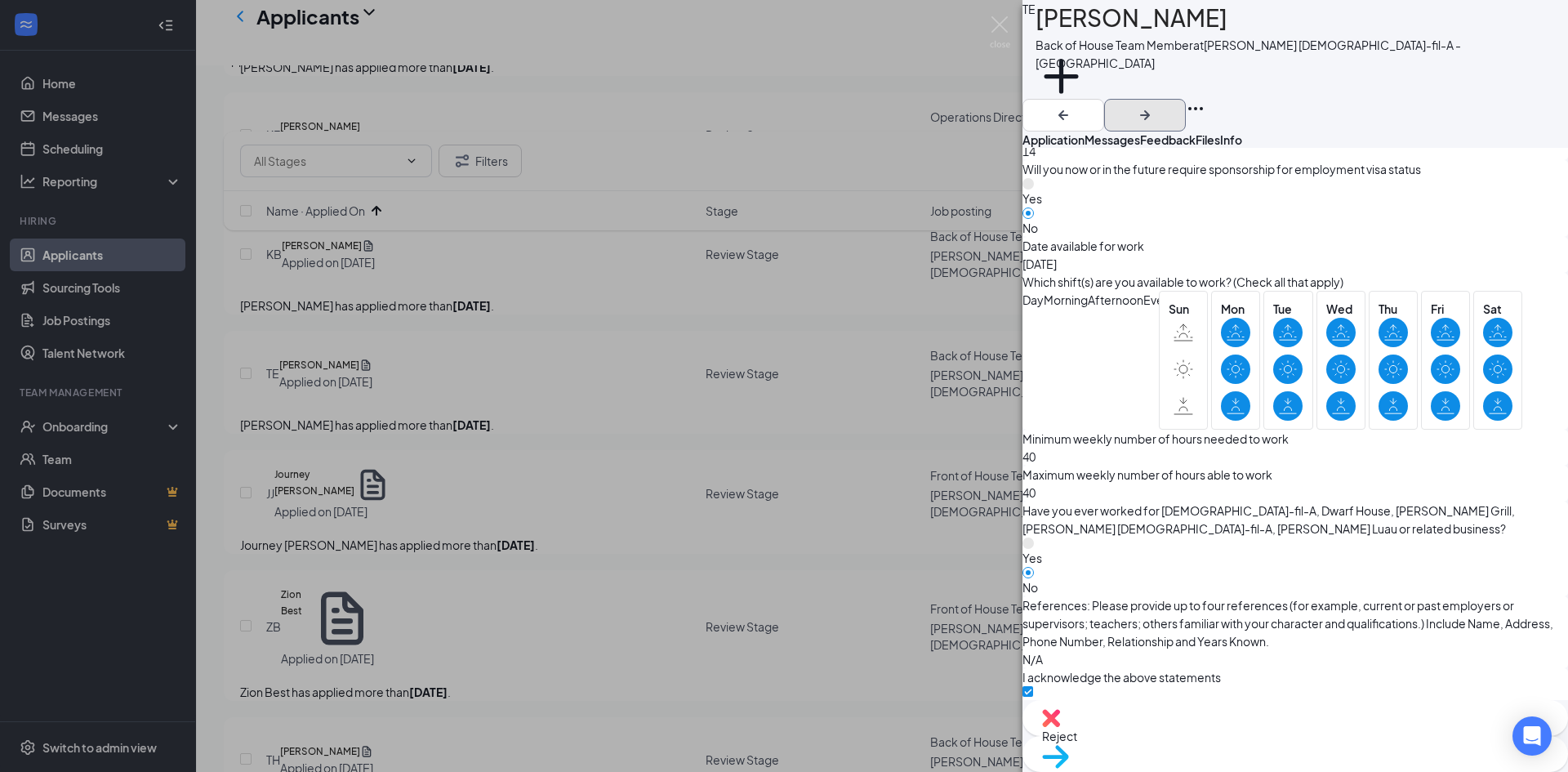
click at [1154, 105] on icon "ArrowRight" at bounding box center [1144, 115] width 20 height 20
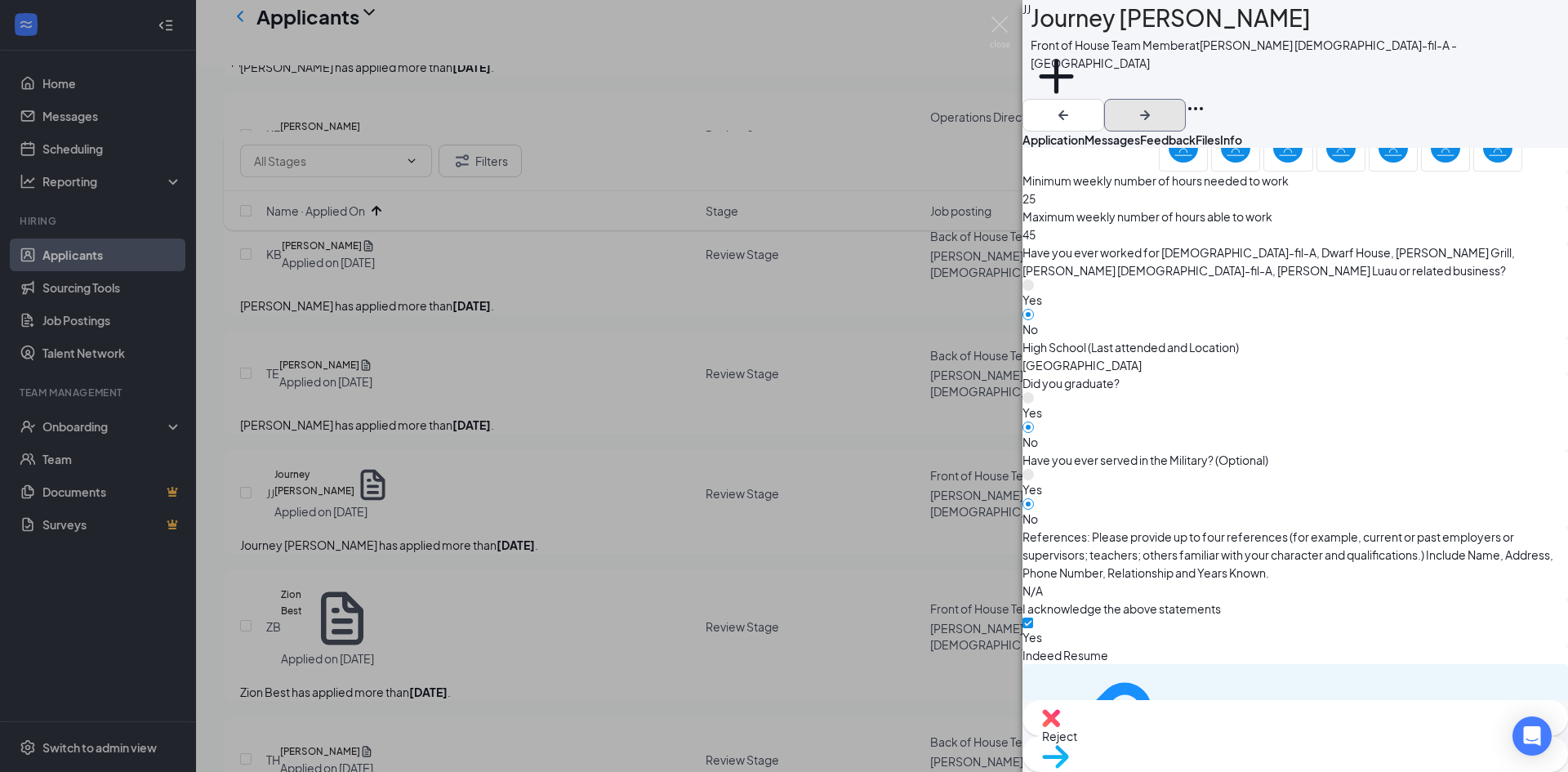
scroll to position [1198, 0]
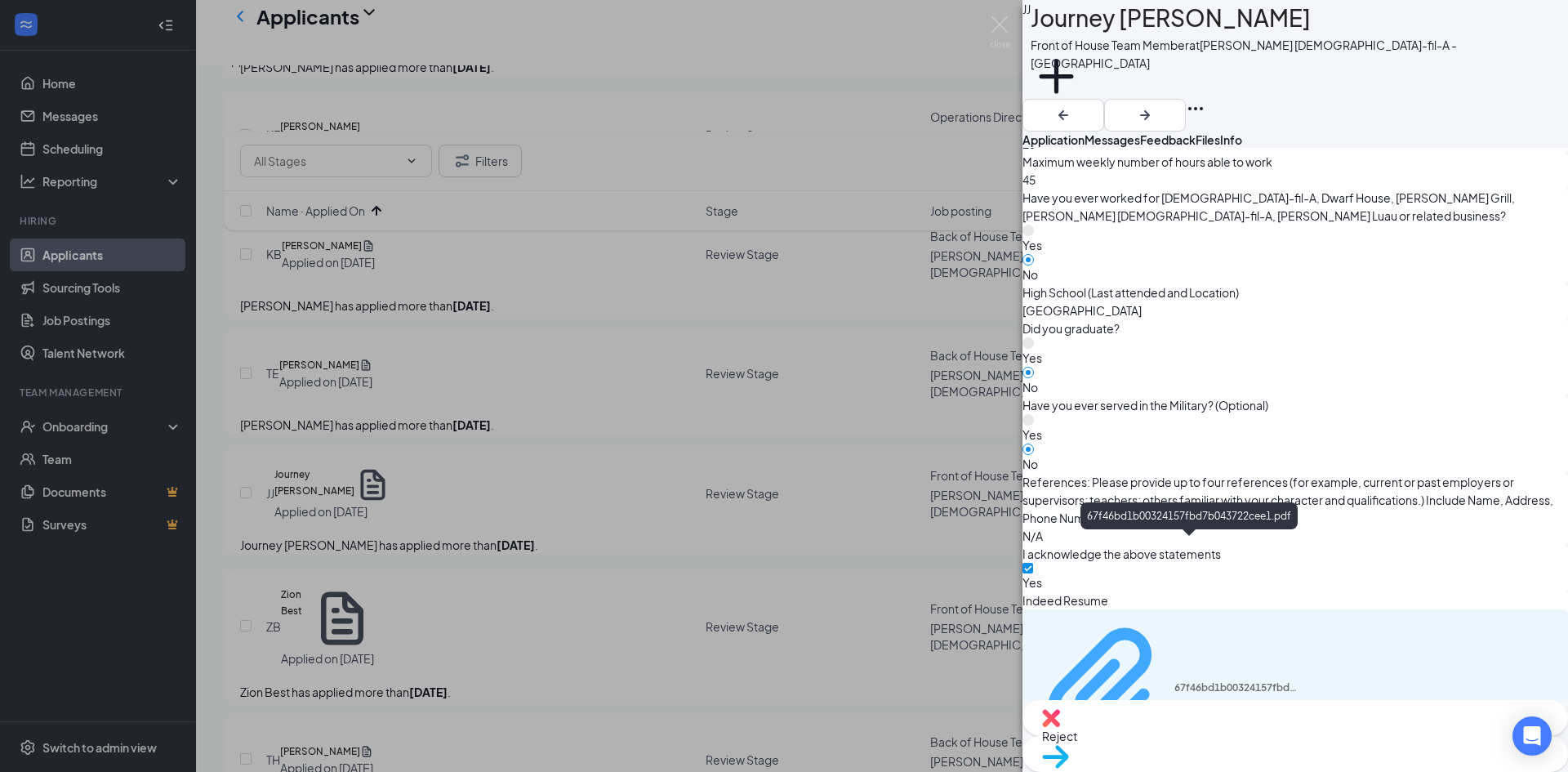
click at [1174, 681] on div "67f46bd1b00324157fbd7b043722cee1.pdf" at bounding box center [1235, 687] width 122 height 13
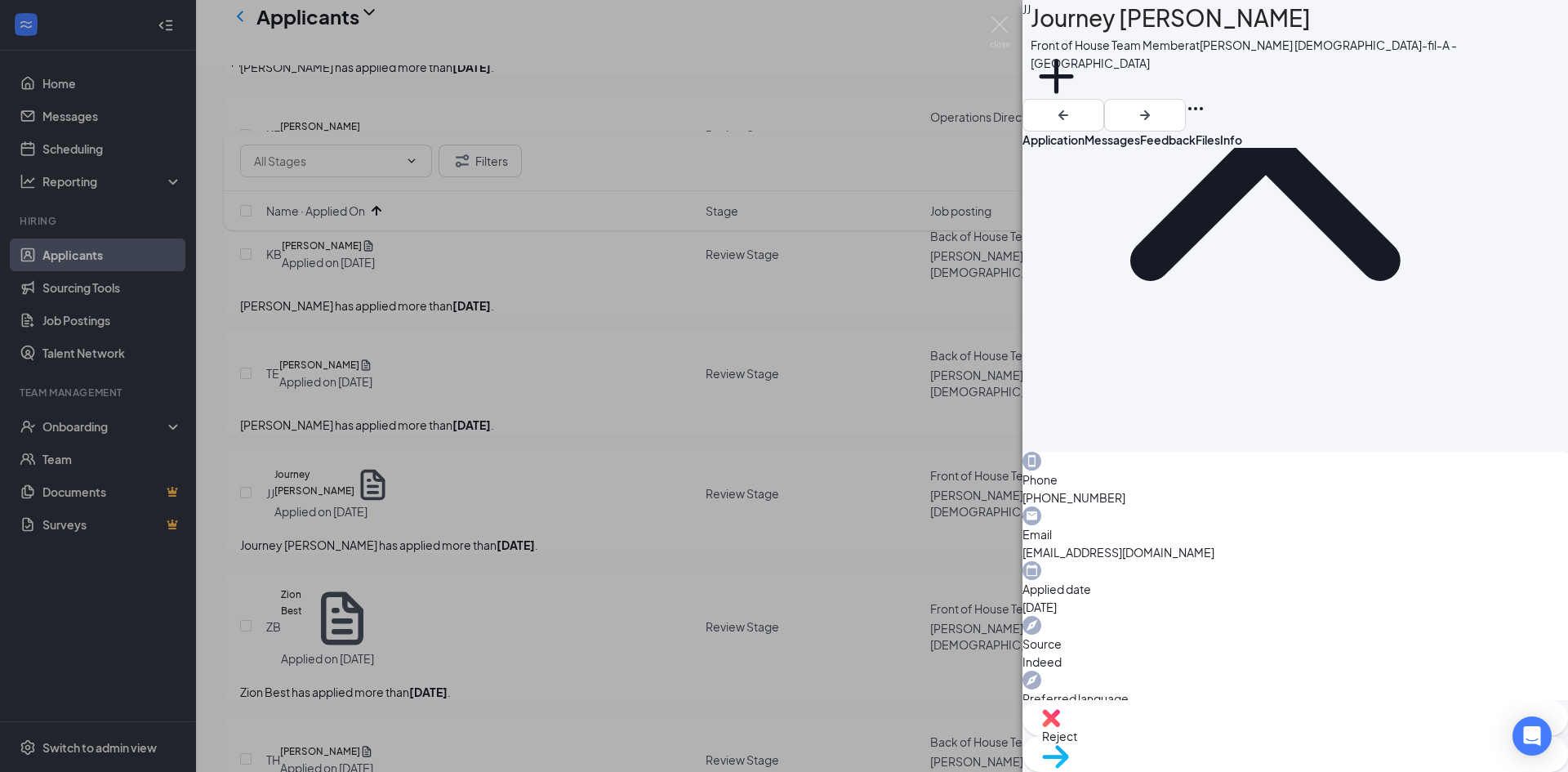
scroll to position [0, 0]
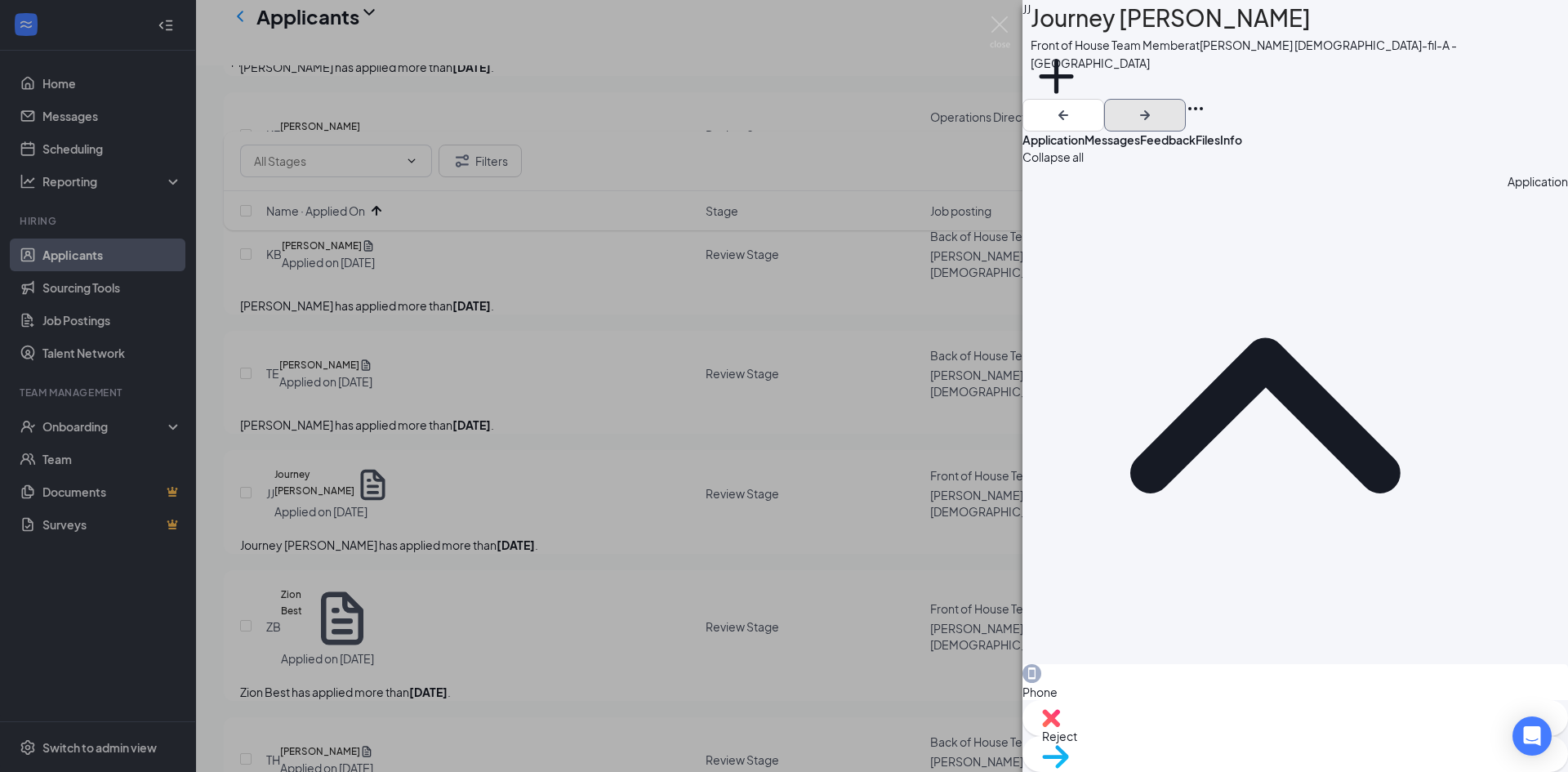
click at [1154, 105] on icon "ArrowRight" at bounding box center [1144, 115] width 20 height 20
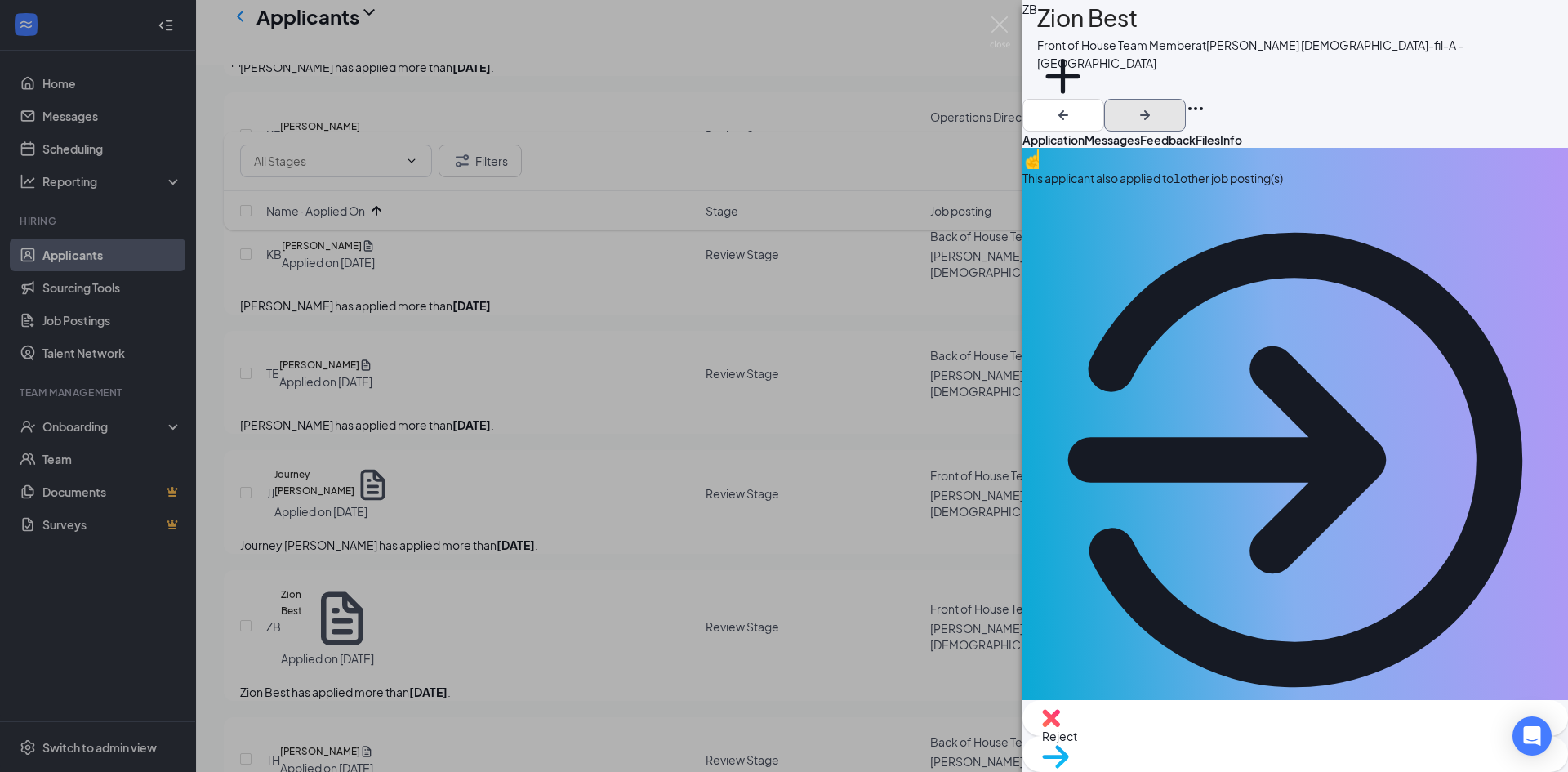
click at [1150, 110] on icon "ArrowRight" at bounding box center [1144, 115] width 9 height 9
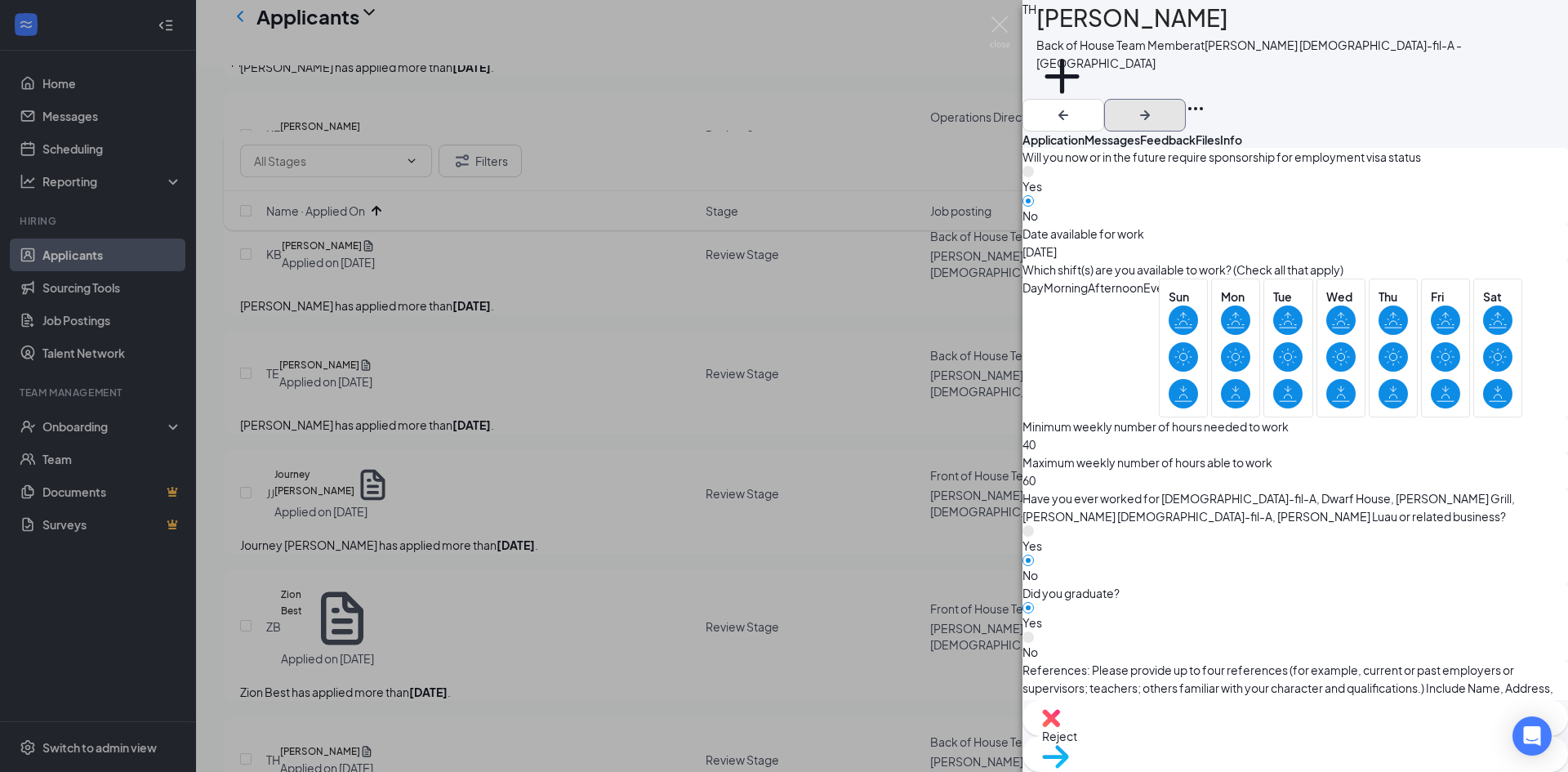
scroll to position [957, 0]
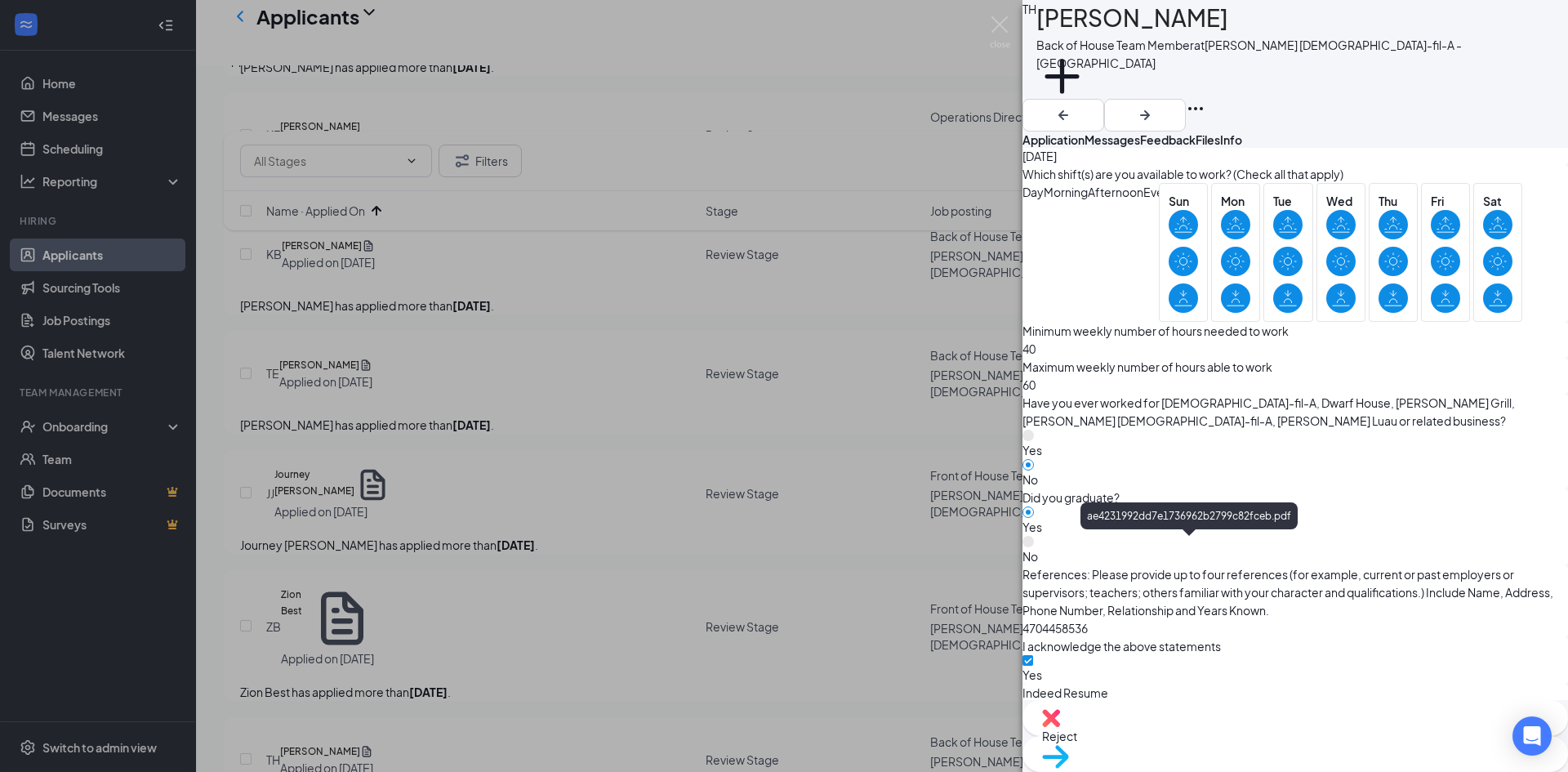
click at [1174, 771] on div "ae4231992dd7e1736962b2799c82fceb.pdf" at bounding box center [1235, 780] width 122 height 13
click at [1154, 105] on icon "ArrowRight" at bounding box center [1144, 115] width 20 height 20
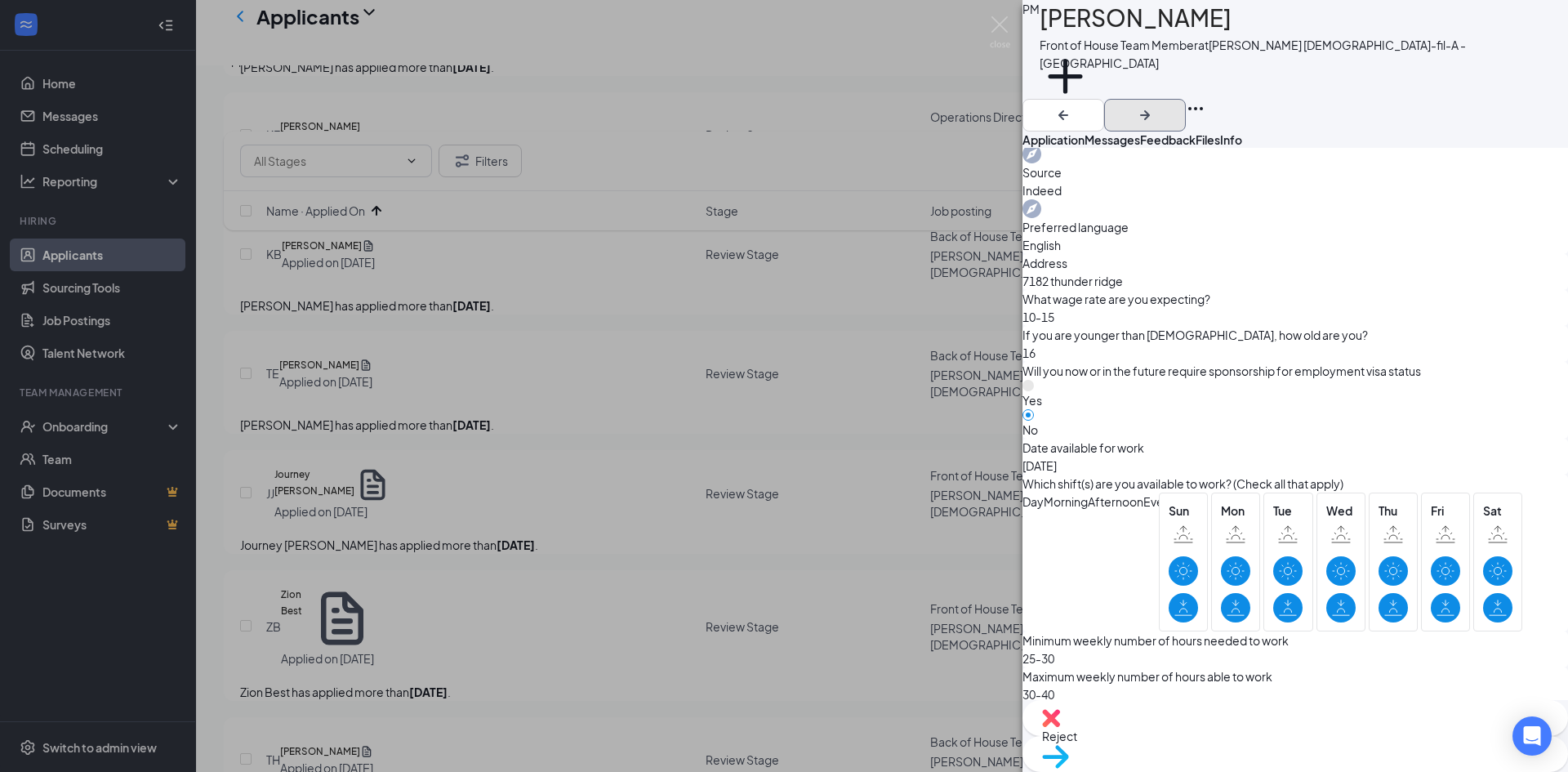
scroll to position [1307, 0]
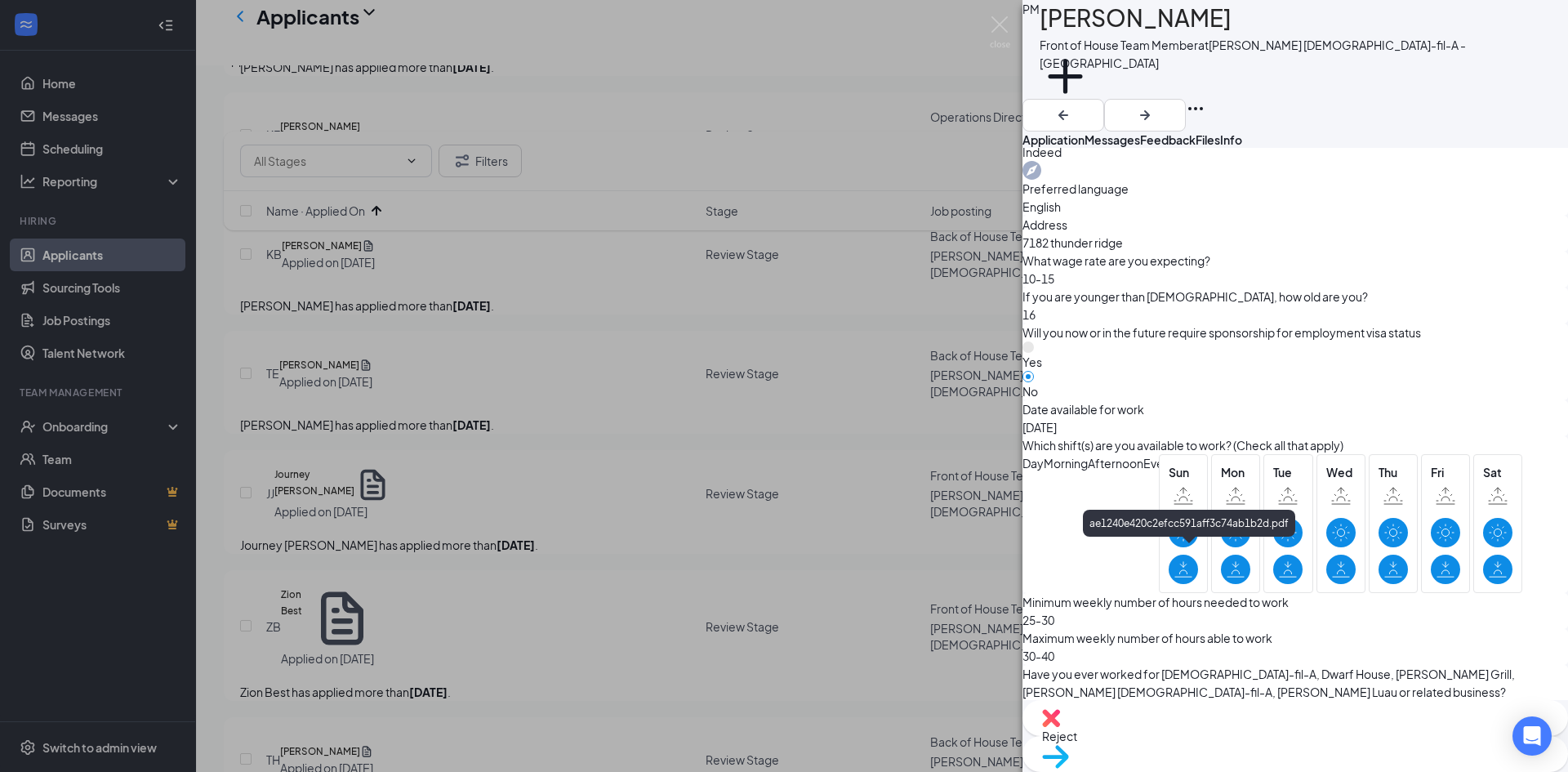
click at [1150, 110] on icon "ArrowRight" at bounding box center [1144, 115] width 9 height 9
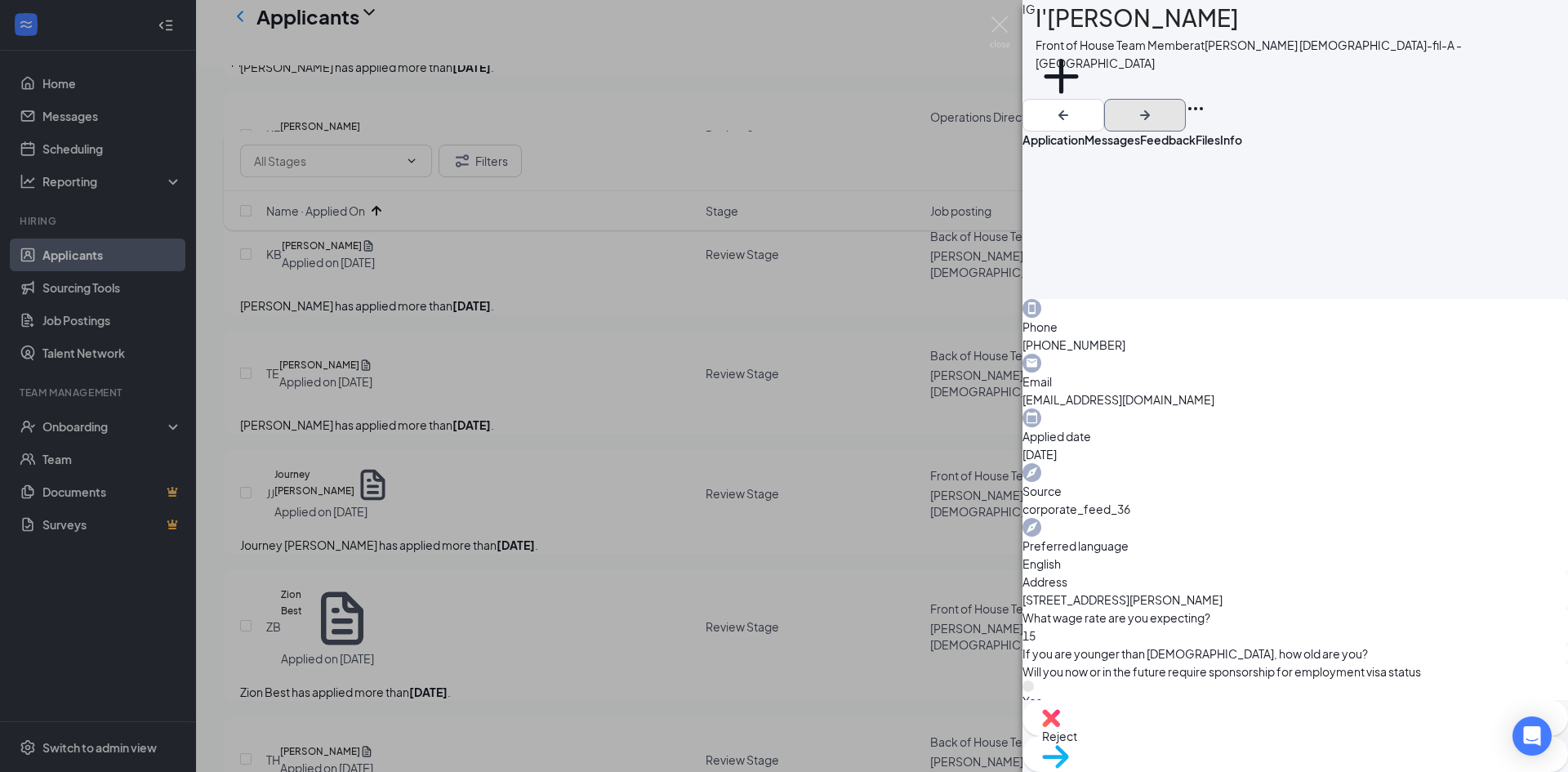
scroll to position [408, 0]
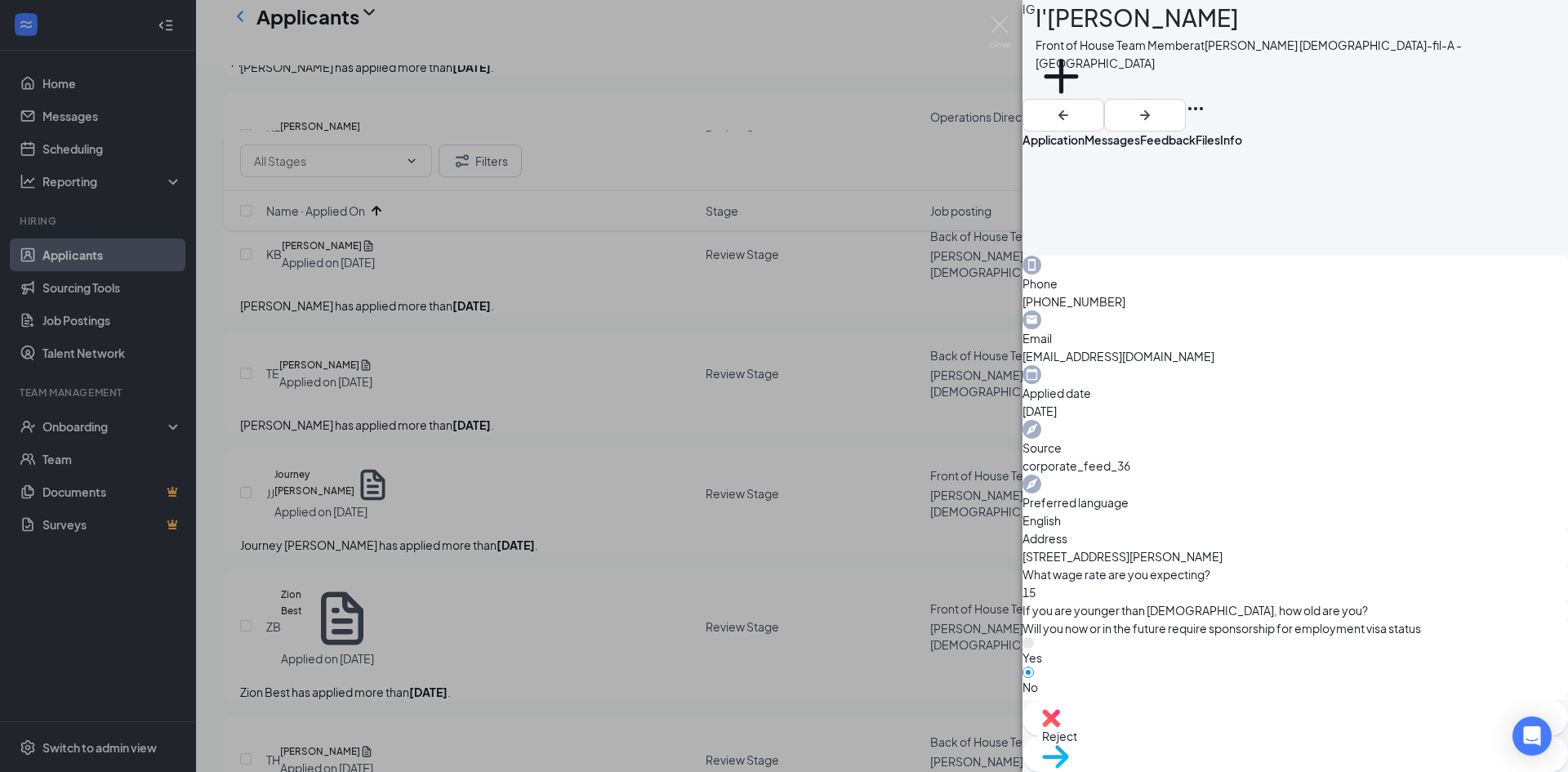
click at [1212, 735] on span "Reject" at bounding box center [1294, 735] width 506 height 18
checkbox input "true"
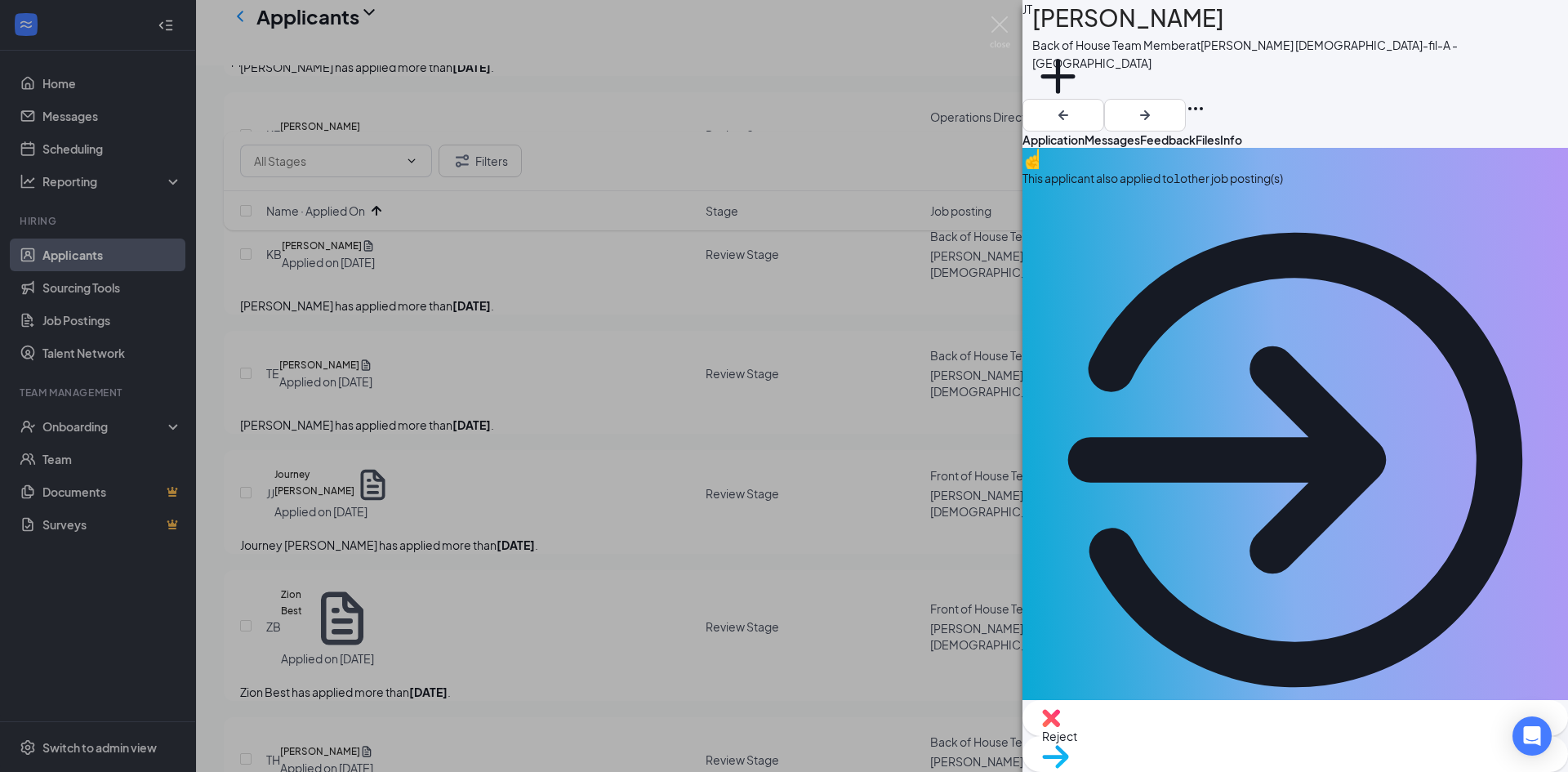
click at [1523, 187] on icon "ArrowCircle" at bounding box center [1294, 460] width 545 height 545
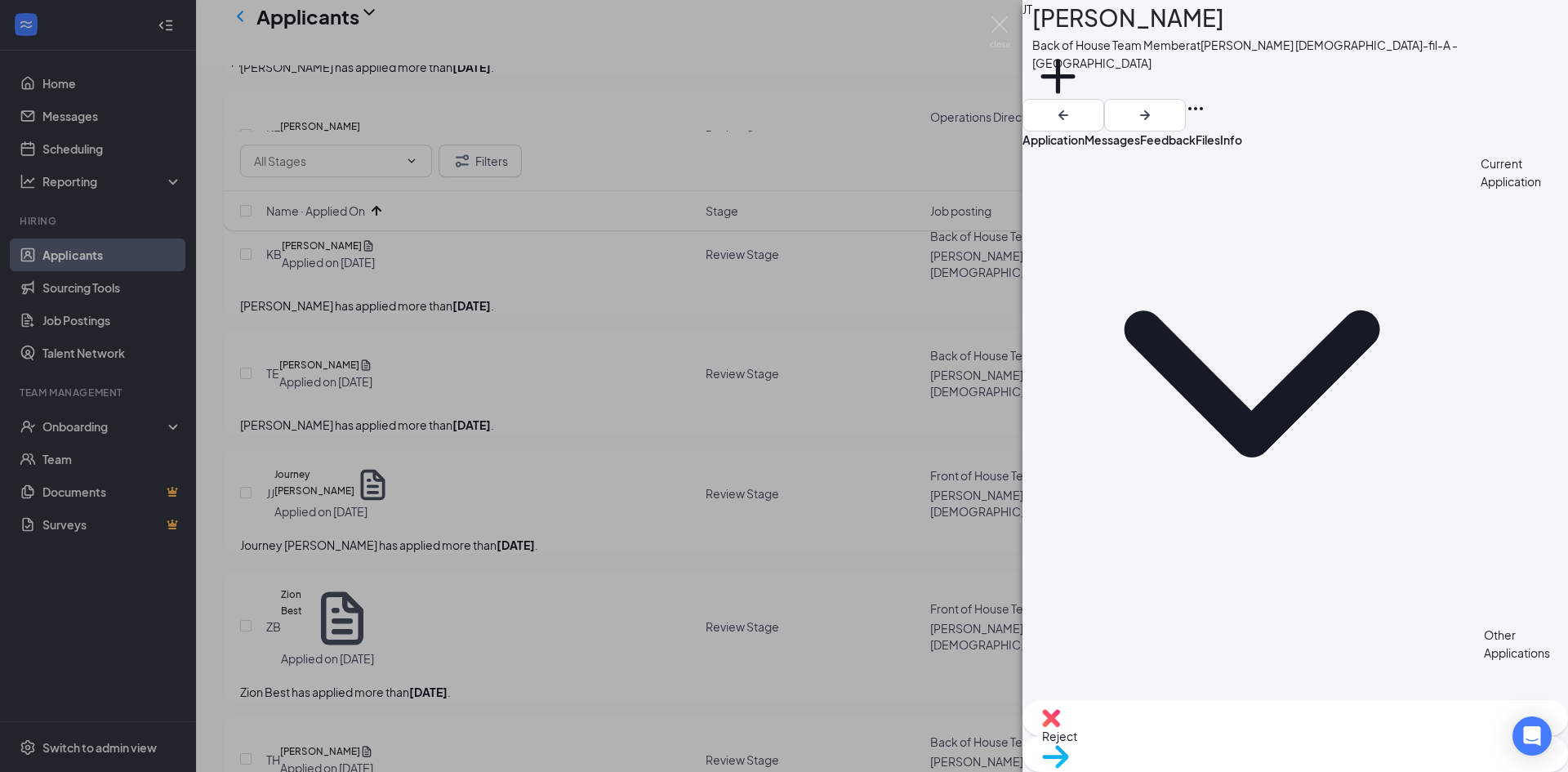
click at [1084, 133] on span "Application" at bounding box center [1053, 140] width 62 height 15
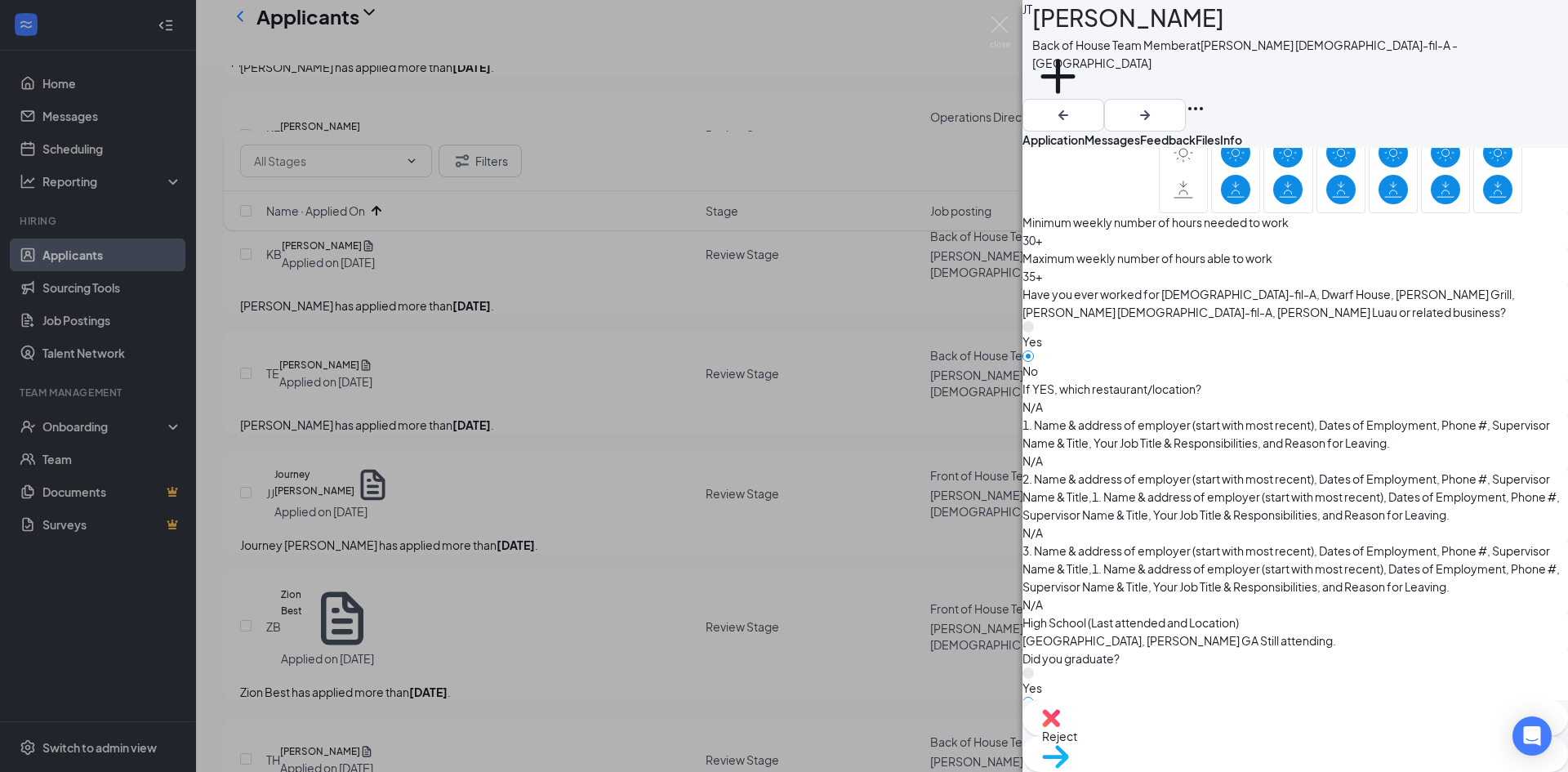
scroll to position [1690, 0]
click at [1154, 105] on icon "ArrowRight" at bounding box center [1144, 115] width 20 height 20
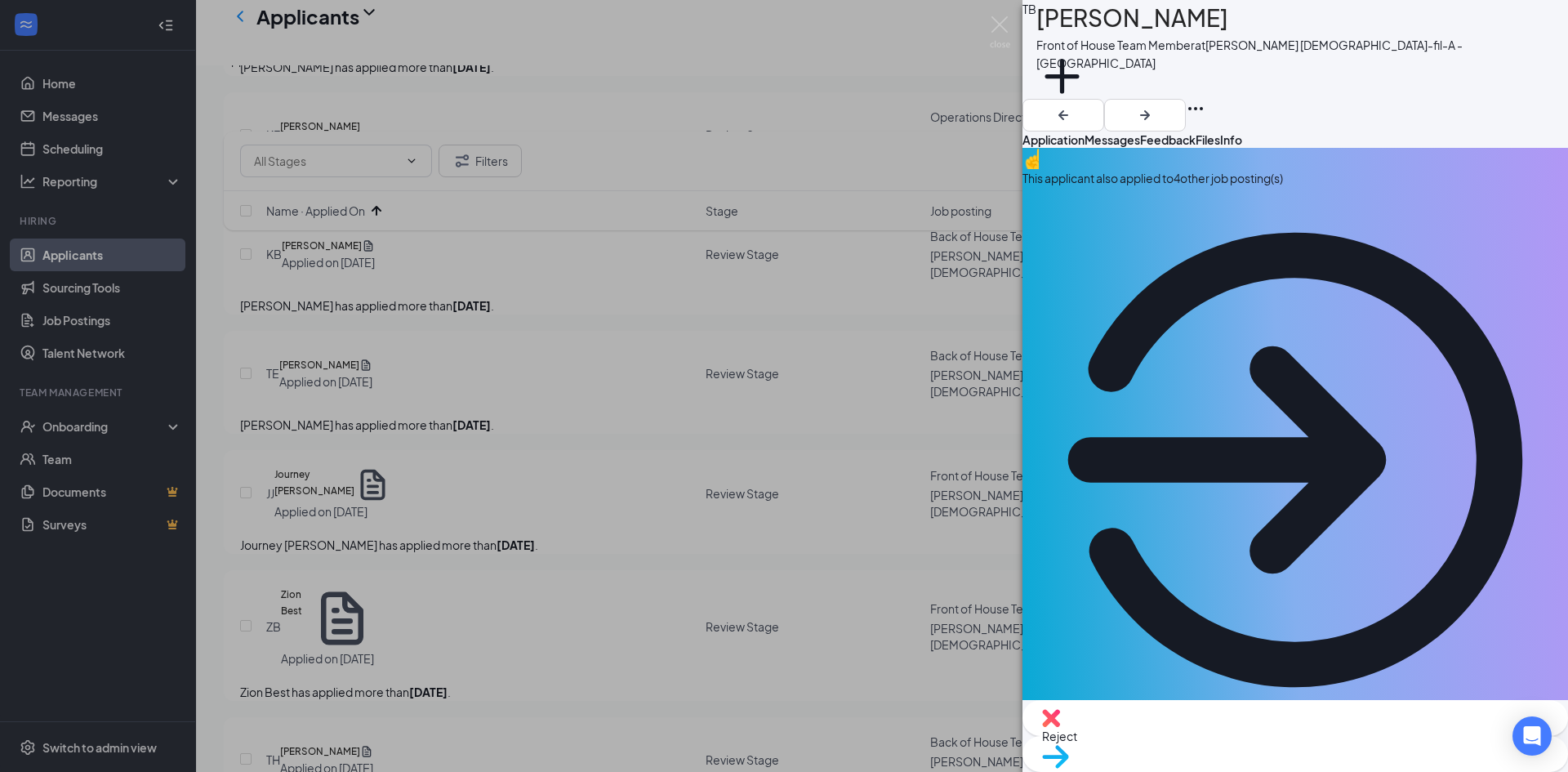
click at [1523, 187] on icon "ArrowCircle" at bounding box center [1294, 460] width 545 height 545
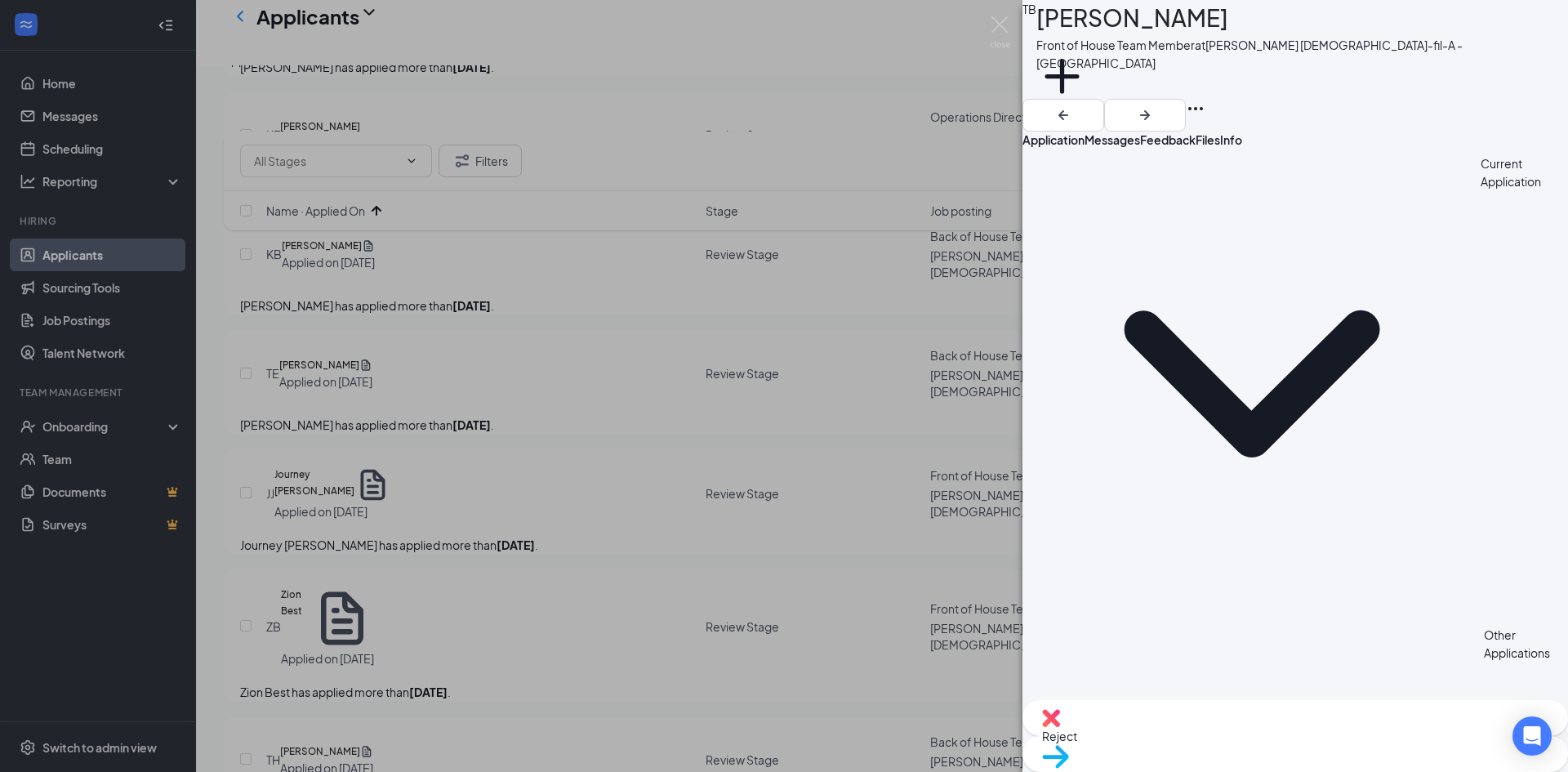
click at [1084, 135] on span "Application" at bounding box center [1053, 140] width 62 height 15
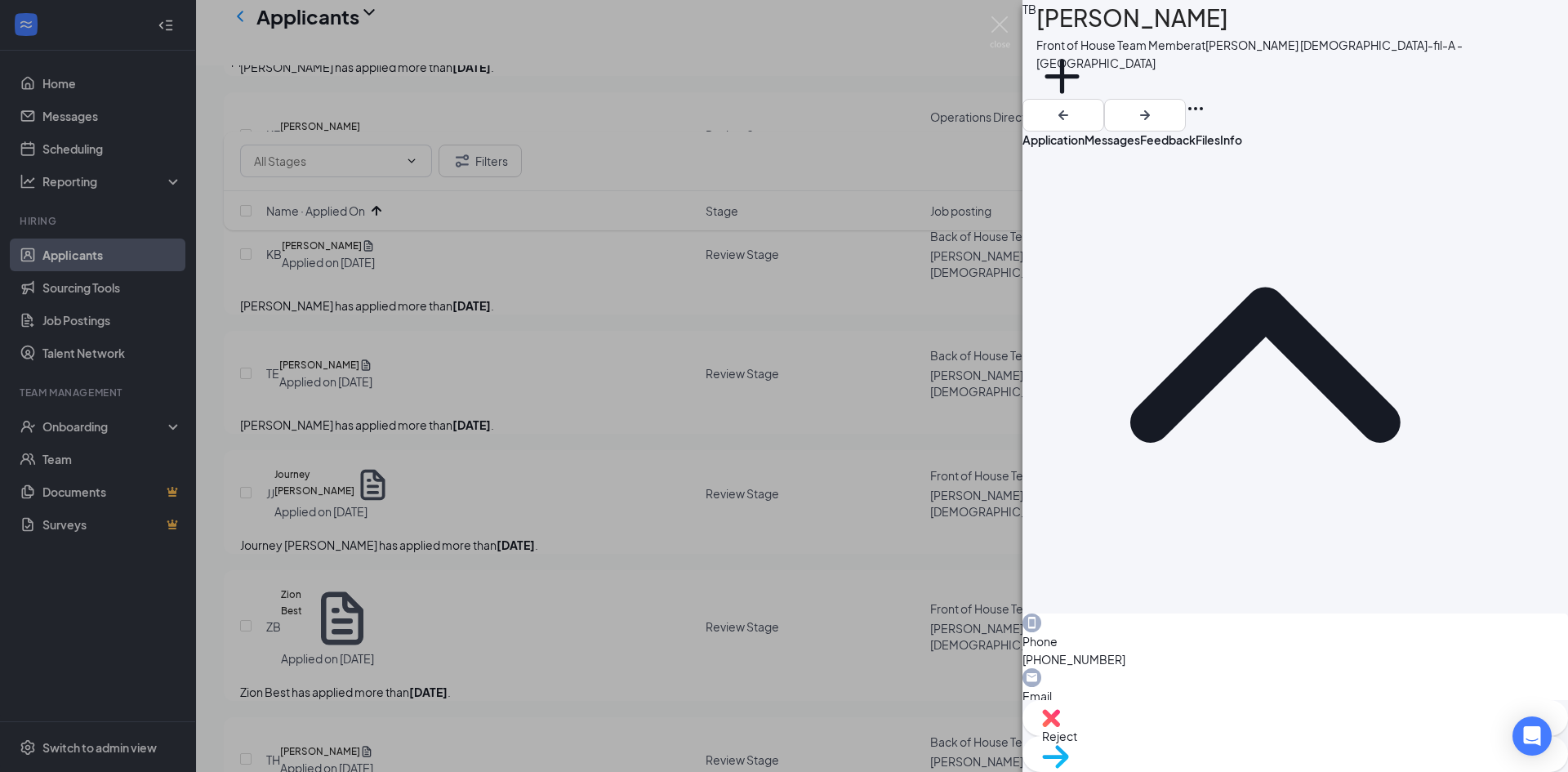
scroll to position [654, 0]
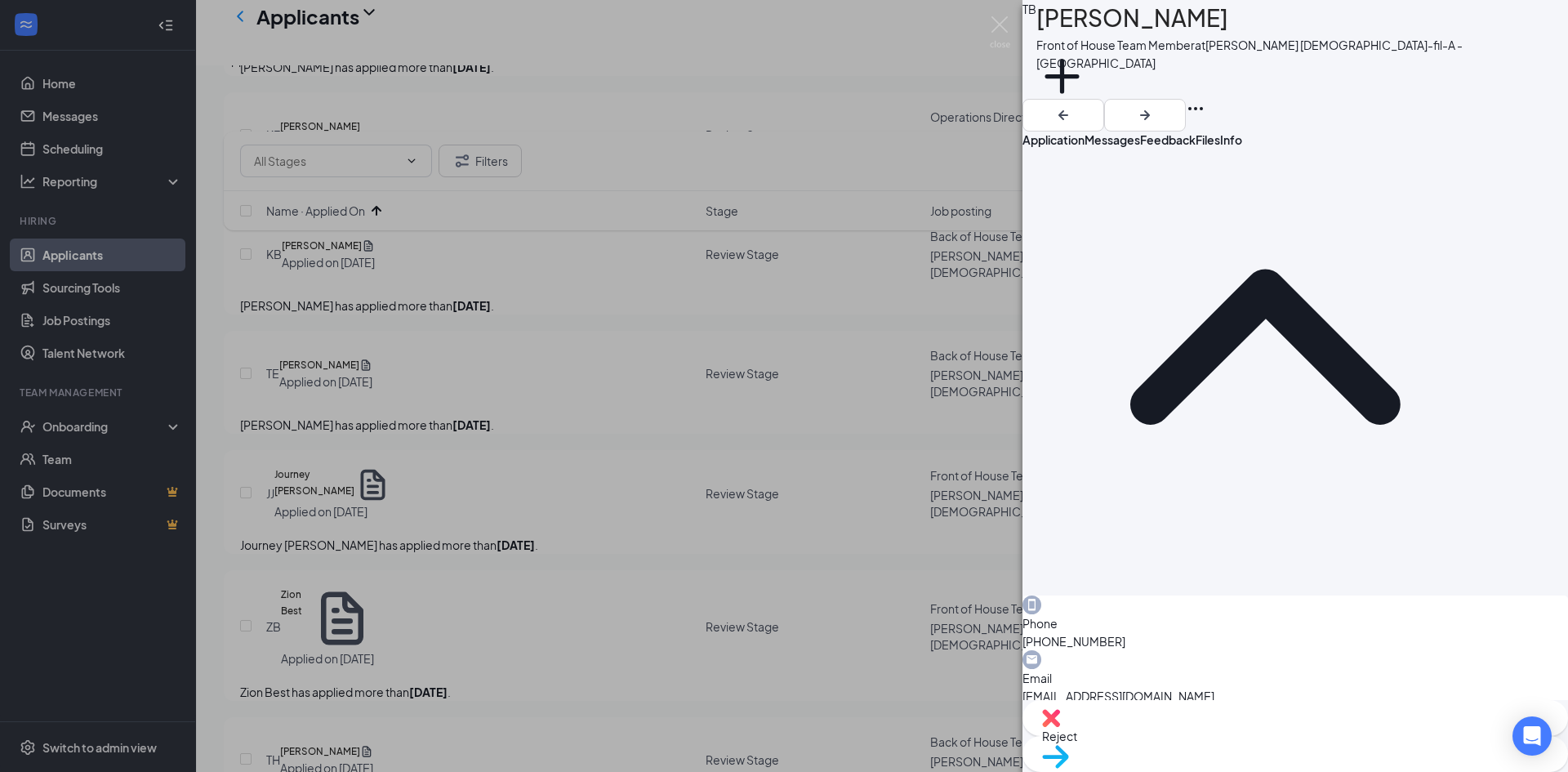
click at [1213, 745] on span "Reject" at bounding box center [1294, 735] width 506 height 18
checkbox input "true"
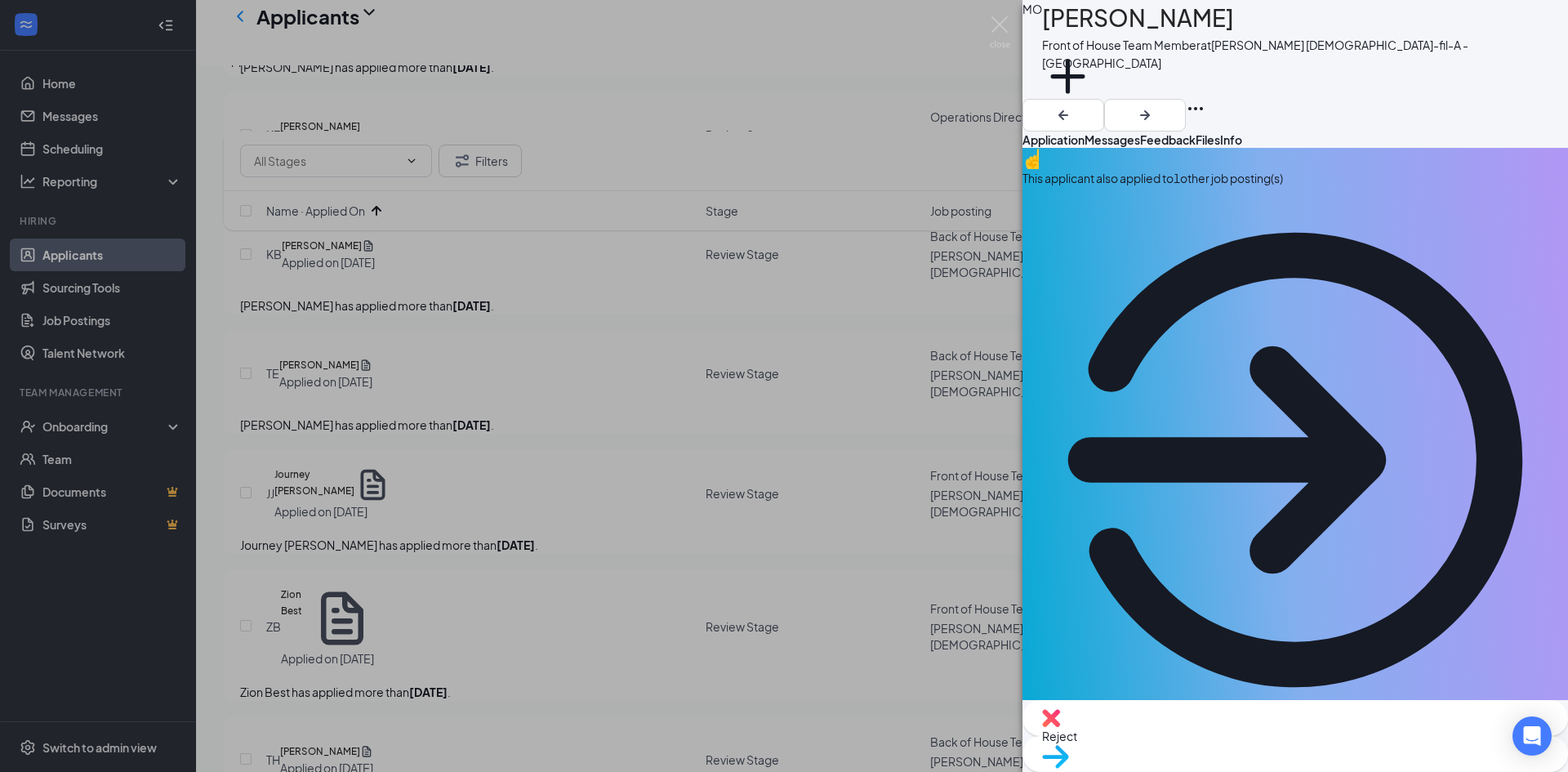
click at [1514, 233] on icon "ArrowCircle" at bounding box center [1295, 461] width 455 height 455
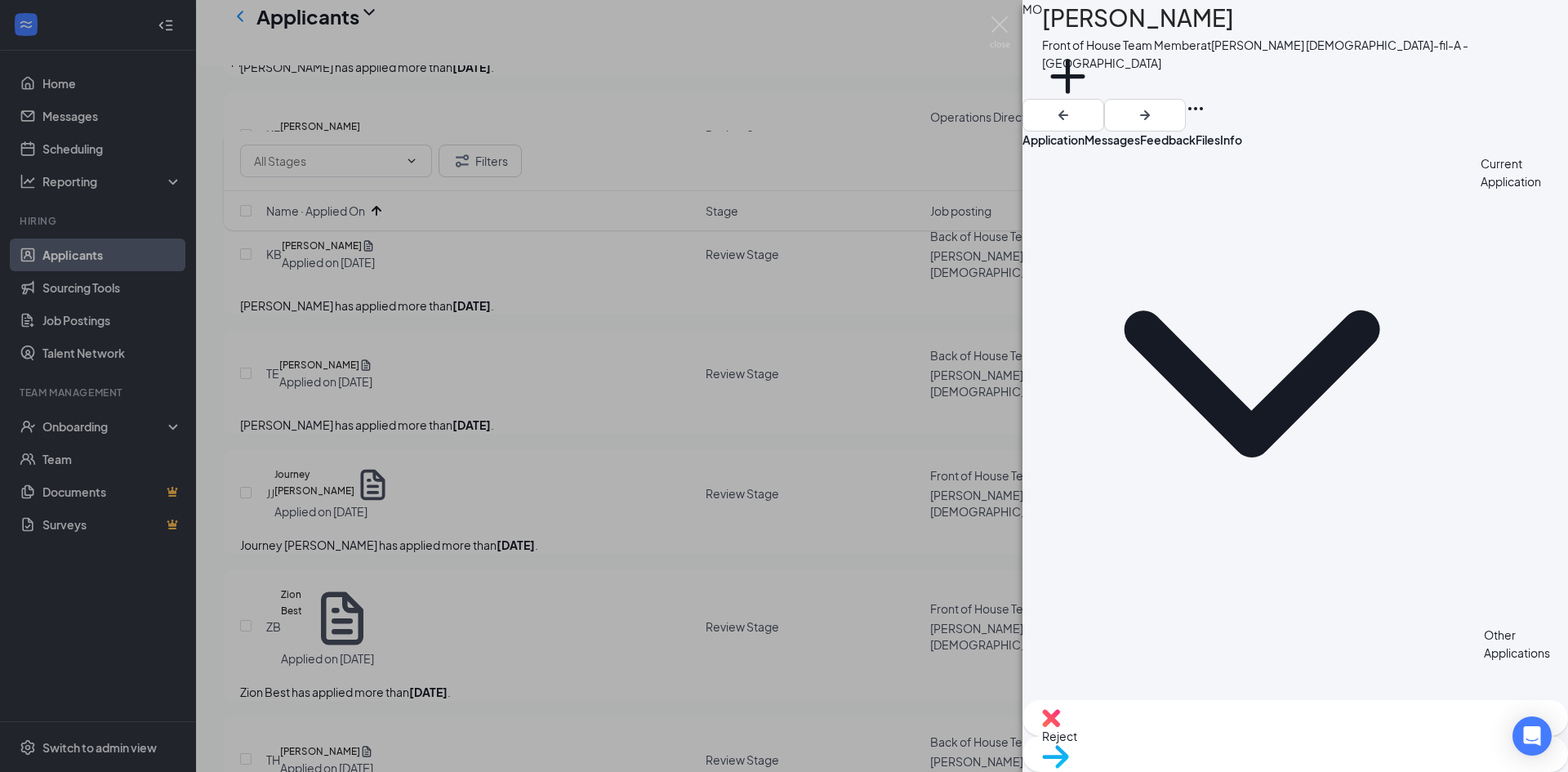
click at [1084, 134] on span "Application" at bounding box center [1053, 140] width 62 height 15
click at [1084, 133] on span "Application" at bounding box center [1053, 140] width 62 height 15
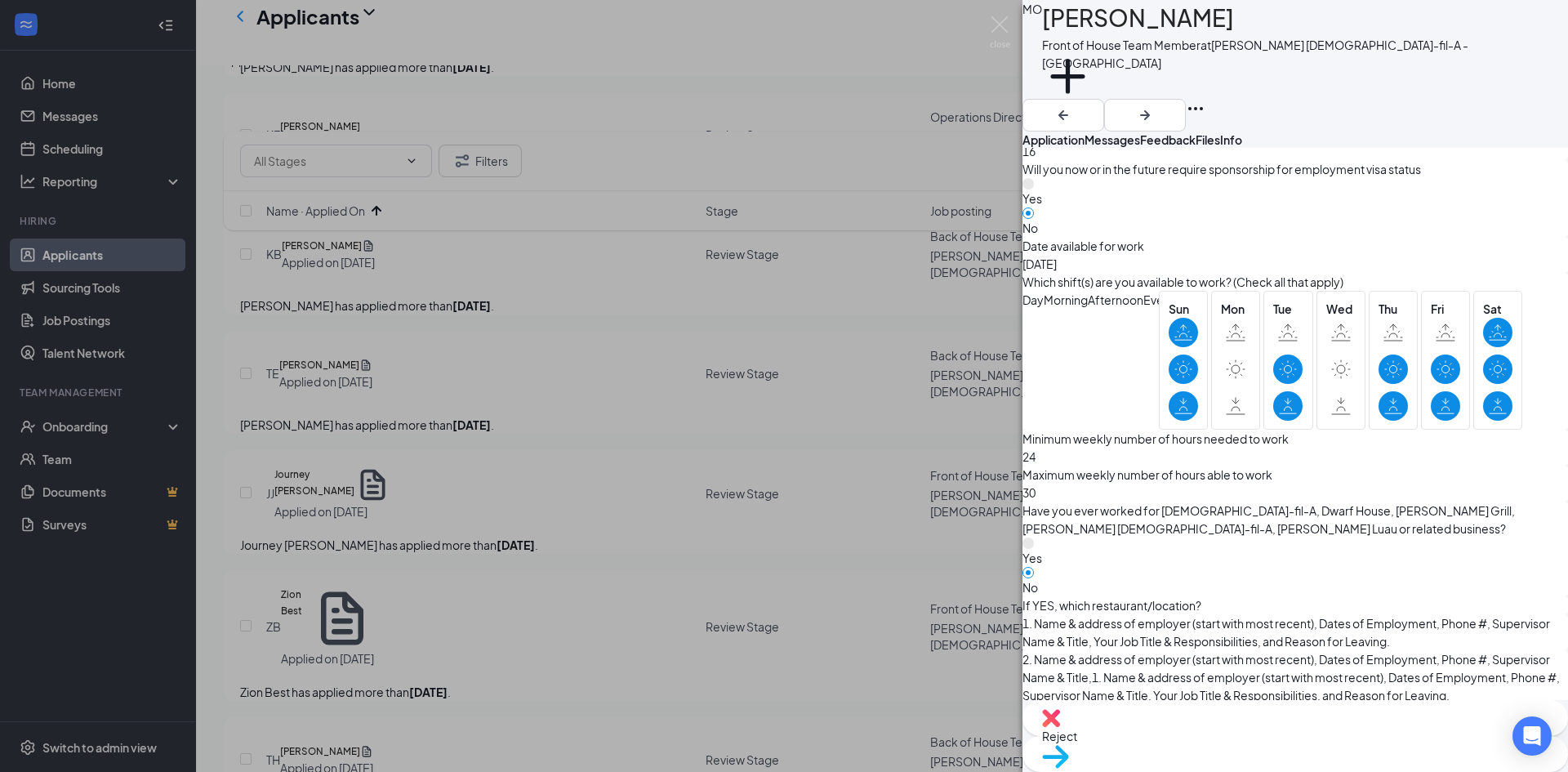
scroll to position [1554, 0]
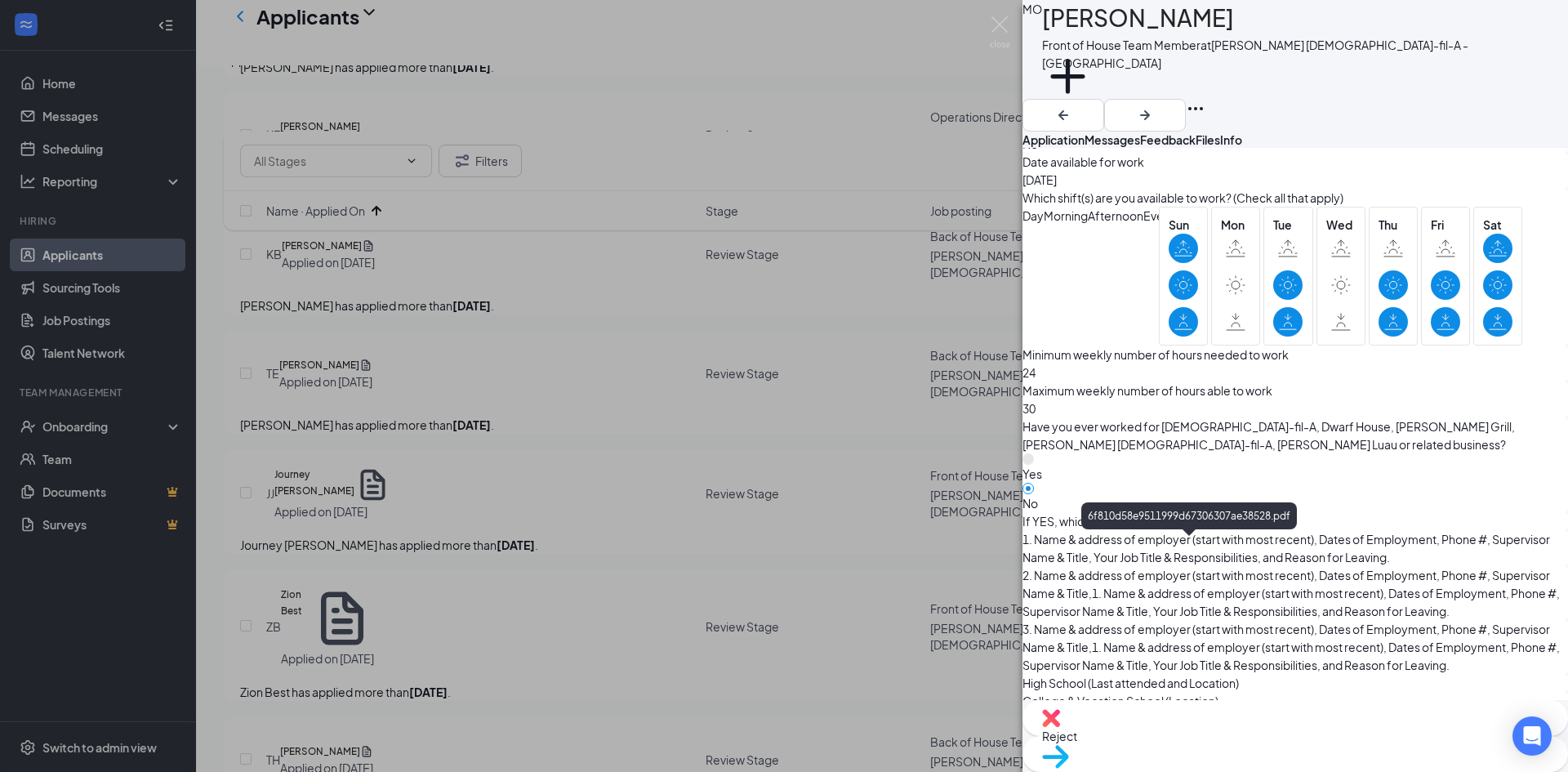
click at [1207, 739] on span "Reject" at bounding box center [1294, 735] width 506 height 18
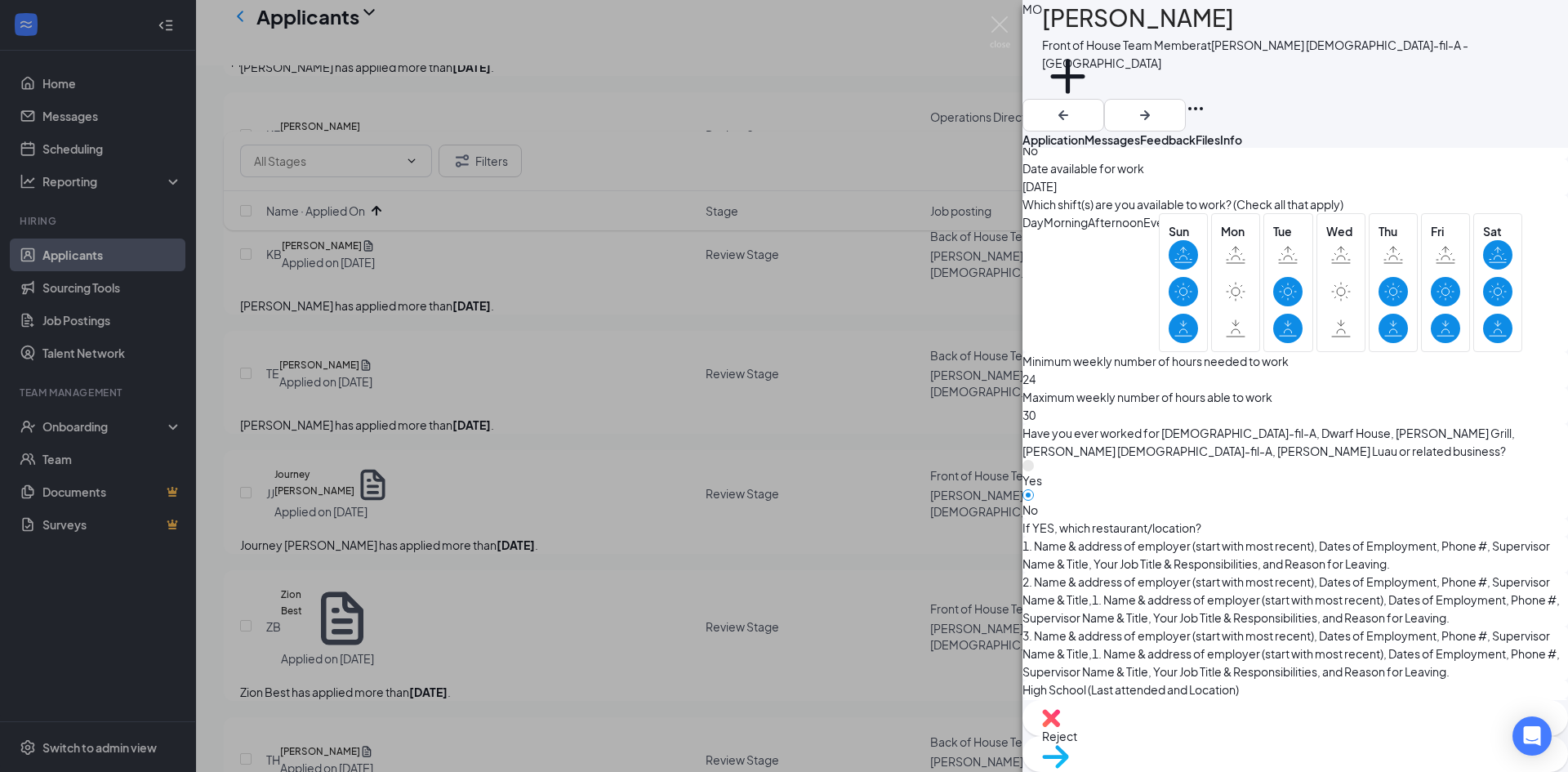
checkbox input "true"
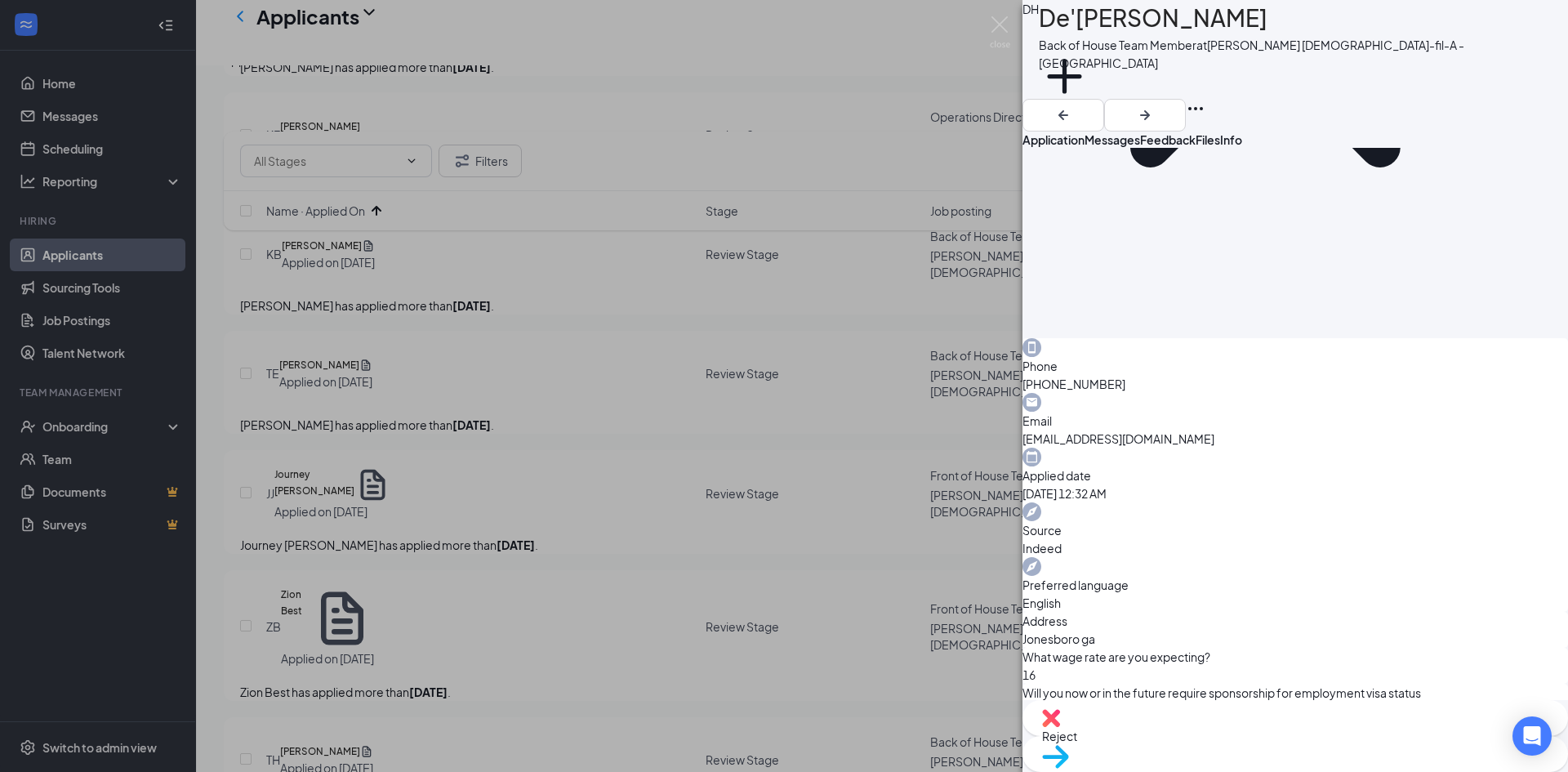
scroll to position [326, 0]
click at [1190, 736] on div "Reject" at bounding box center [1294, 717] width 545 height 36
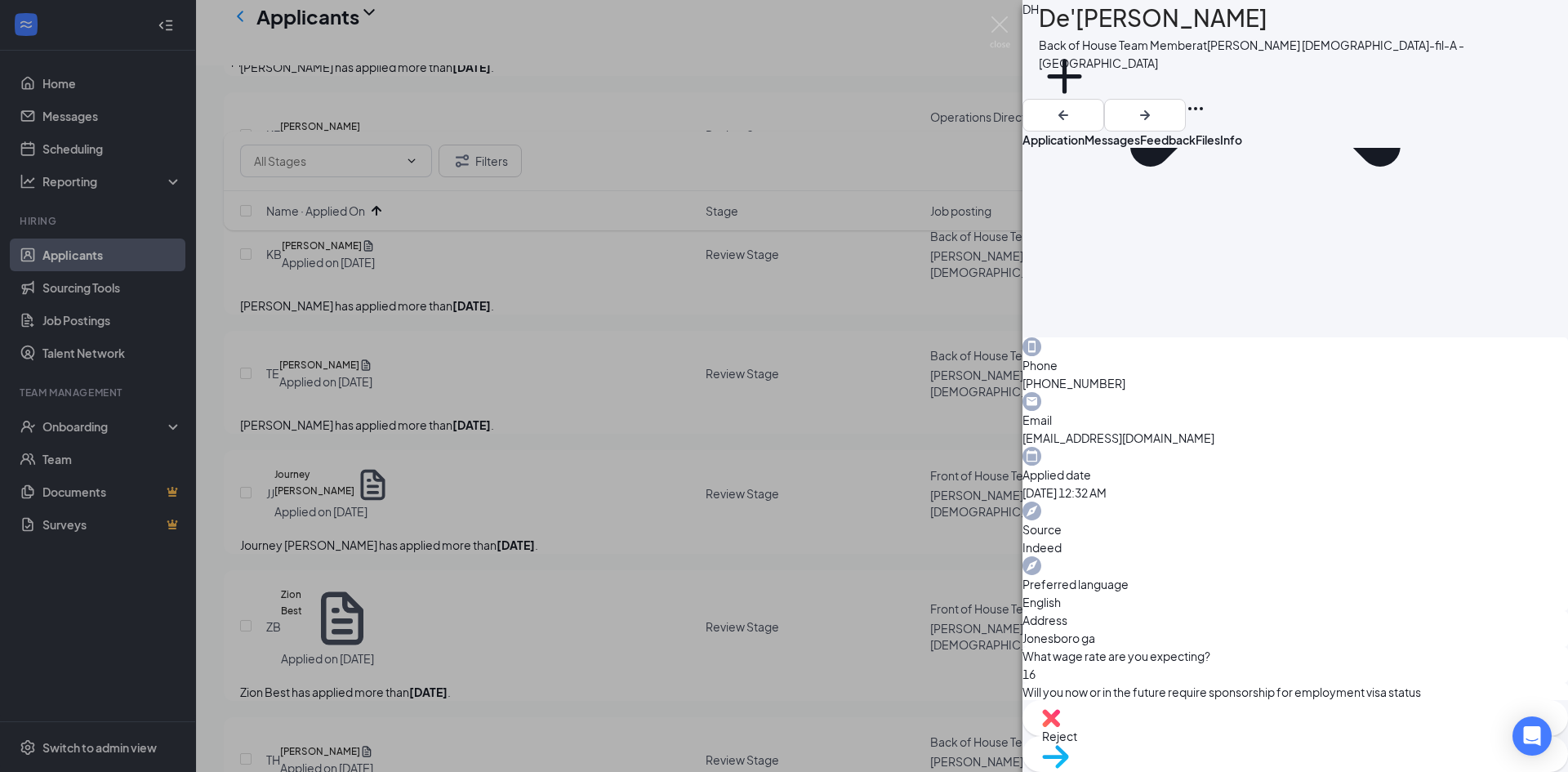
checkbox input "true"
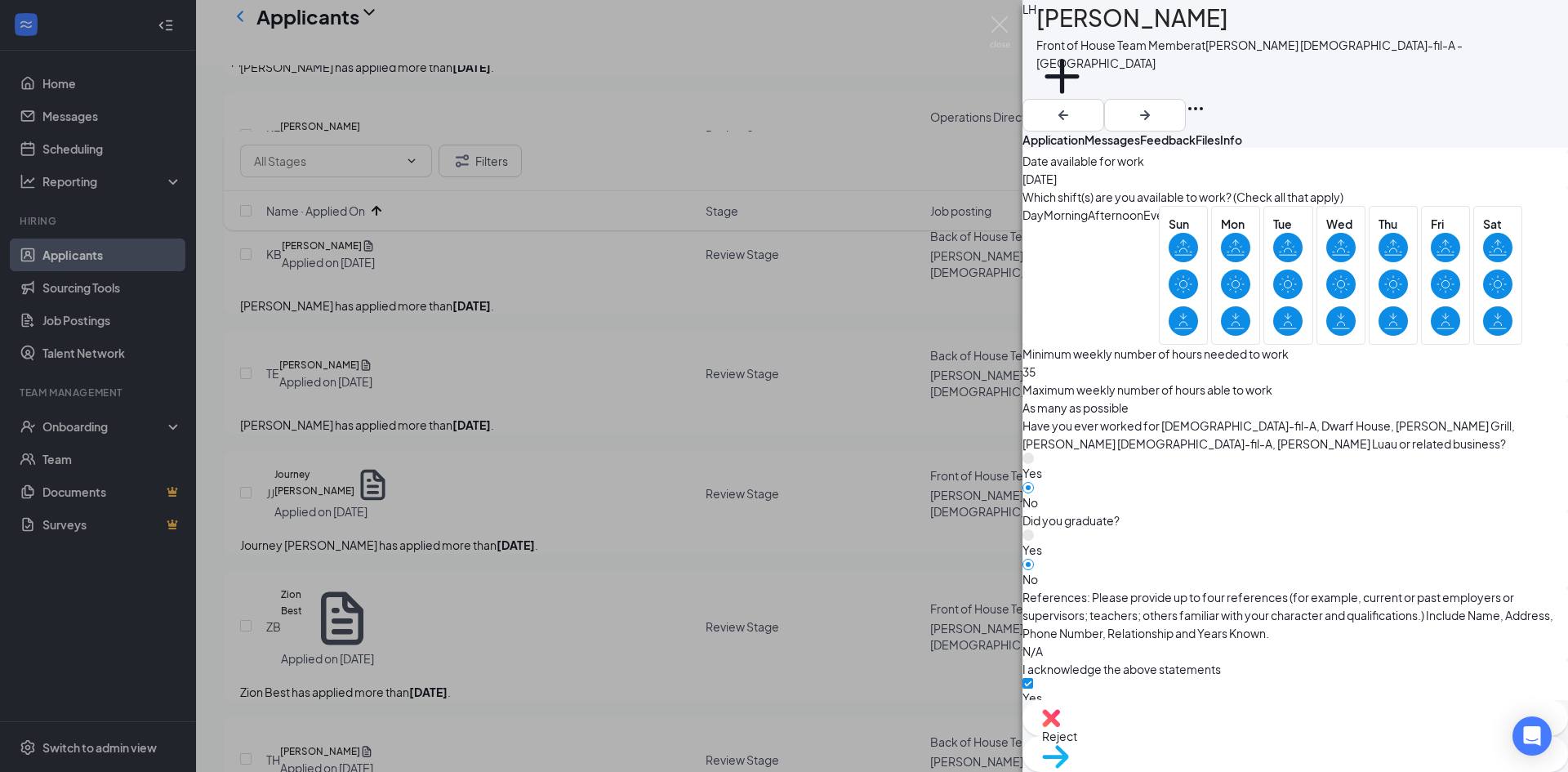
scroll to position [980, 0]
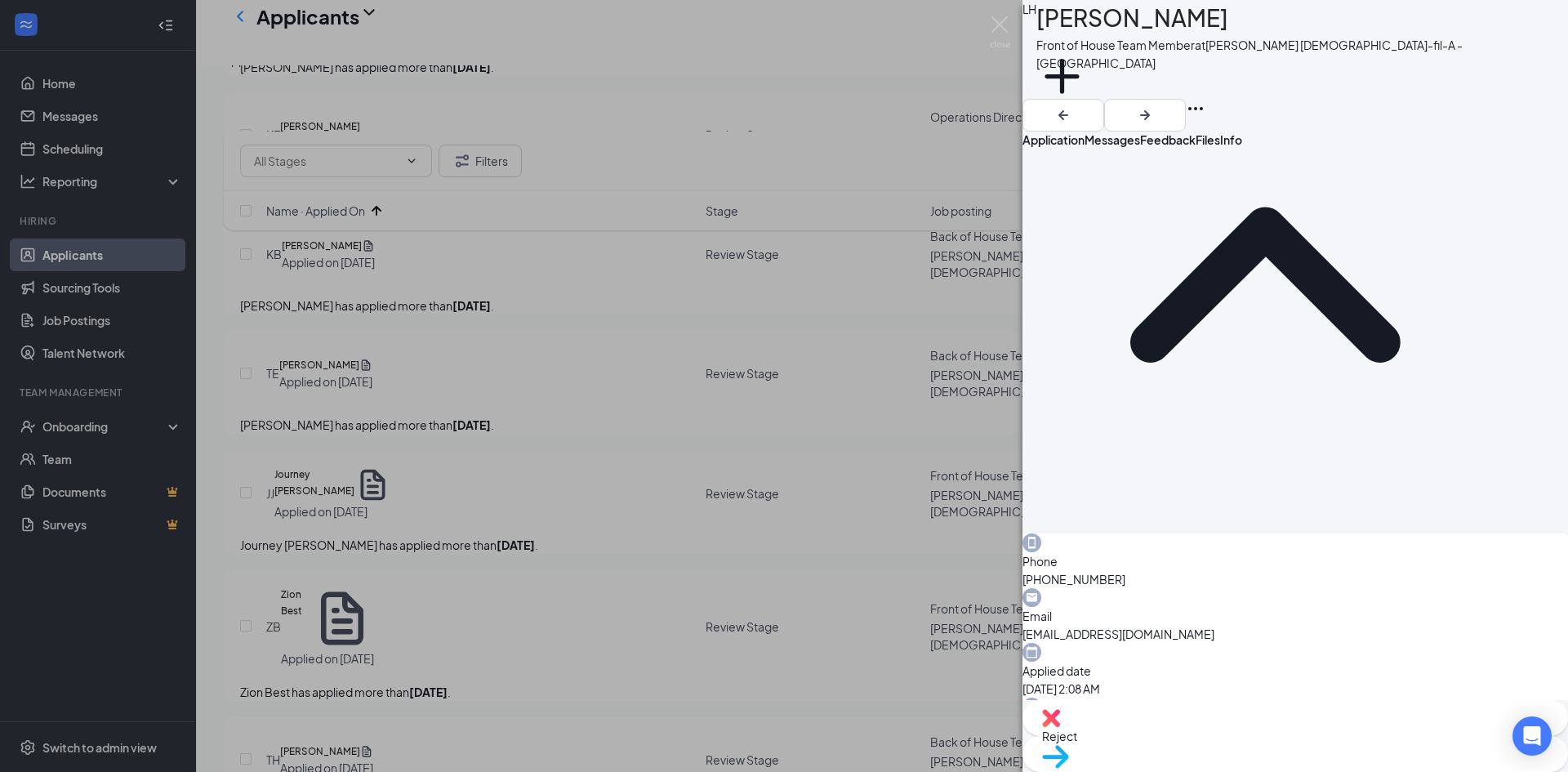
scroll to position [164, 0]
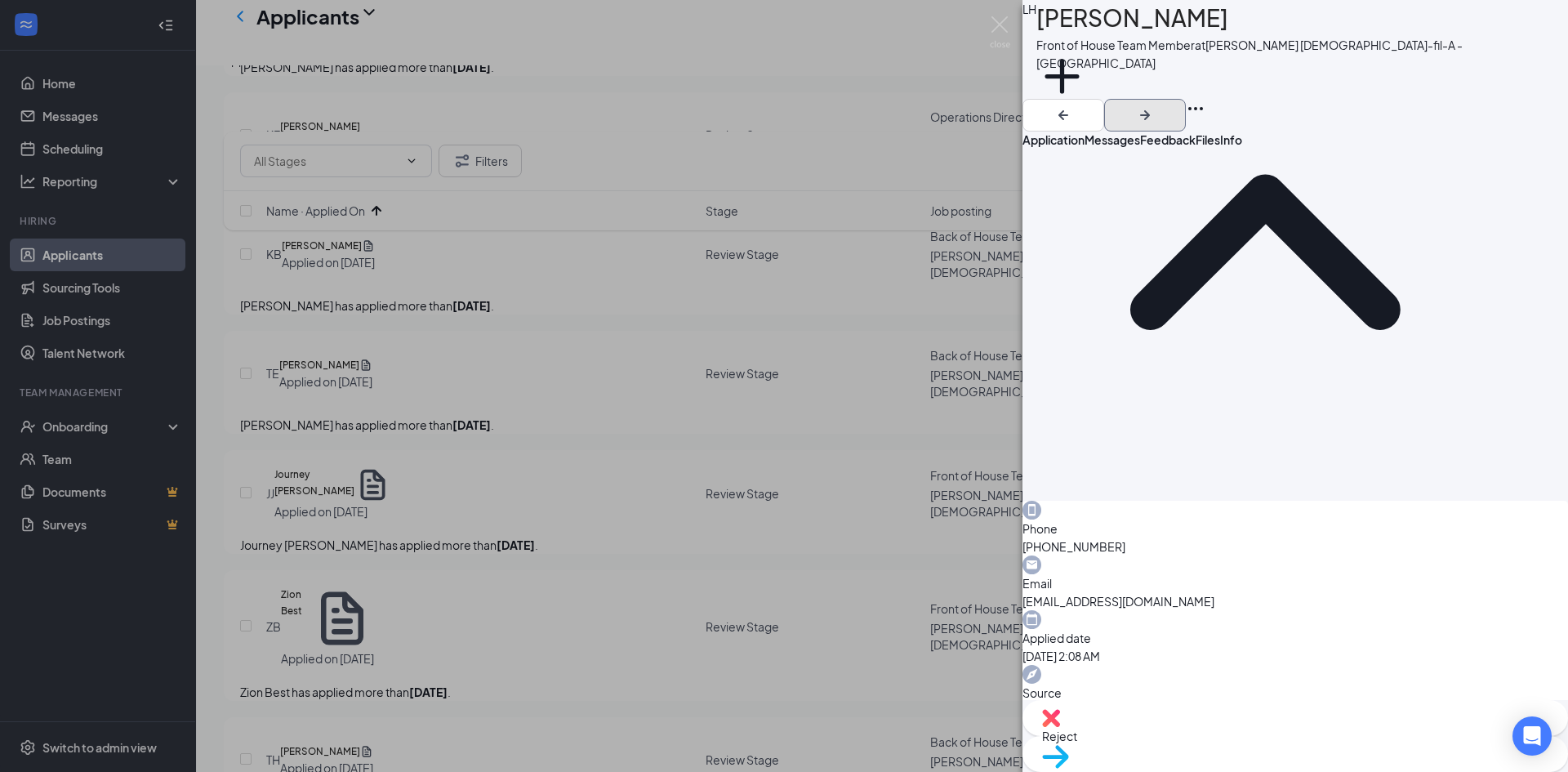
click at [1154, 105] on icon "ArrowRight" at bounding box center [1144, 115] width 20 height 20
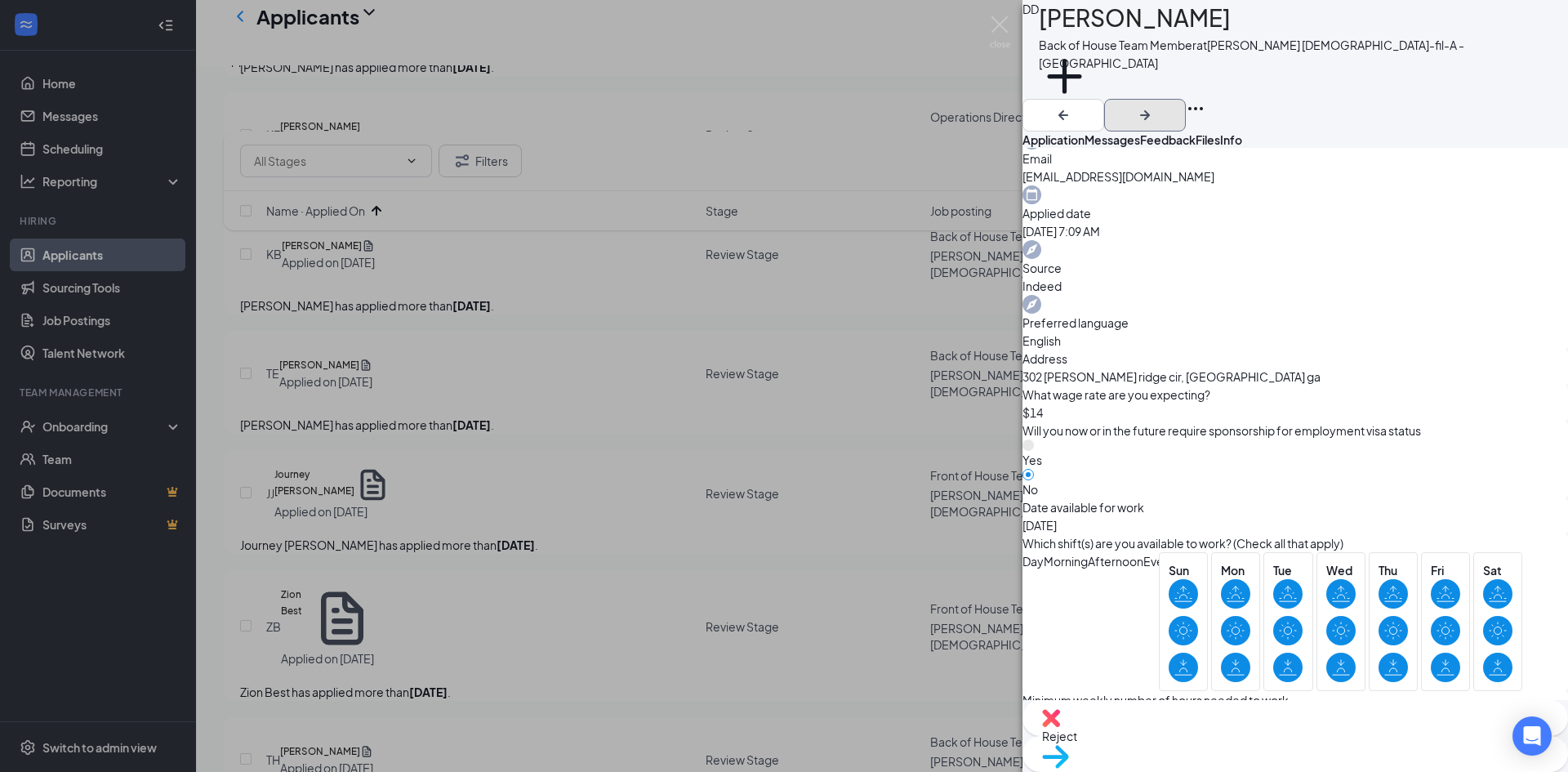
scroll to position [1174, 0]
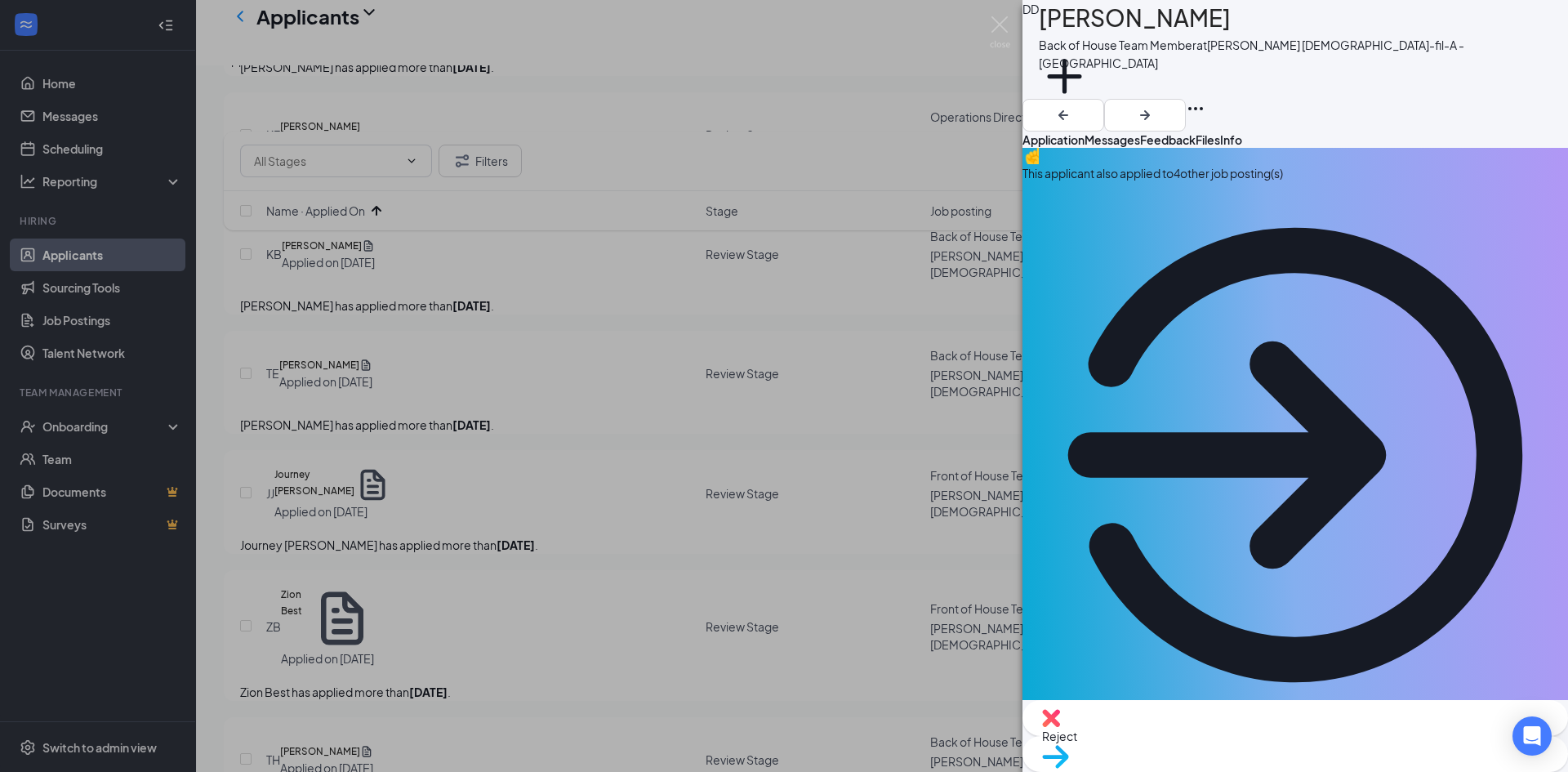
scroll to position [0, 0]
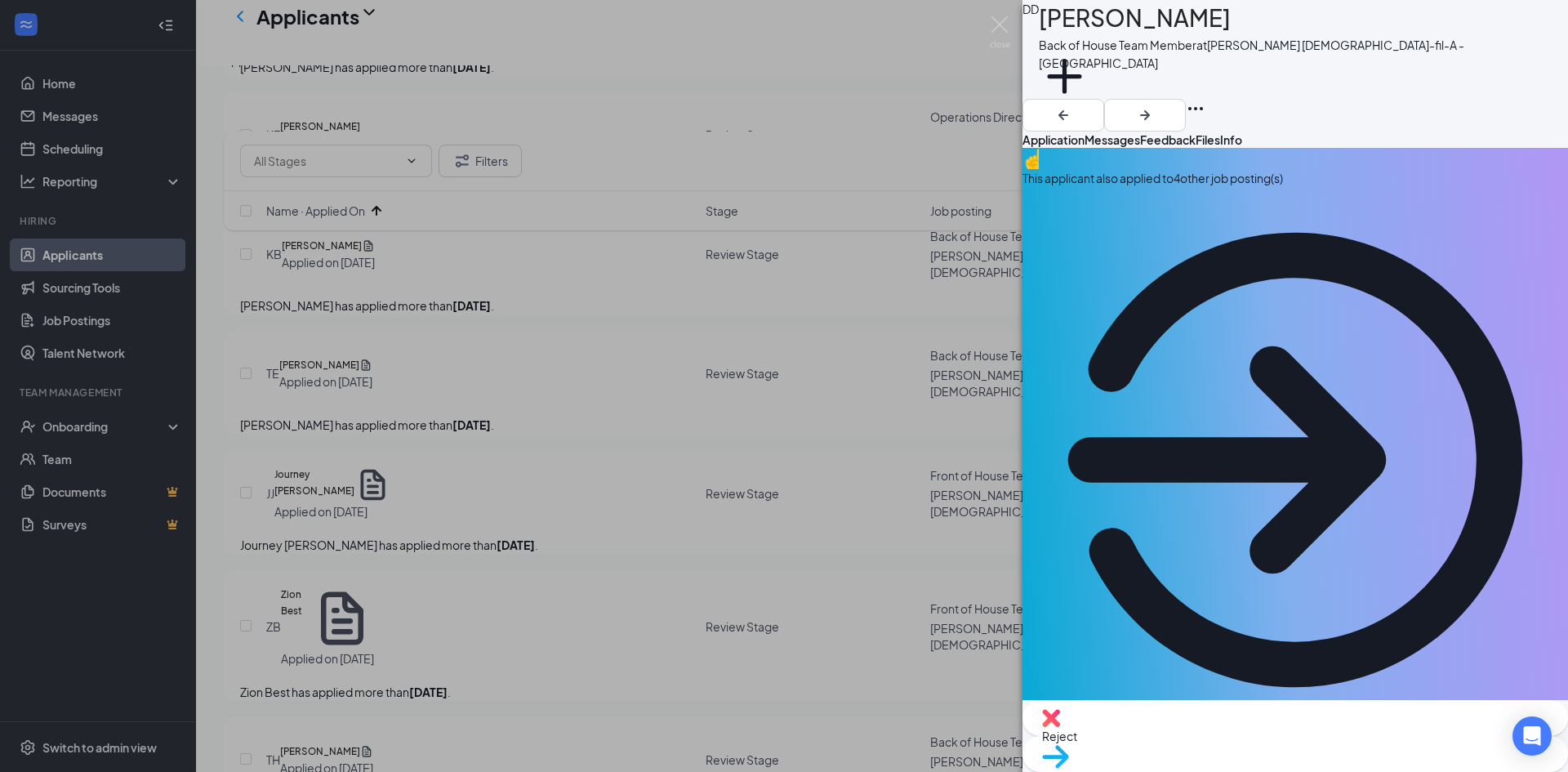
click at [1200, 743] on span "Reject" at bounding box center [1294, 735] width 506 height 18
checkbox input "true"
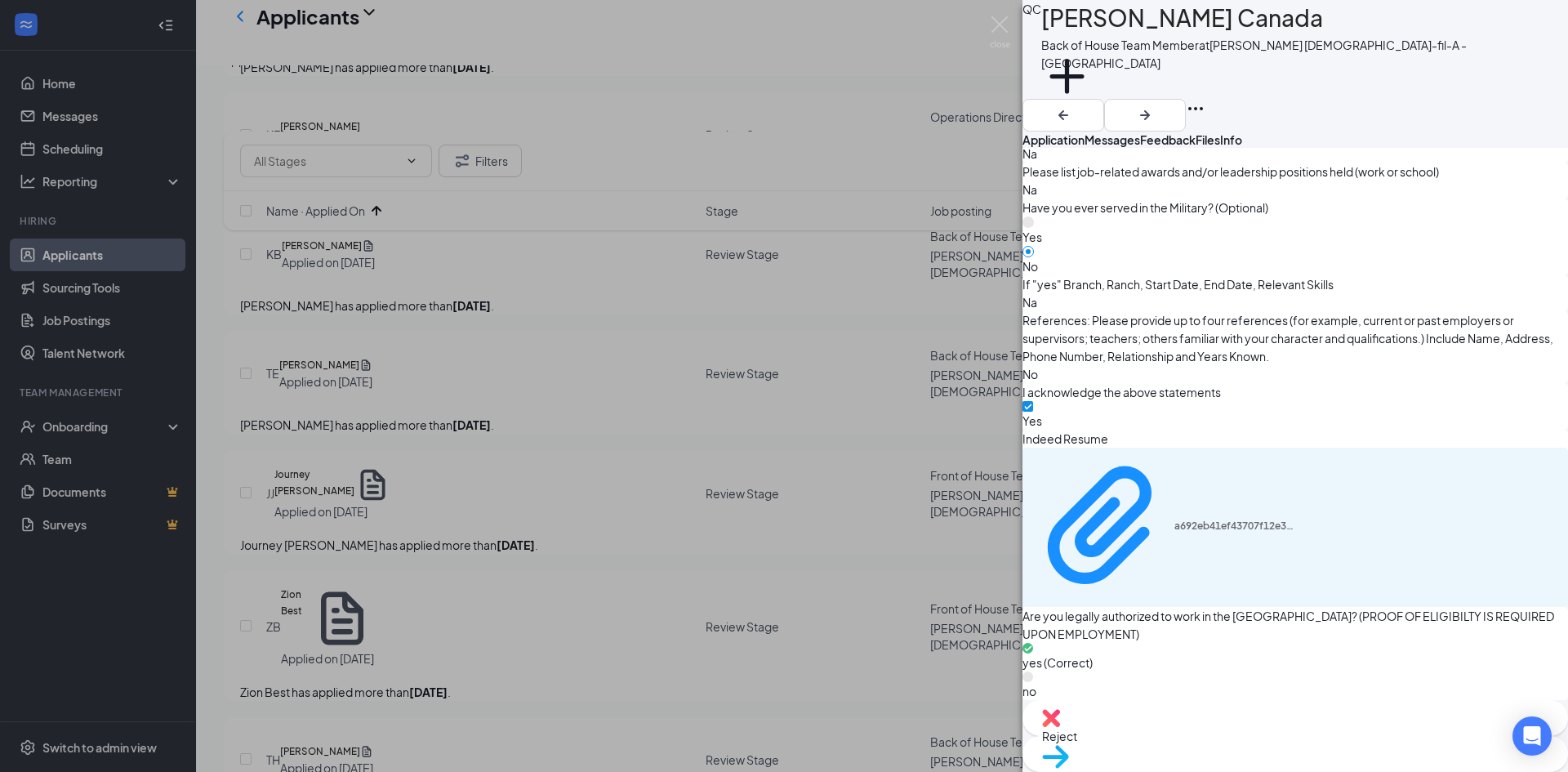
scroll to position [1879, 0]
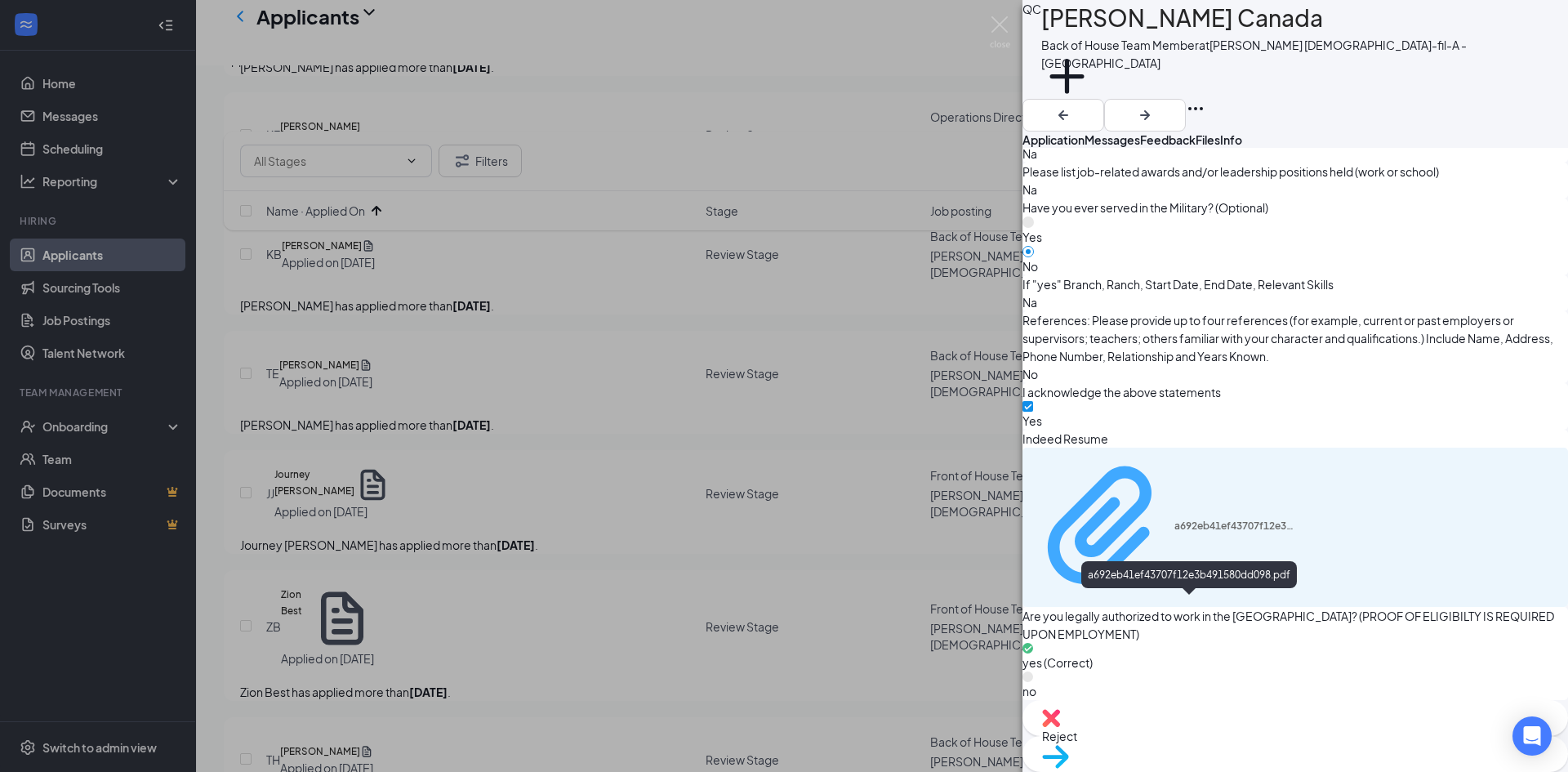
click at [1174, 532] on div "a692eb41ef43707f12e3b491580dd098.pdf" at bounding box center [1235, 526] width 122 height 13
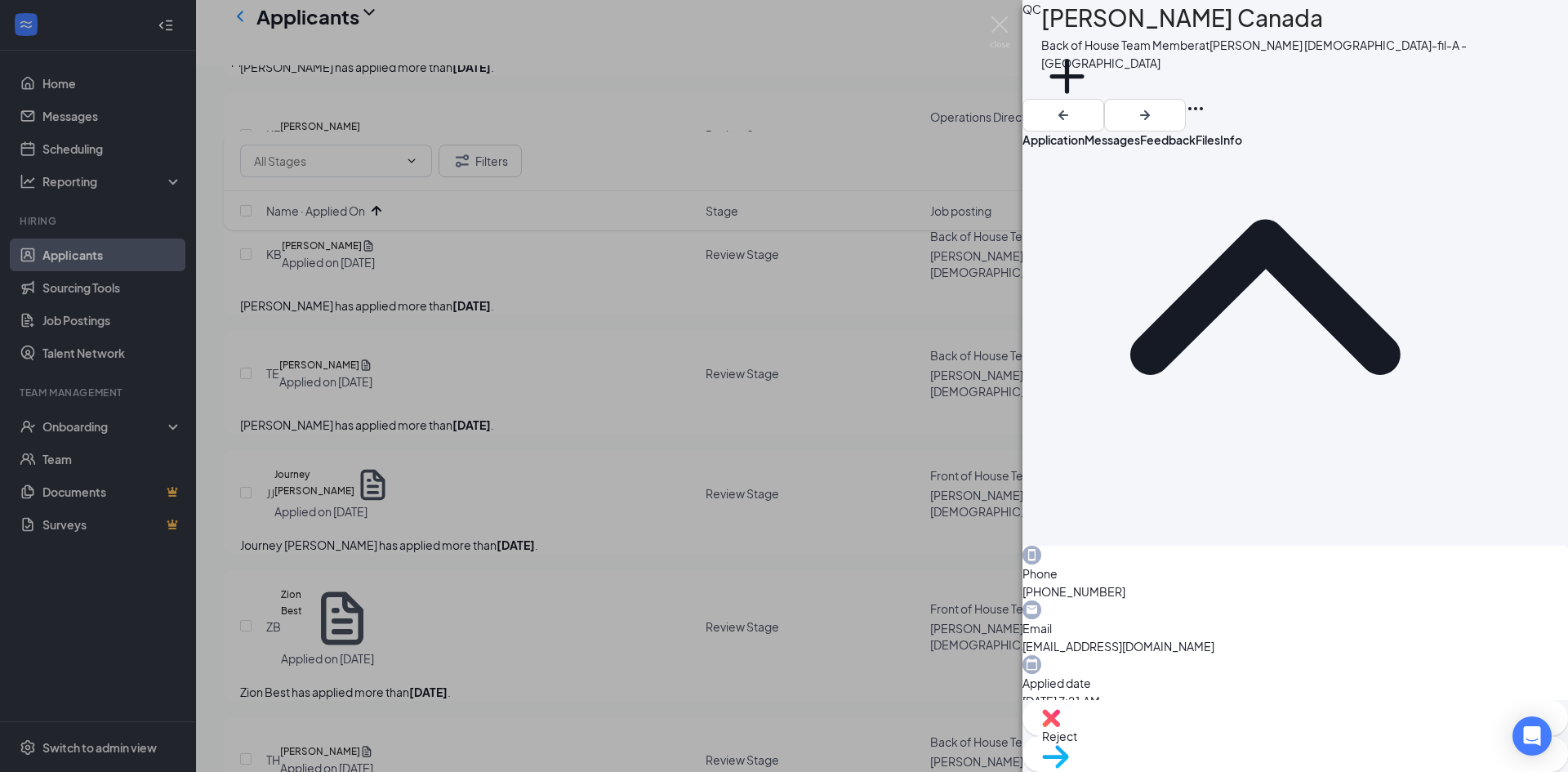
scroll to position [0, 0]
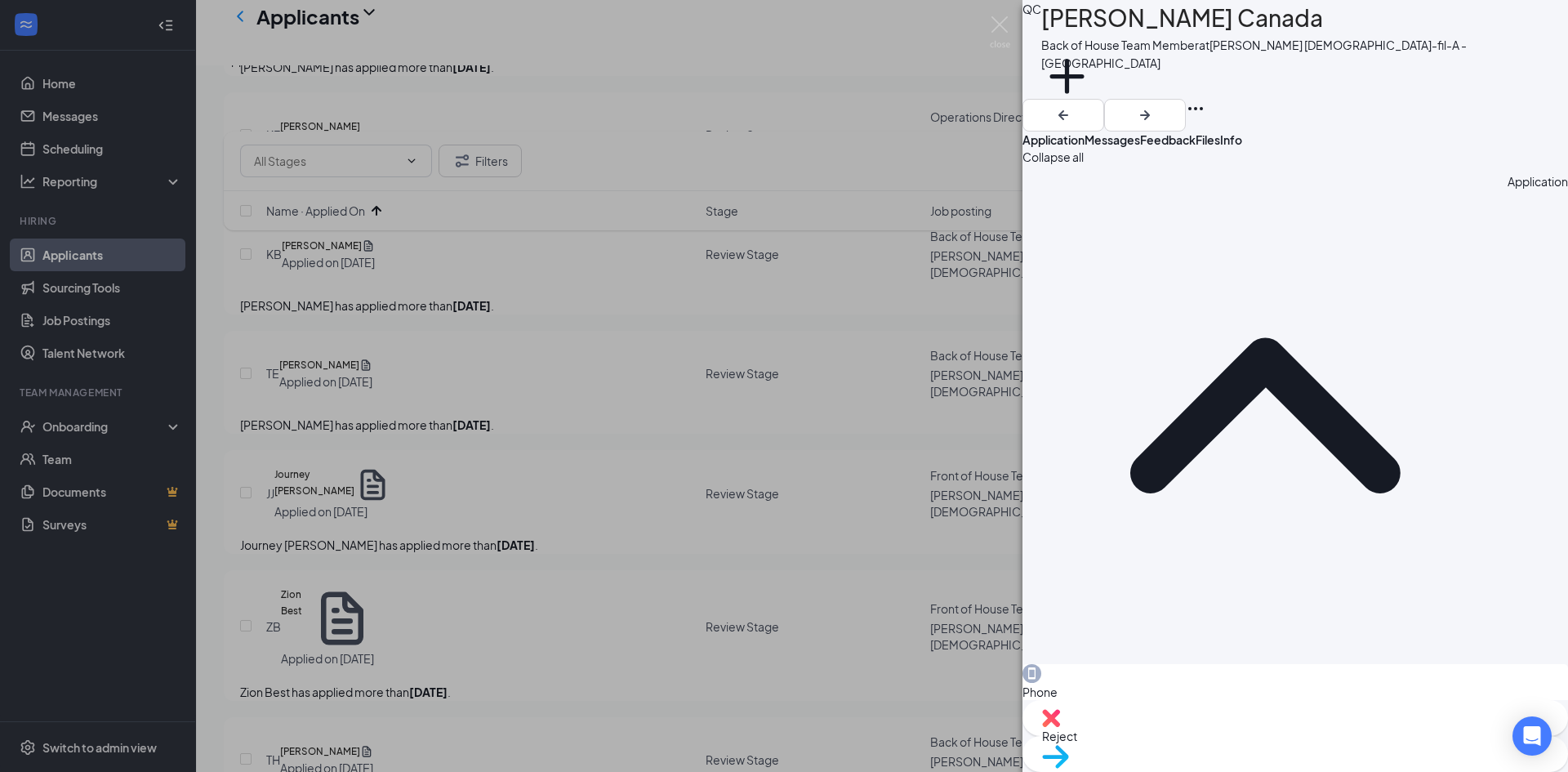
click at [1222, 742] on span "Reject" at bounding box center [1294, 735] width 506 height 18
checkbox input "true"
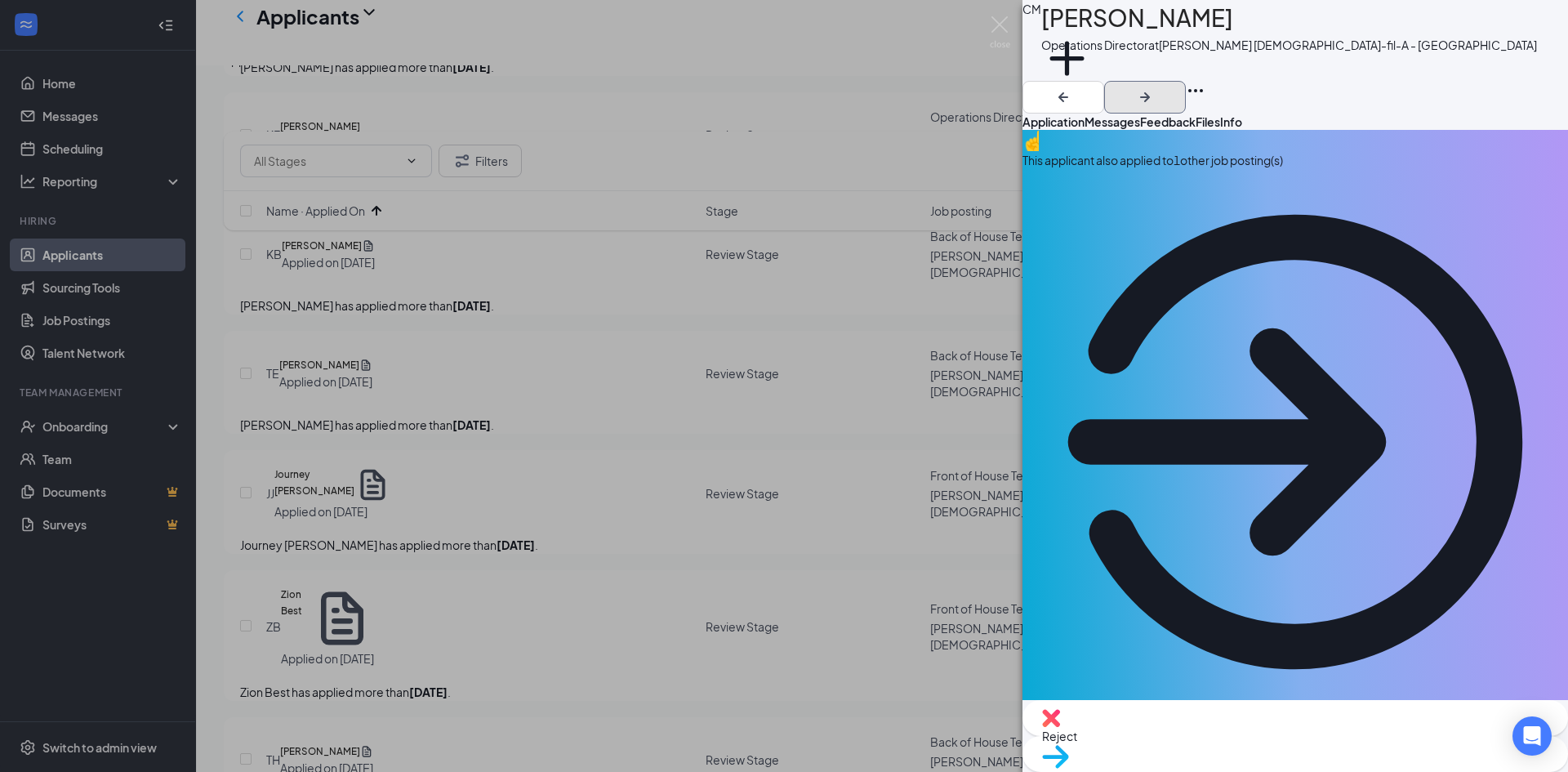
click at [1154, 87] on icon "ArrowRight" at bounding box center [1144, 97] width 20 height 20
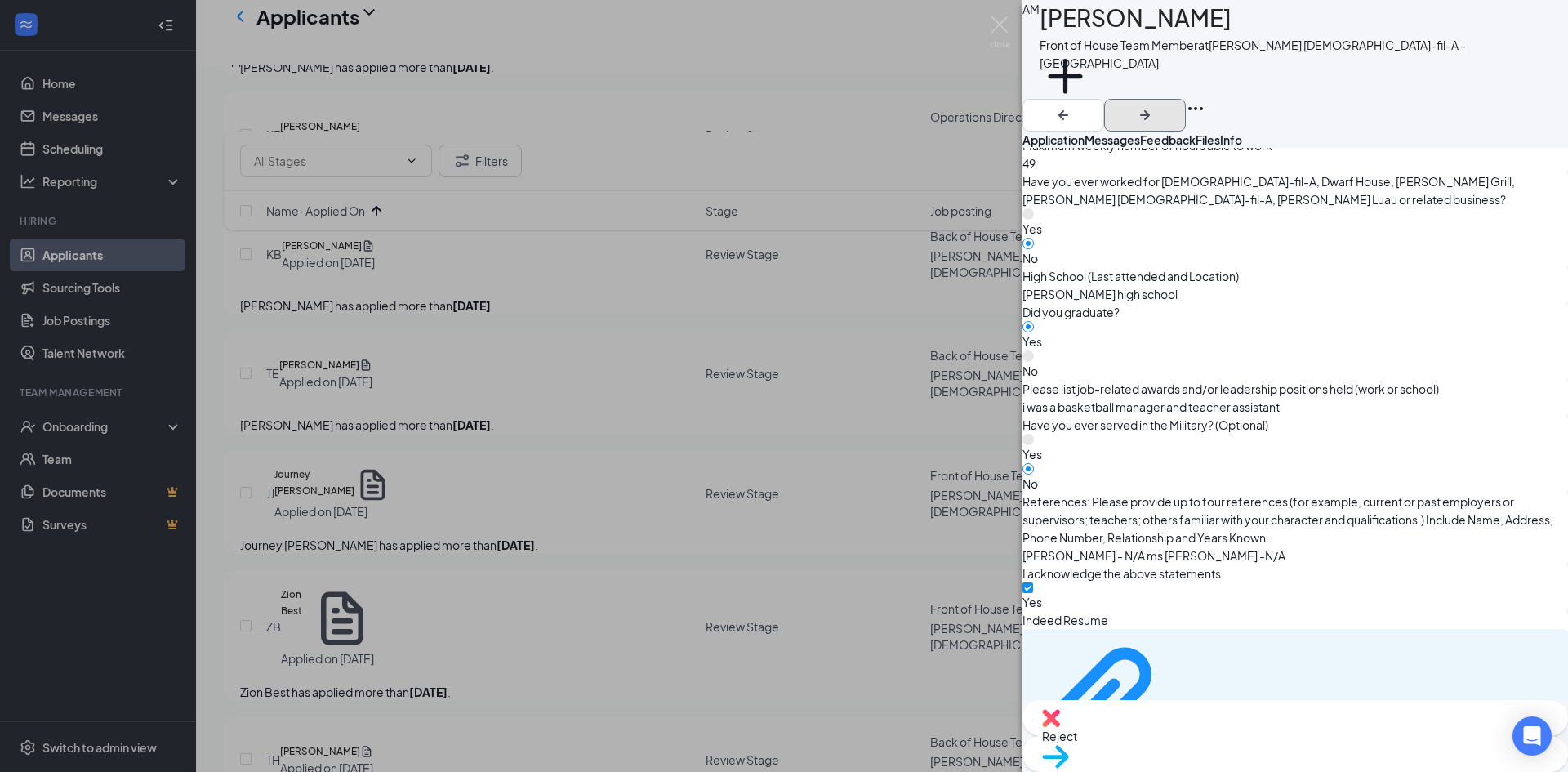
scroll to position [1216, 0]
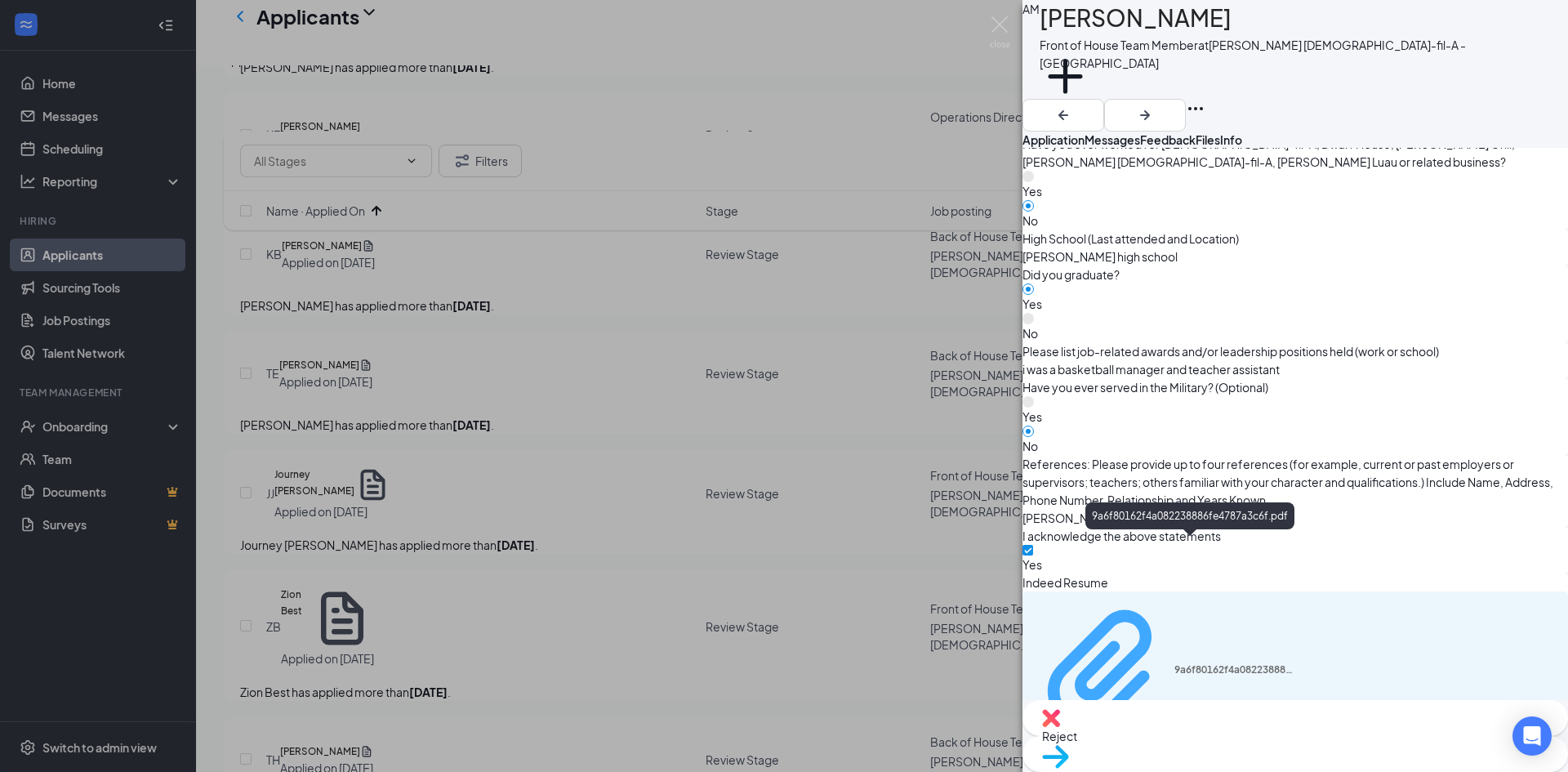
click at [1174, 663] on div "9a6f80162f4a082238886fe4787a3c6f.pdf" at bounding box center [1235, 670] width 122 height 13
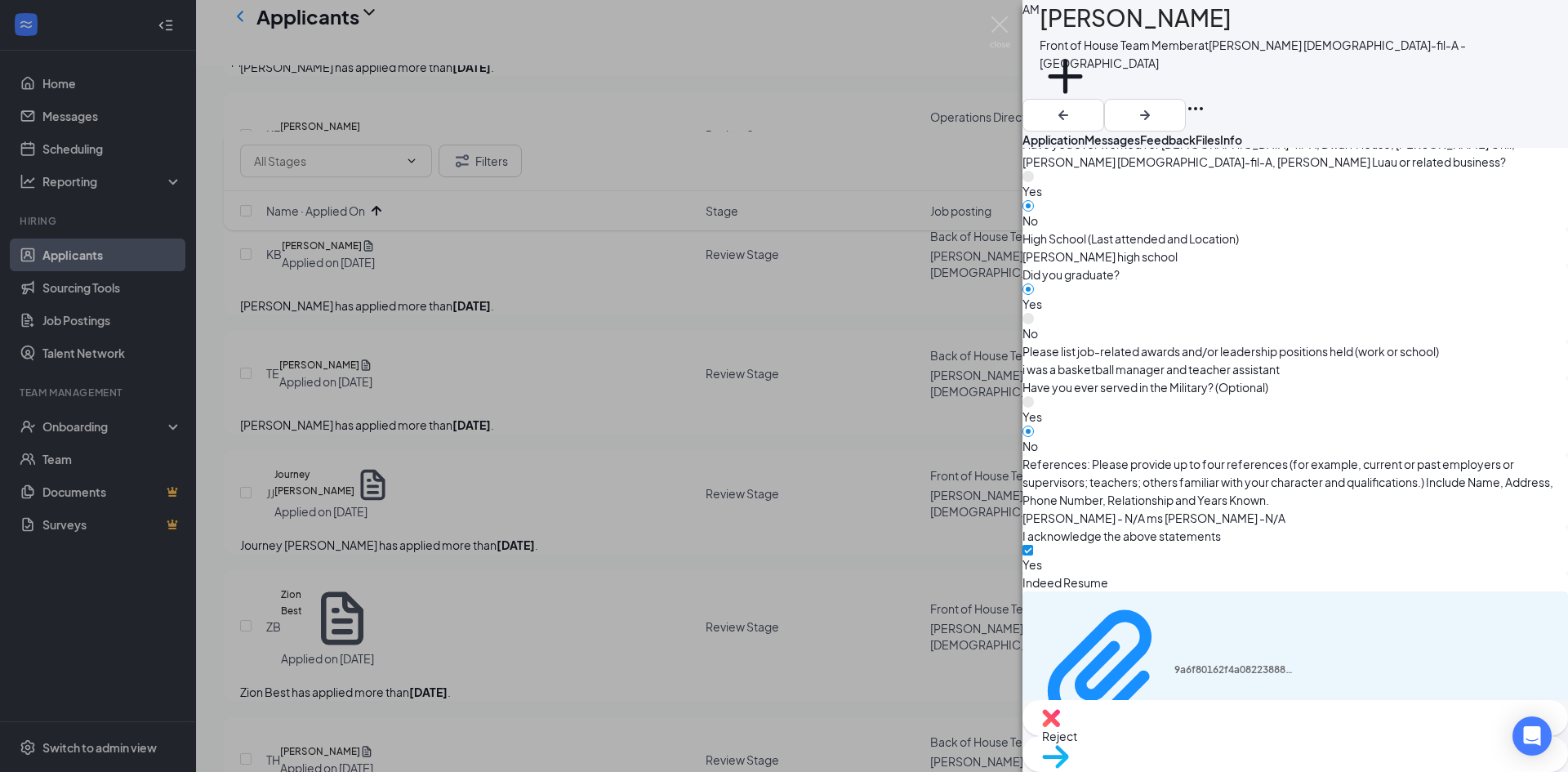
click at [1200, 738] on span "Reject" at bounding box center [1294, 735] width 506 height 18
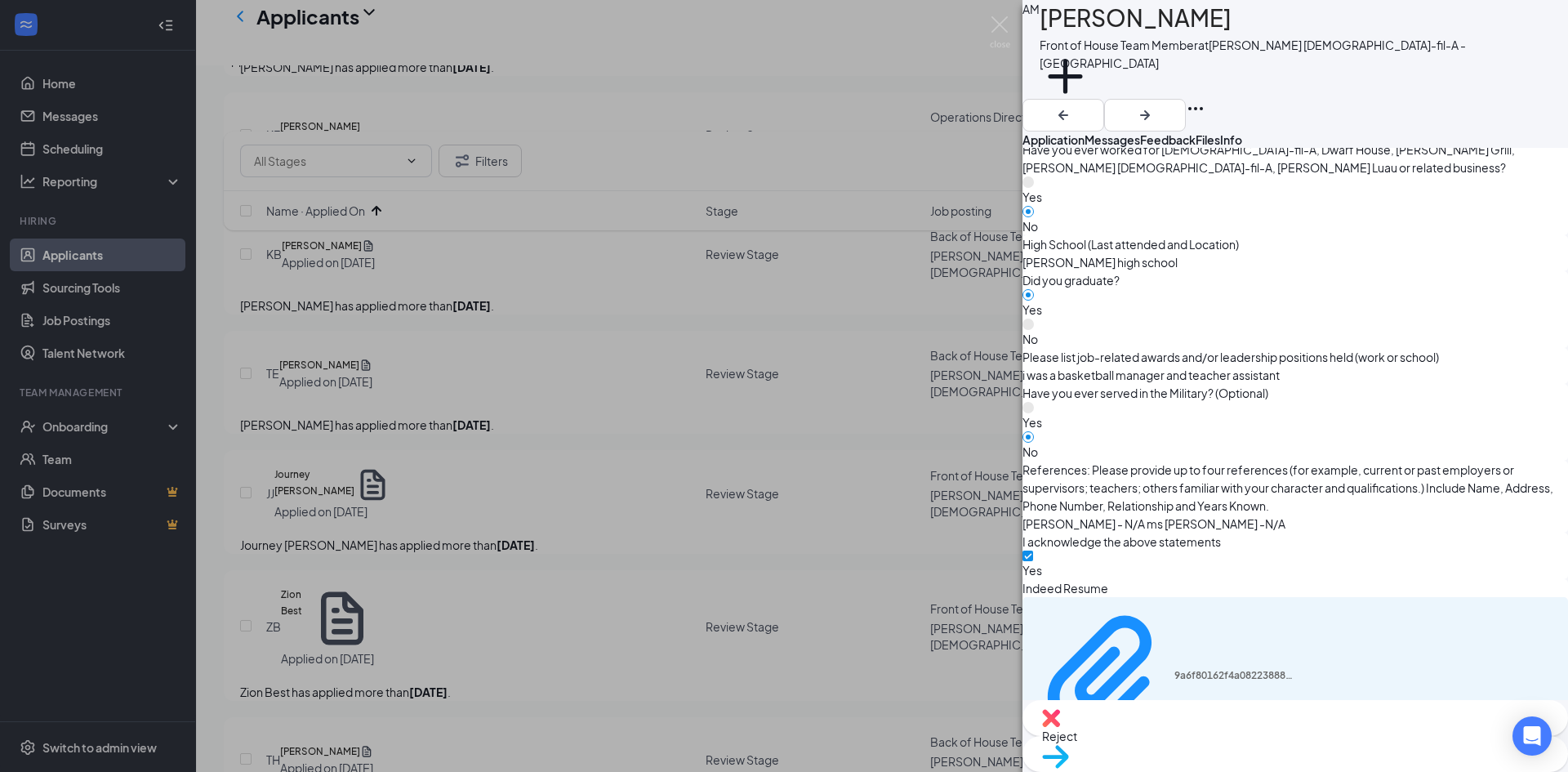
checkbox input "true"
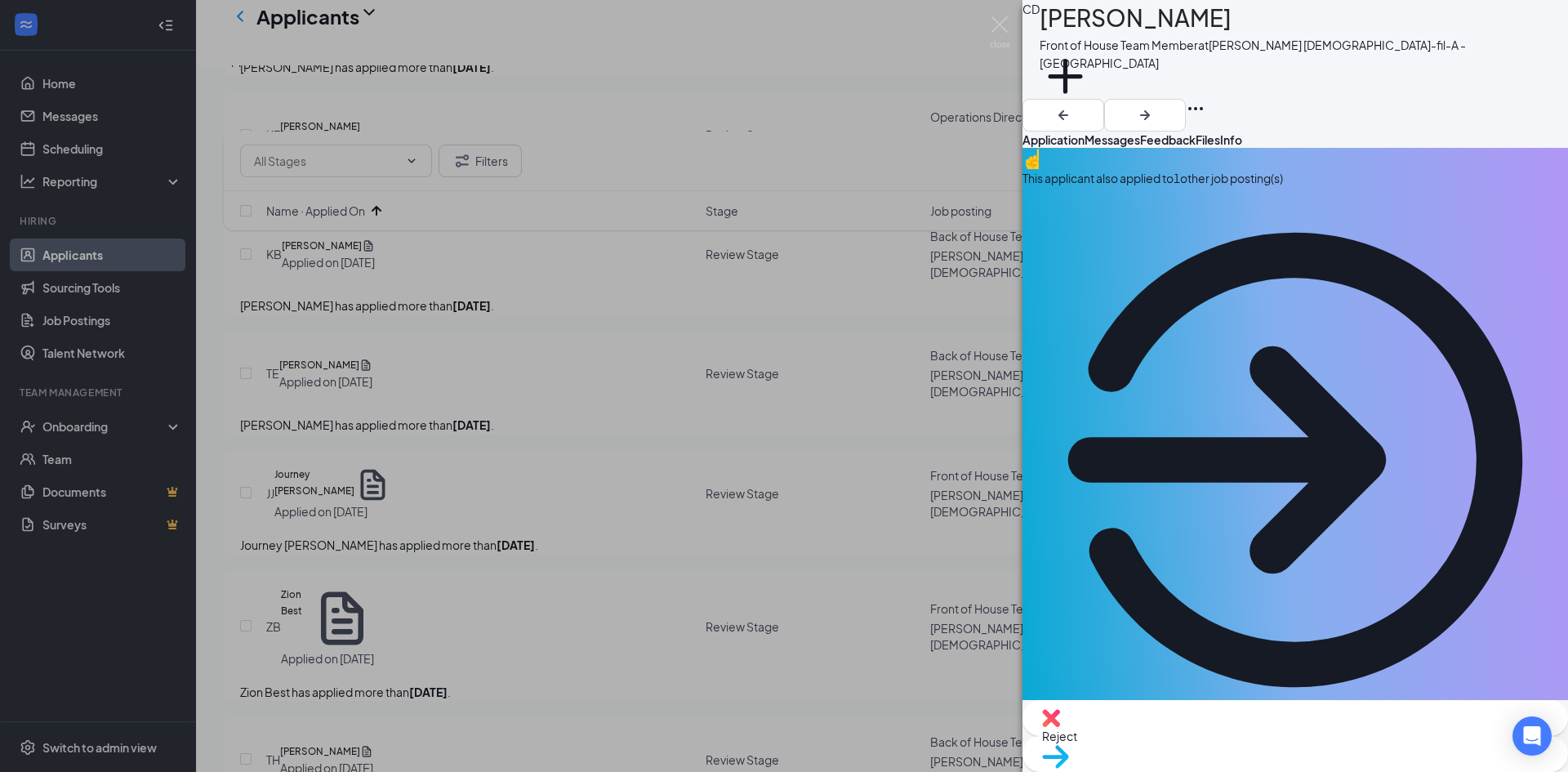
click at [1518, 187] on icon "ArrowCircle" at bounding box center [1294, 460] width 545 height 545
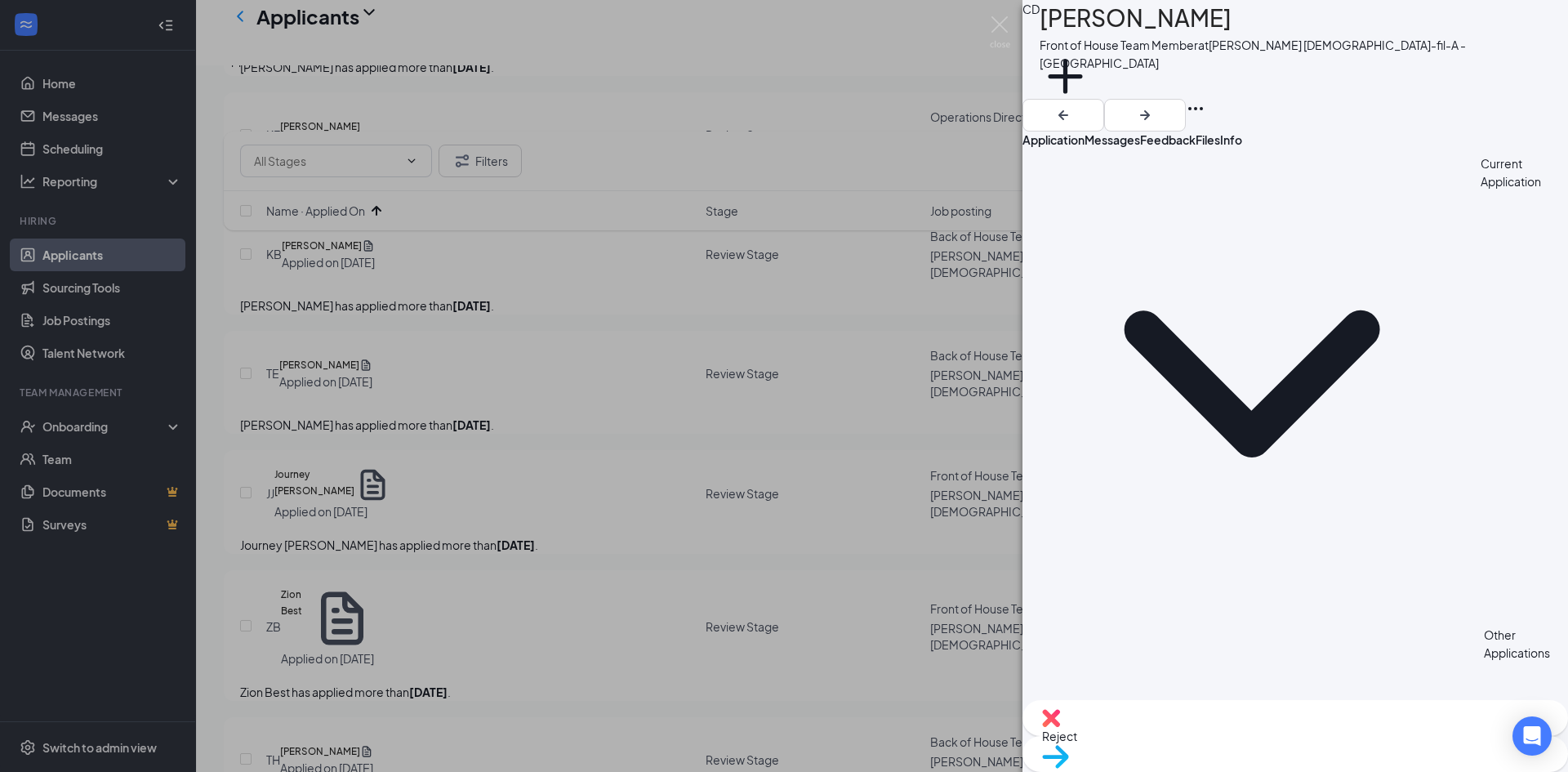
click at [1077, 133] on span "Application" at bounding box center [1053, 140] width 62 height 15
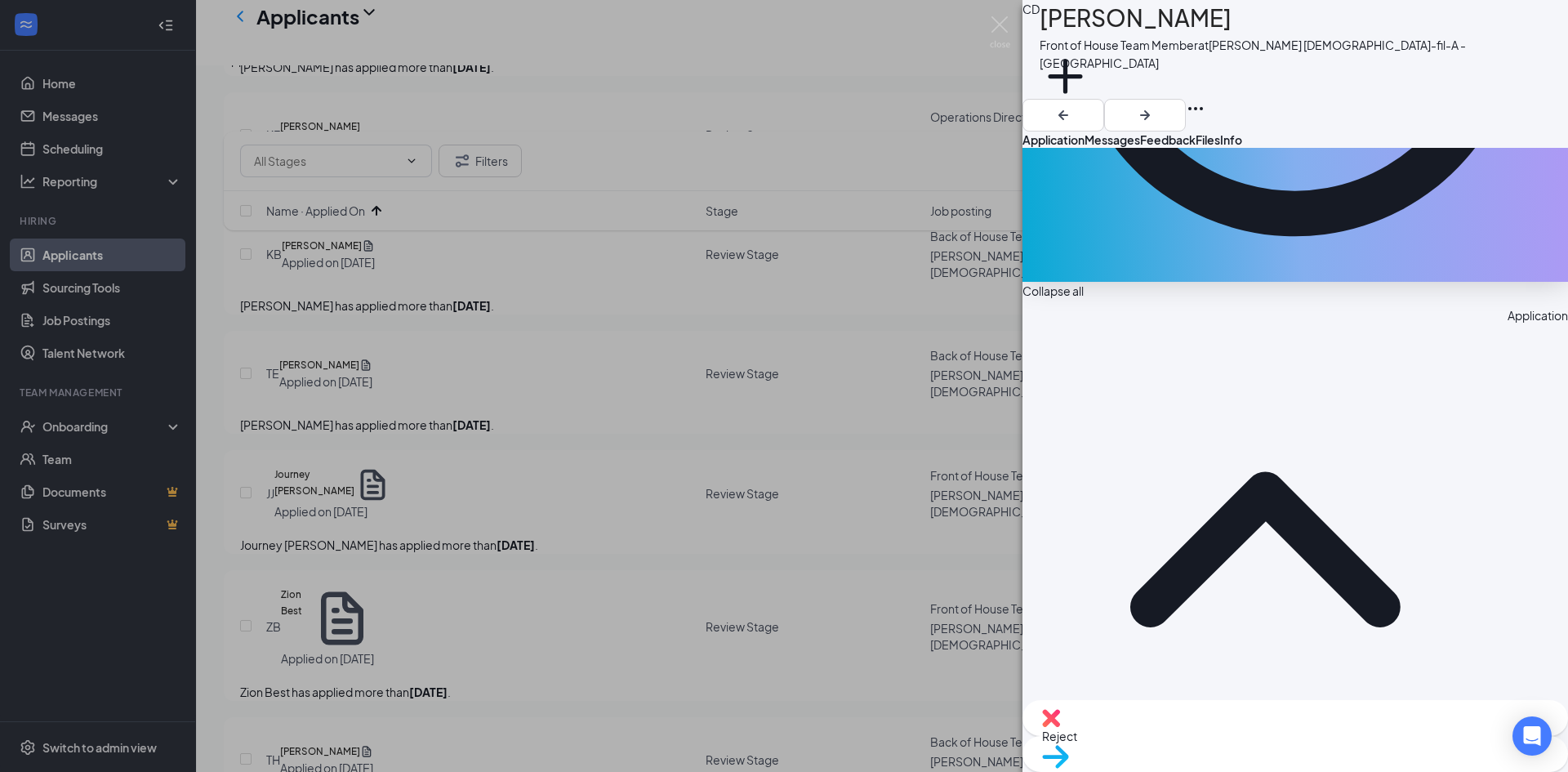
scroll to position [490, 0]
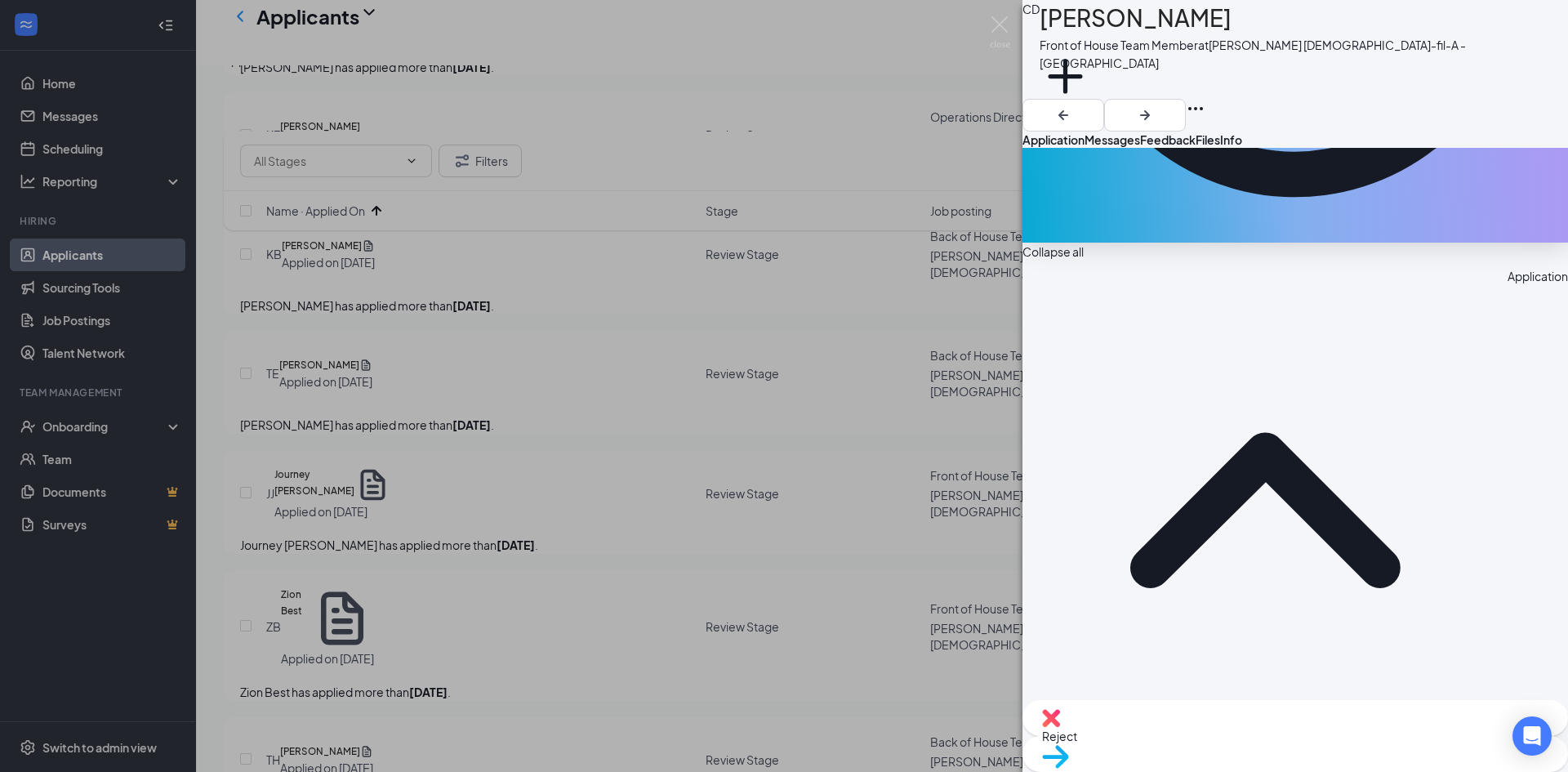
click at [1204, 738] on span "Reject" at bounding box center [1294, 735] width 506 height 18
checkbox input "true"
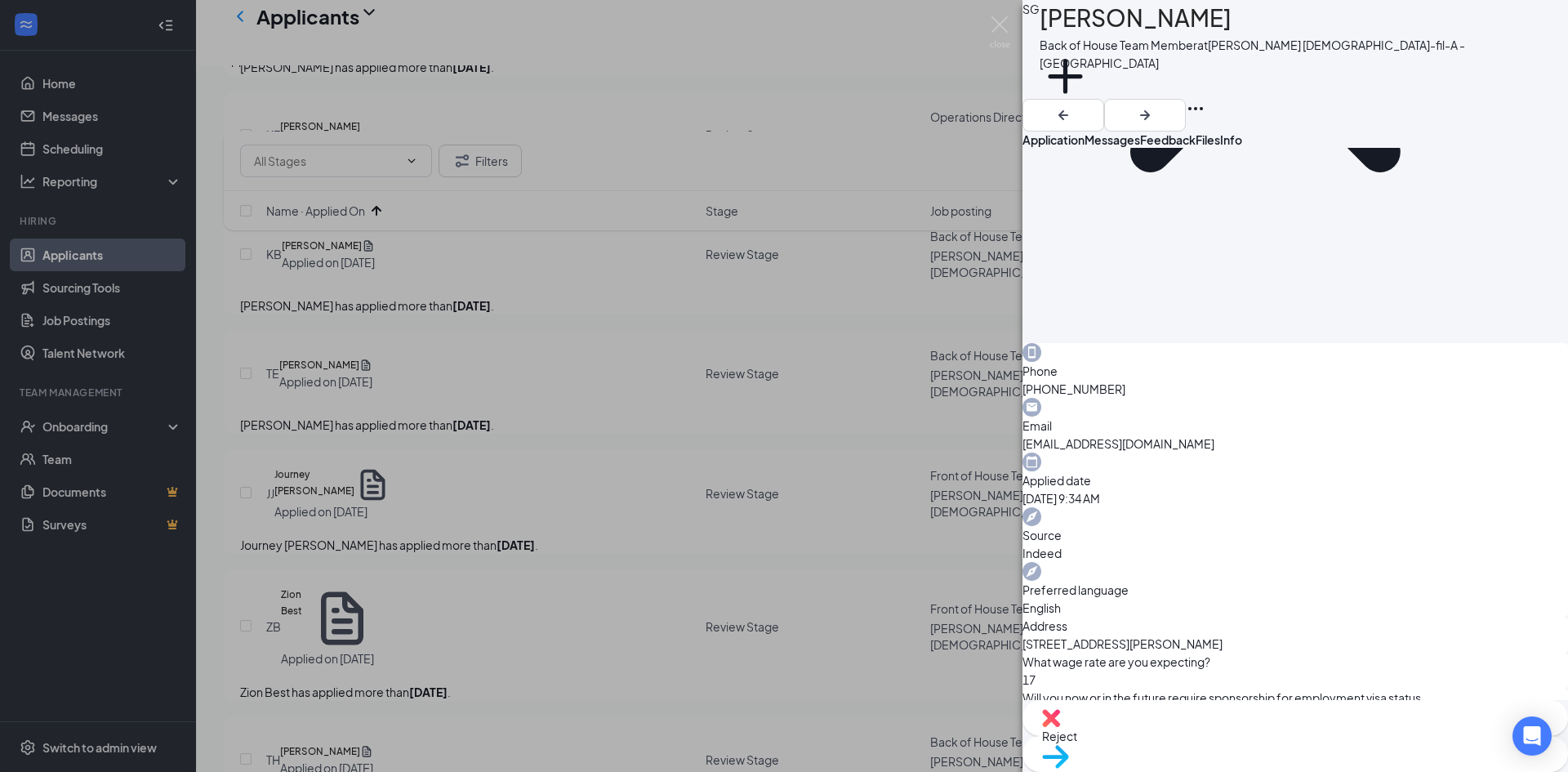
scroll to position [326, 0]
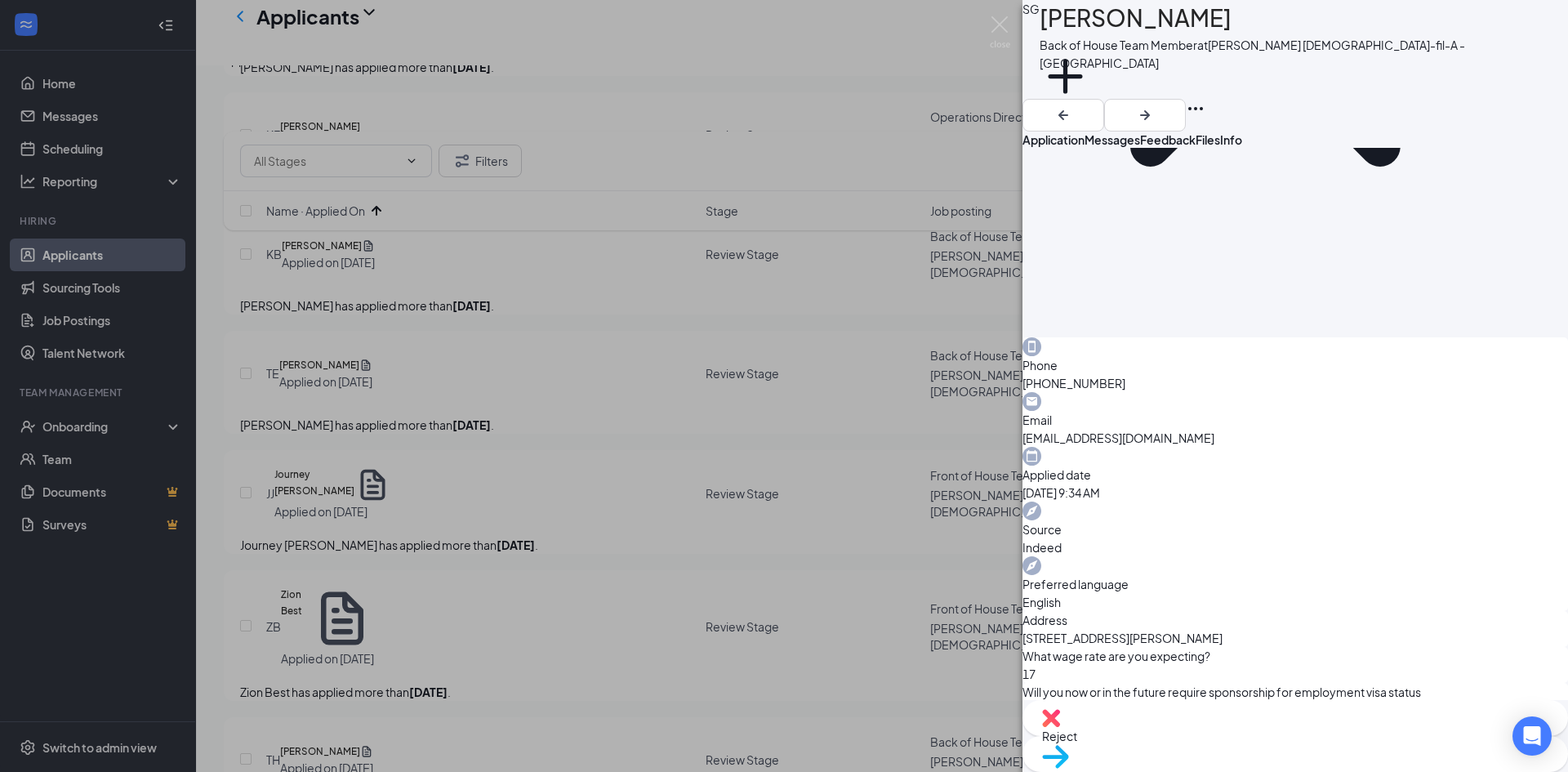
click at [1198, 736] on div "Reject" at bounding box center [1294, 717] width 545 height 36
checkbox input "true"
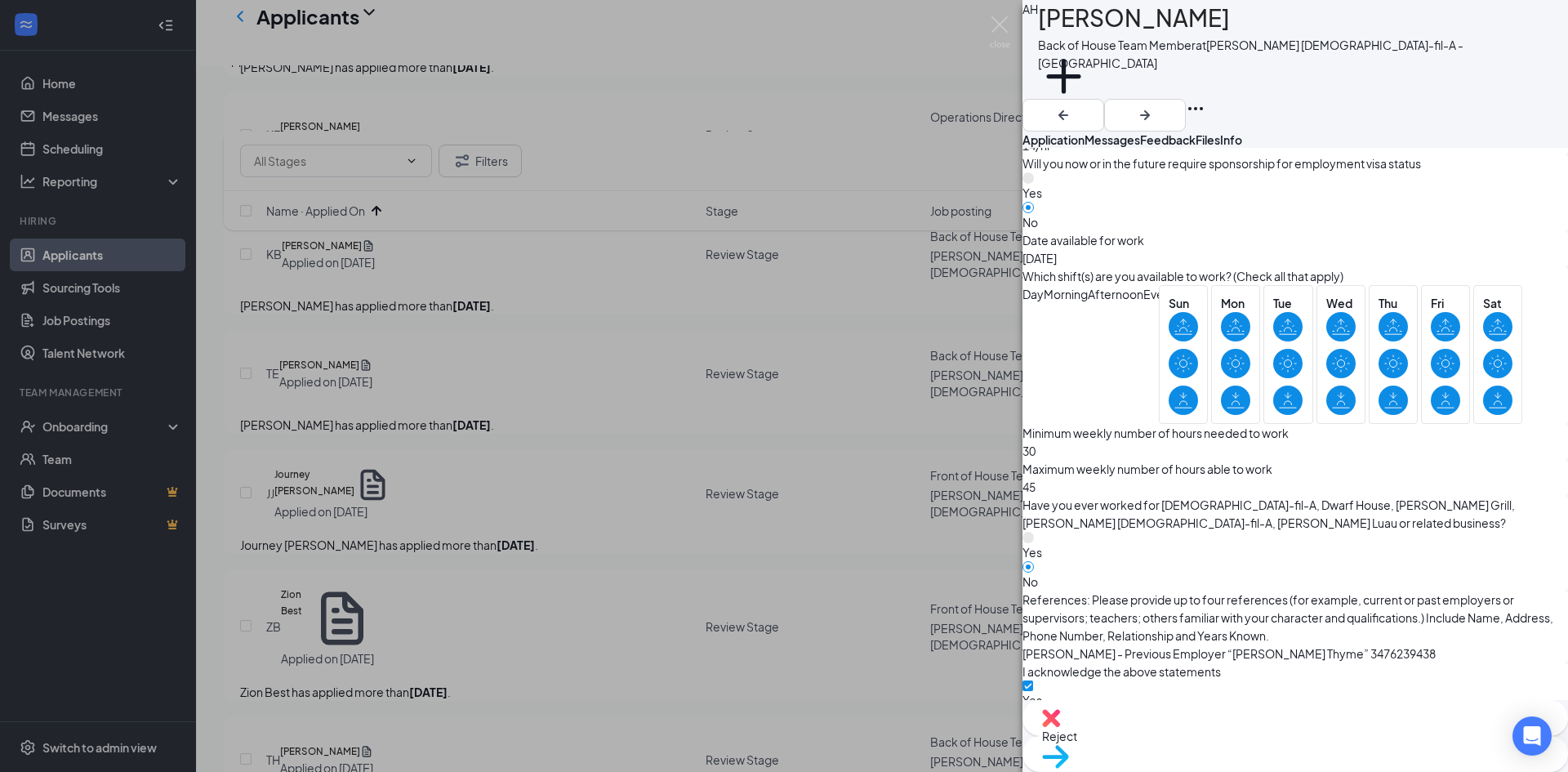
scroll to position [856, 0]
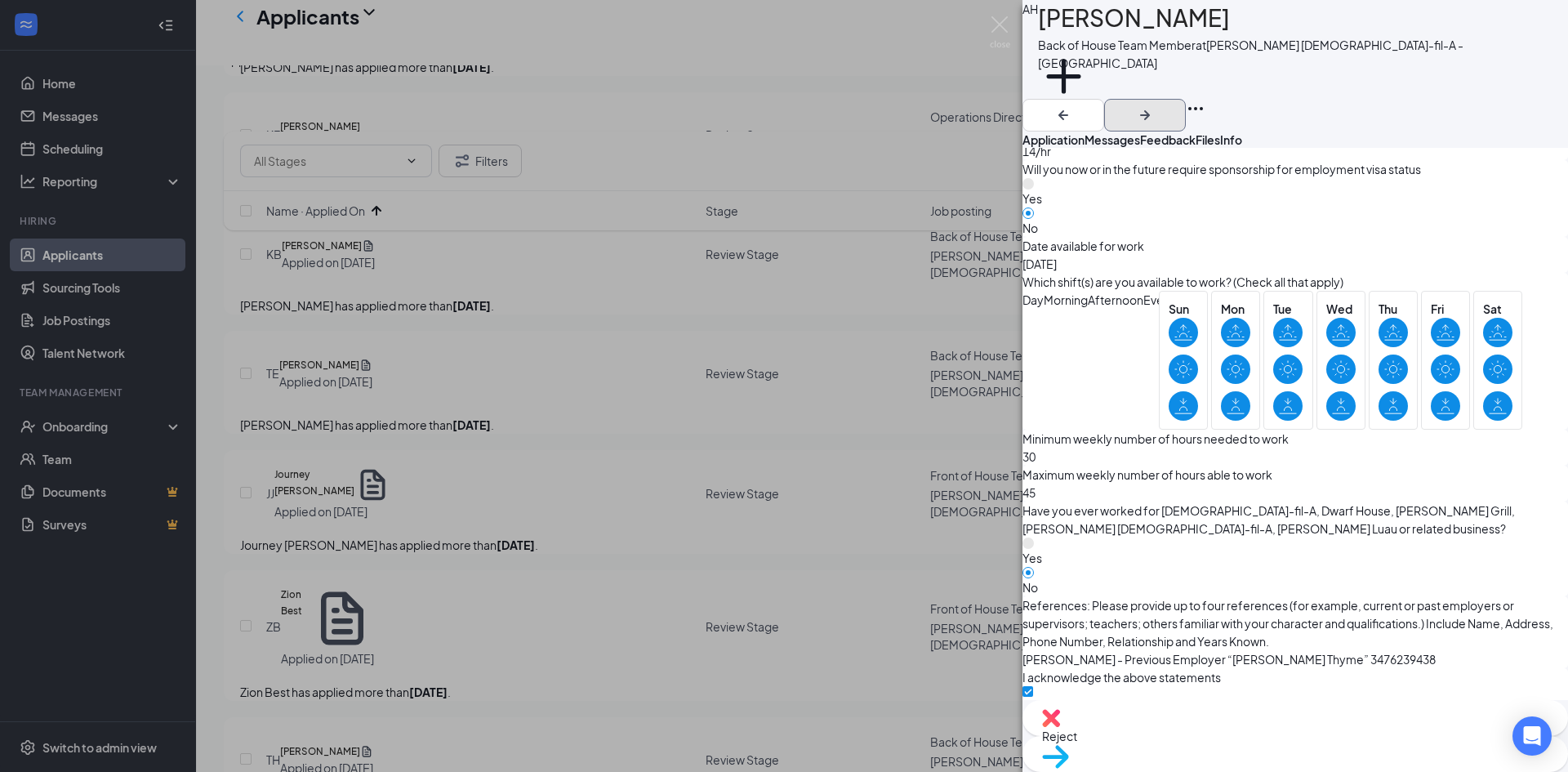
click at [1154, 105] on icon "ArrowRight" at bounding box center [1144, 115] width 20 height 20
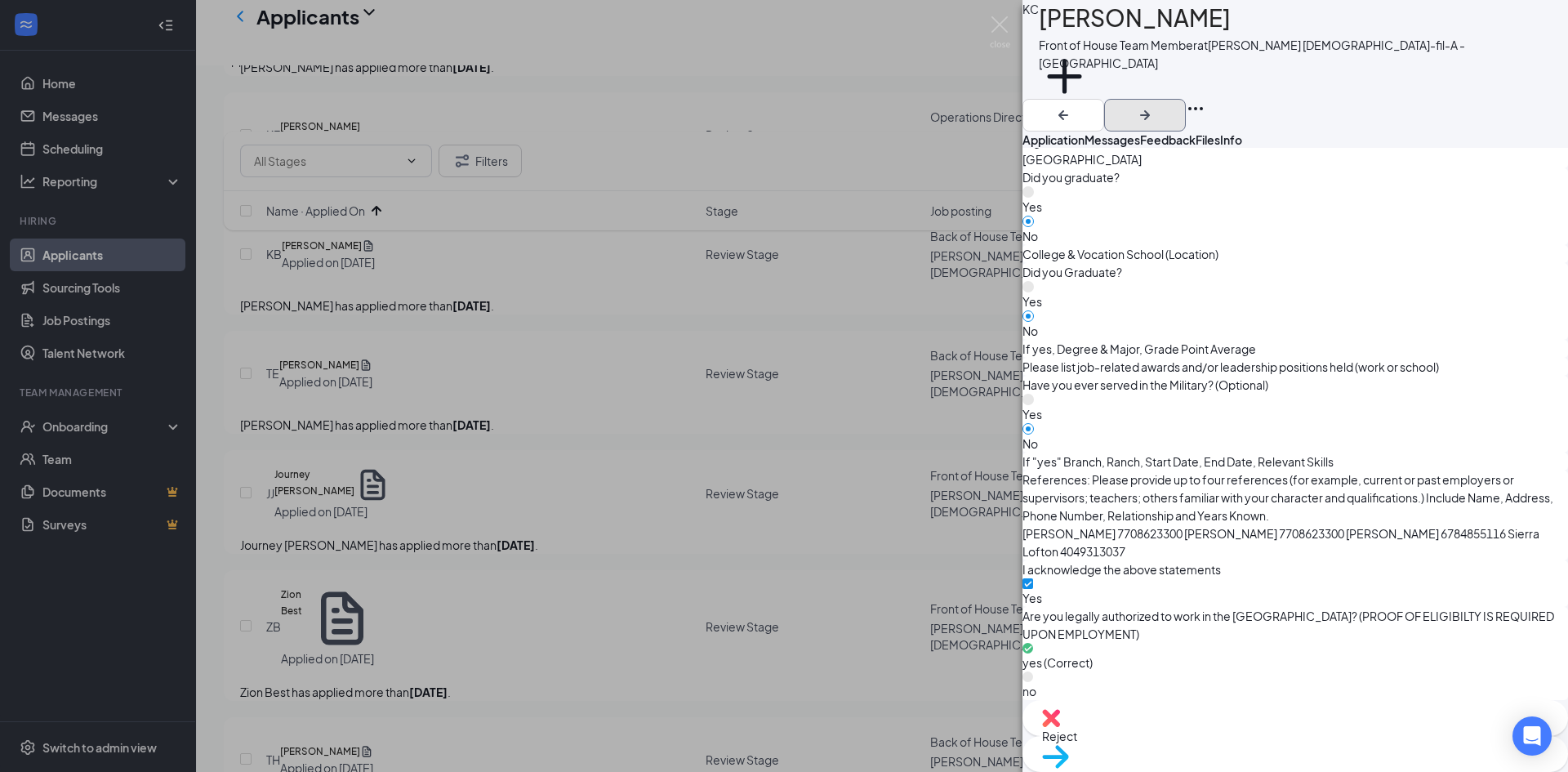
scroll to position [1776, 0]
click at [1154, 105] on icon "ArrowRight" at bounding box center [1144, 115] width 20 height 20
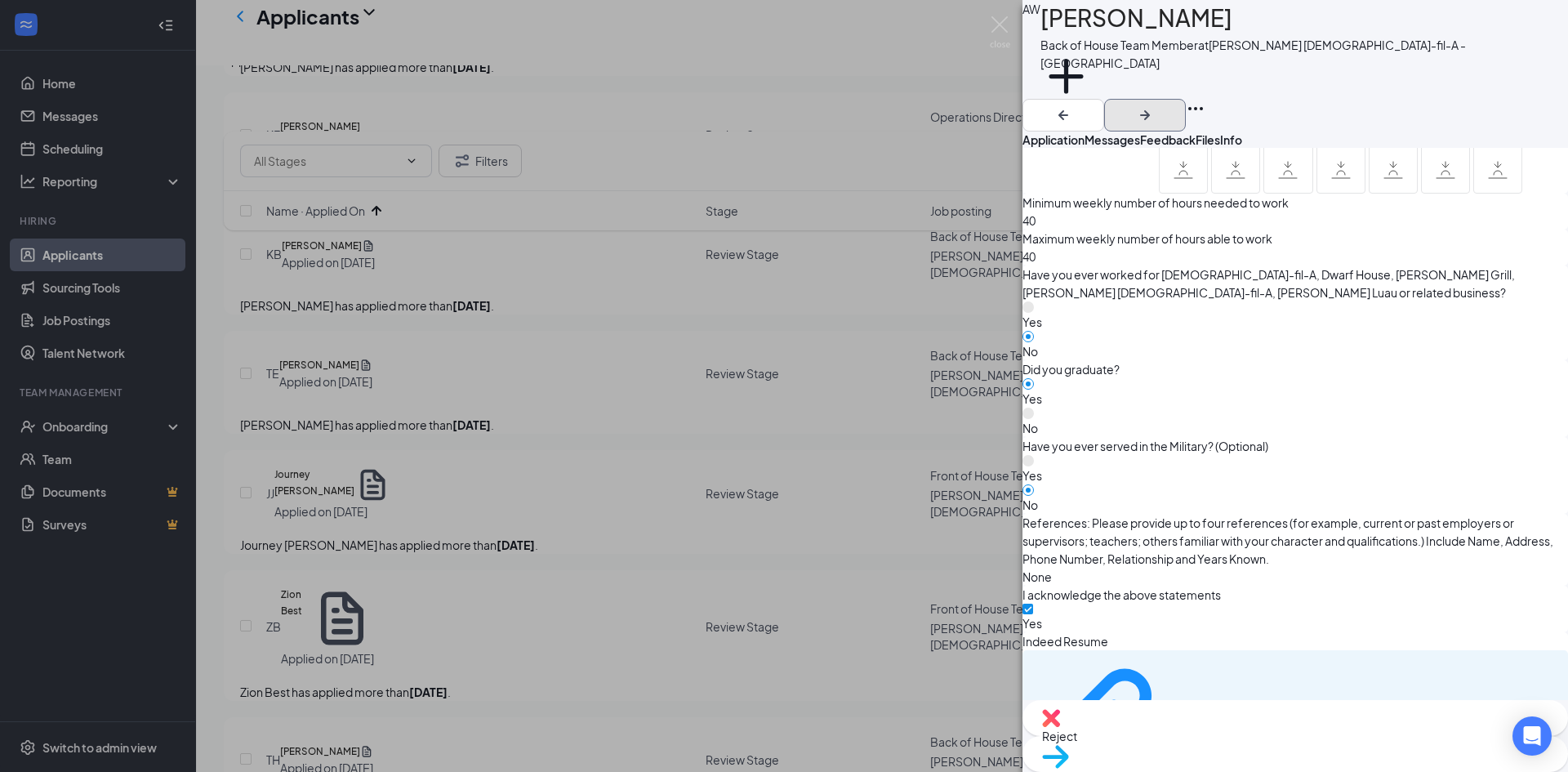
scroll to position [1128, 0]
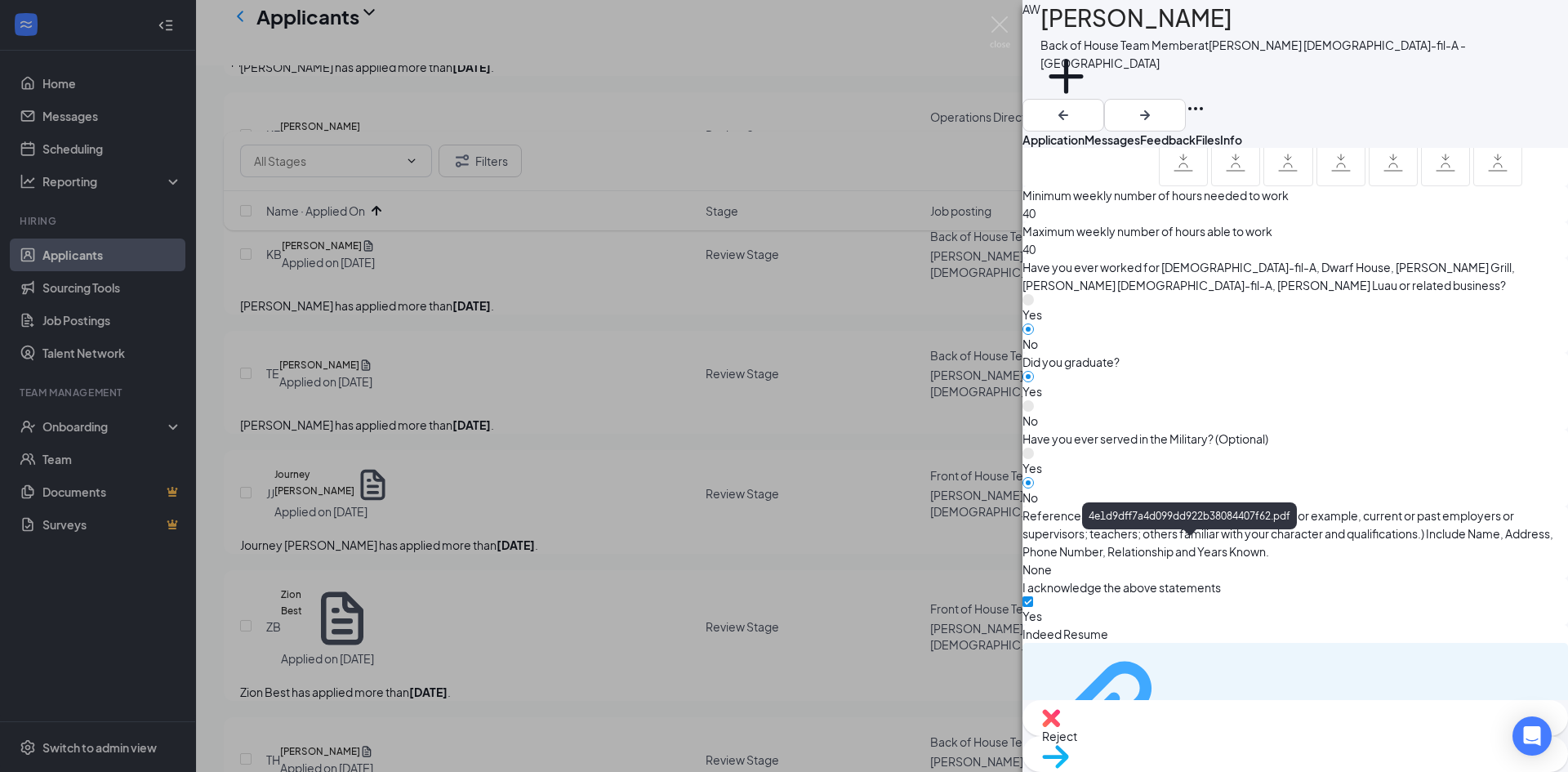
click at [1182, 715] on div "4e1d9dff7a4d099dd922b38084407f62.pdf" at bounding box center [1235, 721] width 122 height 13
click at [1190, 728] on div "Reject" at bounding box center [1294, 717] width 545 height 36
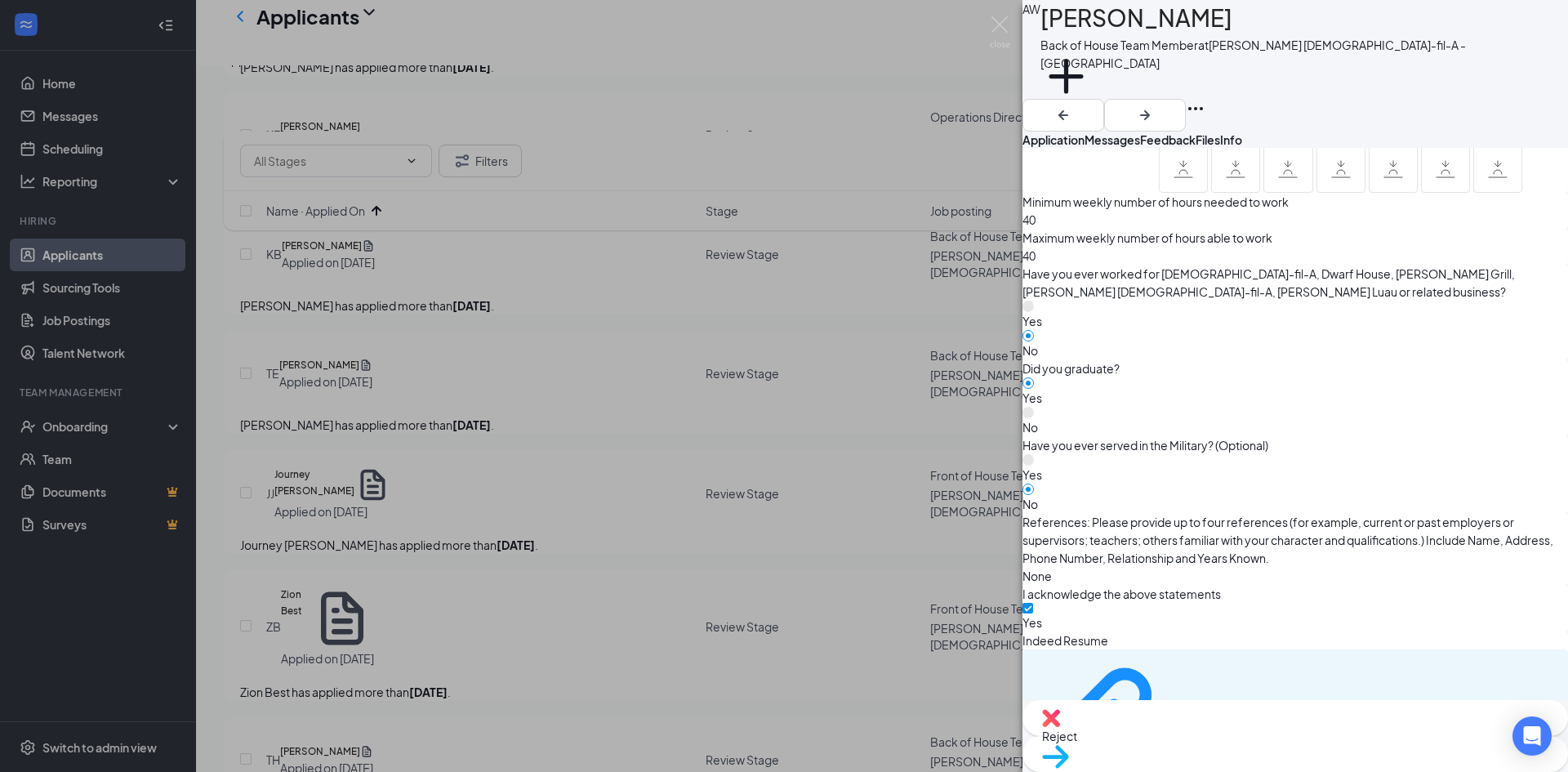
checkbox input "true"
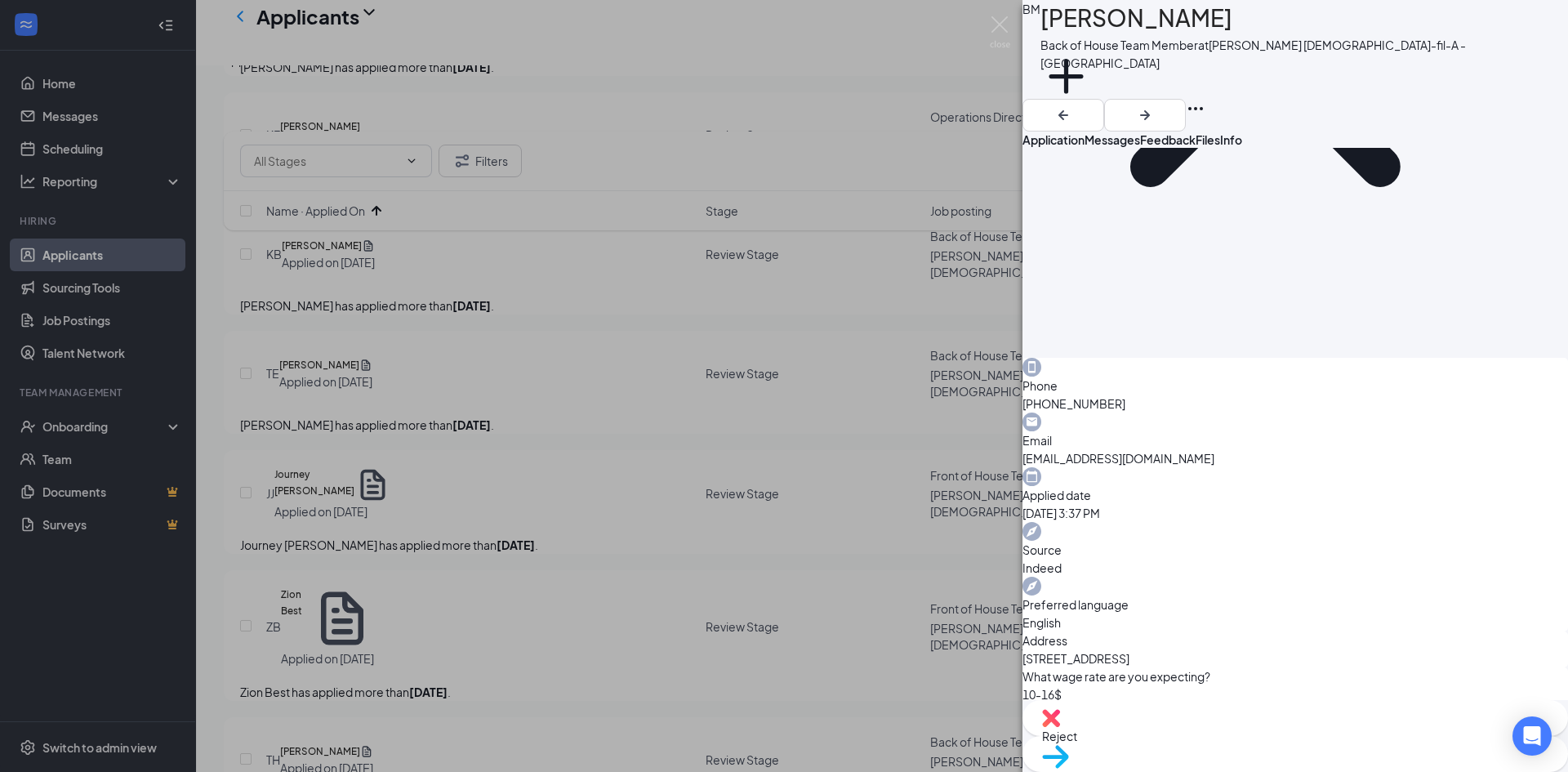
scroll to position [326, 0]
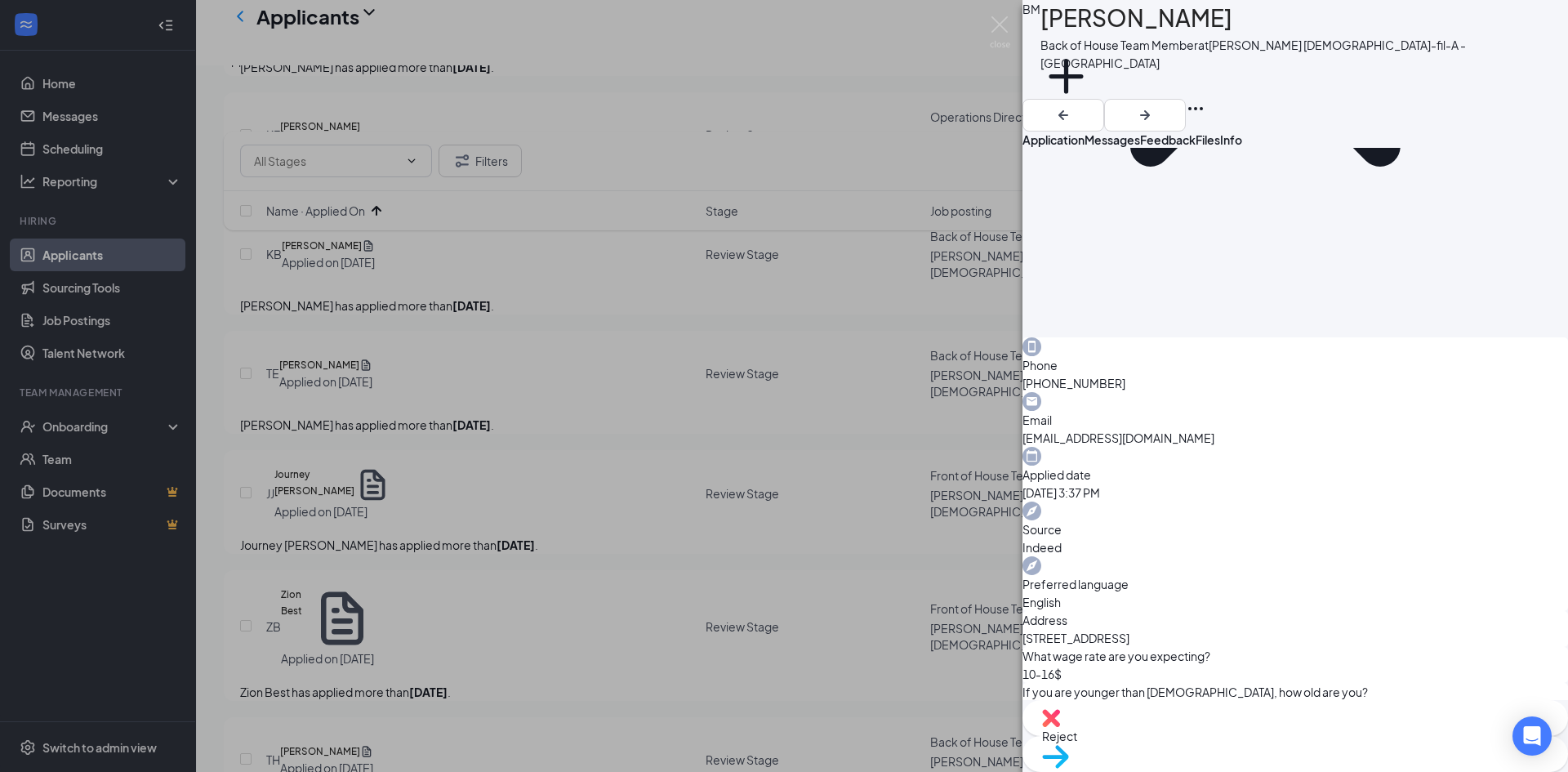
click at [1200, 738] on span "Reject" at bounding box center [1294, 735] width 506 height 18
checkbox input "true"
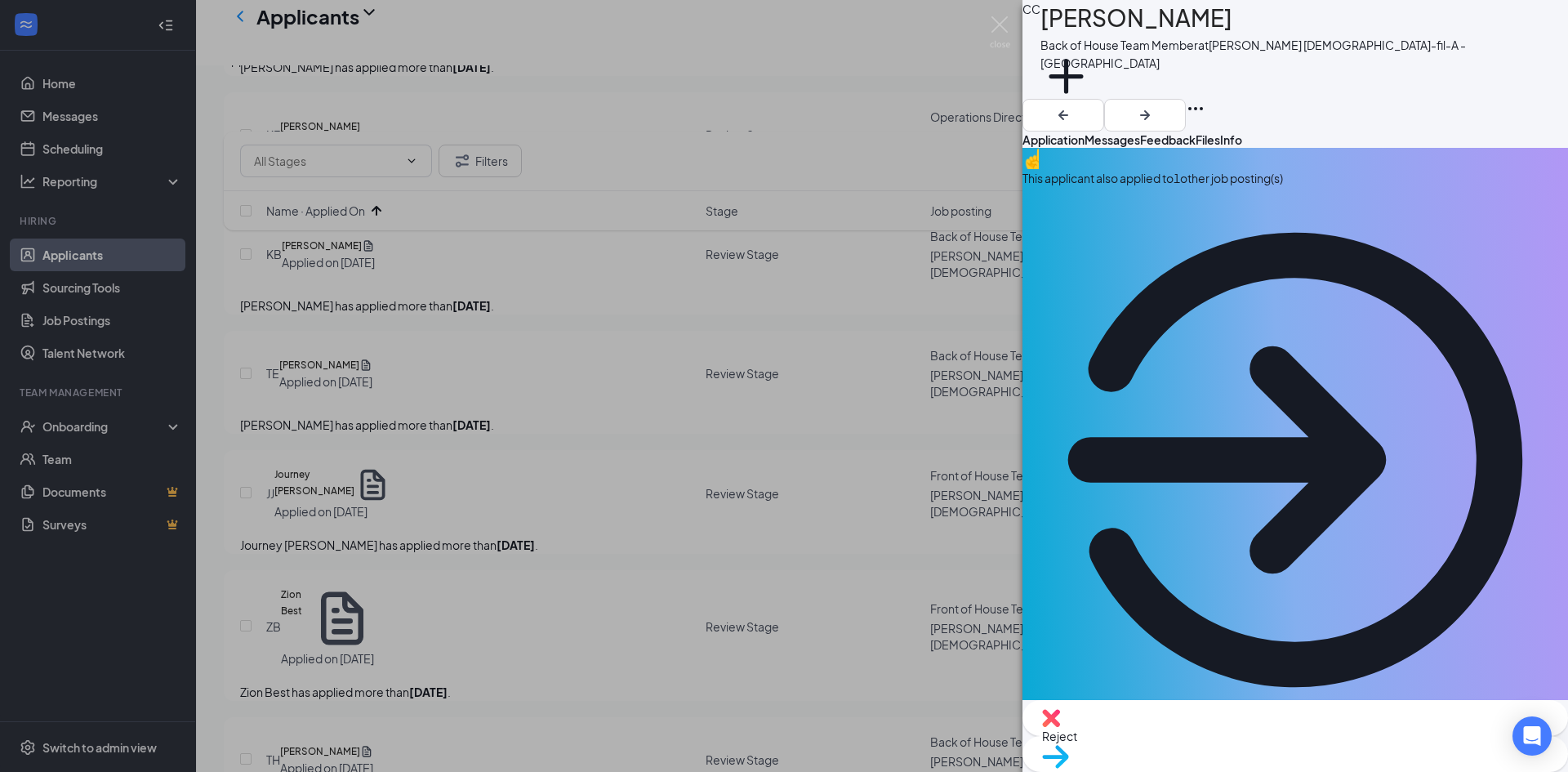
click at [1514, 233] on icon "ArrowCircle" at bounding box center [1295, 461] width 455 height 455
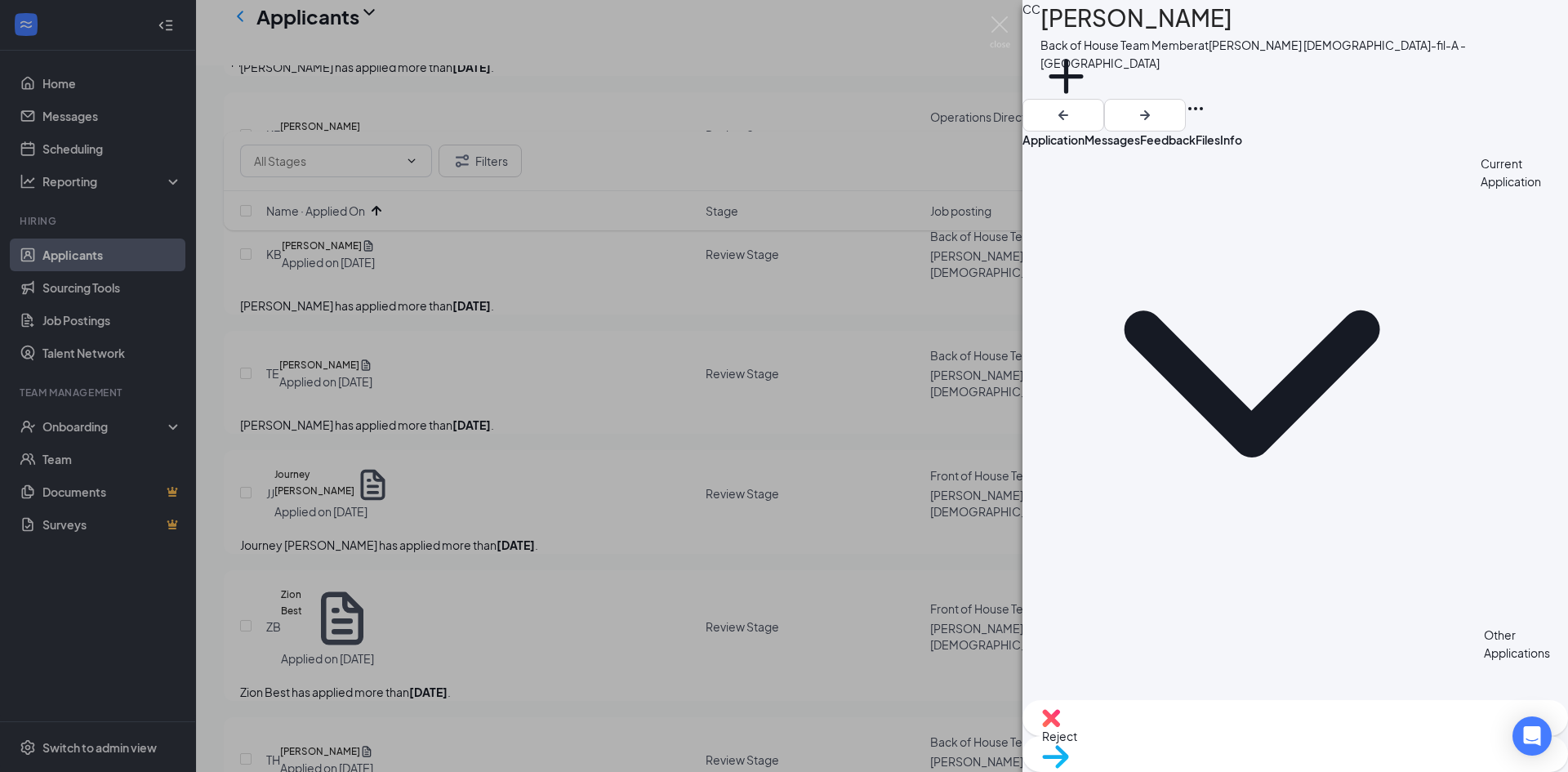
click at [1074, 134] on span "Application" at bounding box center [1053, 140] width 62 height 15
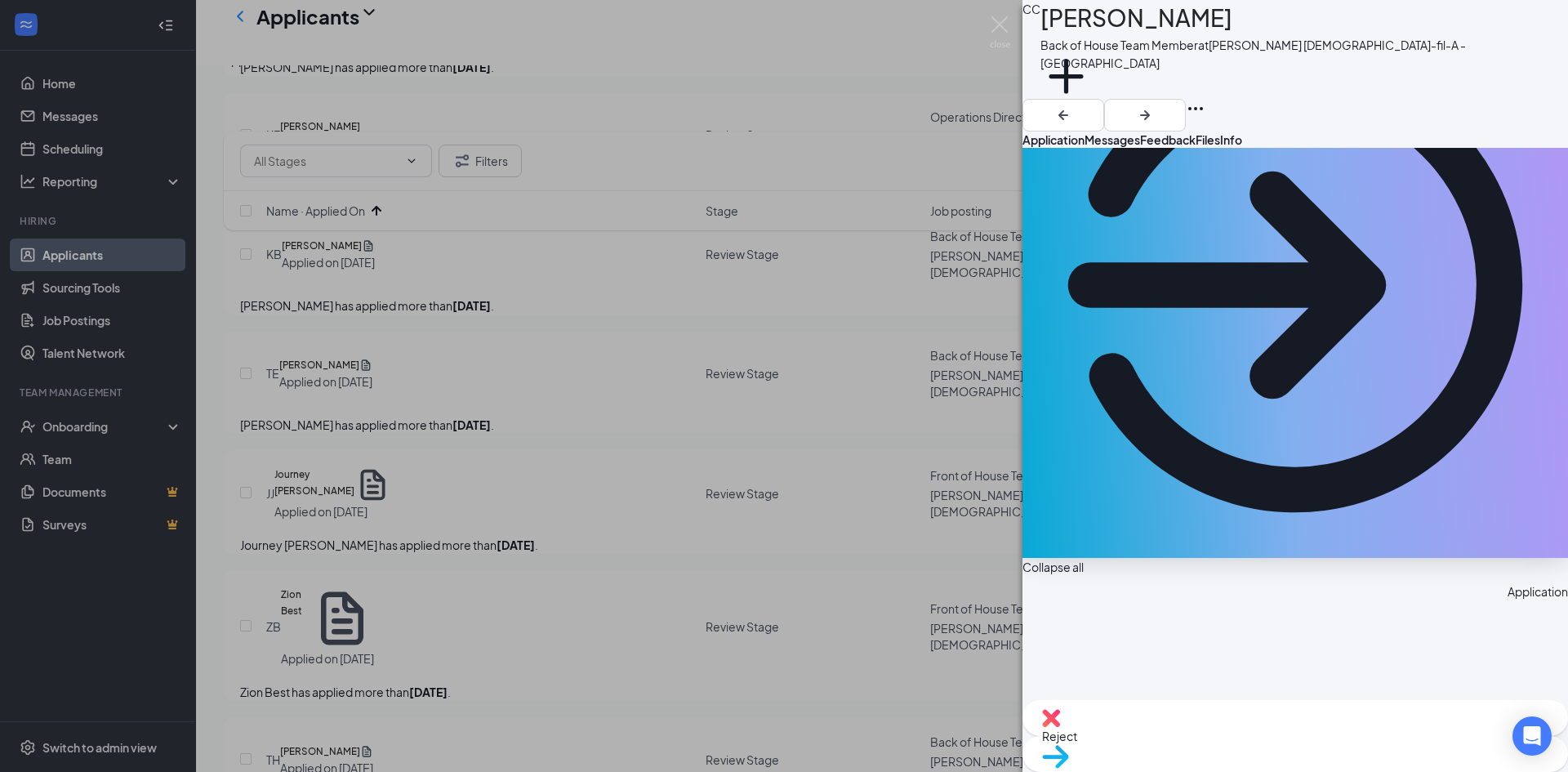
scroll to position [164, 0]
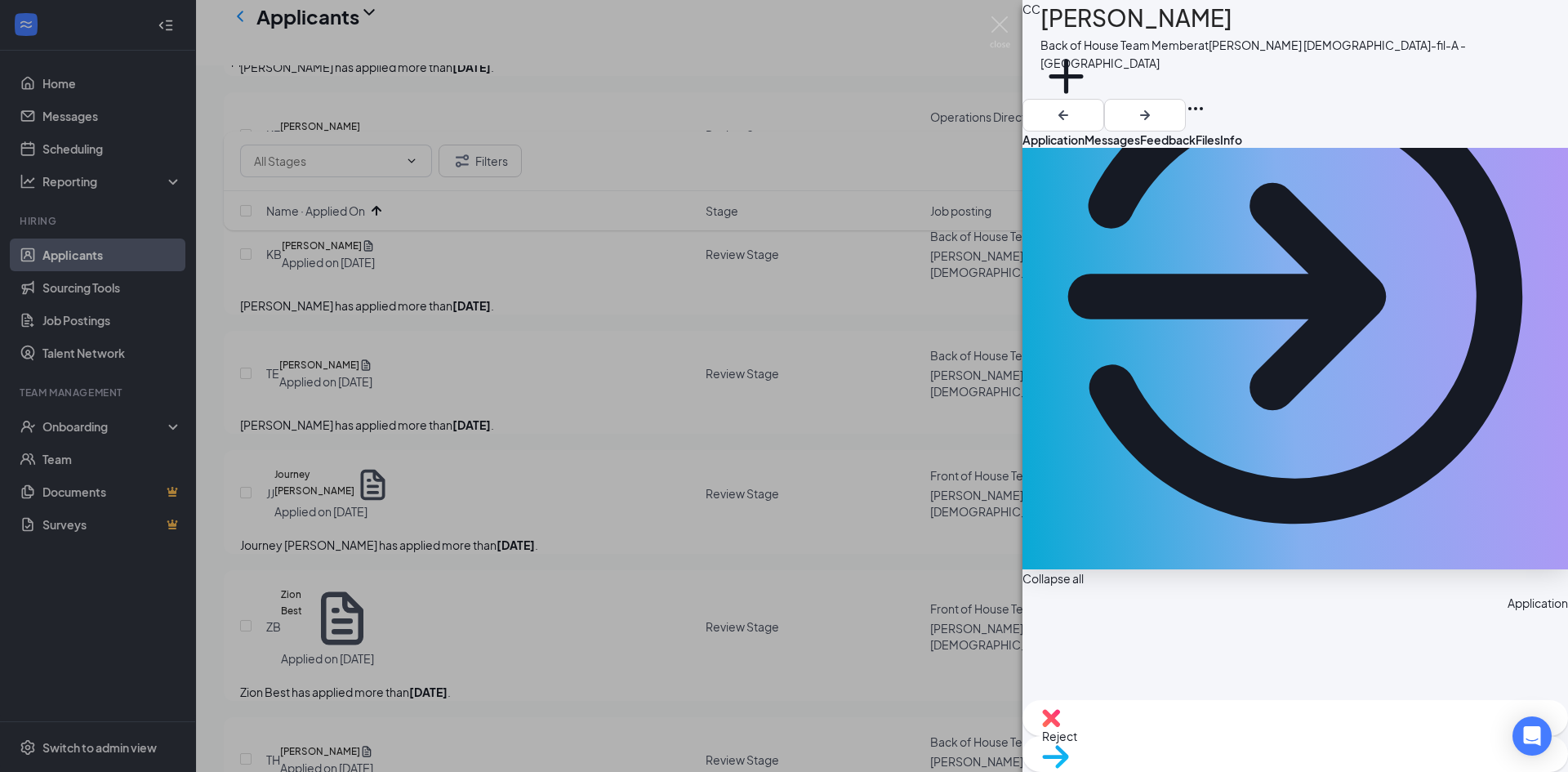
click at [1215, 740] on span "Reject" at bounding box center [1294, 735] width 506 height 18
checkbox input "true"
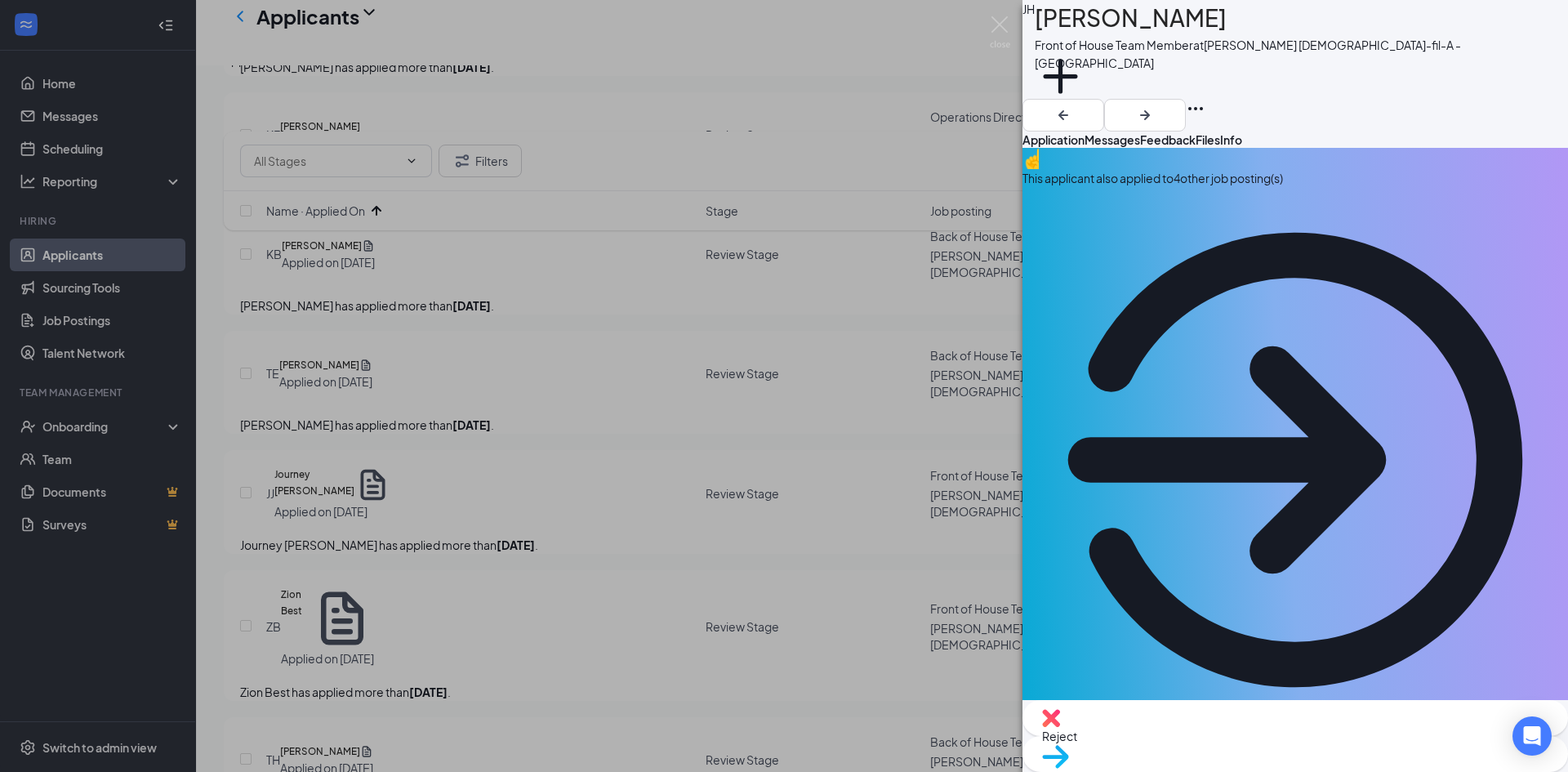
click at [1515, 187] on icon "ArrowCircle" at bounding box center [1294, 460] width 545 height 545
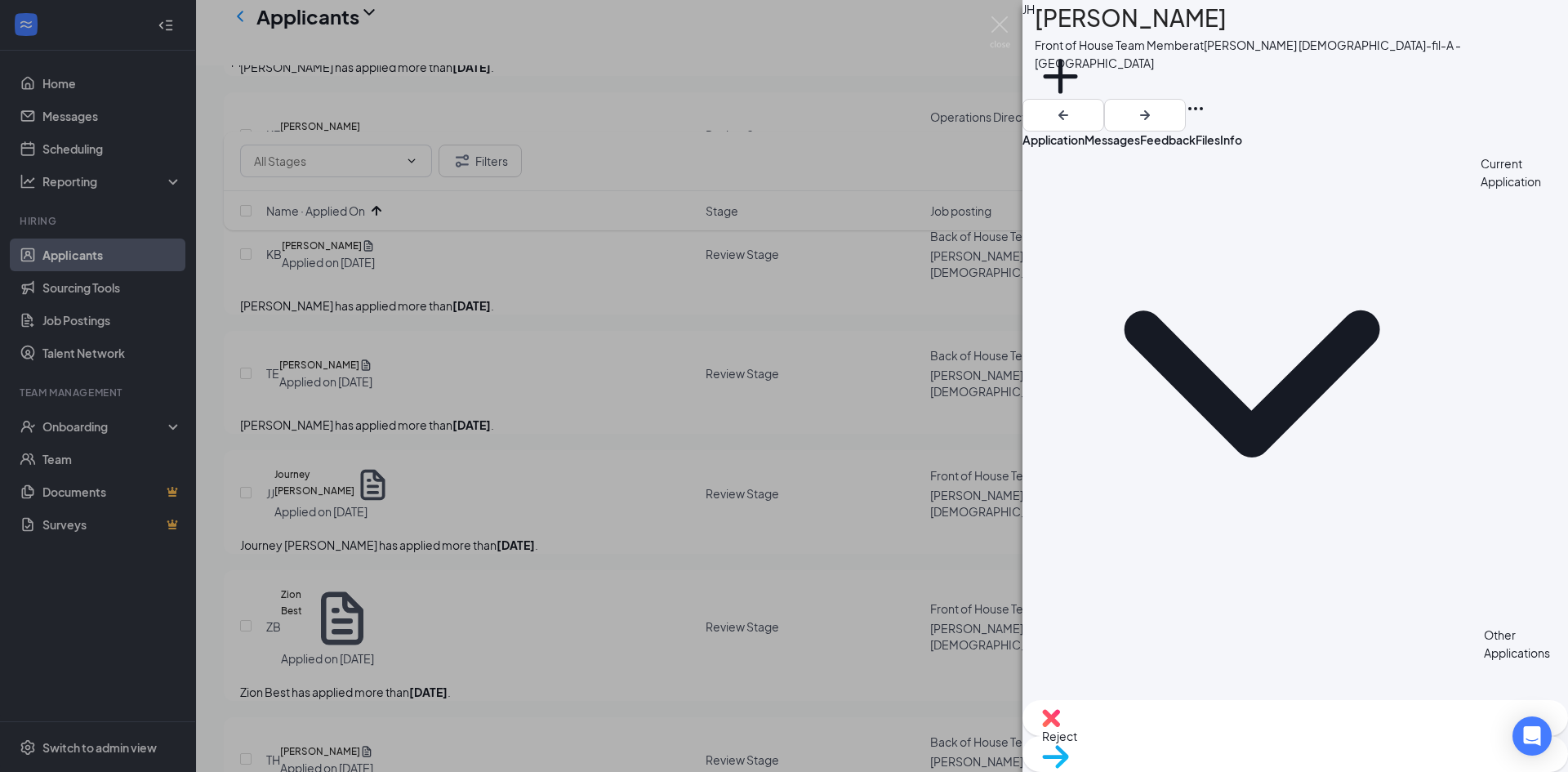
click at [1078, 133] on span "Application" at bounding box center [1053, 140] width 62 height 15
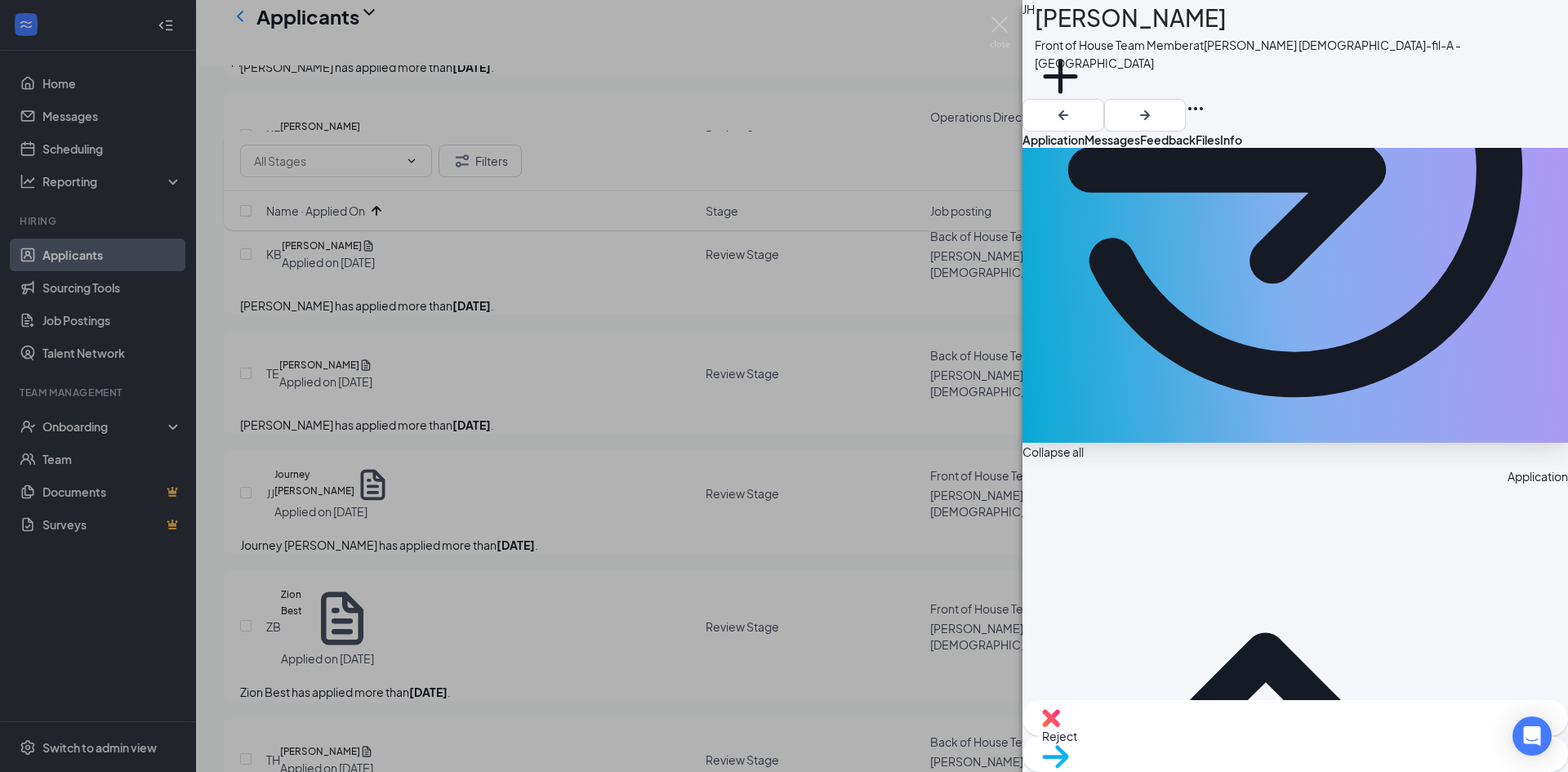
scroll to position [408, 0]
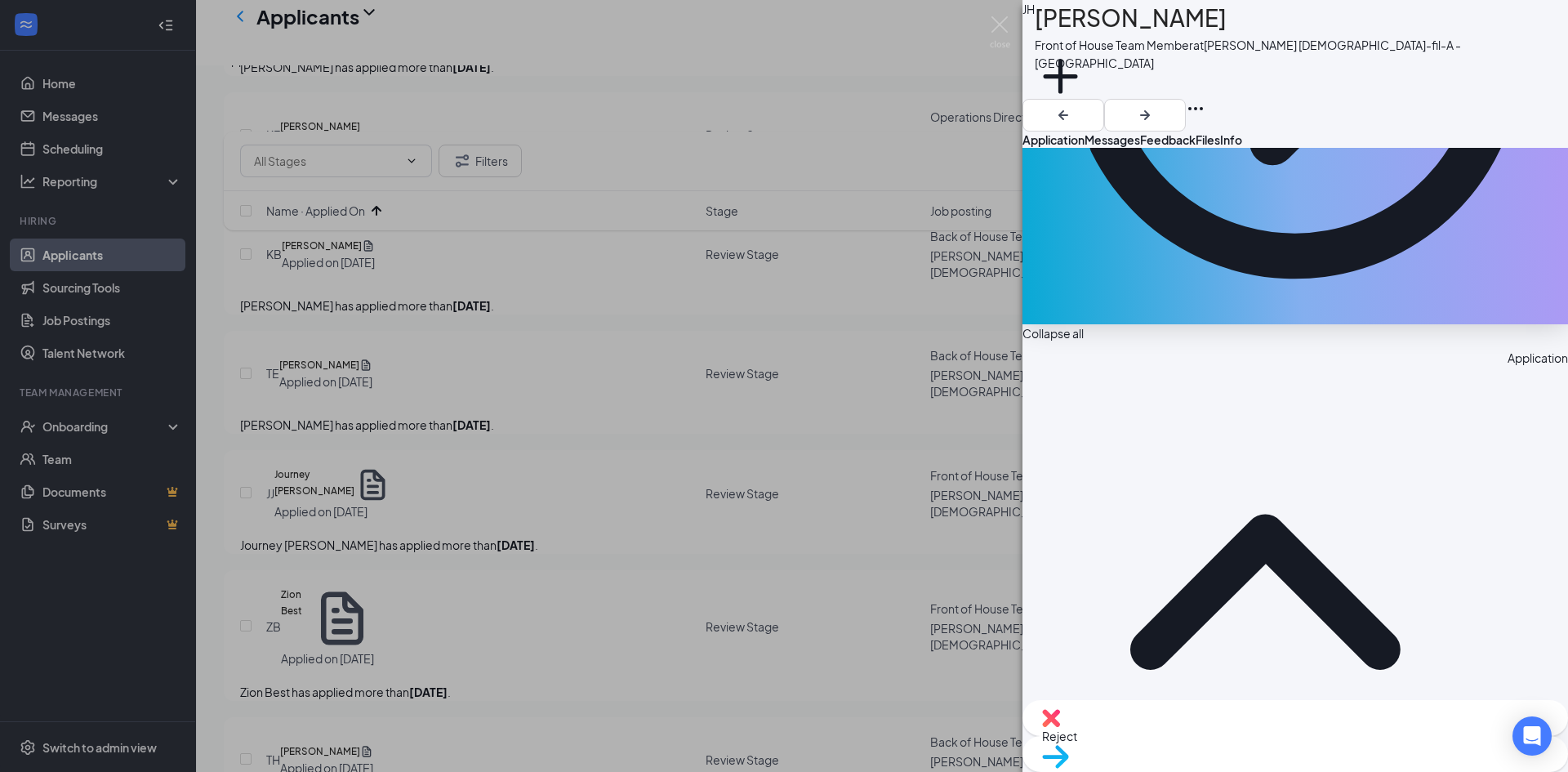
click at [1206, 742] on span "Reject" at bounding box center [1294, 735] width 506 height 18
checkbox input "true"
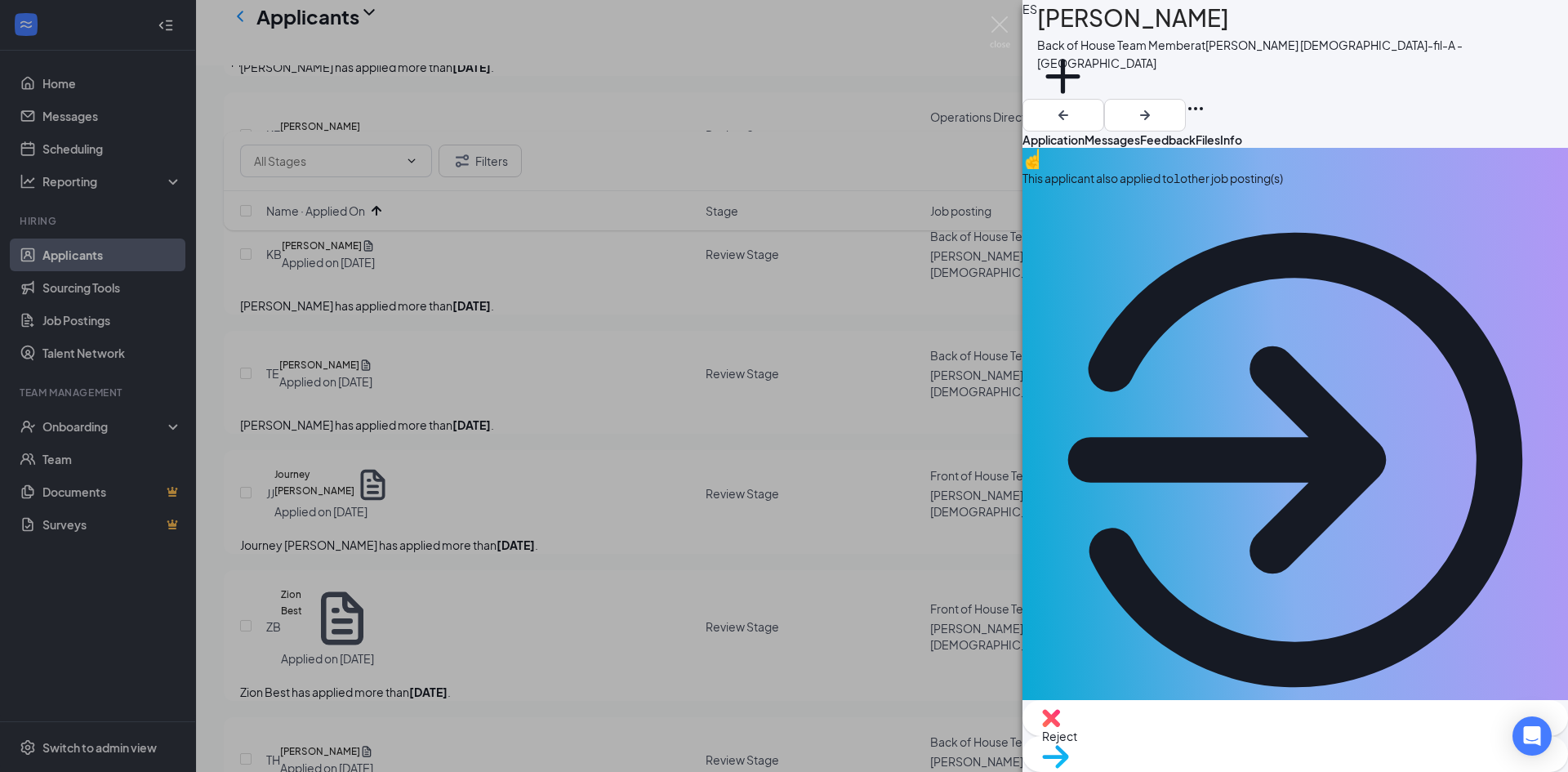
click at [1525, 187] on icon "ArrowCircle" at bounding box center [1294, 460] width 545 height 545
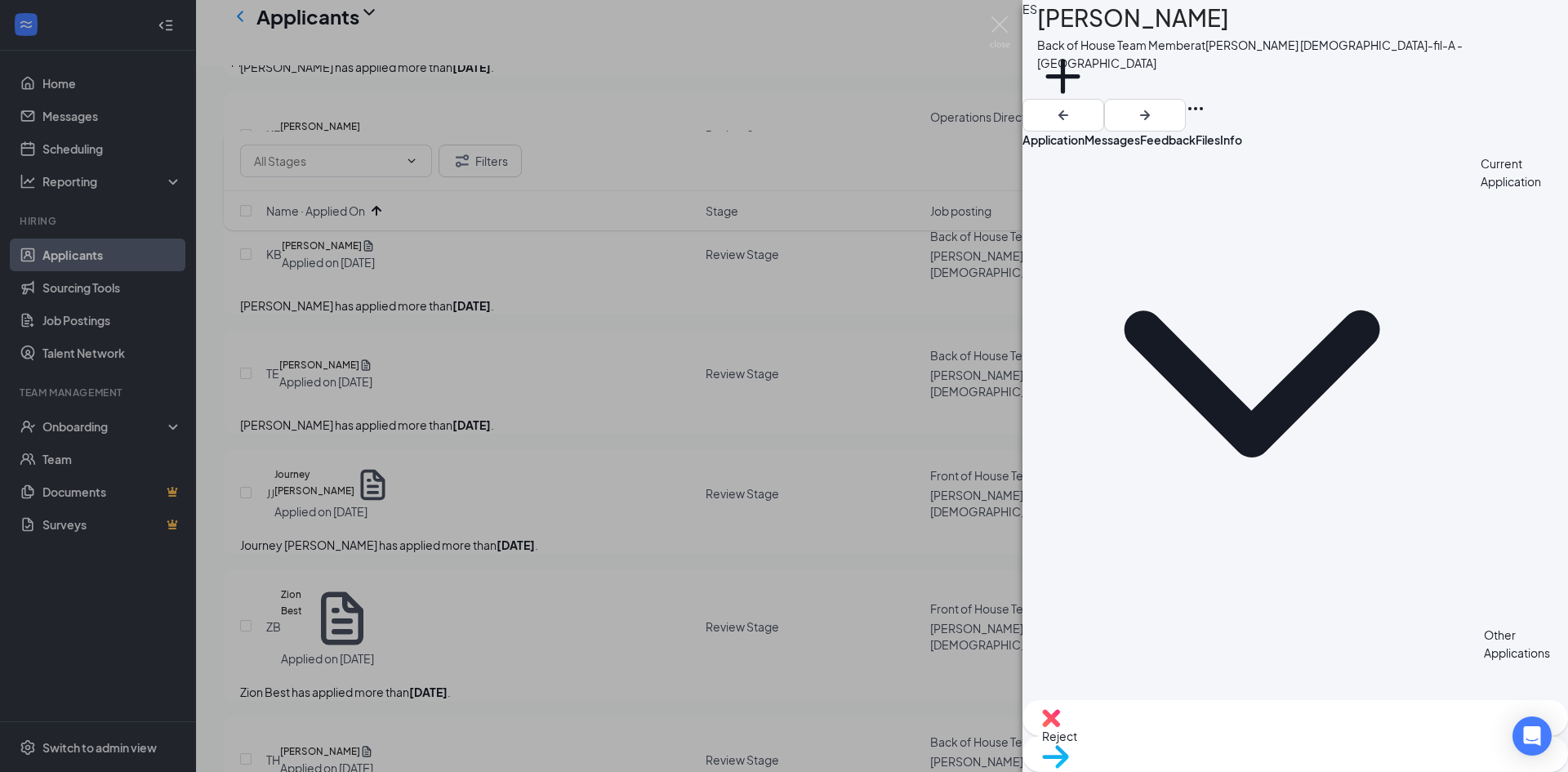
click at [1081, 133] on span "Application" at bounding box center [1053, 140] width 62 height 15
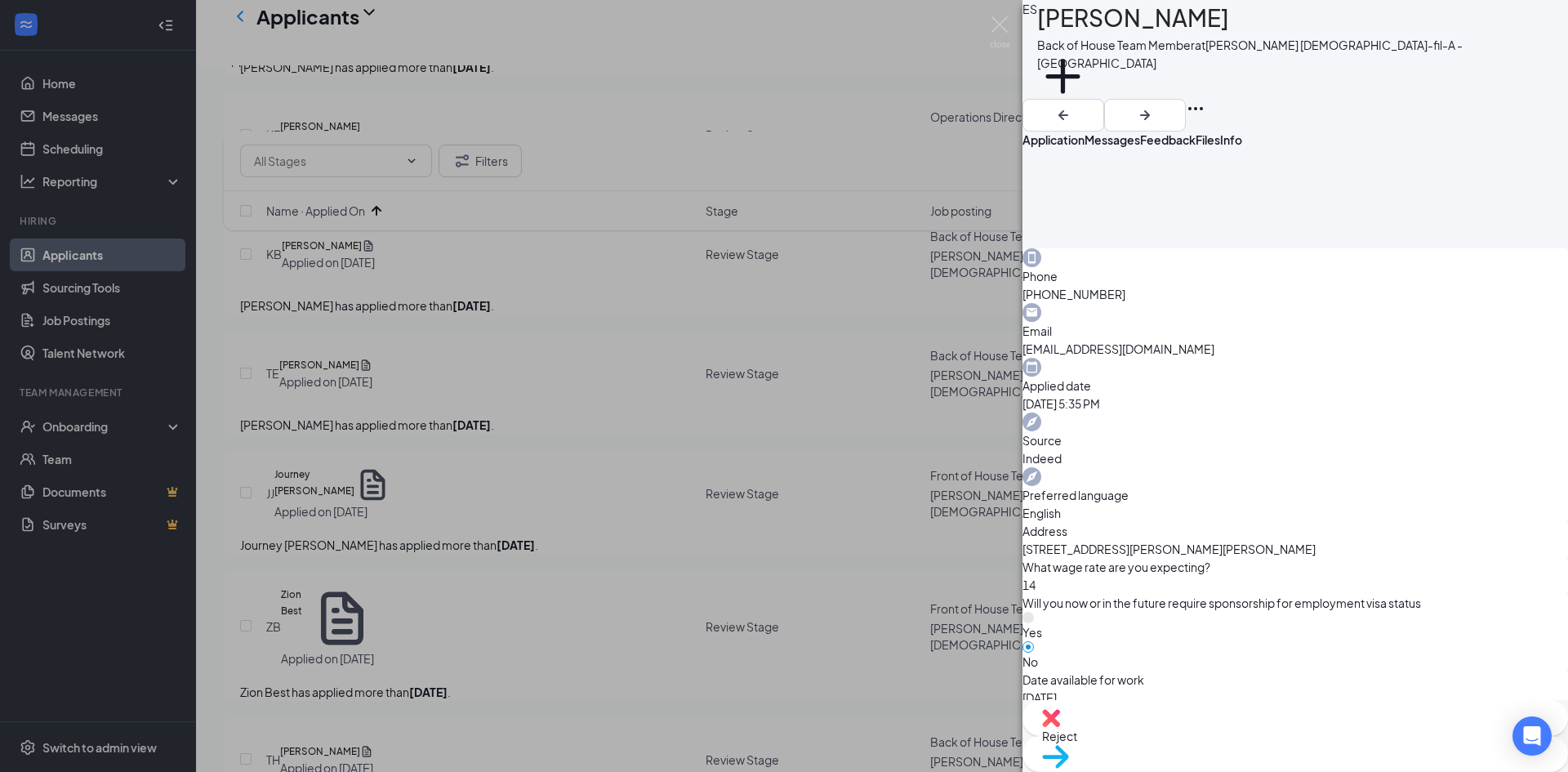
scroll to position [1003, 0]
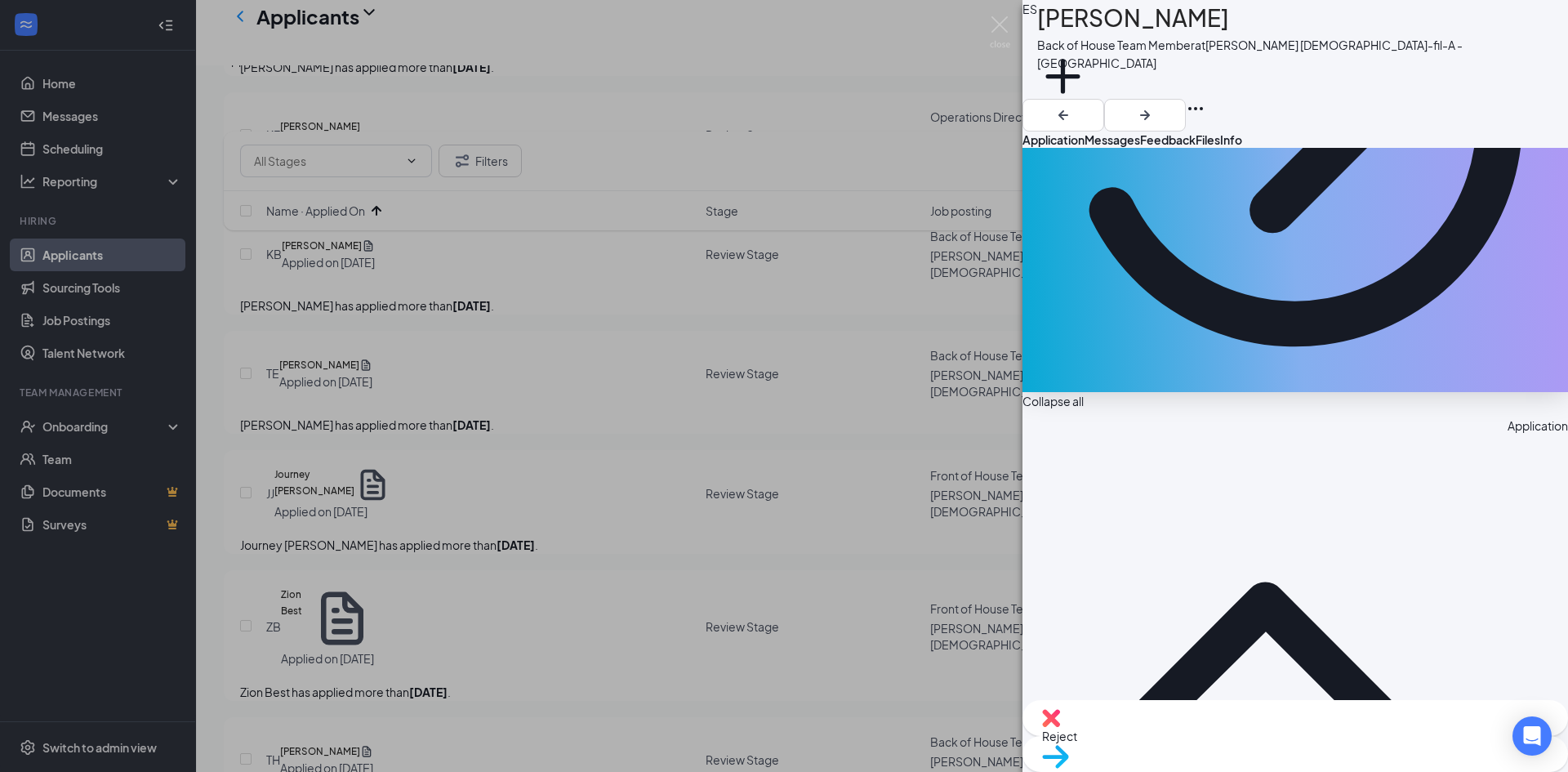
scroll to position [98, 0]
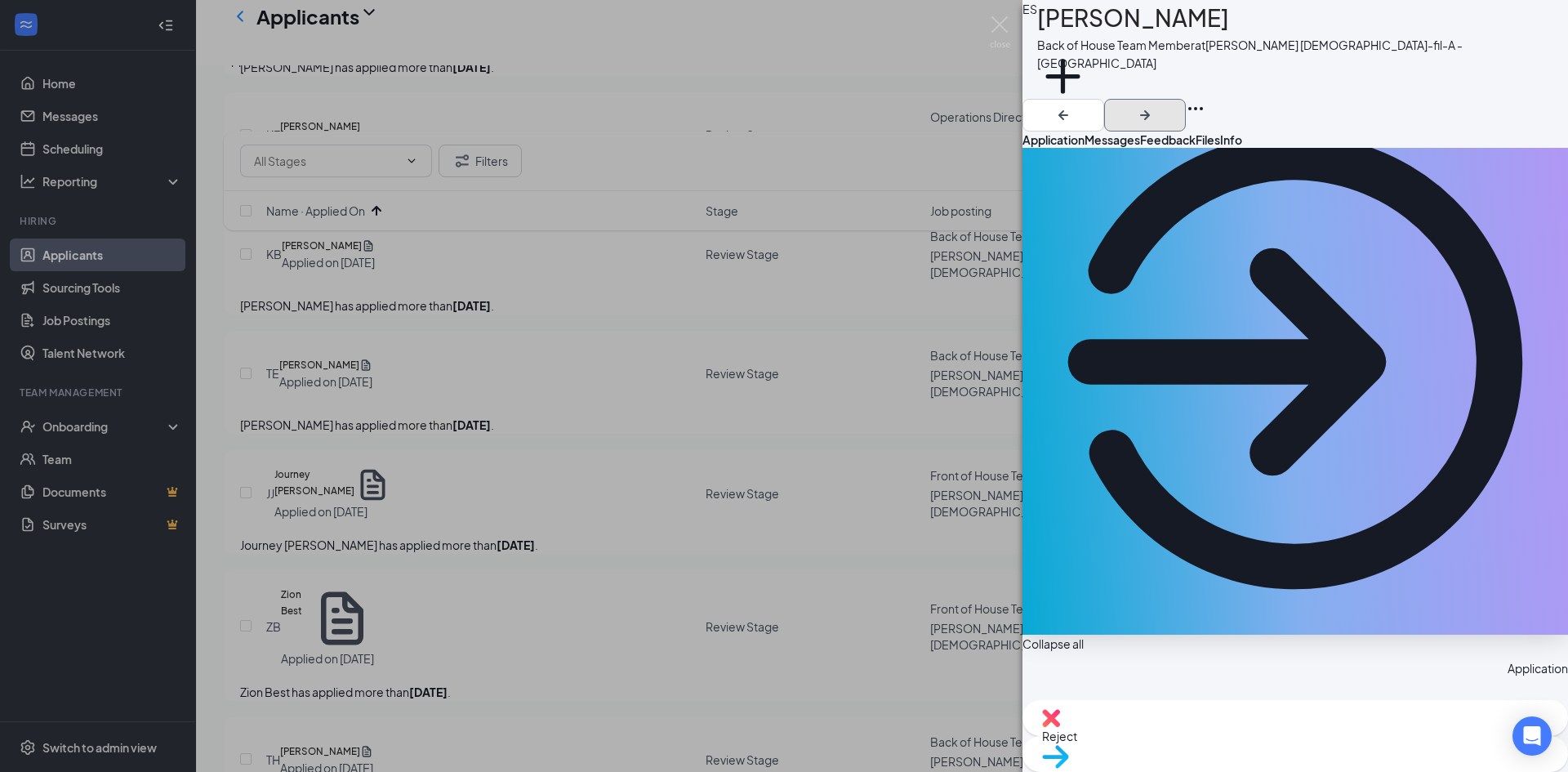
click at [1154, 105] on icon "ArrowRight" at bounding box center [1144, 115] width 20 height 20
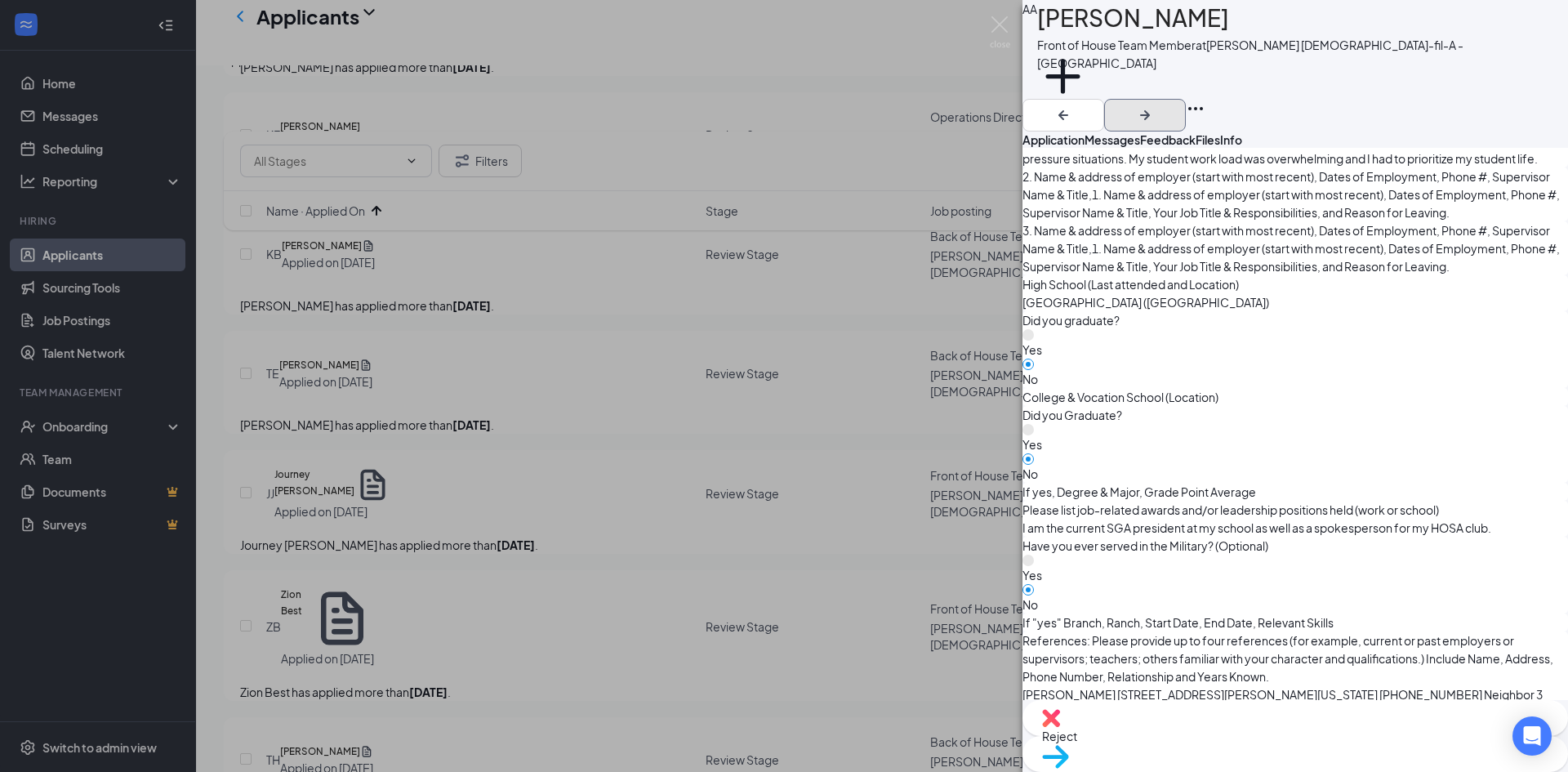
scroll to position [2109, 0]
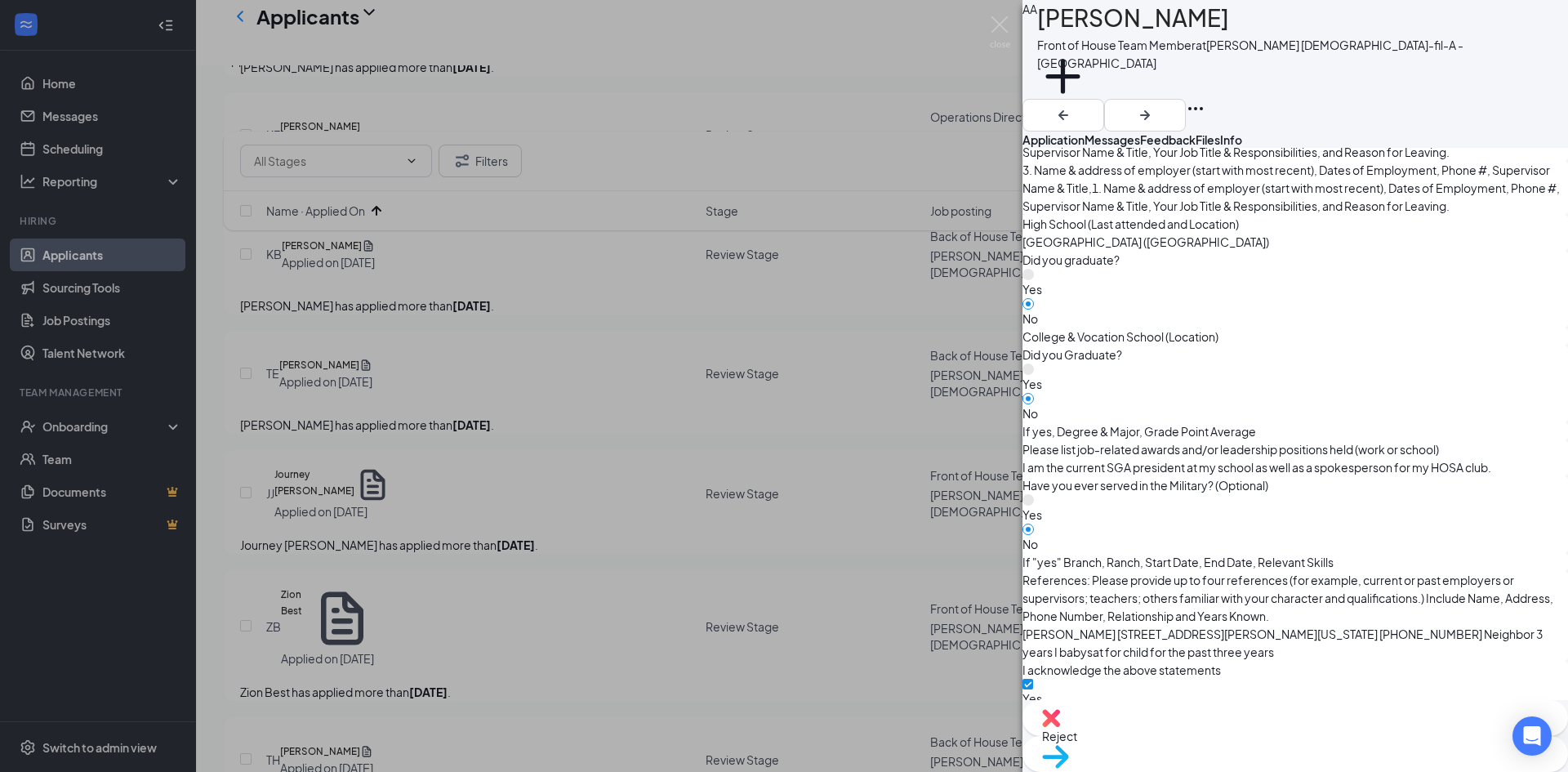
click at [1217, 740] on span "Reject" at bounding box center [1294, 735] width 506 height 18
checkbox input "true"
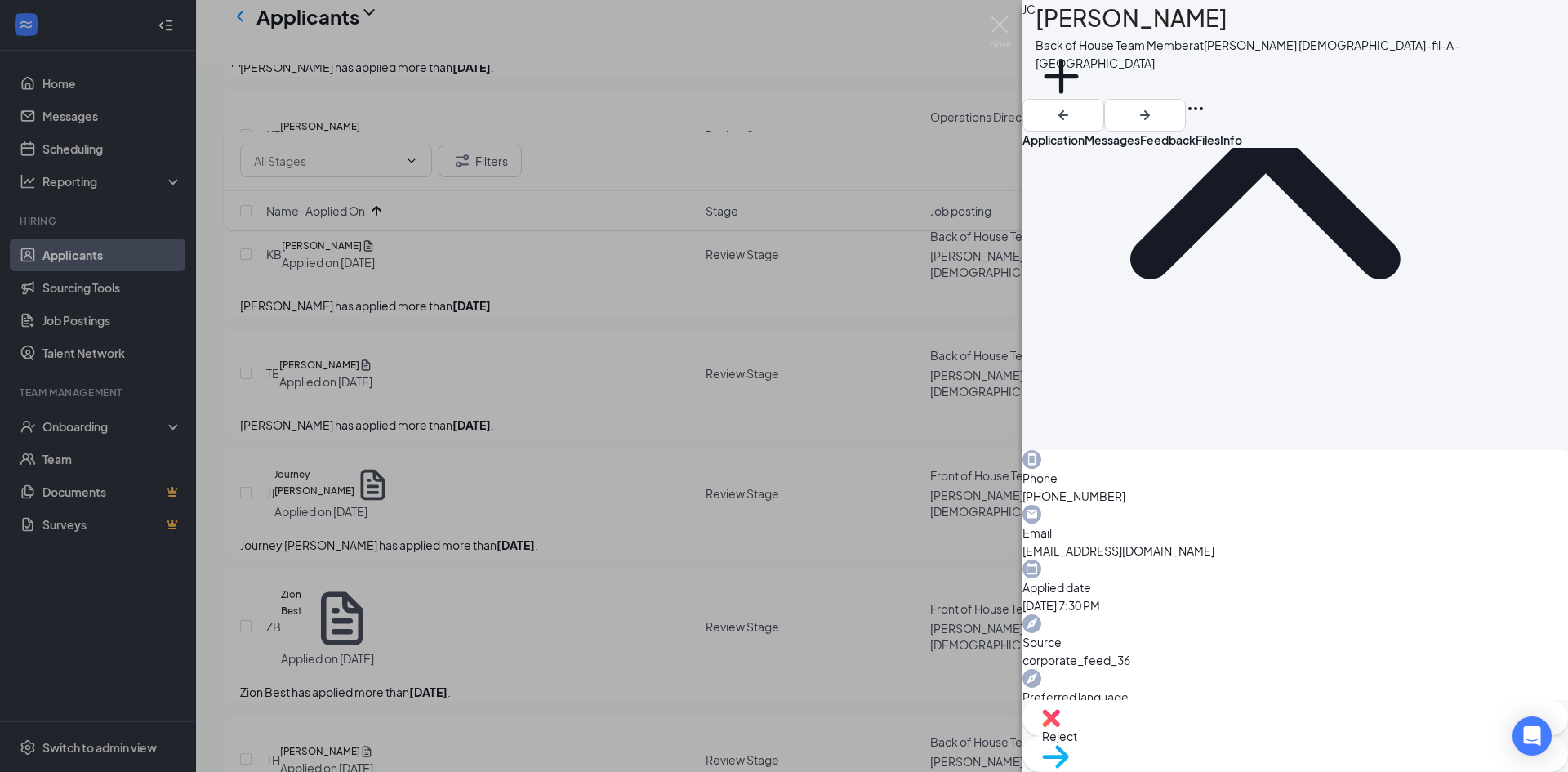
scroll to position [326, 0]
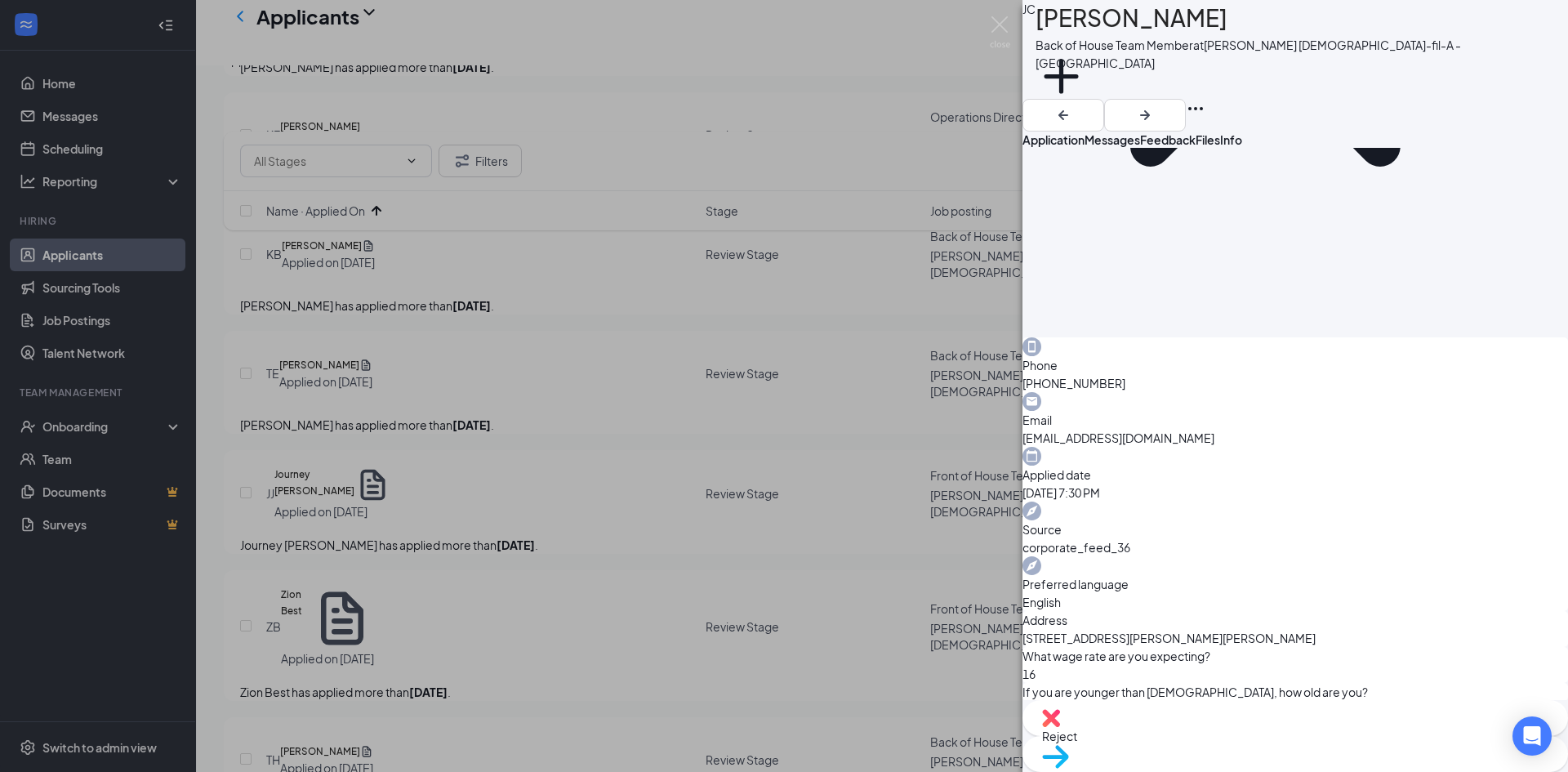
click at [1212, 738] on span "Reject" at bounding box center [1294, 735] width 506 height 18
checkbox input "true"
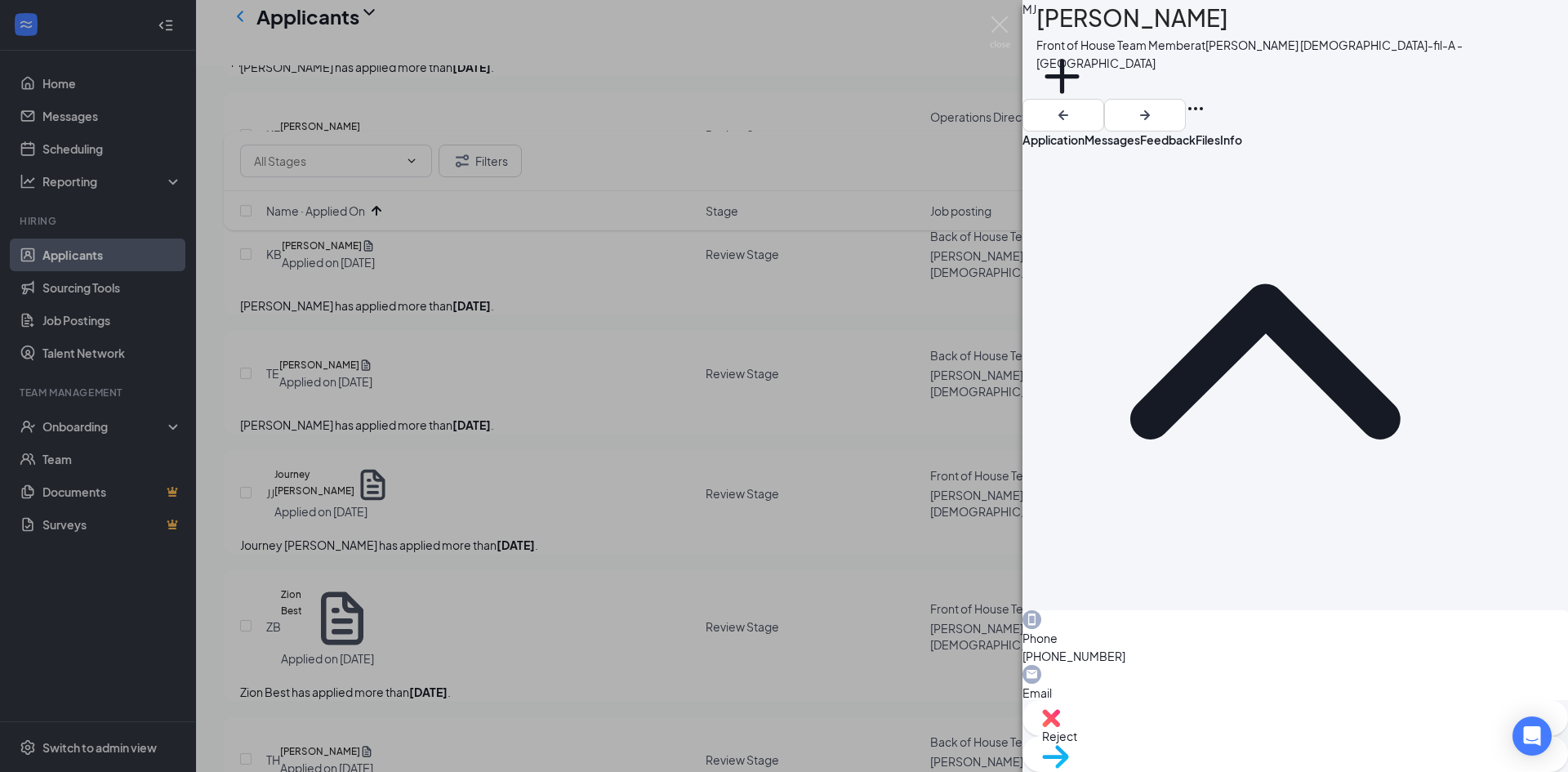
scroll to position [82, 0]
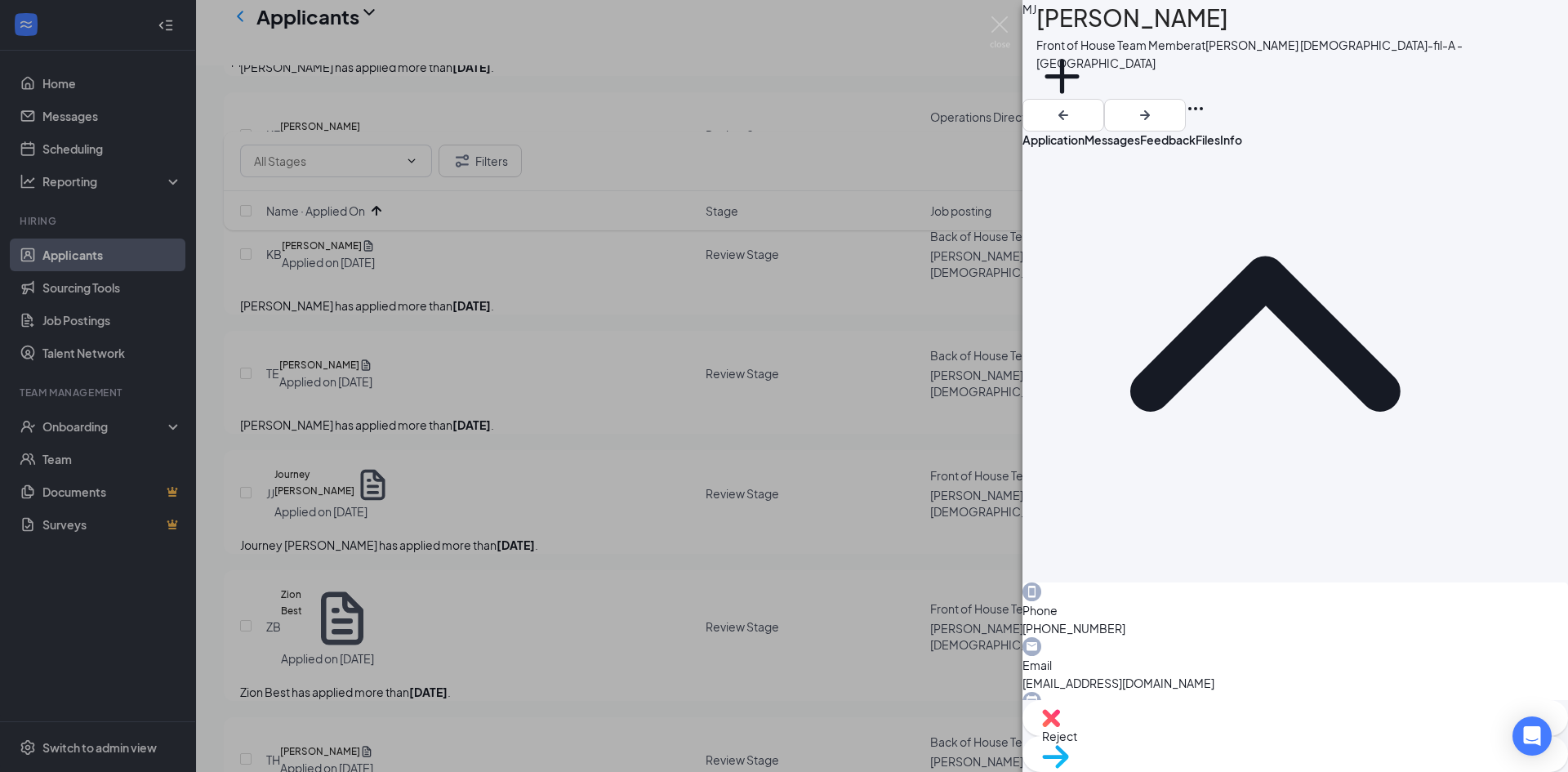
click at [1204, 737] on span "Reject" at bounding box center [1294, 735] width 506 height 18
checkbox input "true"
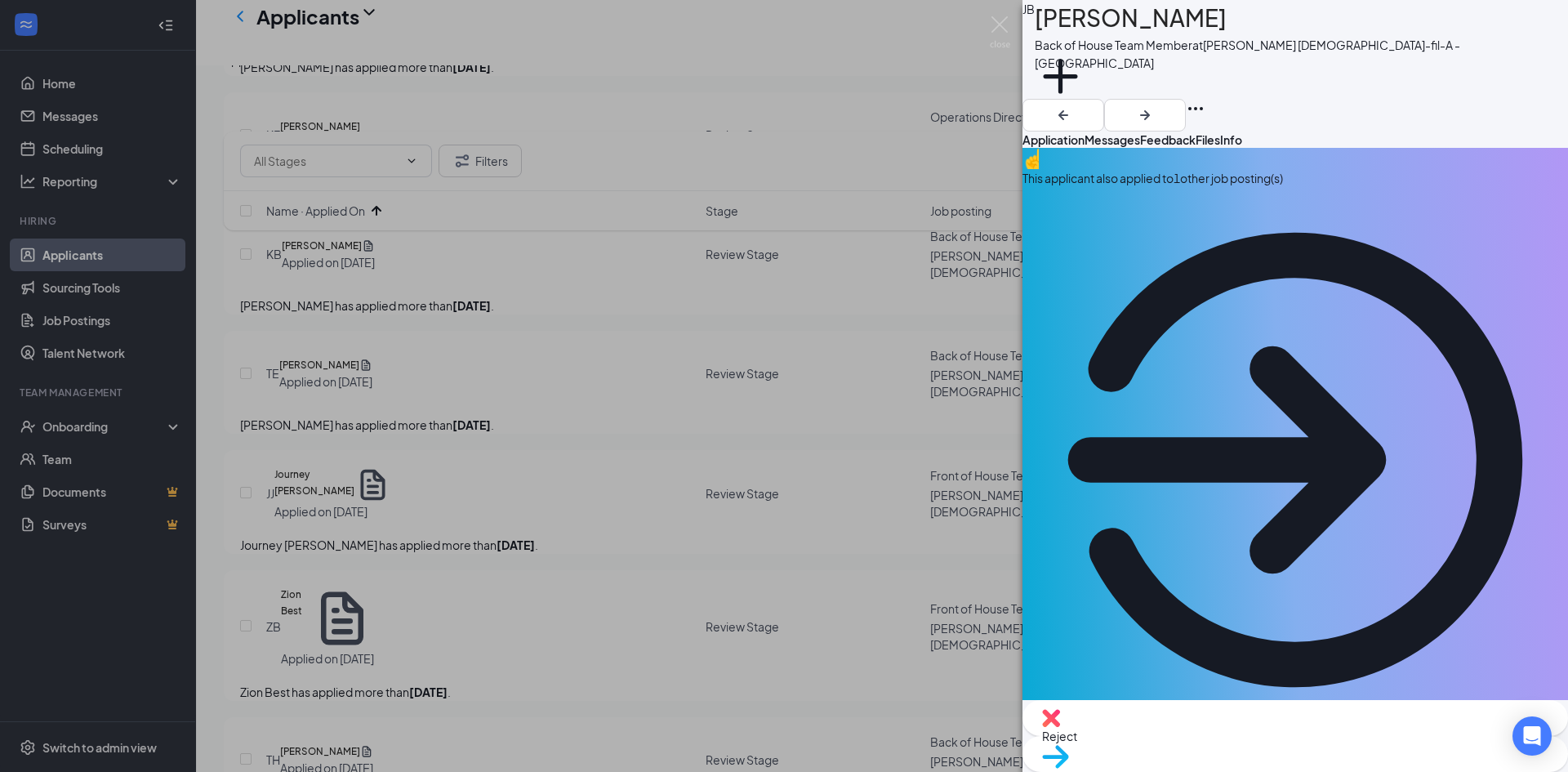
click at [1522, 233] on icon "ArrowCircle" at bounding box center [1295, 461] width 455 height 455
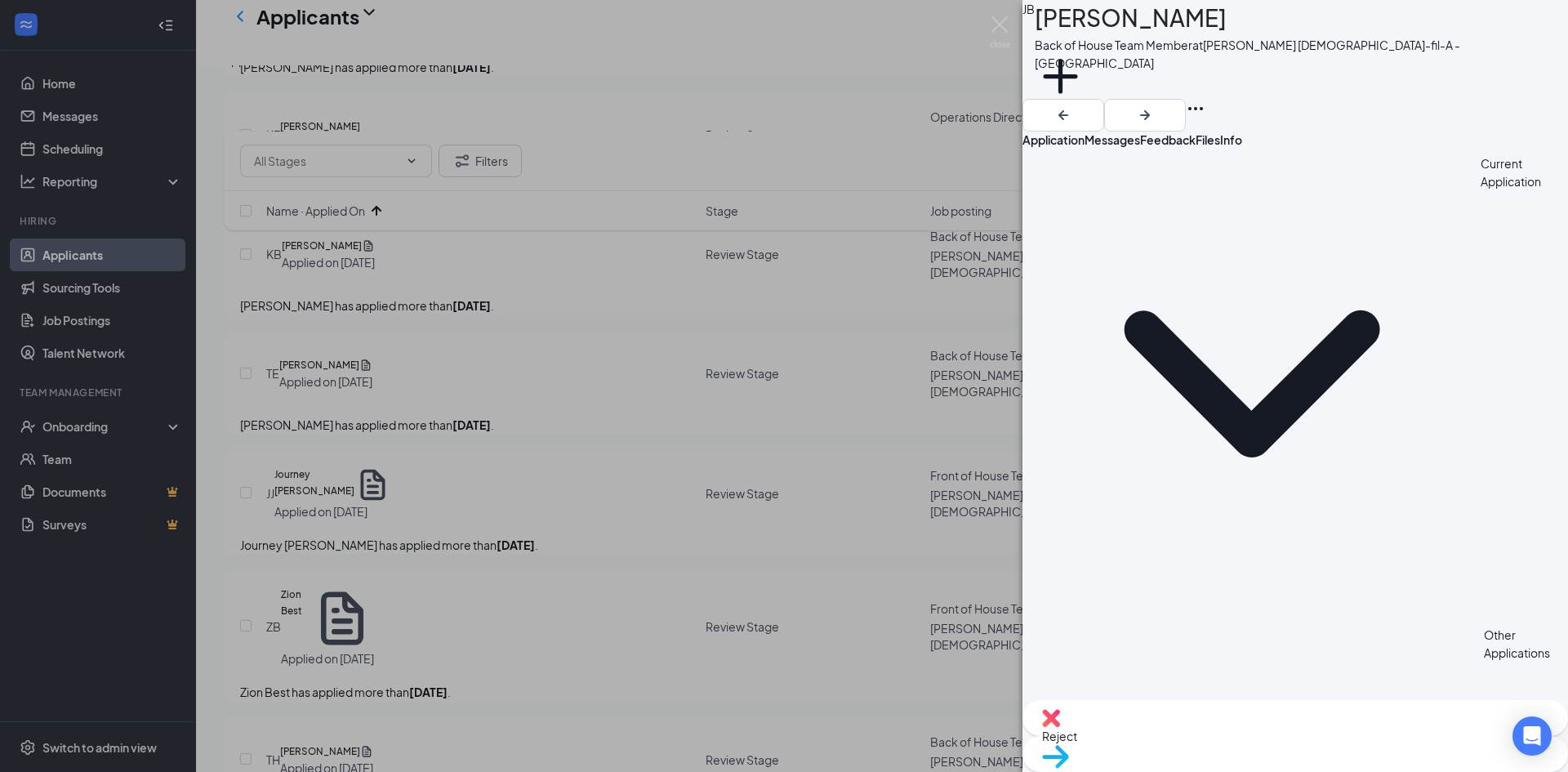
click at [1084, 133] on span "Application" at bounding box center [1053, 140] width 62 height 15
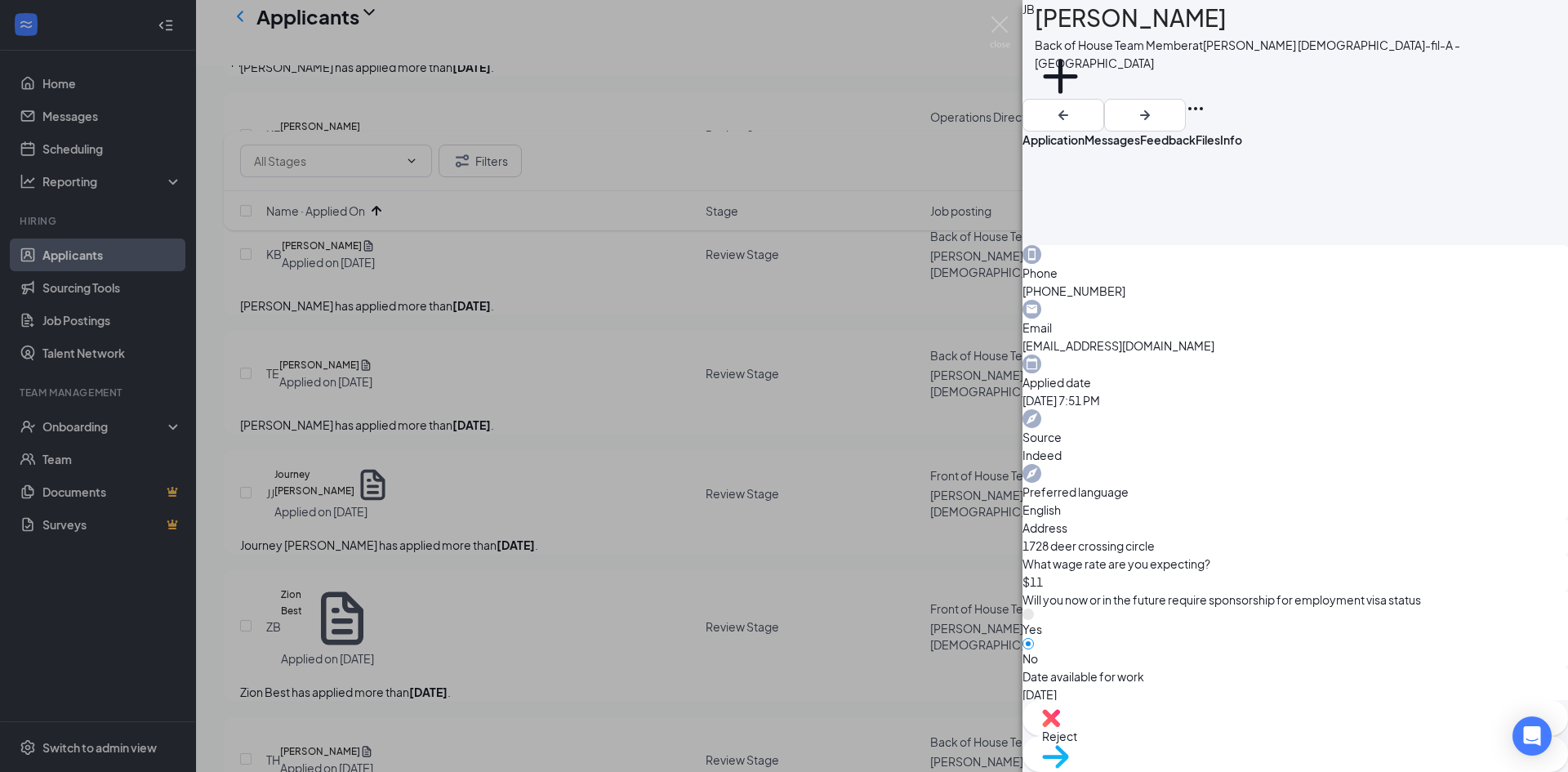
scroll to position [1021, 0]
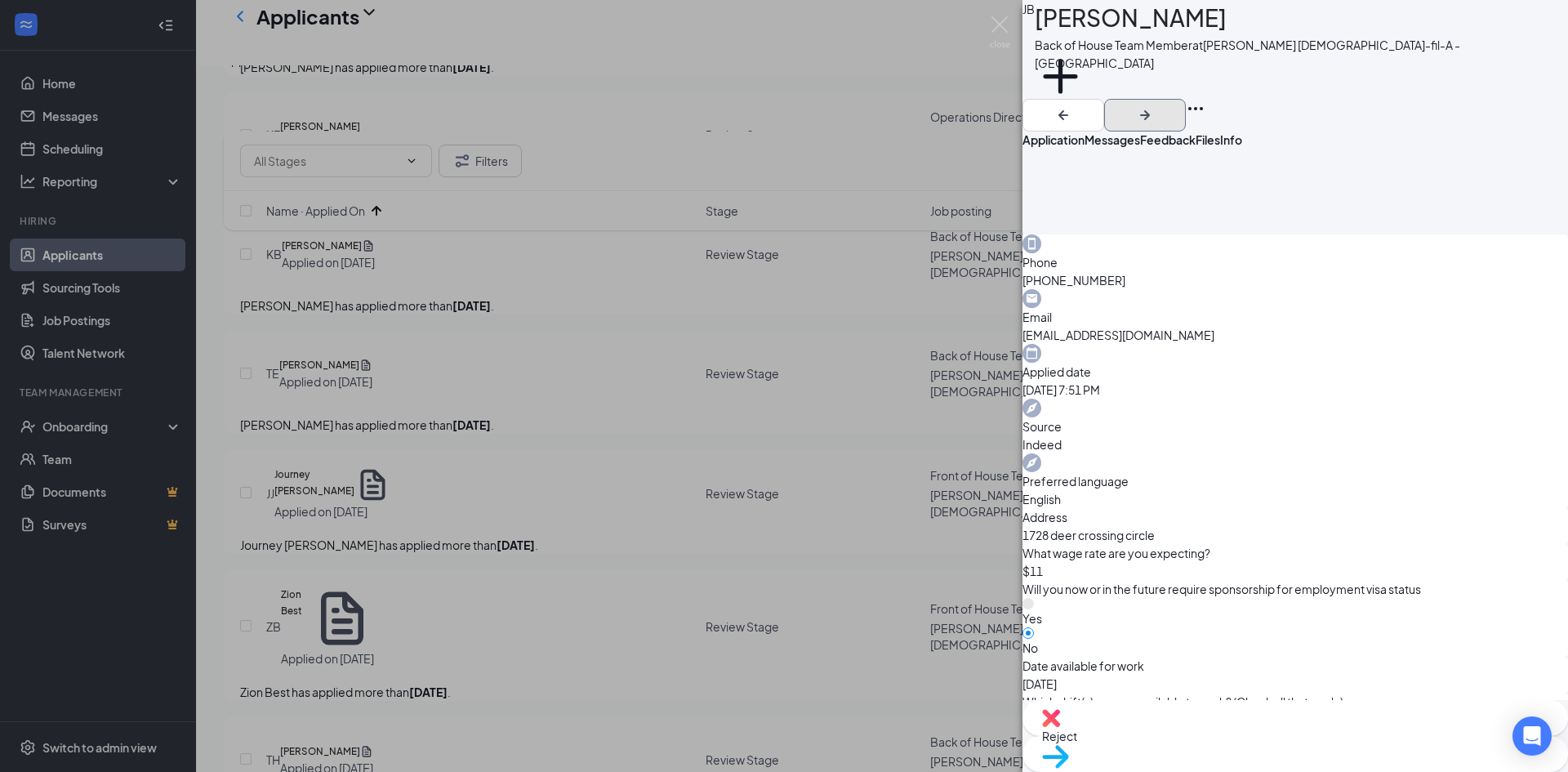
click at [1154, 105] on icon "ArrowRight" at bounding box center [1144, 115] width 20 height 20
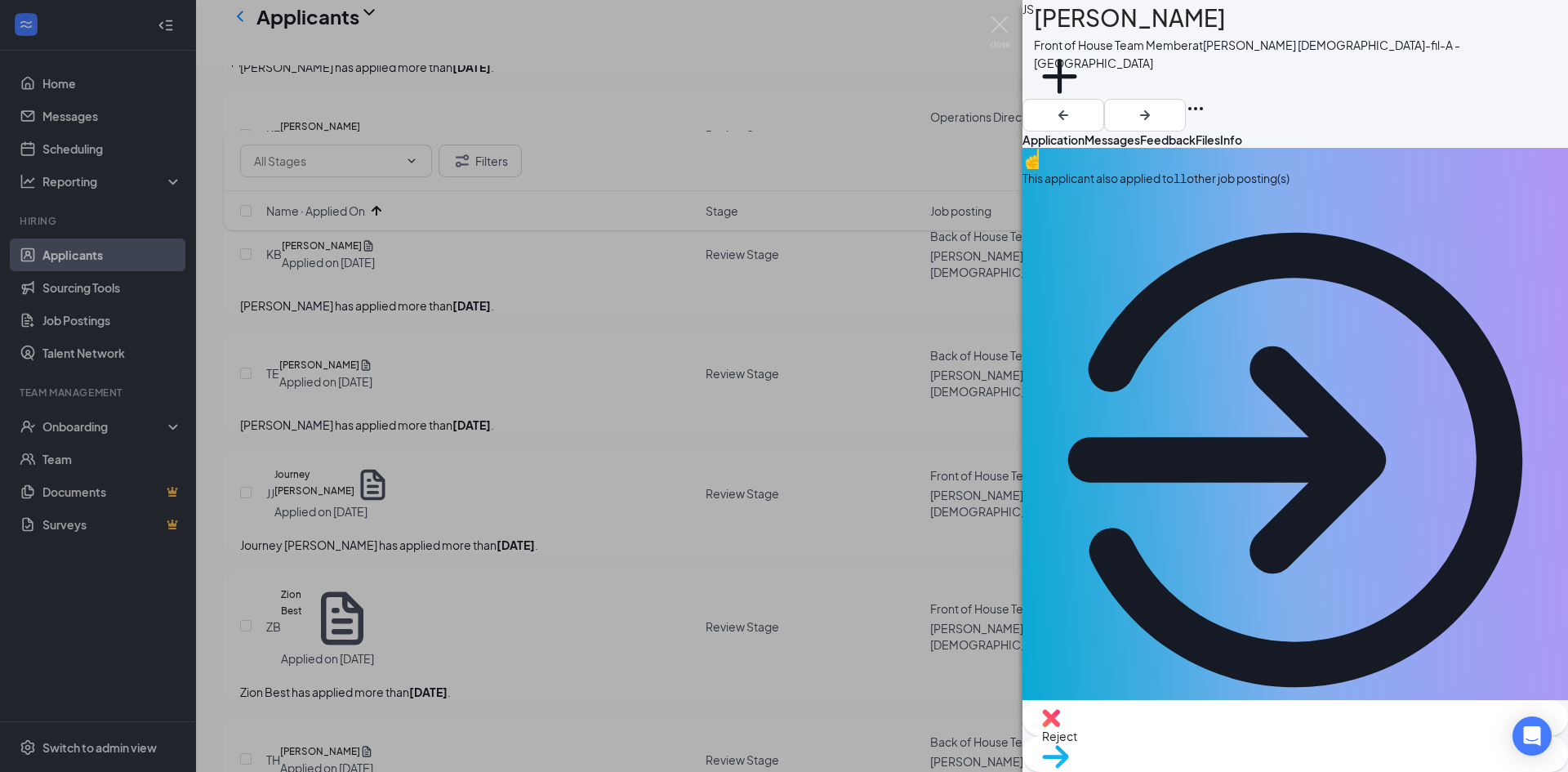
click at [1059, 727] on img at bounding box center [1050, 717] width 18 height 18
checkbox input "true"
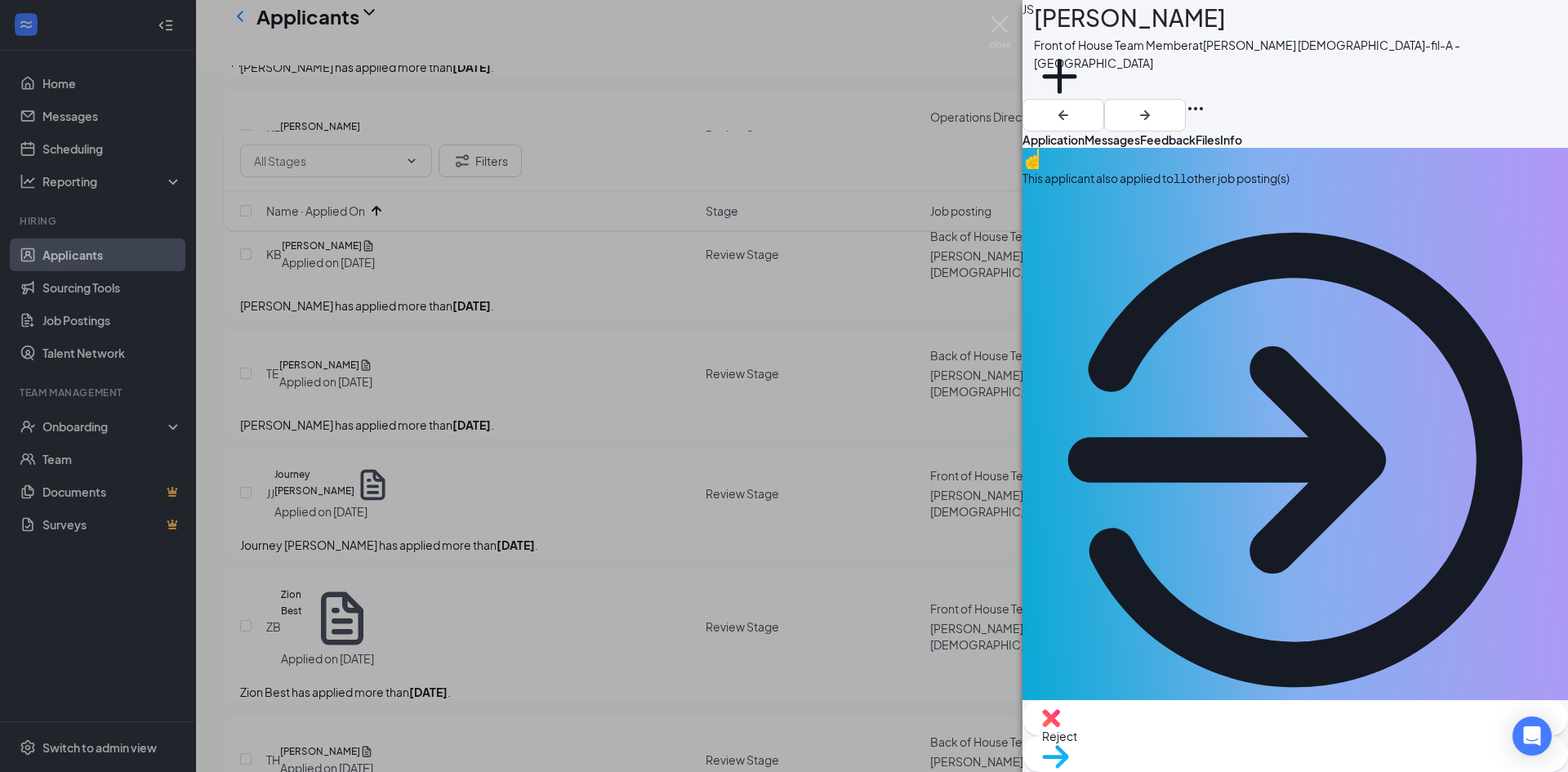
click at [1517, 187] on icon "ArrowCircle" at bounding box center [1294, 460] width 545 height 545
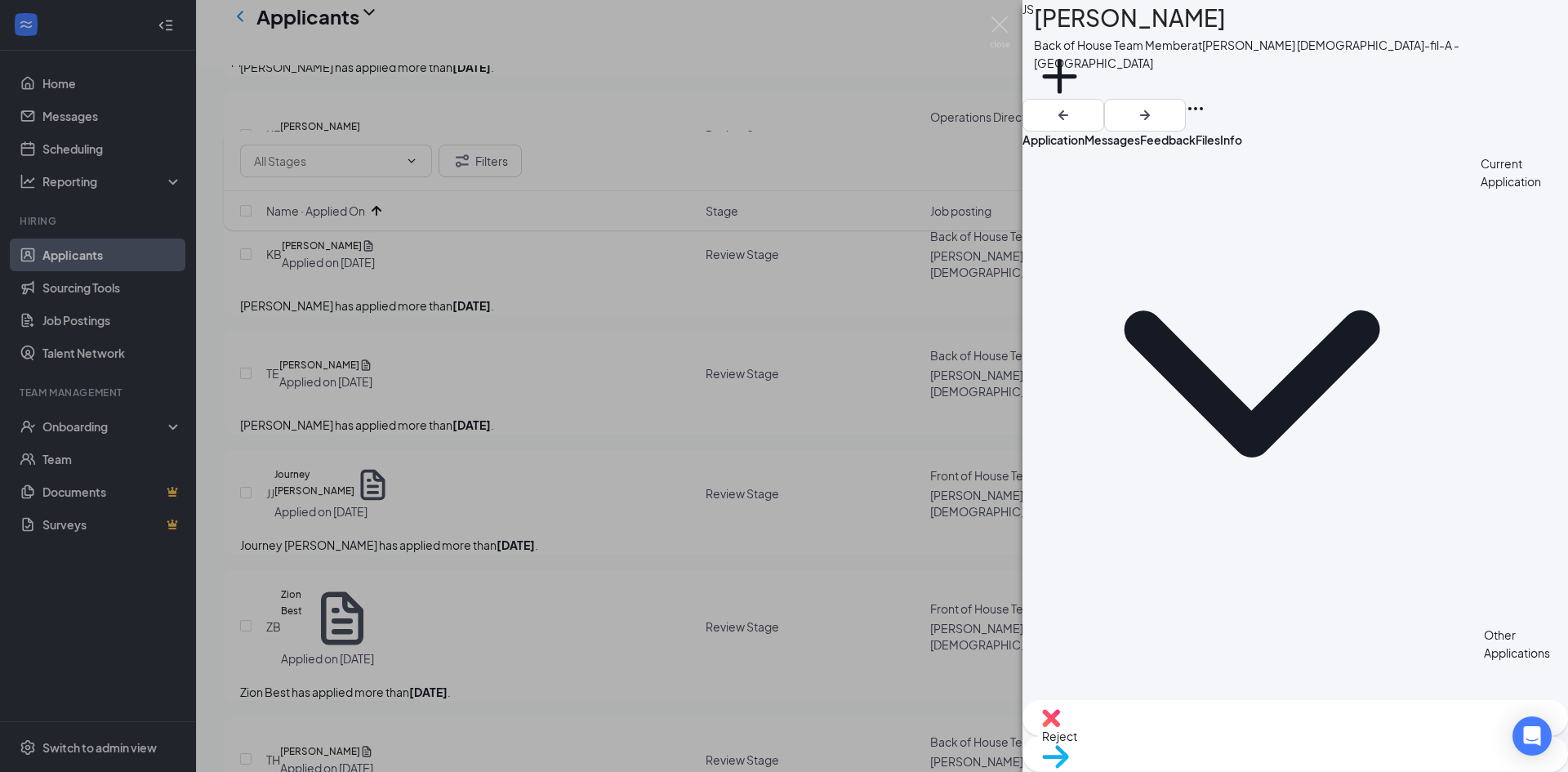
click at [1071, 134] on span "Application" at bounding box center [1053, 140] width 62 height 15
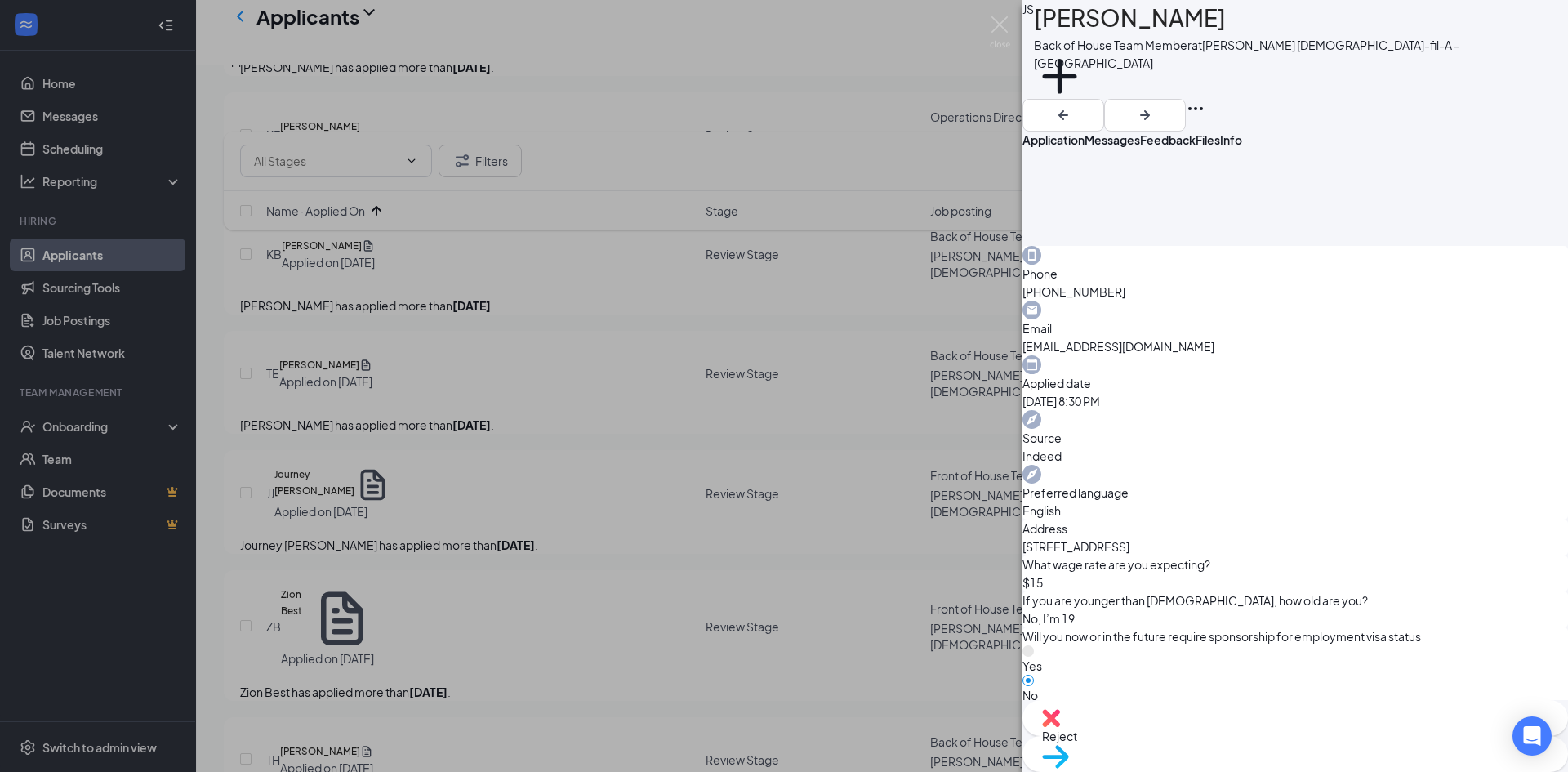
scroll to position [1008, 0]
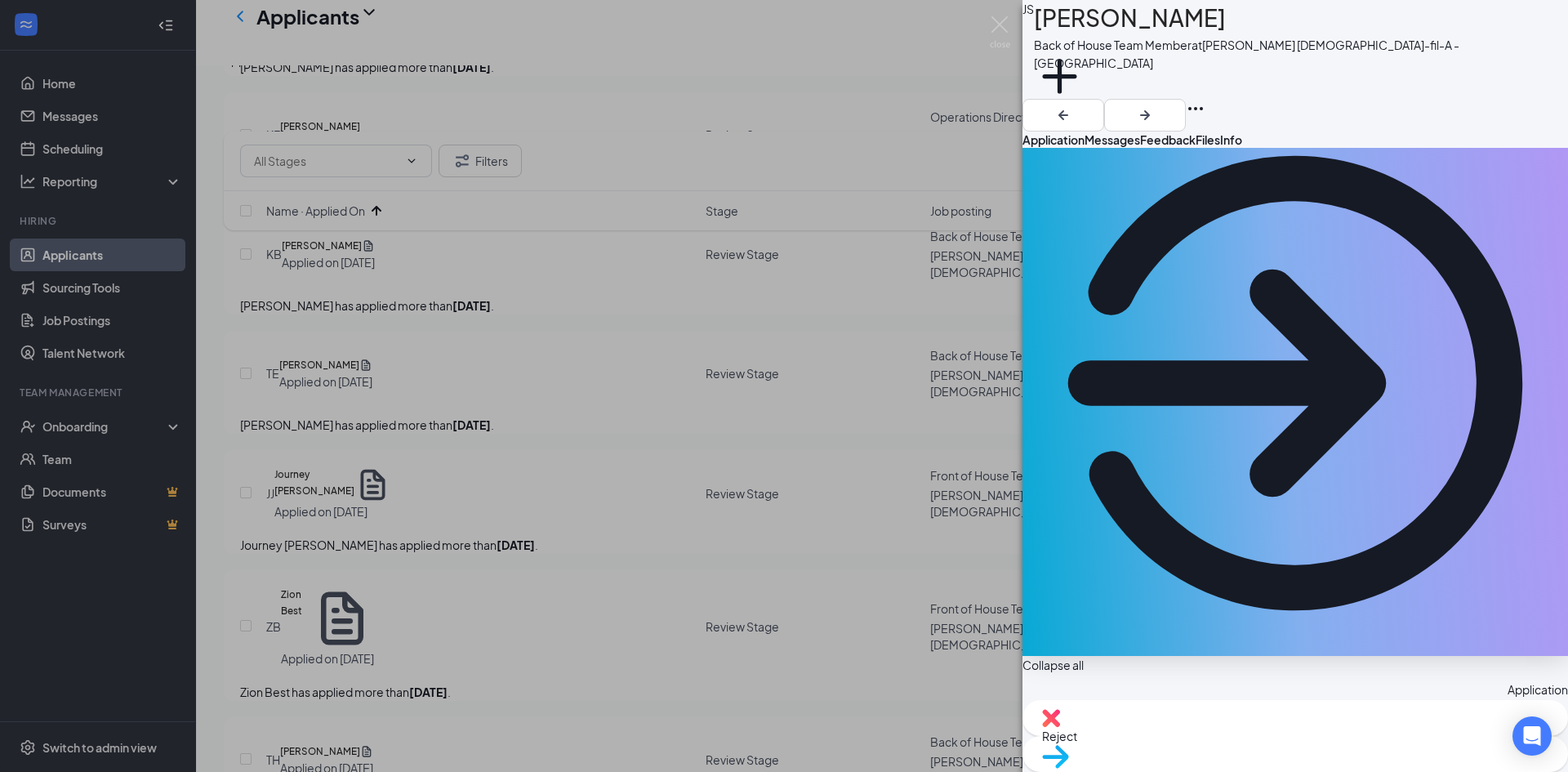
scroll to position [22, 0]
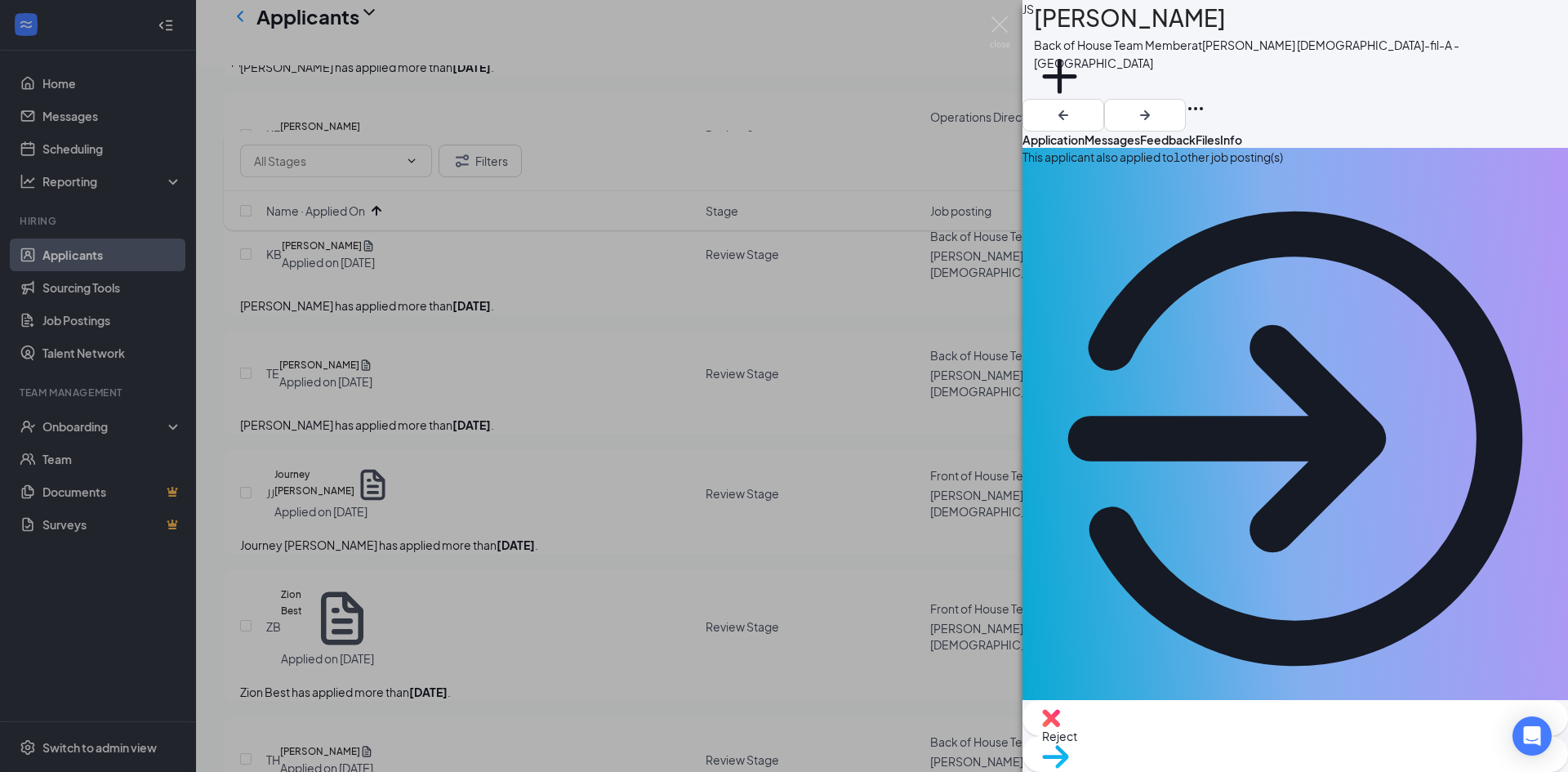
click at [1217, 733] on span "Reject" at bounding box center [1294, 735] width 506 height 18
checkbox input "true"
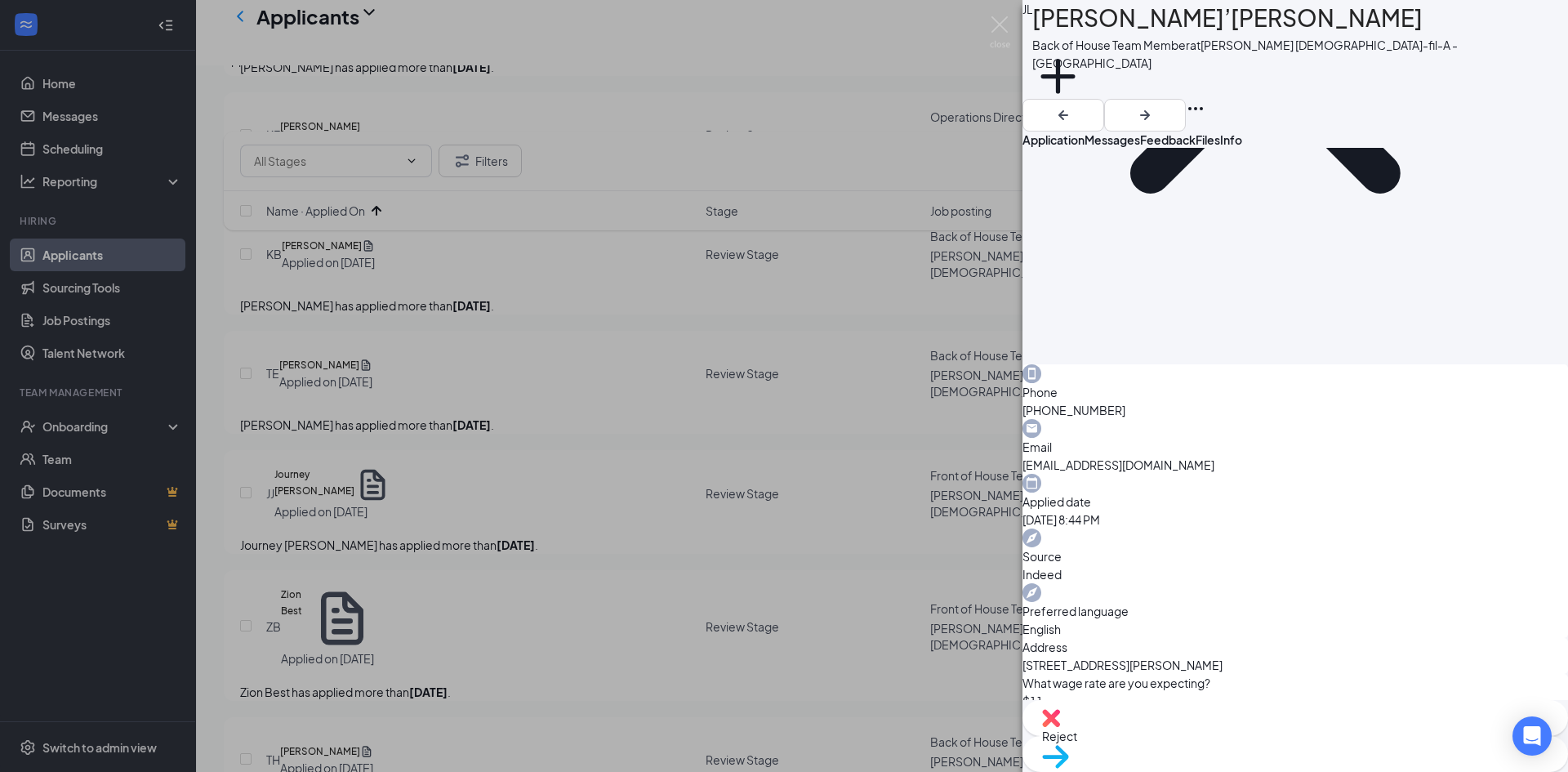
scroll to position [980, 0]
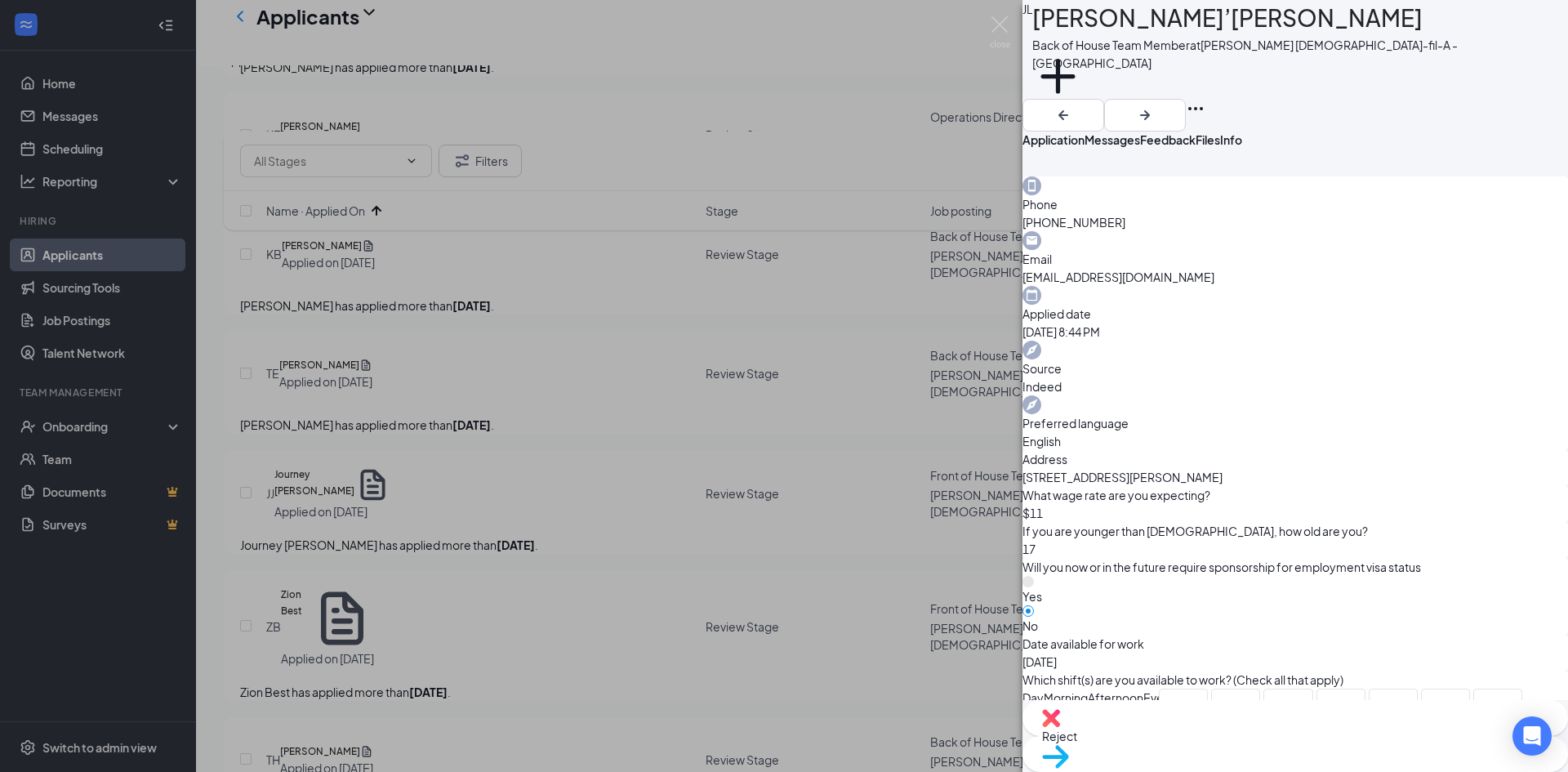
scroll to position [1073, 0]
click at [1154, 105] on icon "ArrowRight" at bounding box center [1144, 115] width 20 height 20
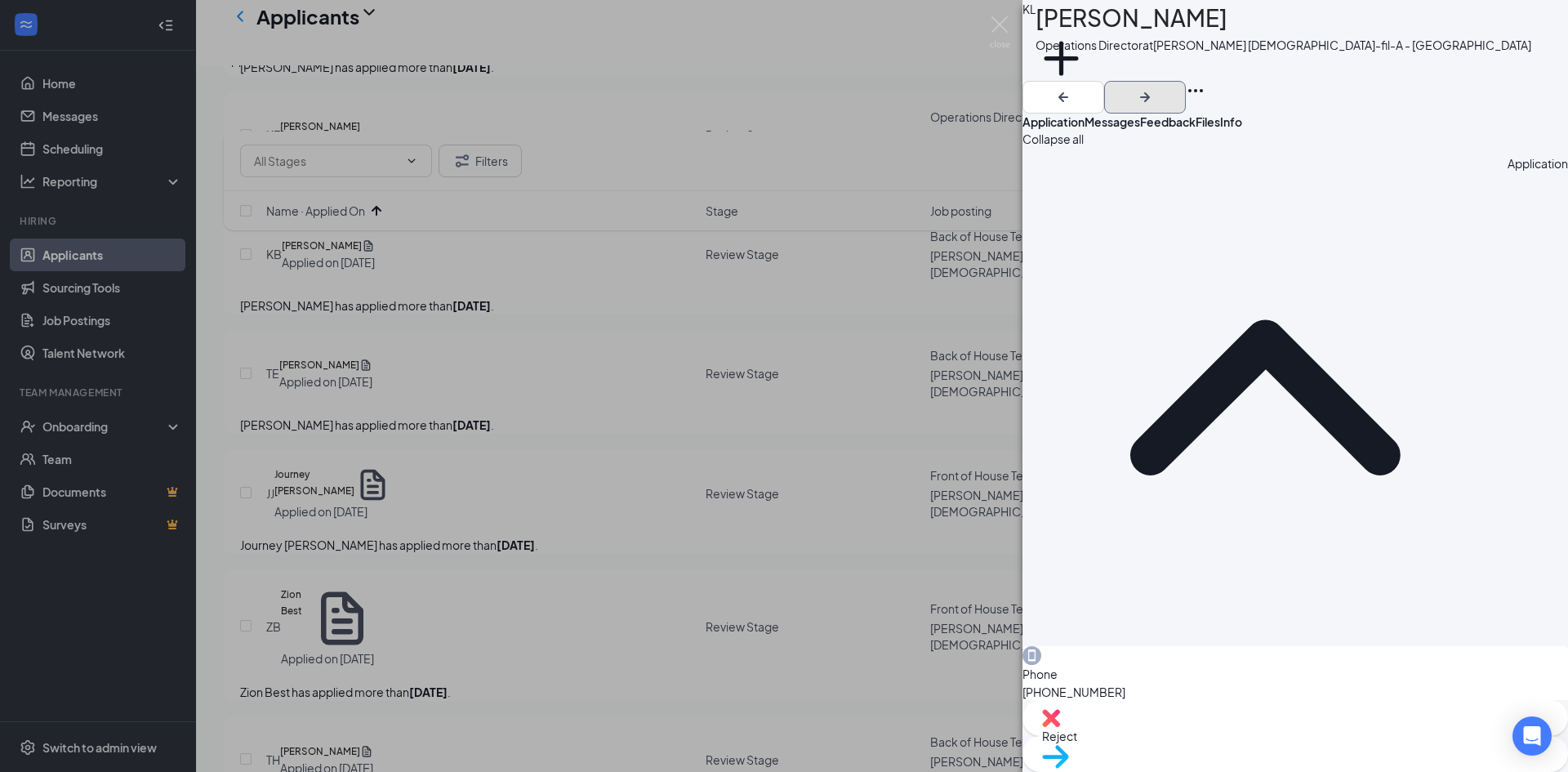
click at [1154, 87] on icon "ArrowRight" at bounding box center [1144, 97] width 20 height 20
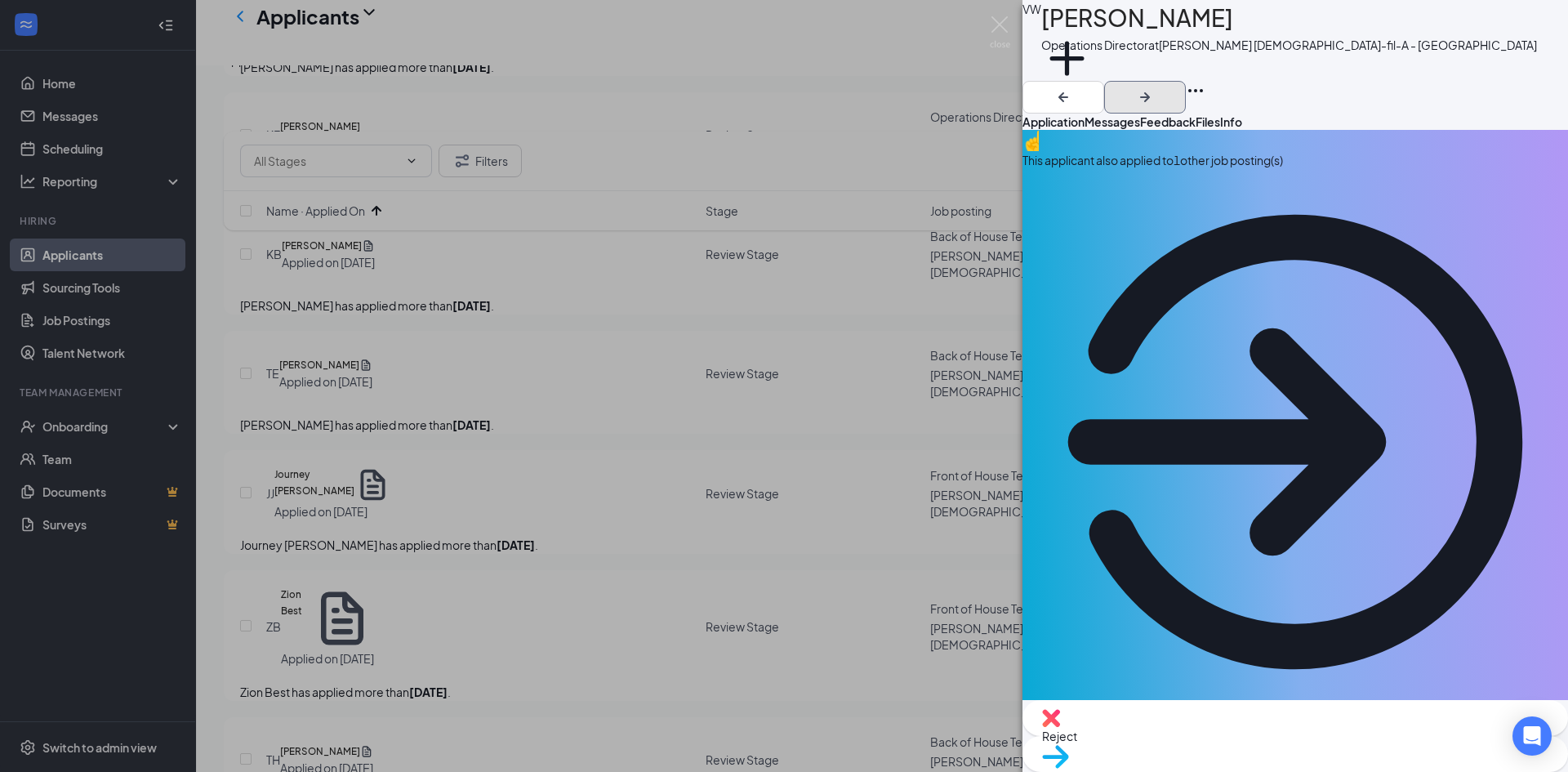
click at [1154, 87] on icon "ArrowRight" at bounding box center [1144, 97] width 20 height 20
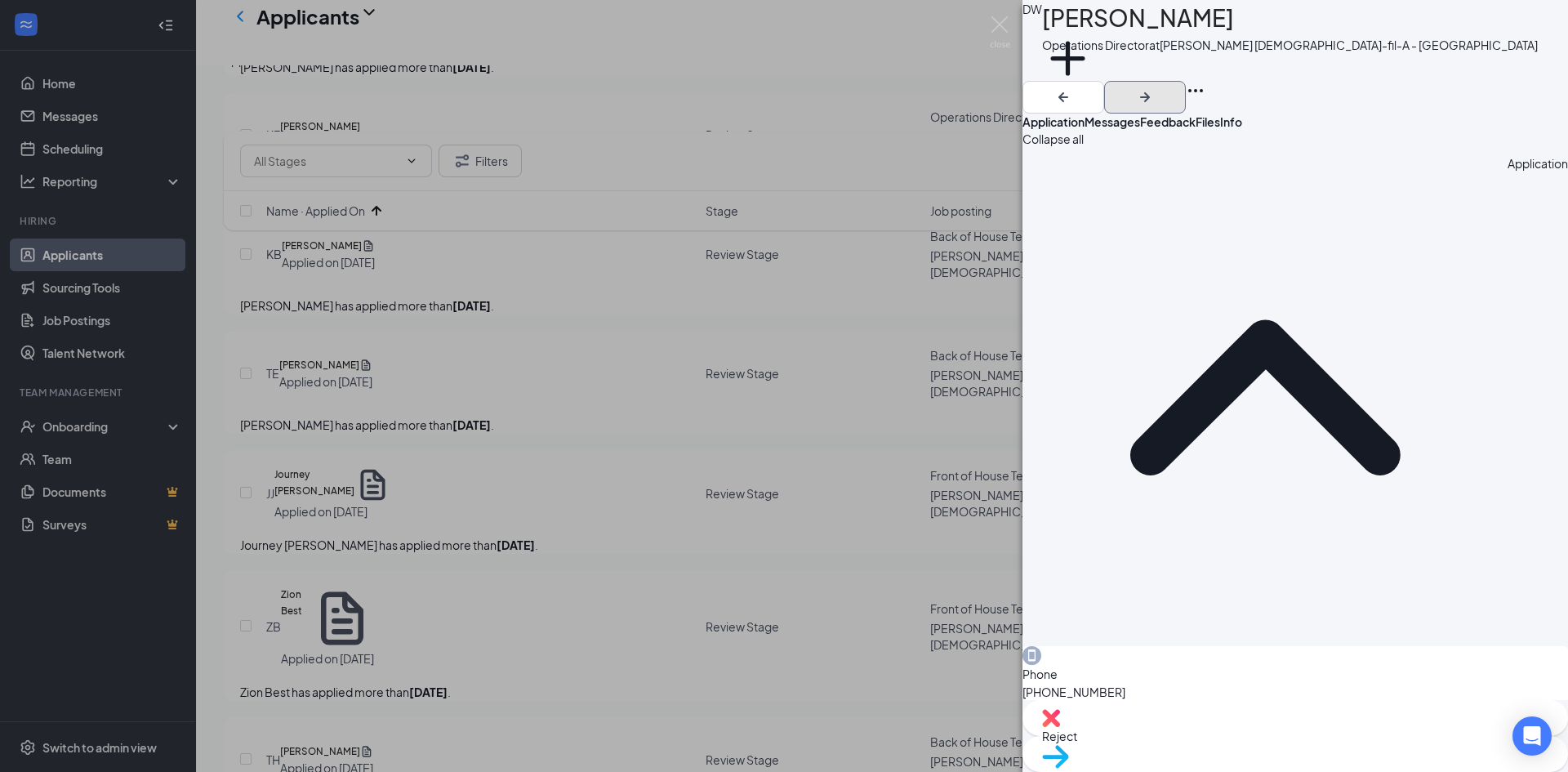
click at [1154, 87] on icon "ArrowRight" at bounding box center [1144, 97] width 20 height 20
click at [994, 23] on img at bounding box center [1000, 32] width 21 height 32
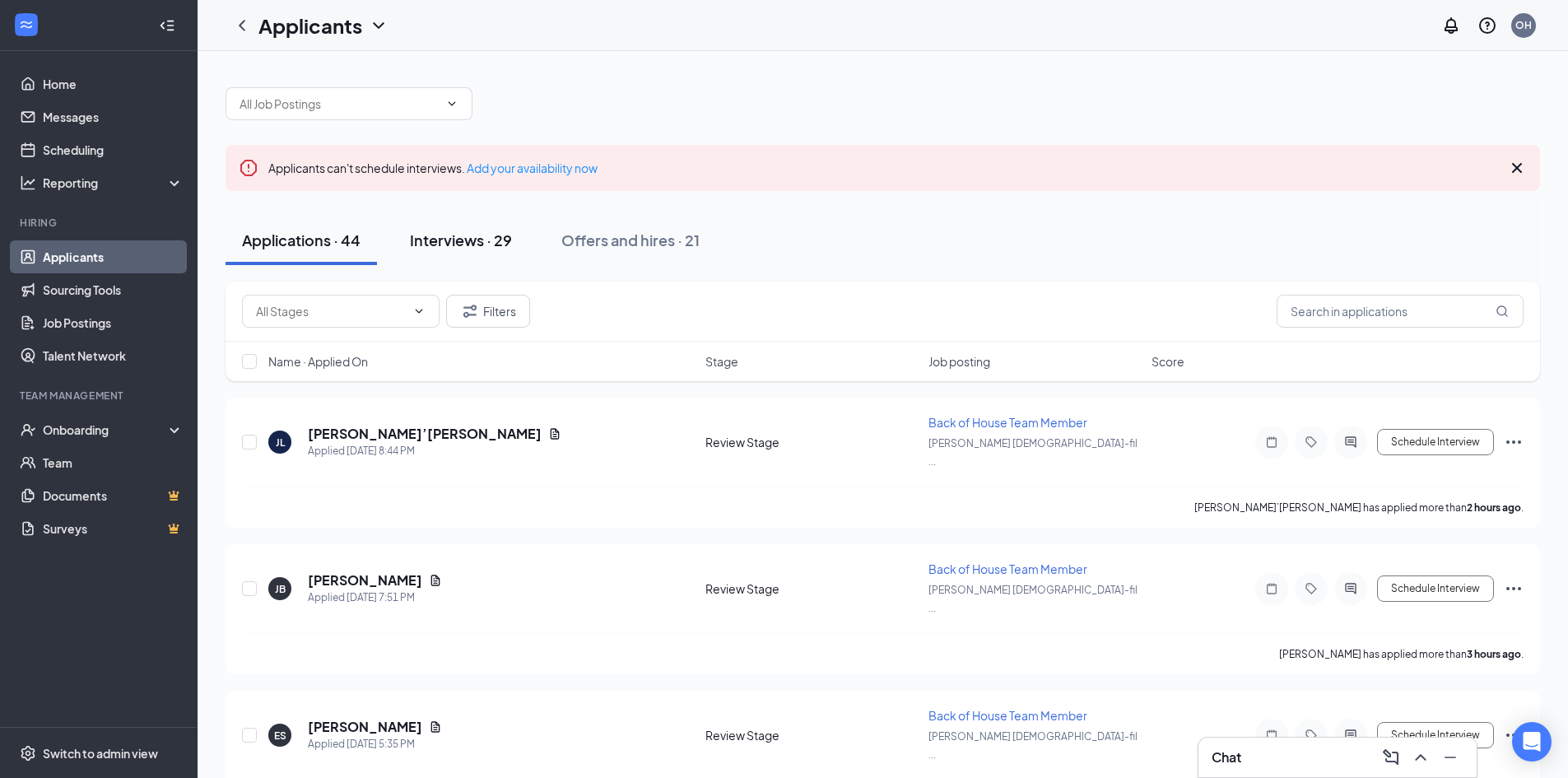
click at [479, 237] on div "Interviews · 29" at bounding box center [461, 240] width 102 height 21
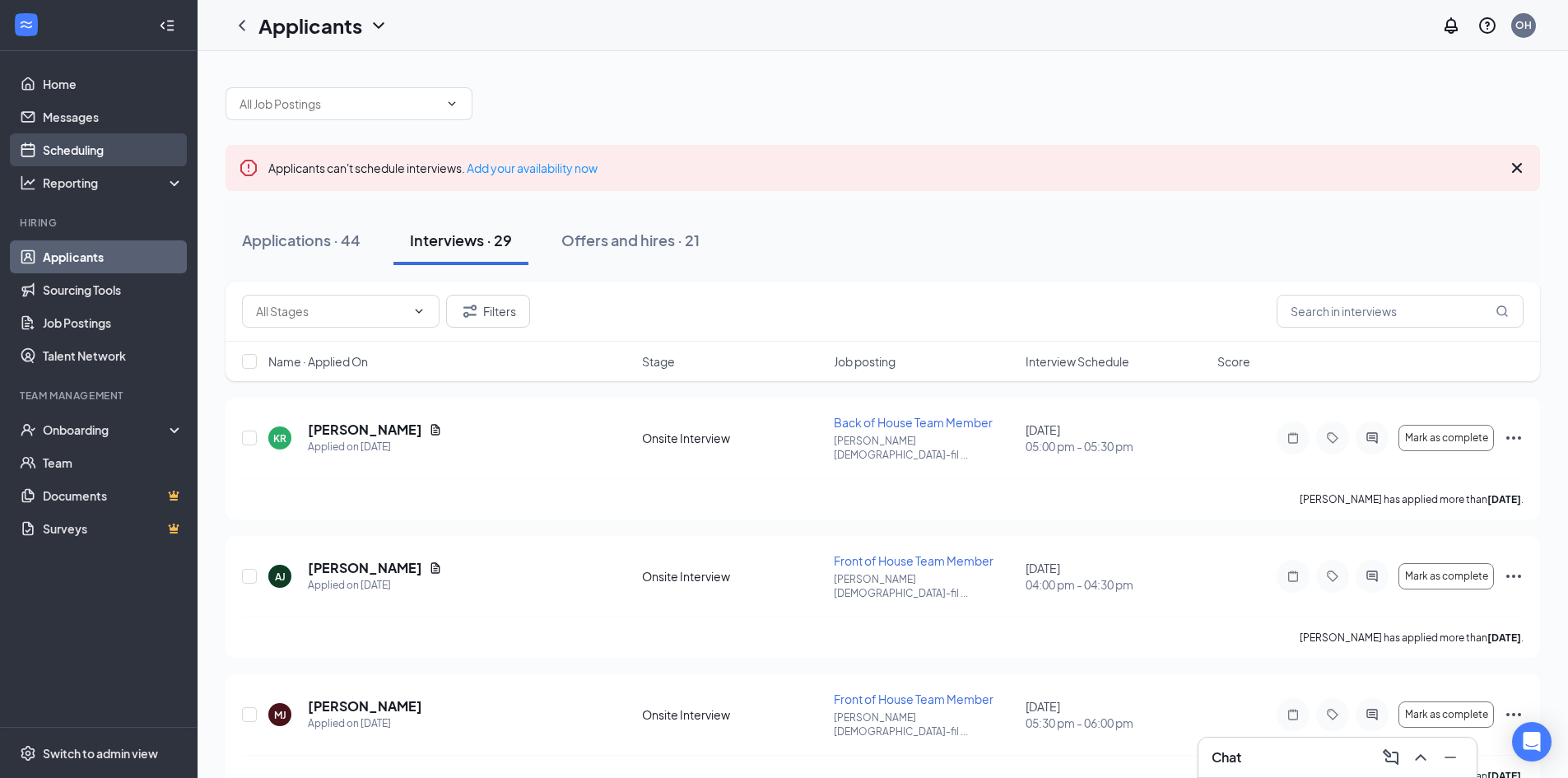
click at [80, 145] on link "Scheduling" at bounding box center [113, 150] width 141 height 33
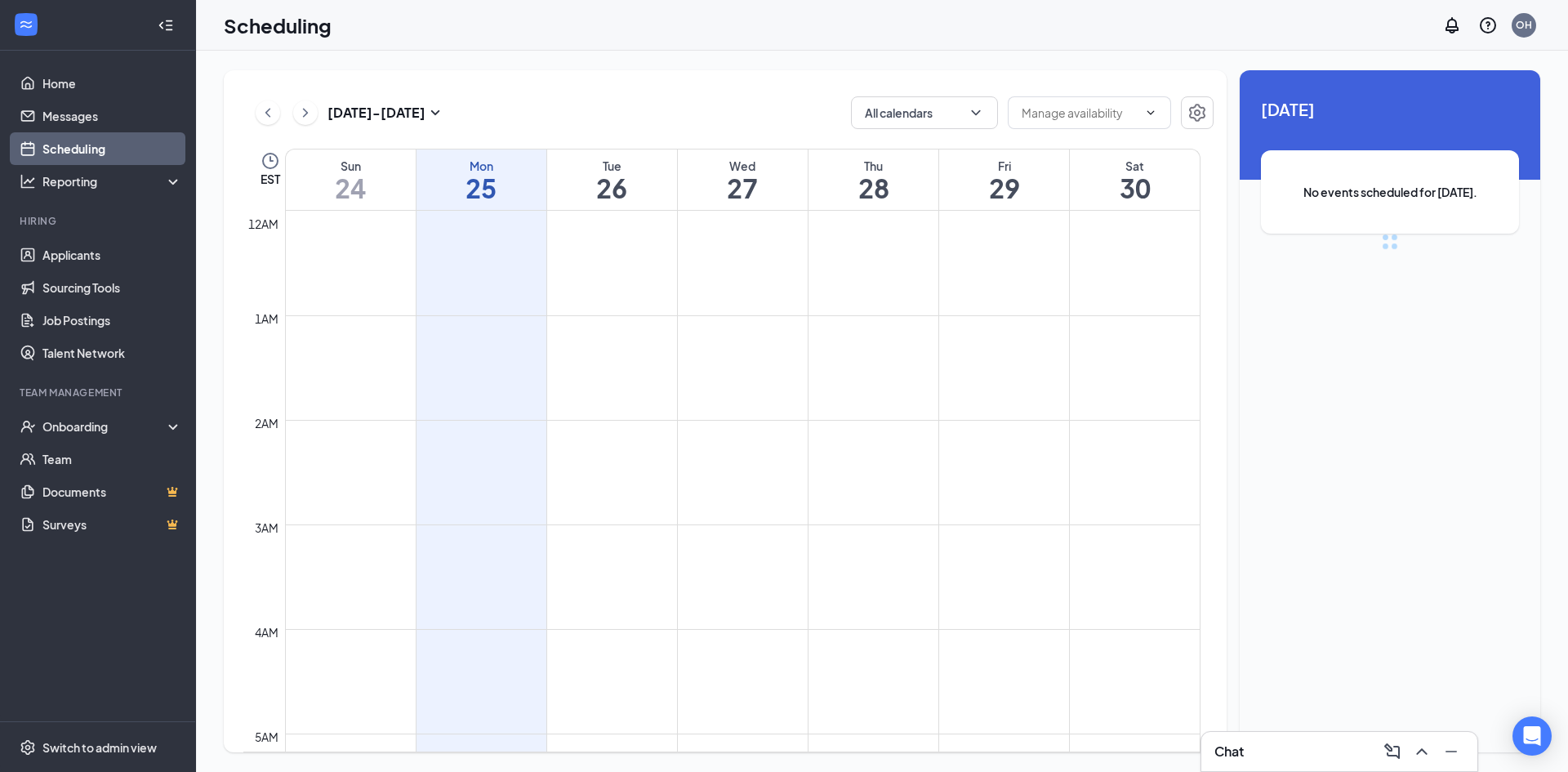
scroll to position [803, 0]
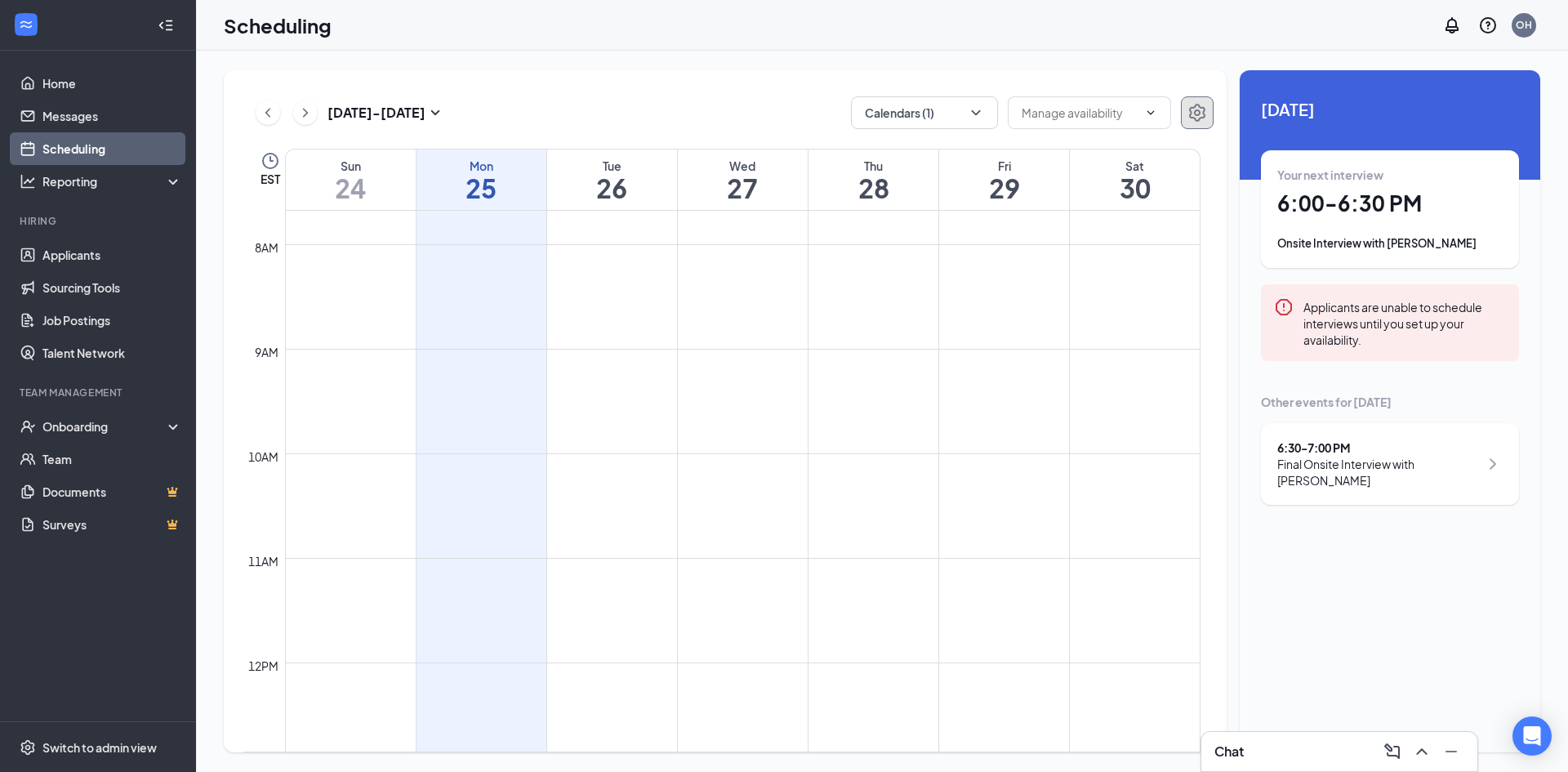
click at [1184, 114] on button "button" at bounding box center [1197, 112] width 33 height 33
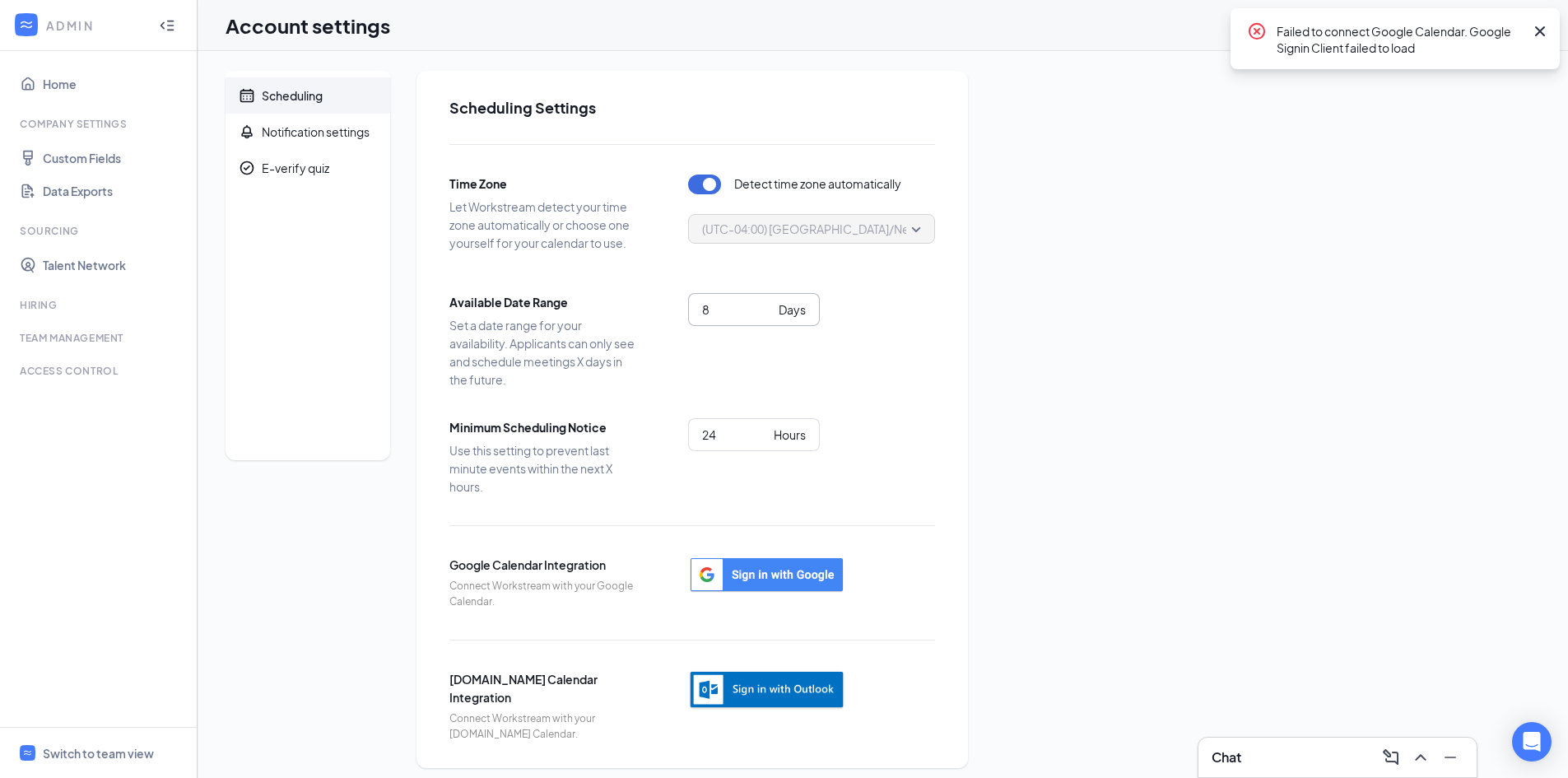
click at [766, 303] on input "8" at bounding box center [737, 309] width 70 height 18
click at [766, 303] on input "9" at bounding box center [737, 309] width 70 height 18
click at [766, 303] on input "10" at bounding box center [737, 309] width 70 height 18
click at [766, 303] on input "11" at bounding box center [737, 309] width 70 height 18
click at [766, 303] on input "12" at bounding box center [737, 309] width 70 height 18
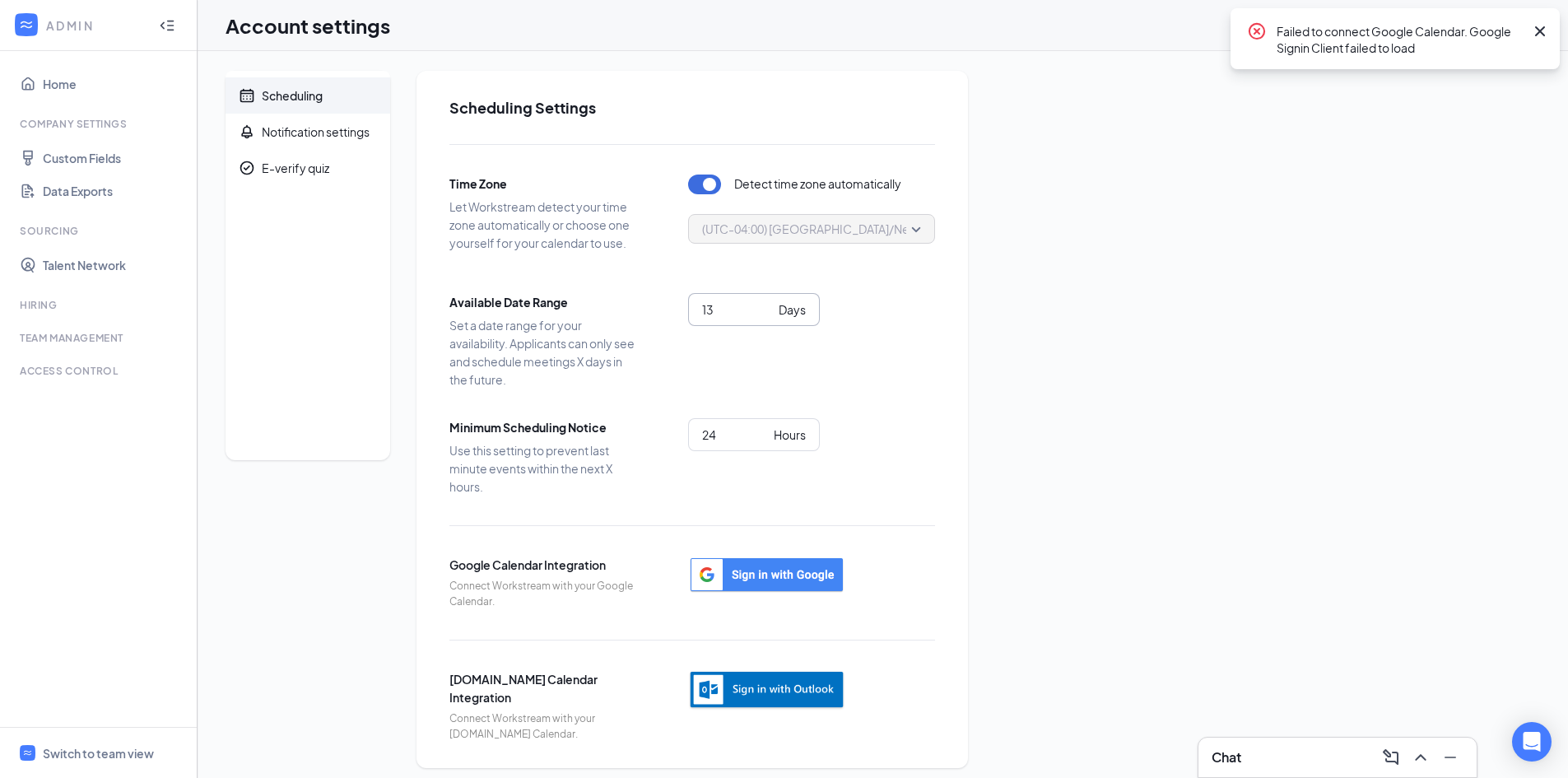
click at [766, 303] on input "13" at bounding box center [737, 309] width 70 height 18
type input "14"
click at [766, 303] on input "14" at bounding box center [737, 309] width 70 height 18
click at [1001, 329] on div "Scheduling Notification settings E-verify quiz Scheduling Settings Time Zone Le…" at bounding box center [882, 420] width 1314 height 697
click at [959, 337] on div "Scheduling Settings Time Zone Let Workstream detect your time zone automaticall…" at bounding box center [692, 420] width 551 height 697
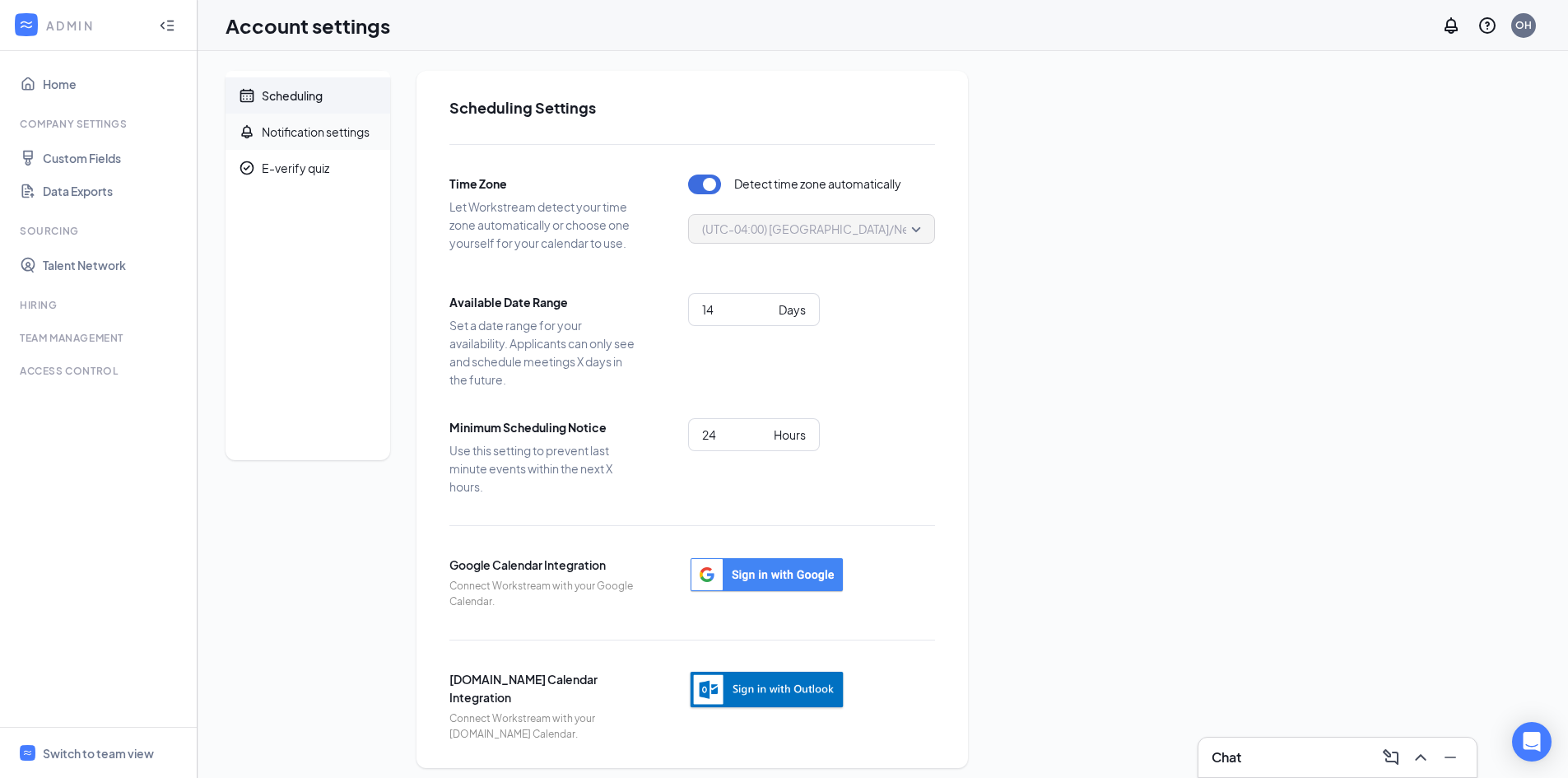
click at [281, 128] on div "Notification settings" at bounding box center [315, 131] width 108 height 16
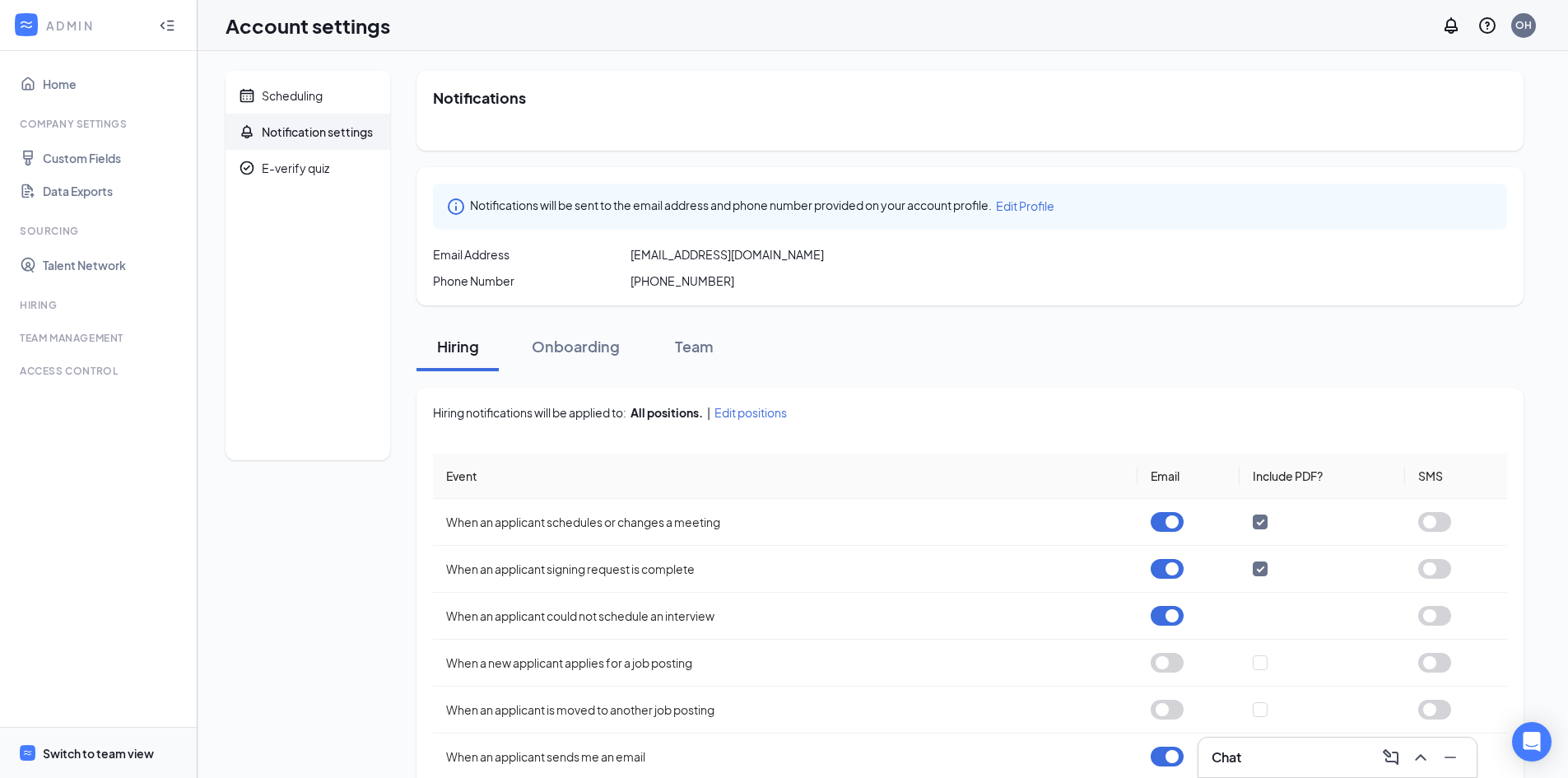
click at [113, 749] on div "Switch to team view" at bounding box center [98, 752] width 111 height 16
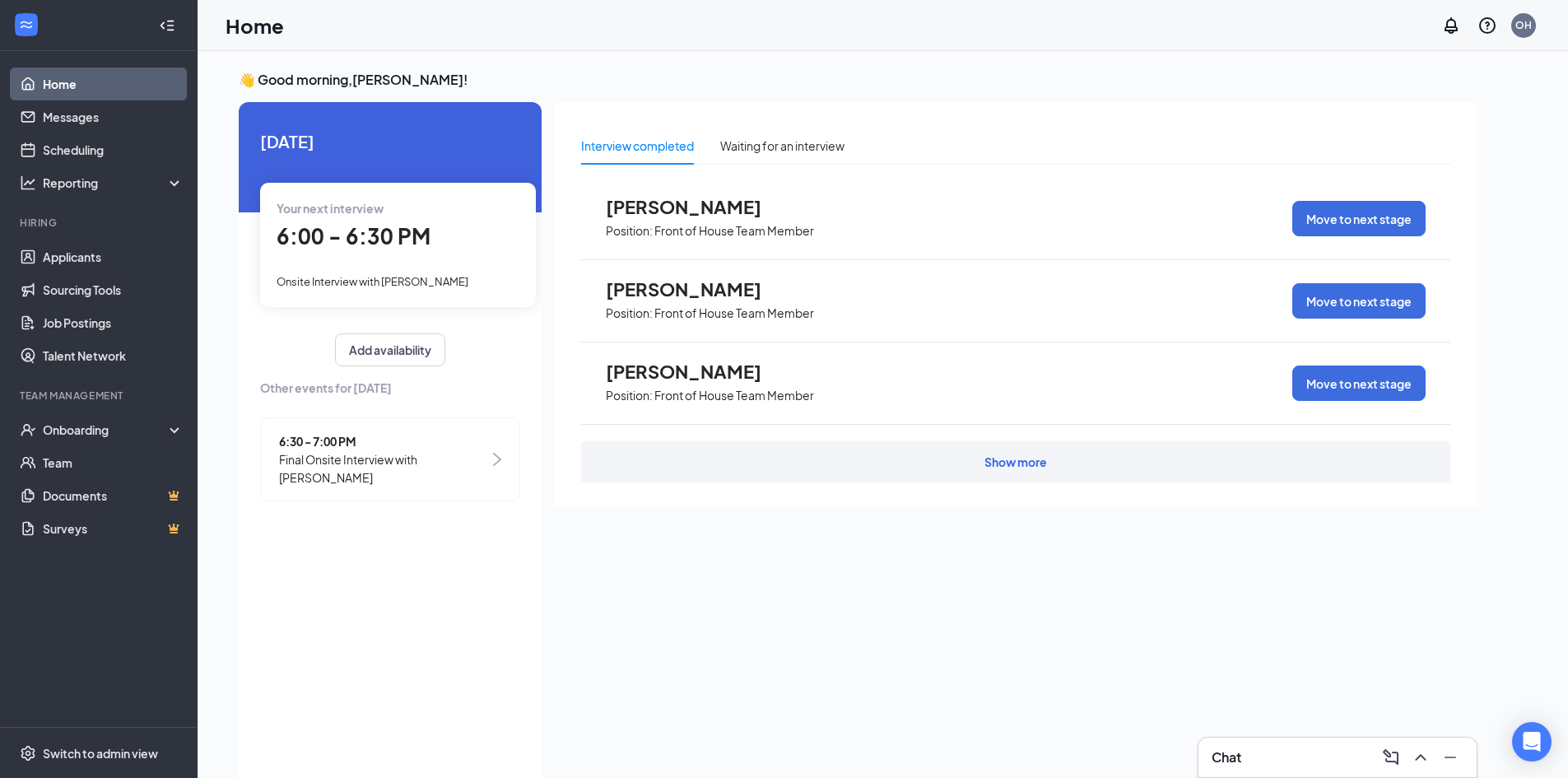
click at [1019, 458] on div "Show more" at bounding box center [1016, 461] width 63 height 16
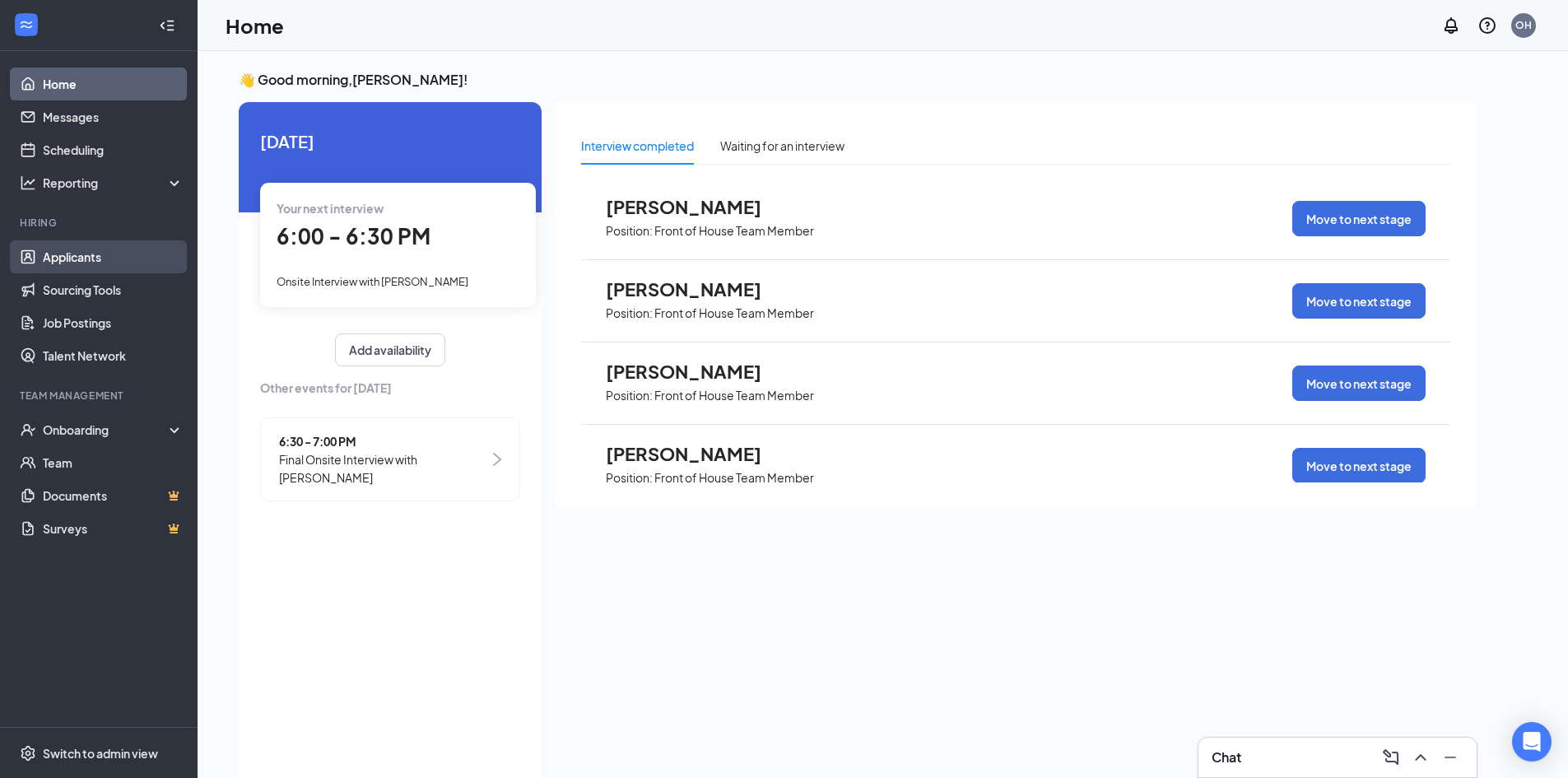
click at [103, 266] on link "Applicants" at bounding box center [113, 257] width 141 height 33
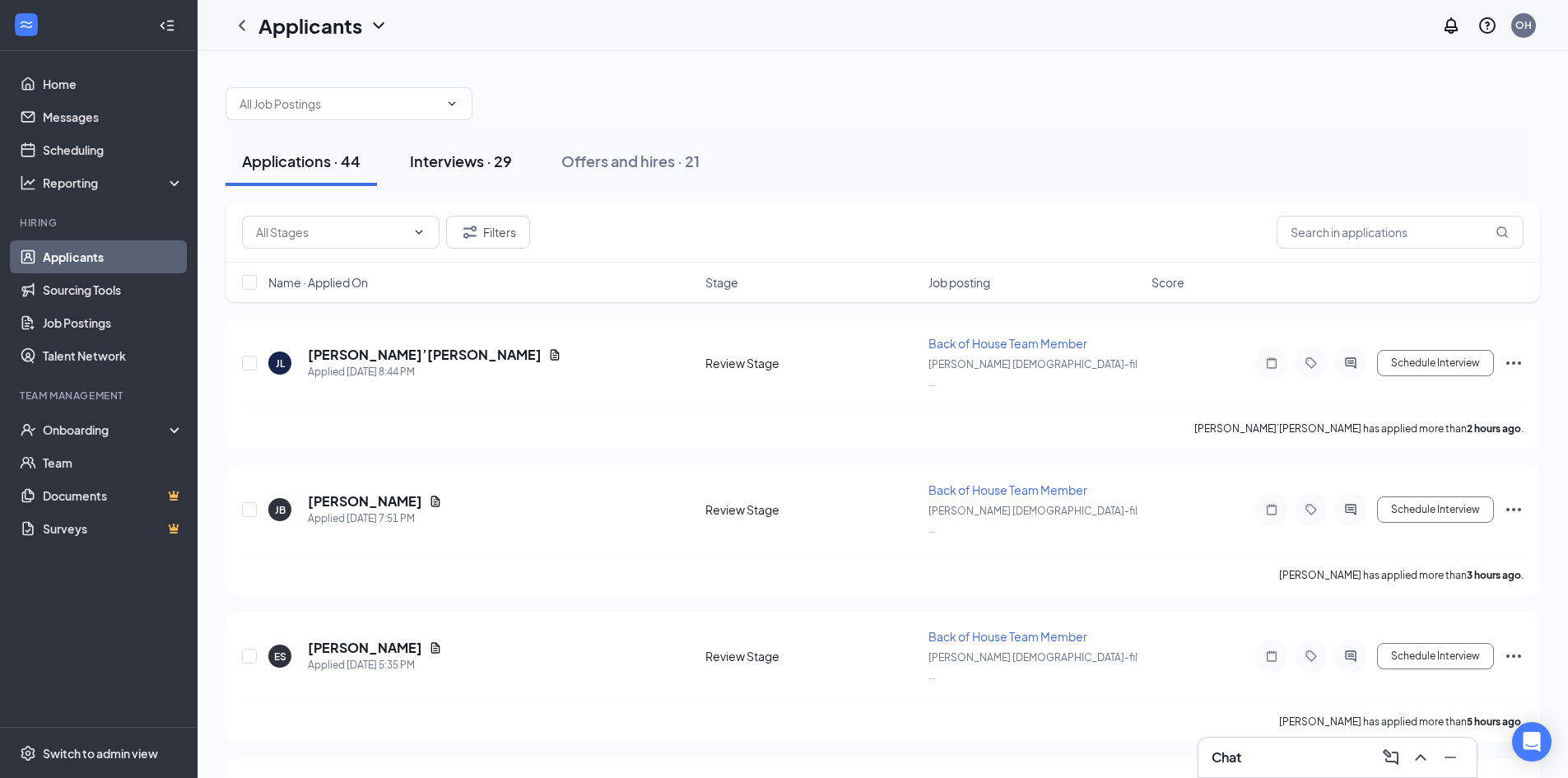
click at [470, 166] on div "Interviews · 29" at bounding box center [461, 161] width 102 height 21
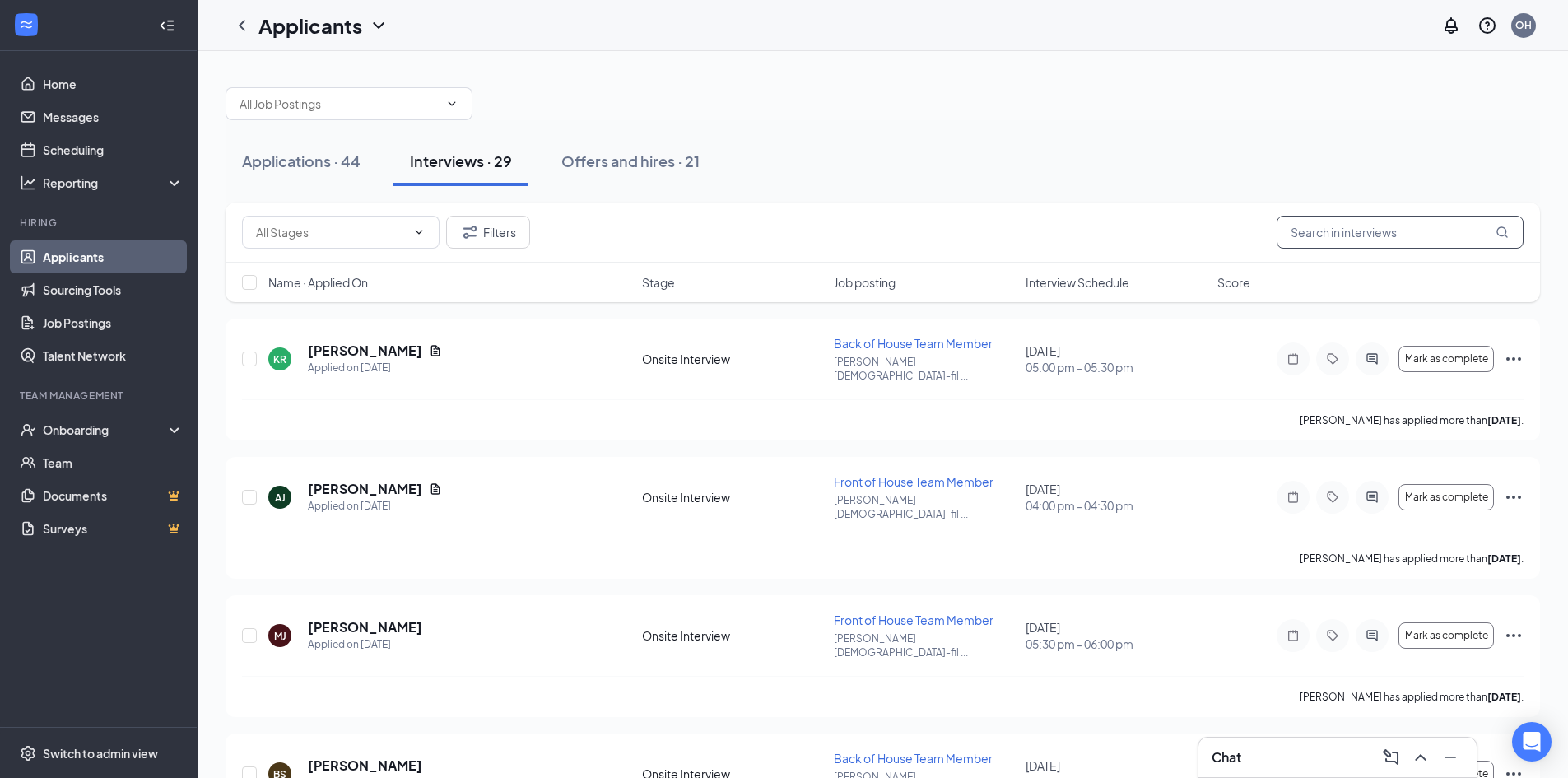
click at [1311, 226] on input "text" at bounding box center [1399, 232] width 247 height 33
type input "brianna"
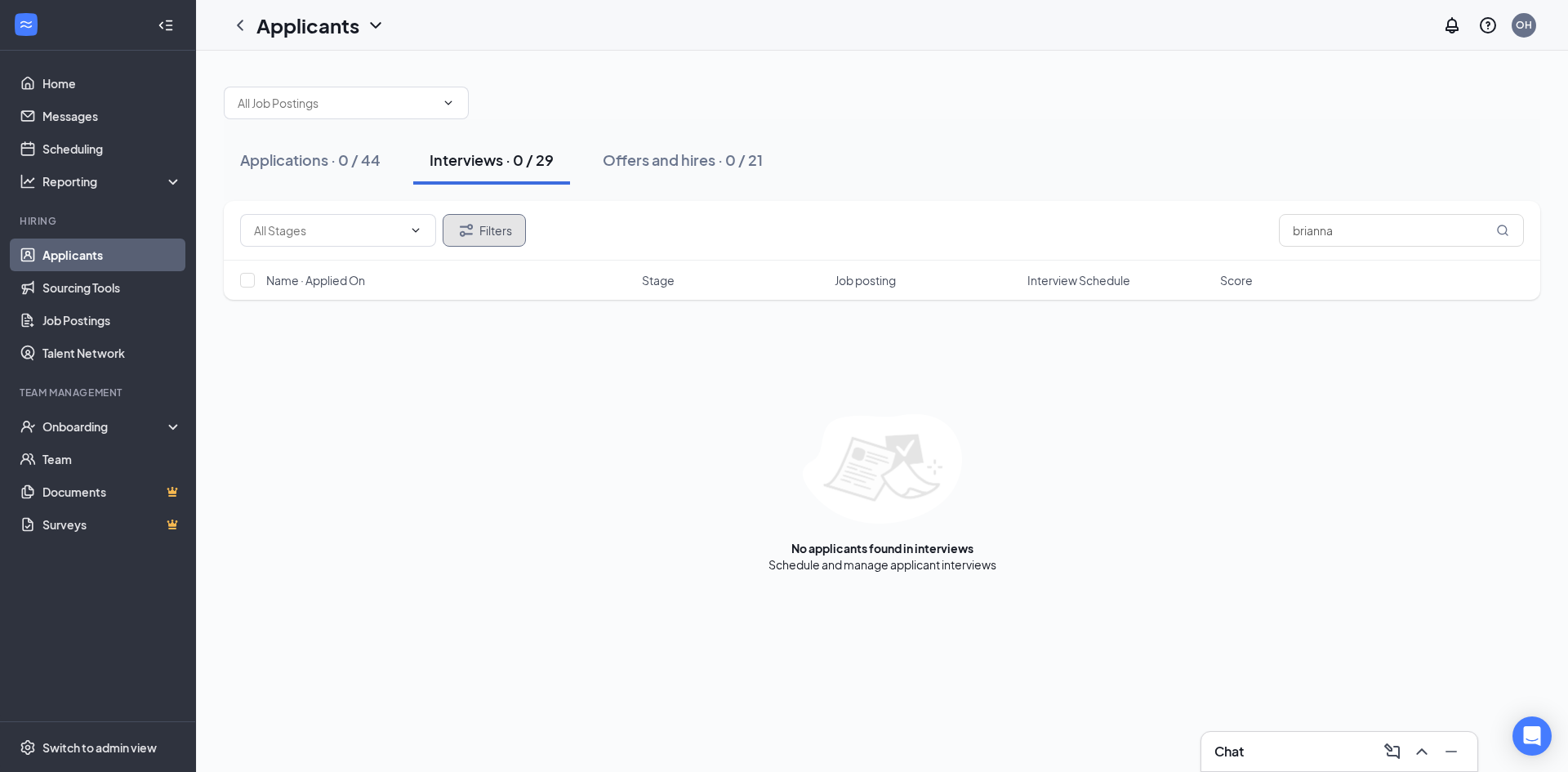
click at [499, 225] on button "Filters" at bounding box center [484, 230] width 84 height 33
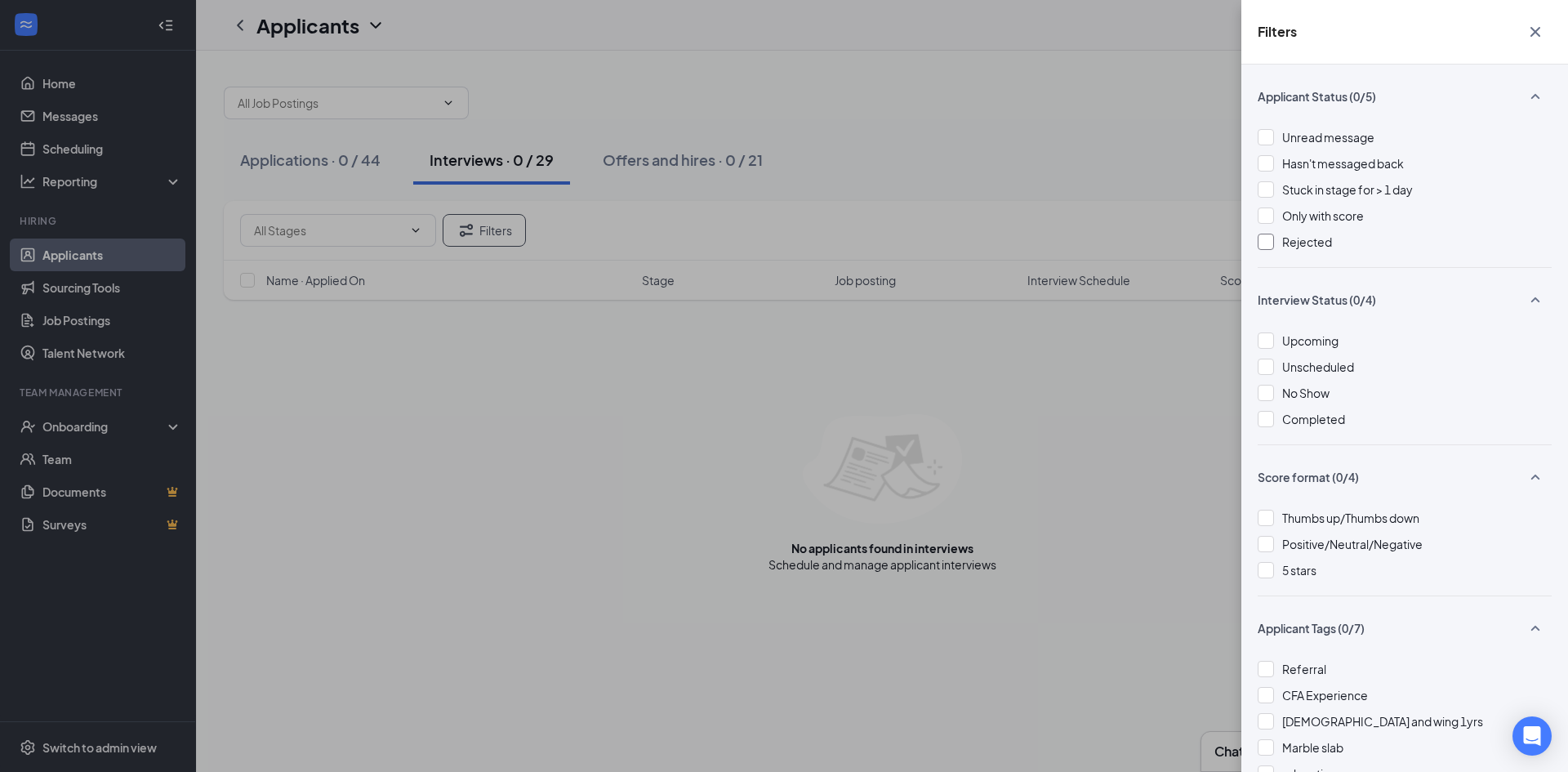
click at [1262, 239] on div at bounding box center [1265, 241] width 16 height 16
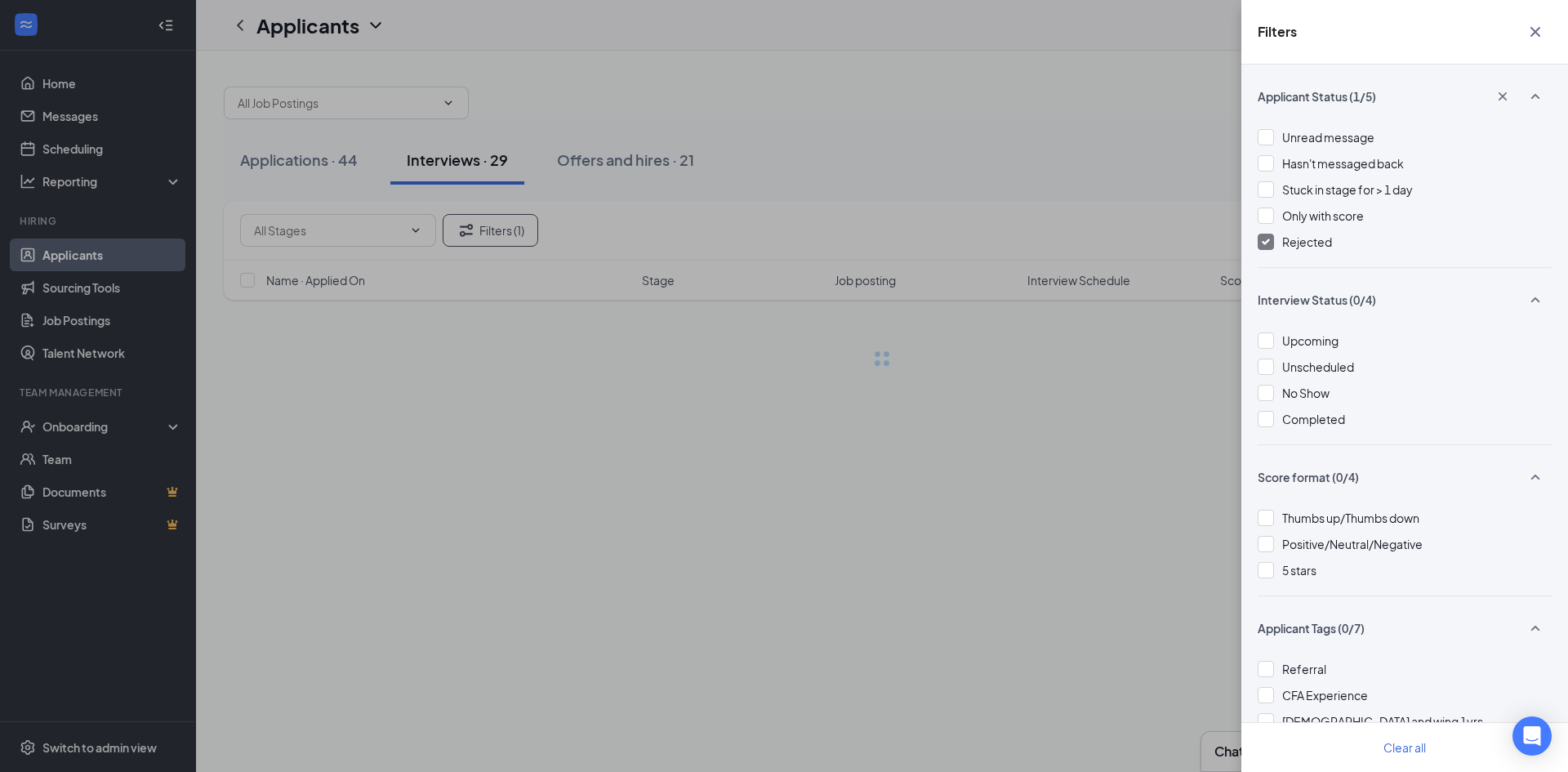
click at [1141, 239] on div "Filters Applicant Status (1/5) Unread message Hasn't messaged back Stuck in sta…" at bounding box center [784, 386] width 1568 height 772
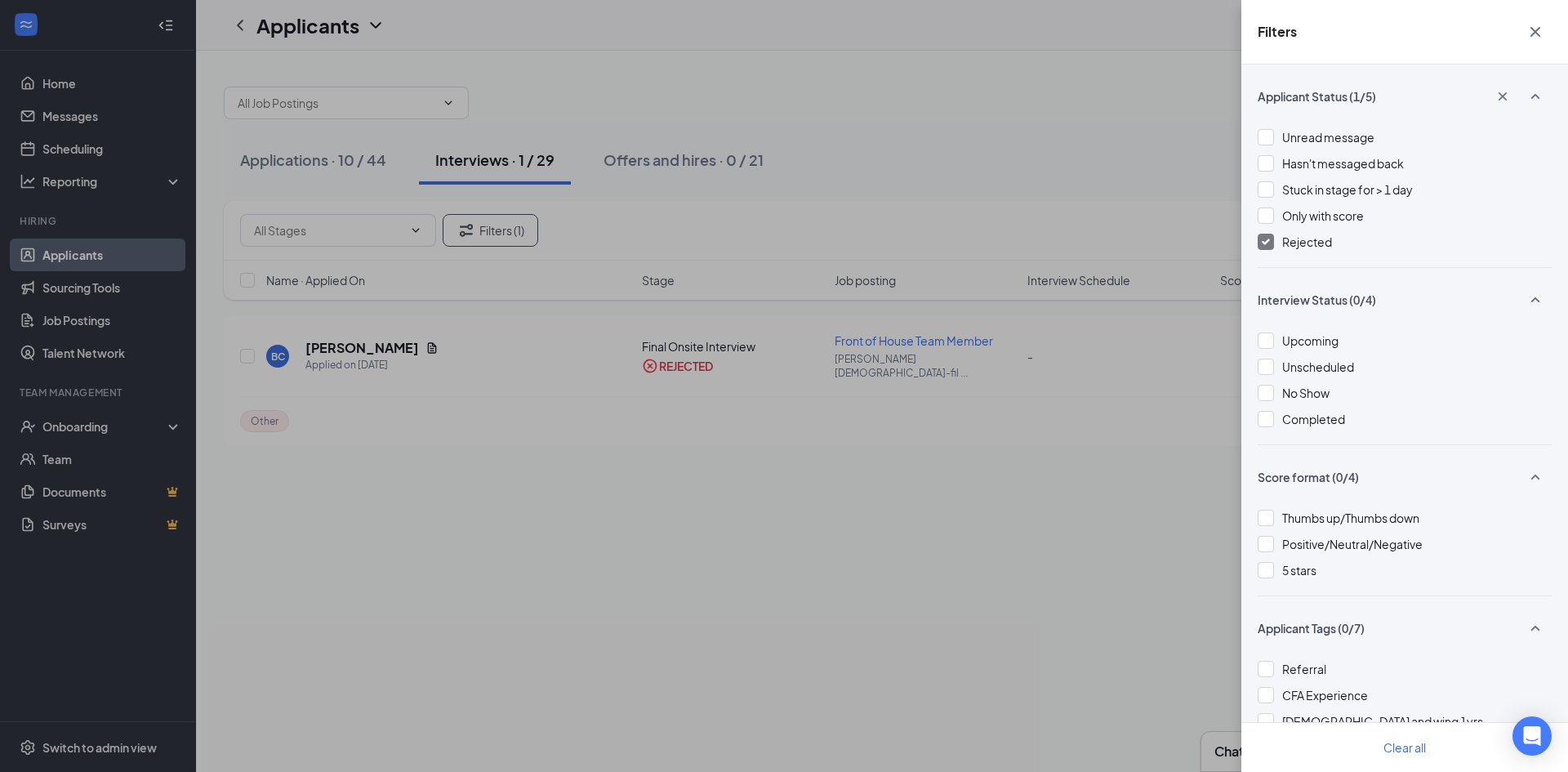
click at [1539, 28] on icon "Cross" at bounding box center [1535, 32] width 9 height 9
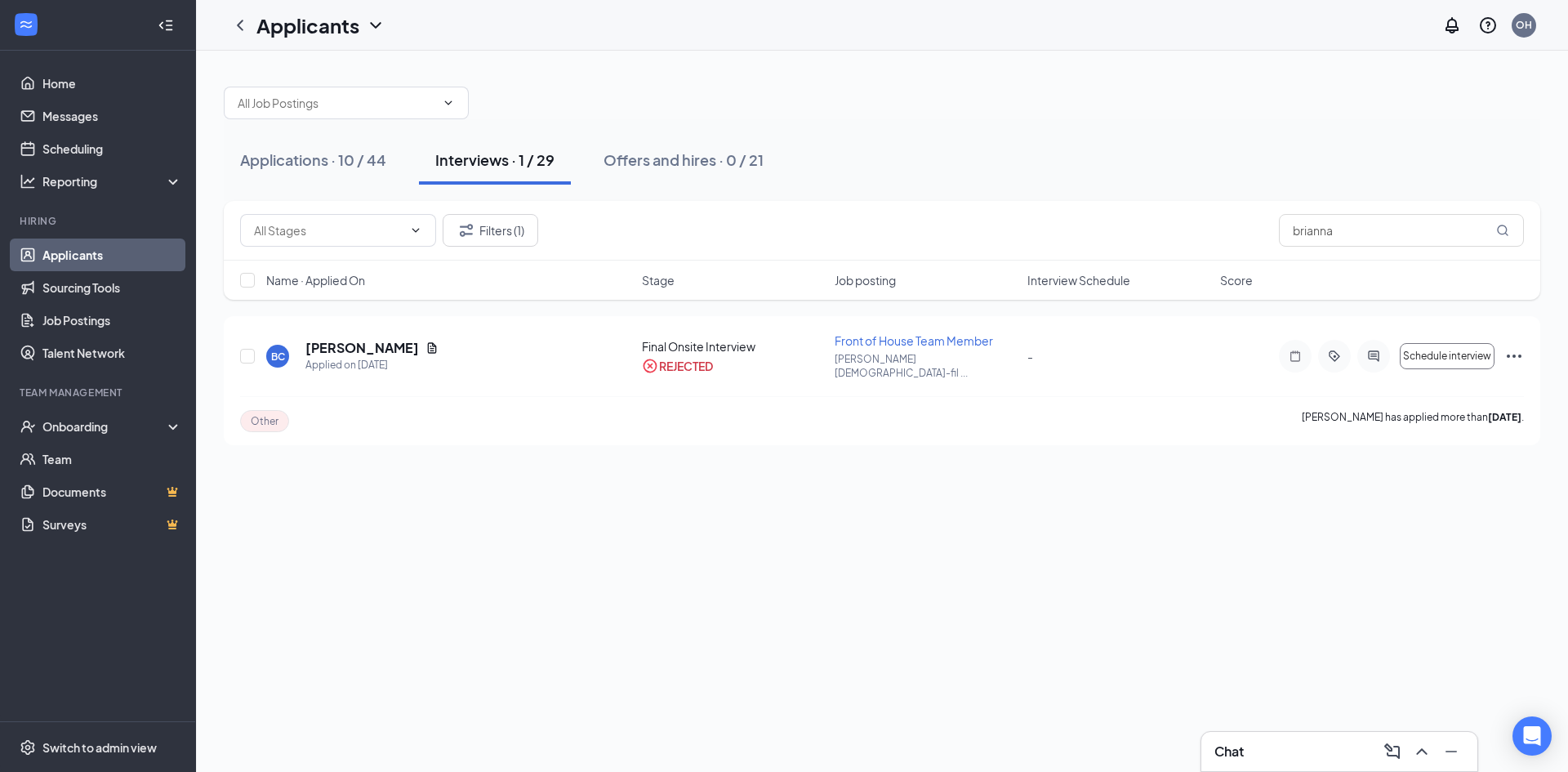
click at [1169, 95] on div at bounding box center [882, 95] width 1316 height 49
drag, startPoint x: 1344, startPoint y: 227, endPoint x: 1253, endPoint y: 228, distance: 91.0
click at [1253, 228] on div "Filters (1) [PERSON_NAME]" at bounding box center [881, 230] width 1283 height 33
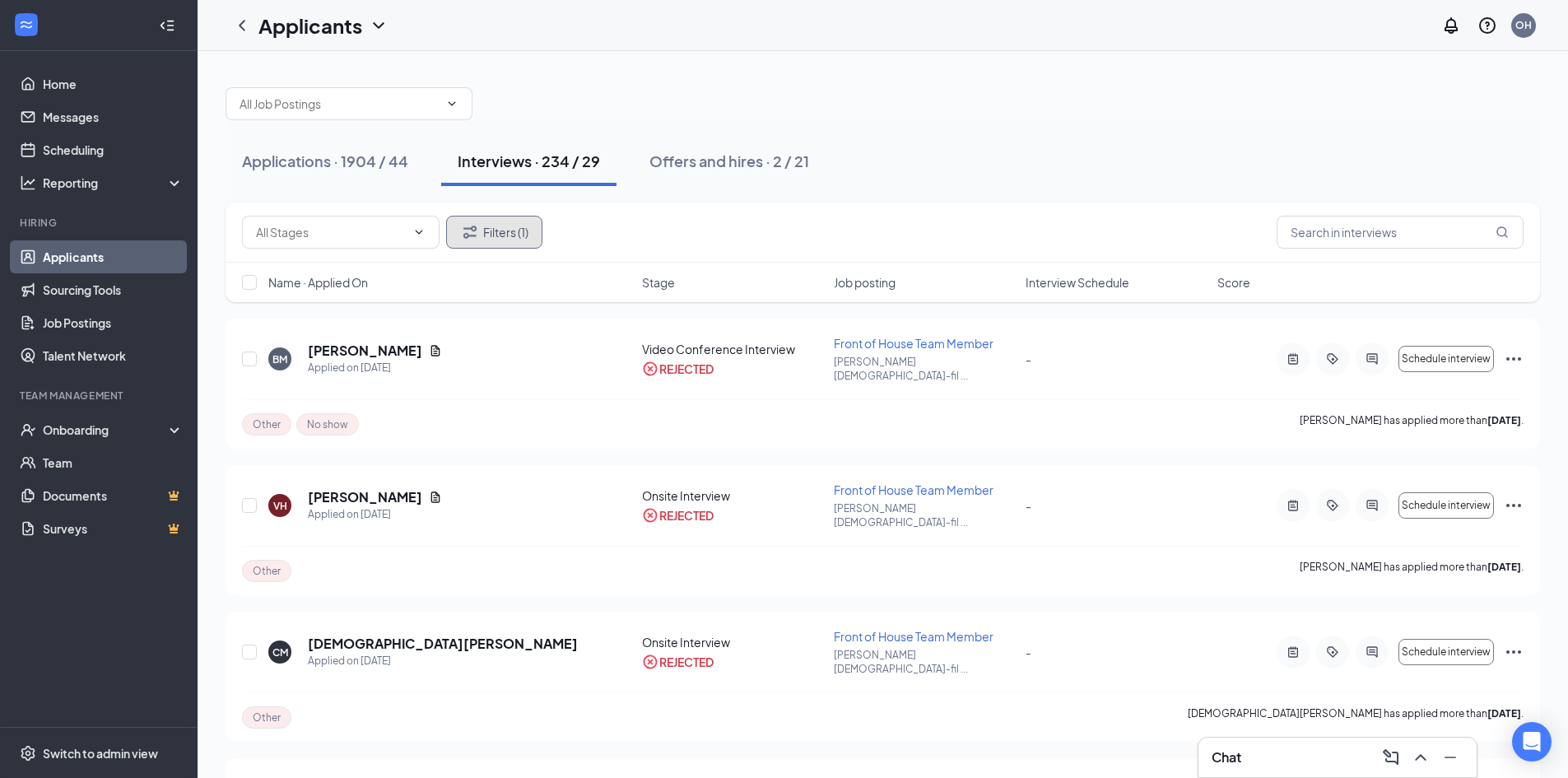
click at [504, 228] on button "Filters (1)" at bounding box center [495, 232] width 97 height 33
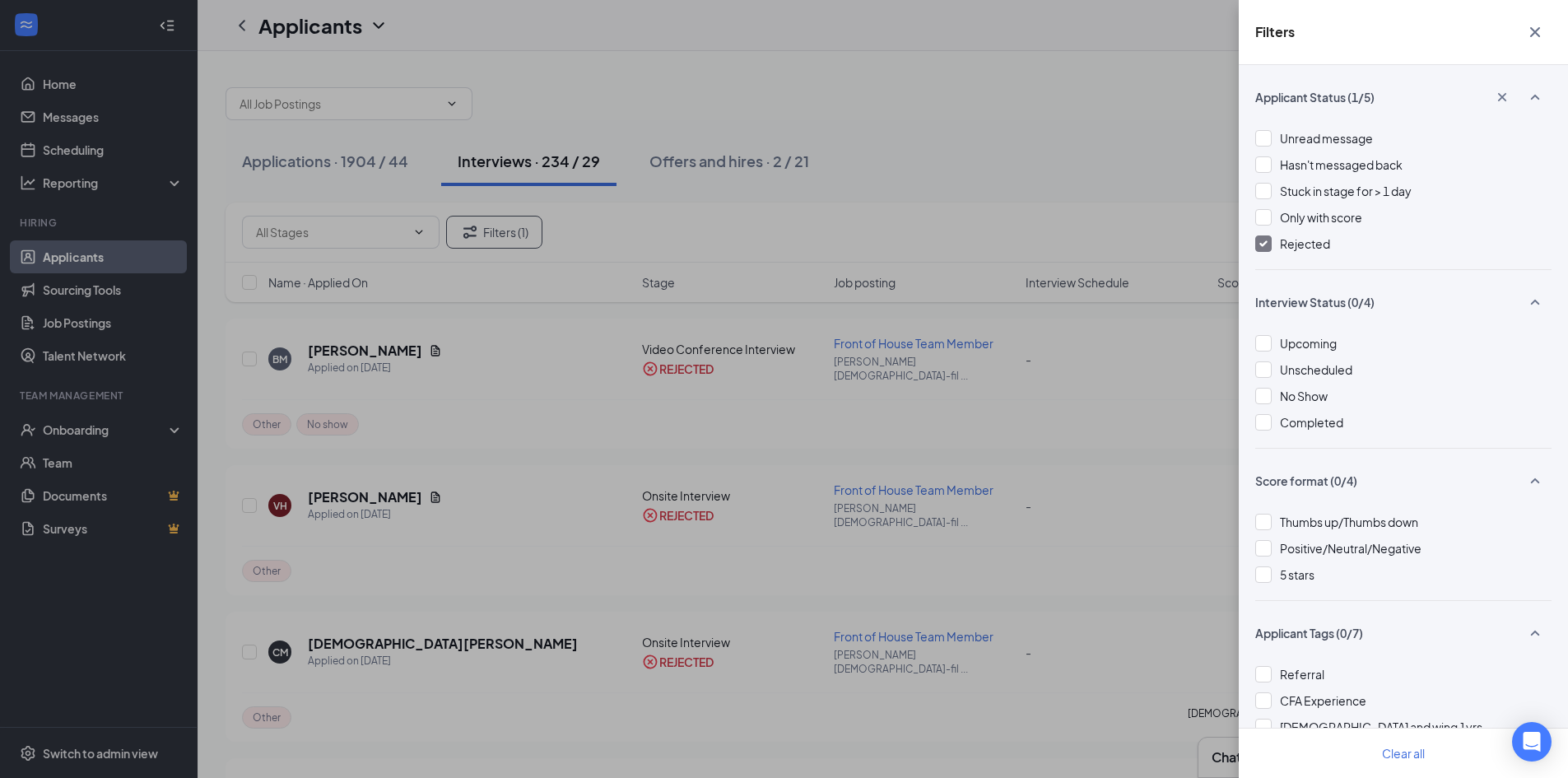
click at [1266, 247] on div at bounding box center [1262, 243] width 16 height 16
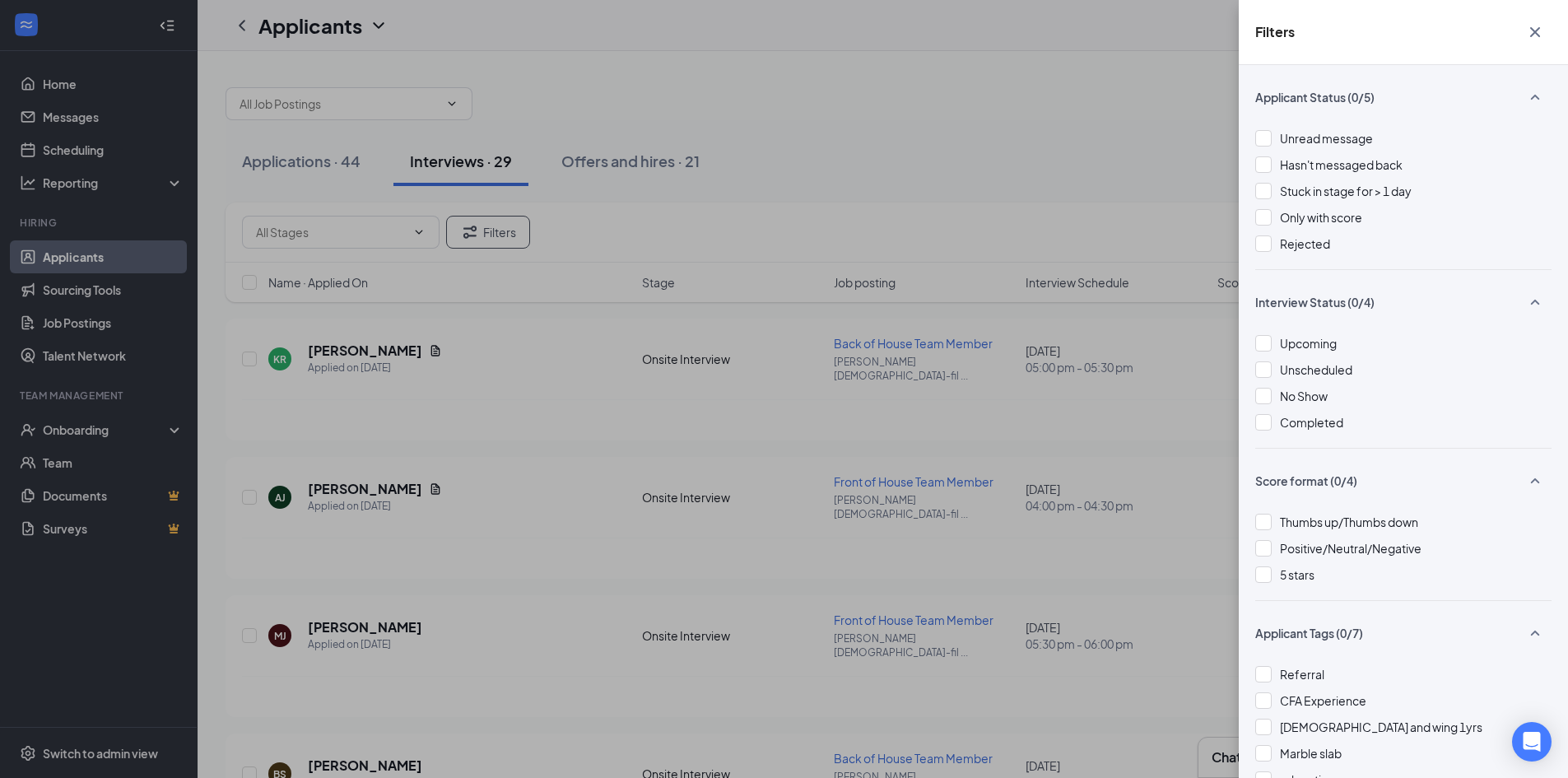
click at [1537, 27] on icon "Cross" at bounding box center [1534, 31] width 20 height 20
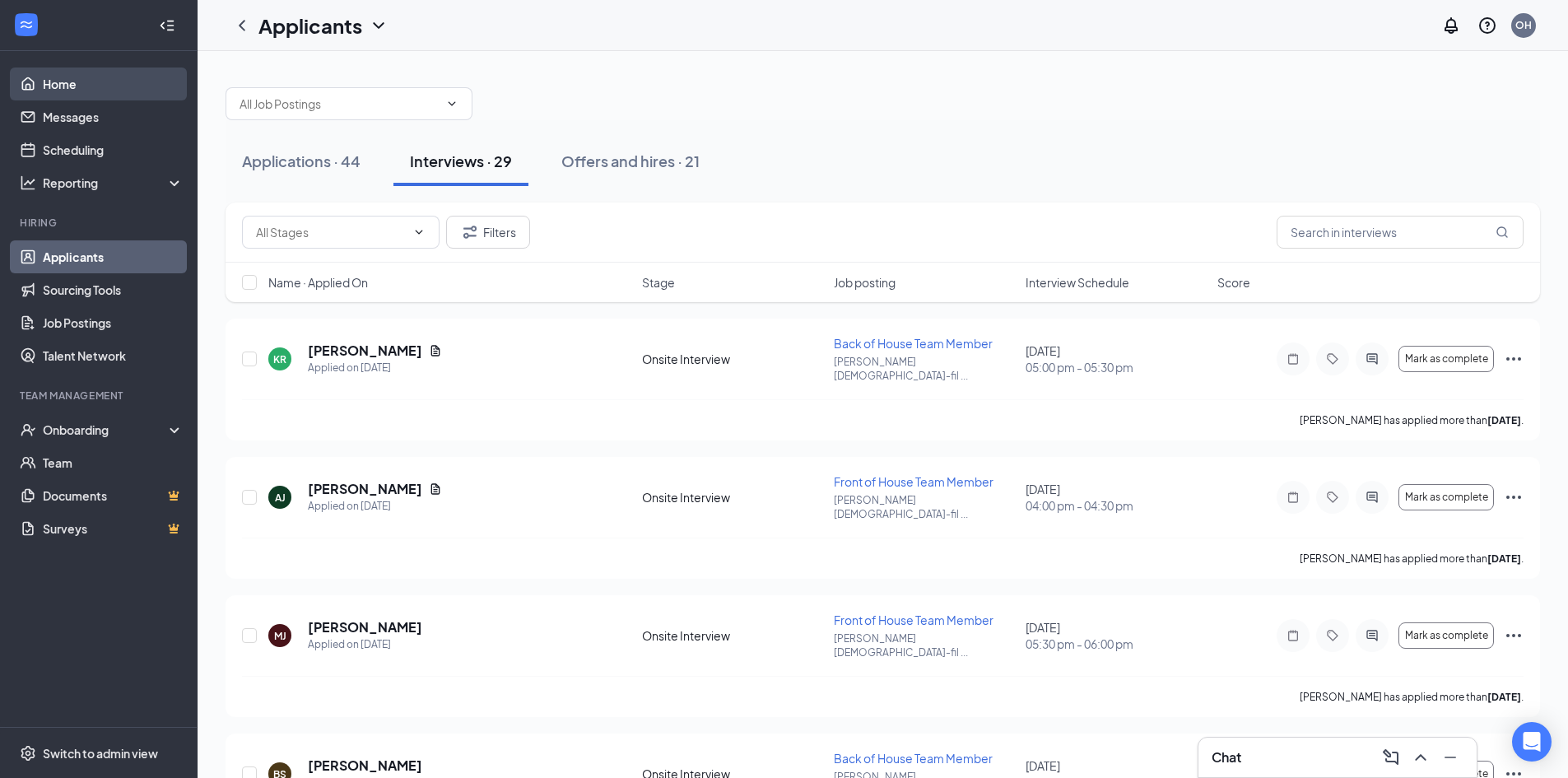
click at [72, 92] on link "Home" at bounding box center [113, 83] width 141 height 33
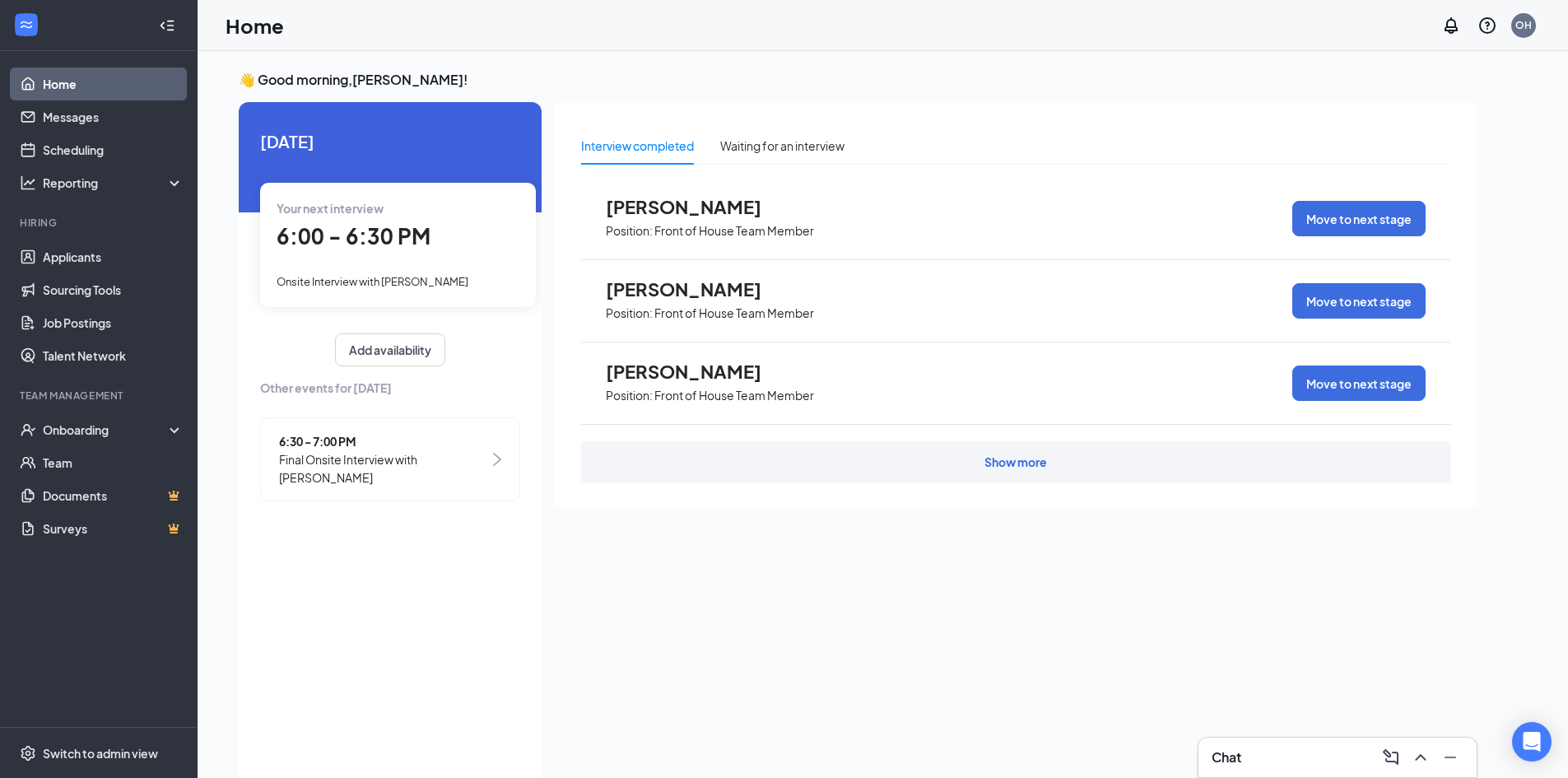
click at [667, 379] on span "[PERSON_NAME]" at bounding box center [695, 371] width 181 height 22
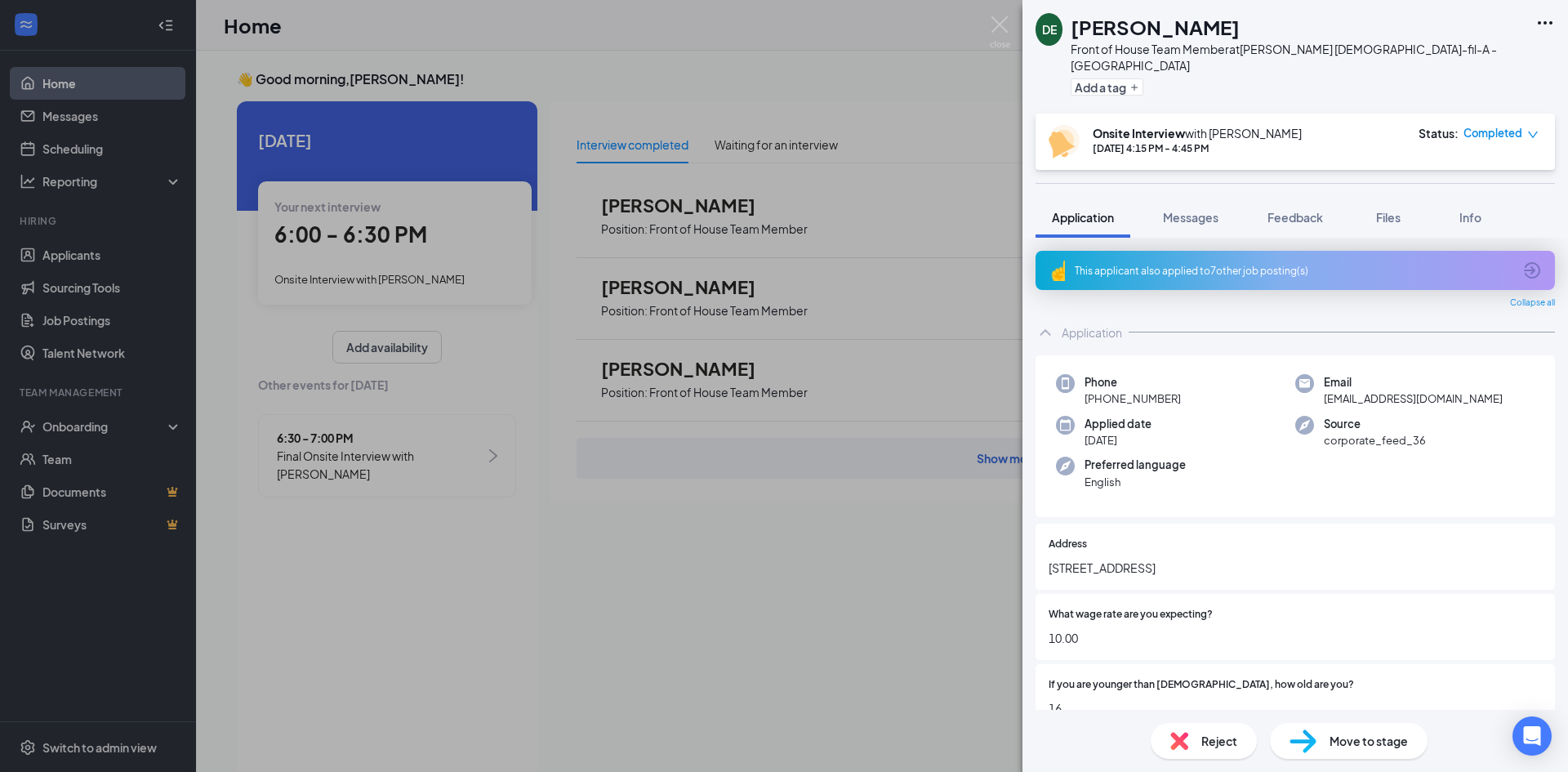
click at [1537, 24] on icon "Ellipses" at bounding box center [1544, 23] width 20 height 20
click at [1290, 79] on div "Add a tag" at bounding box center [1298, 87] width 456 height 27
click at [1196, 732] on div "Reject" at bounding box center [1203, 741] width 106 height 36
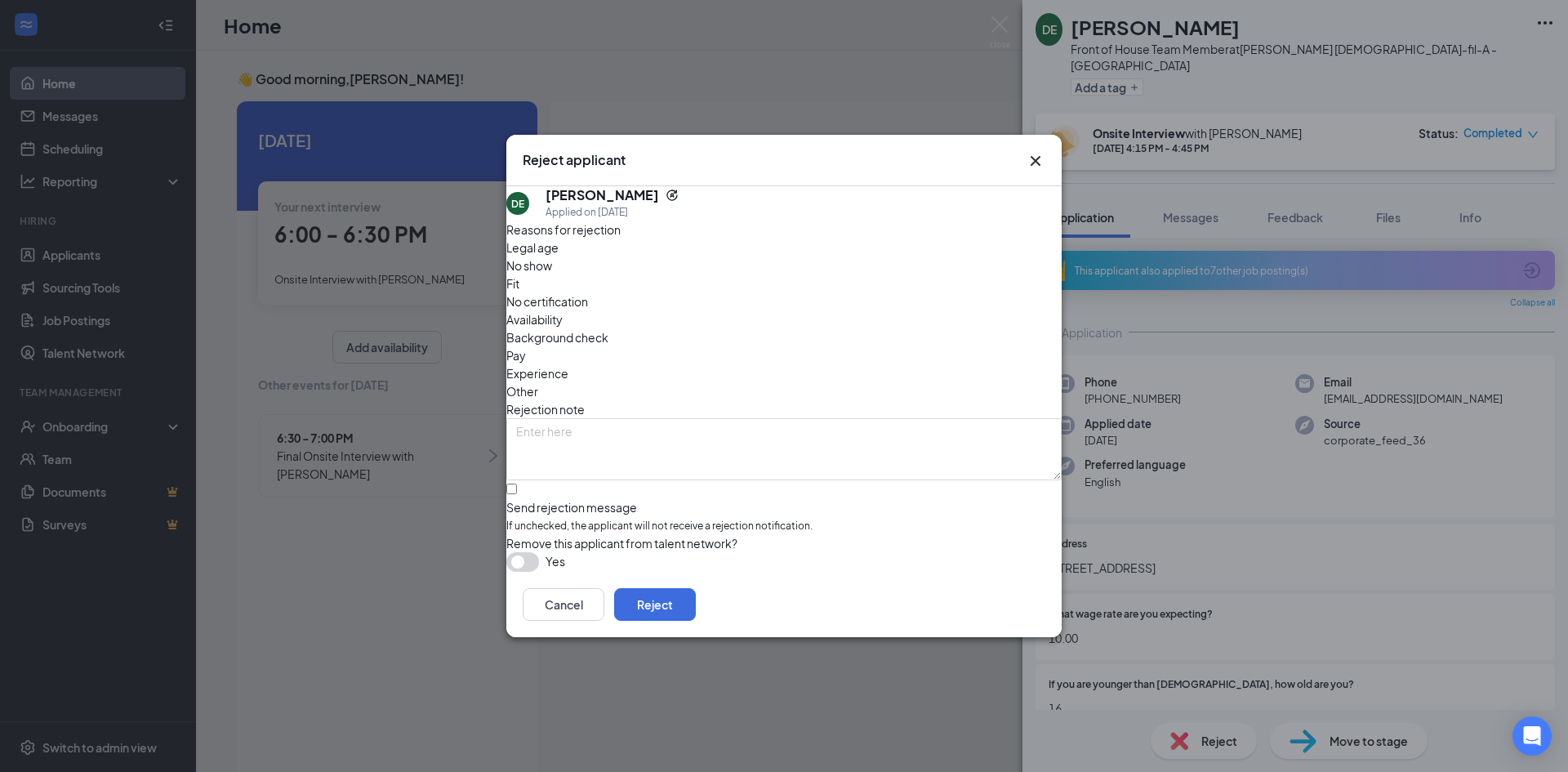
click at [562, 310] on span "Availability" at bounding box center [534, 319] width 56 height 18
click at [517, 483] on input "Send rejection message If unchecked, the applicant will not receive a rejection…" at bounding box center [510, 488] width 10 height 10
checkbox input "true"
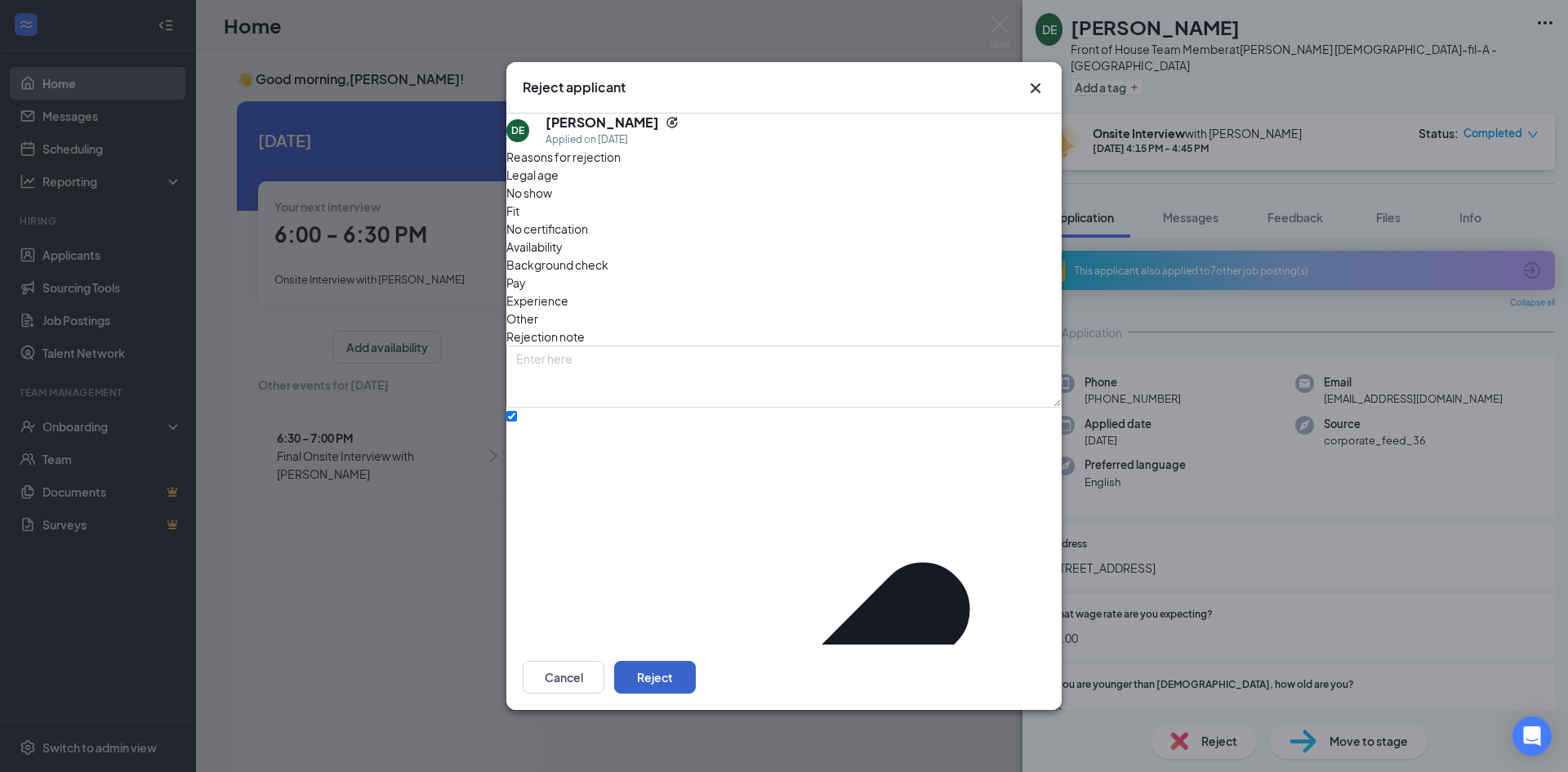
click at [696, 661] on button "Reject" at bounding box center [654, 677] width 82 height 33
